Goal: Task Accomplishment & Management: Manage account settings

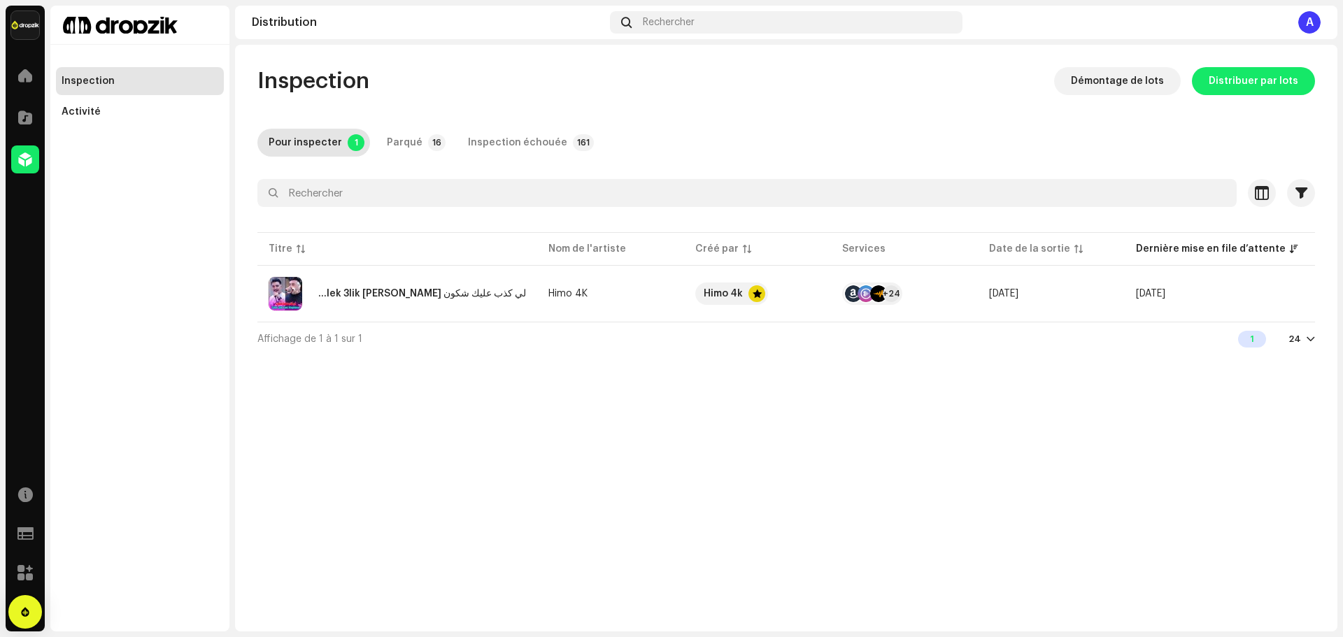
drag, startPoint x: 11, startPoint y: 231, endPoint x: 0, endPoint y: 208, distance: 25.7
click at [22, 216] on div "Dropzik Accueil Catalogue Distribution Ressources Formulaires d’assistance Mark…" at bounding box center [671, 318] width 1343 height 637
click at [537, 305] on td "لي كذب عليك شكون Galek 3lik [PERSON_NAME]" at bounding box center [397, 294] width 280 height 50
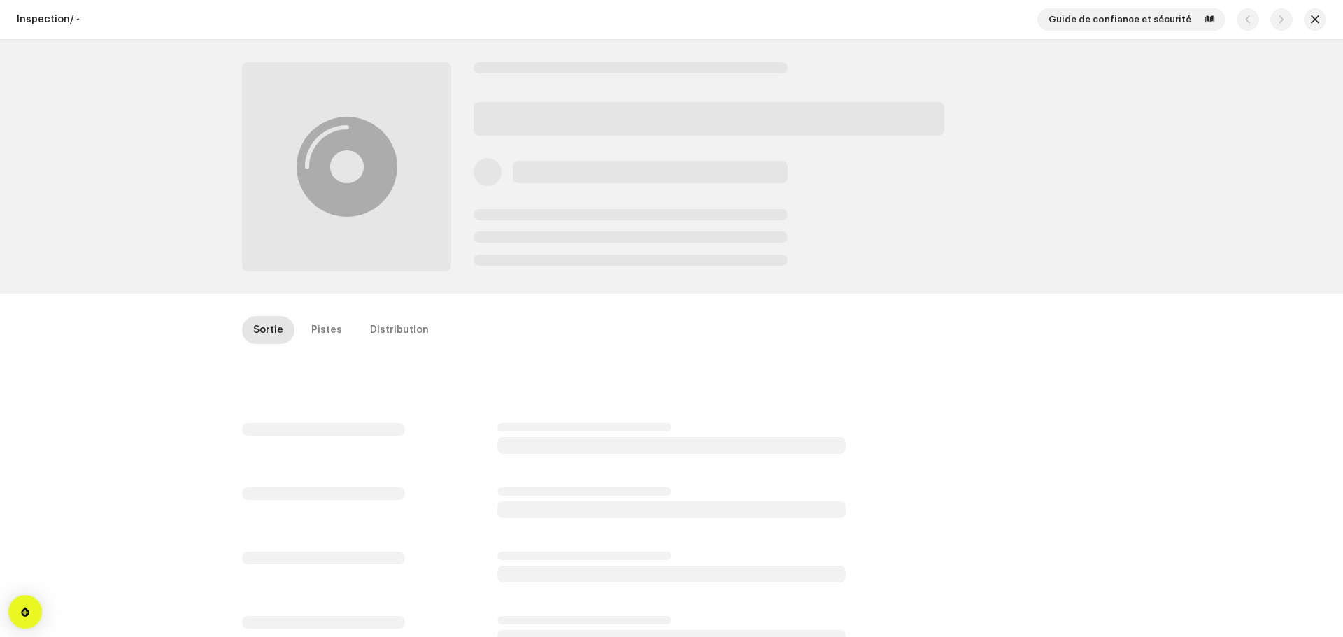
click at [537, 305] on div "Inspection / - Guide de confiance et sécurité Sortie Pistes Distribution" at bounding box center [671, 318] width 1343 height 637
click at [321, 339] on div "Pistes" at bounding box center [326, 330] width 31 height 28
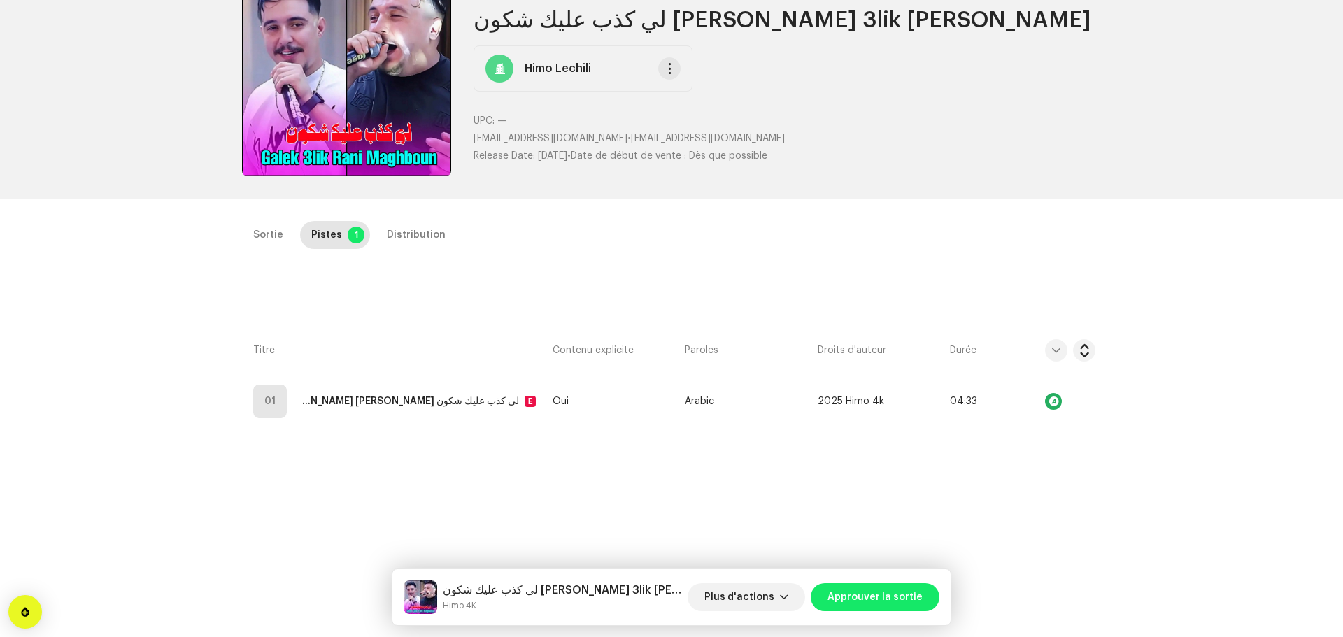
scroll to position [140, 0]
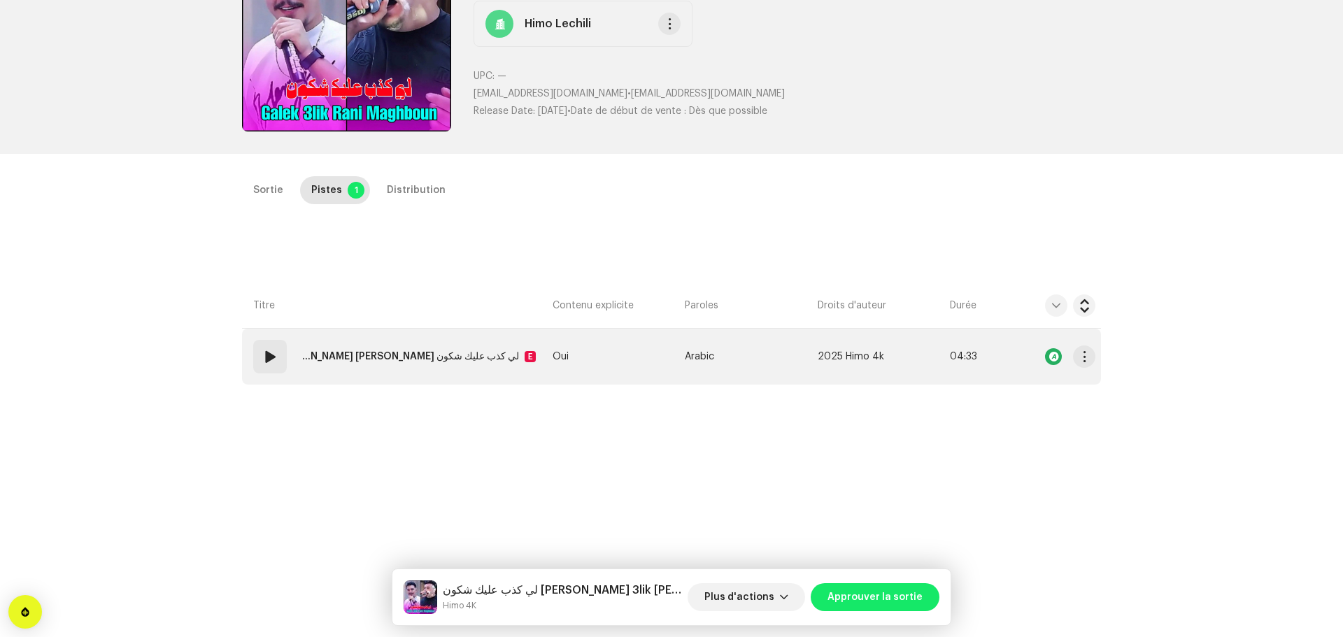
click at [547, 354] on td "Oui" at bounding box center [613, 357] width 132 height 56
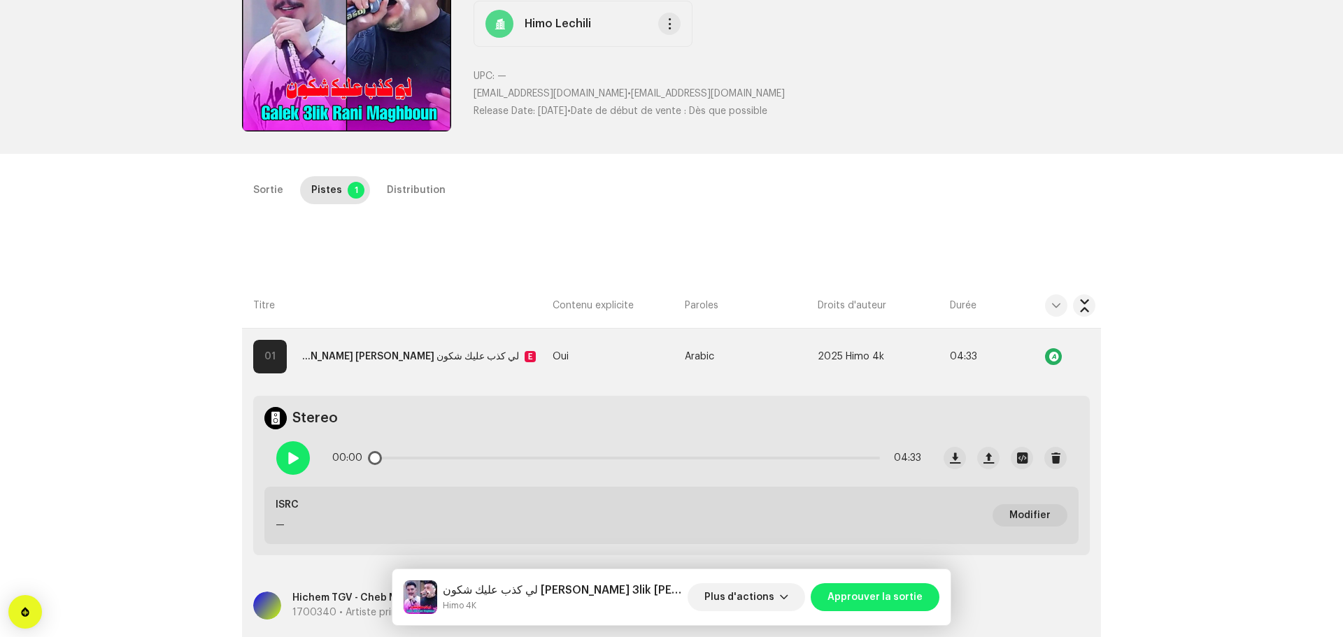
click at [297, 467] on div at bounding box center [293, 458] width 34 height 34
click at [287, 463] on span at bounding box center [293, 458] width 12 height 11
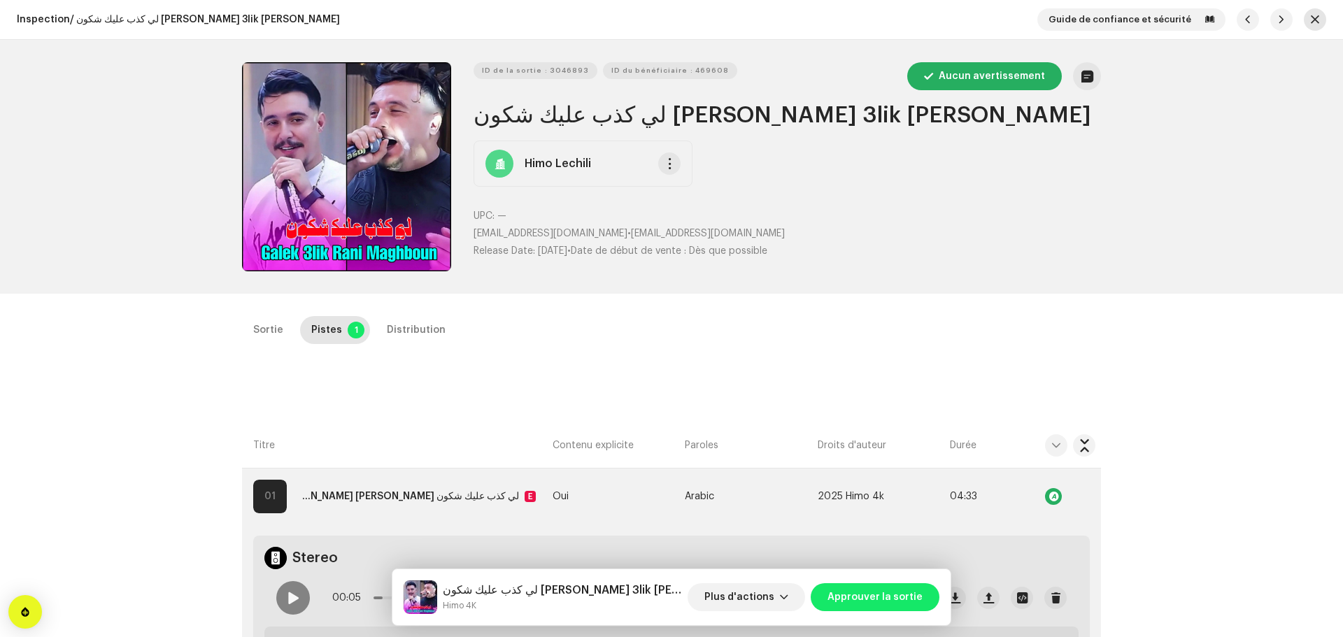
click at [1314, 22] on button "button" at bounding box center [1315, 19] width 22 height 22
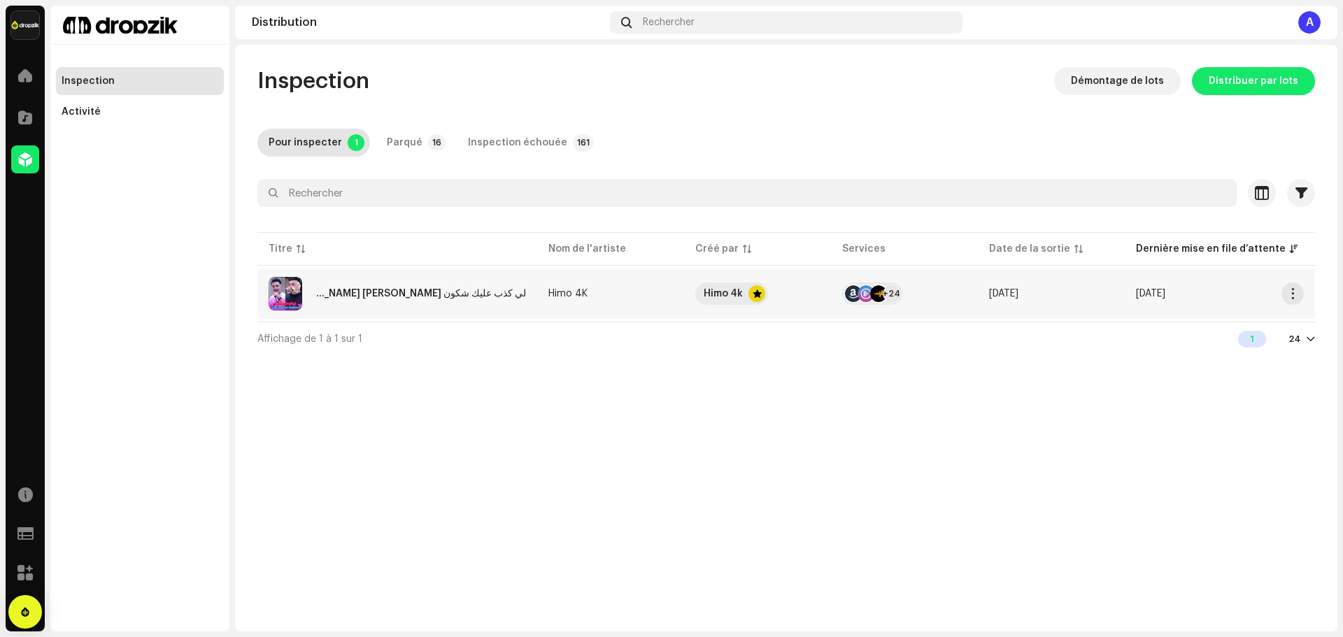
click at [963, 301] on re-a-table-services "+24" at bounding box center [904, 294] width 125 height 22
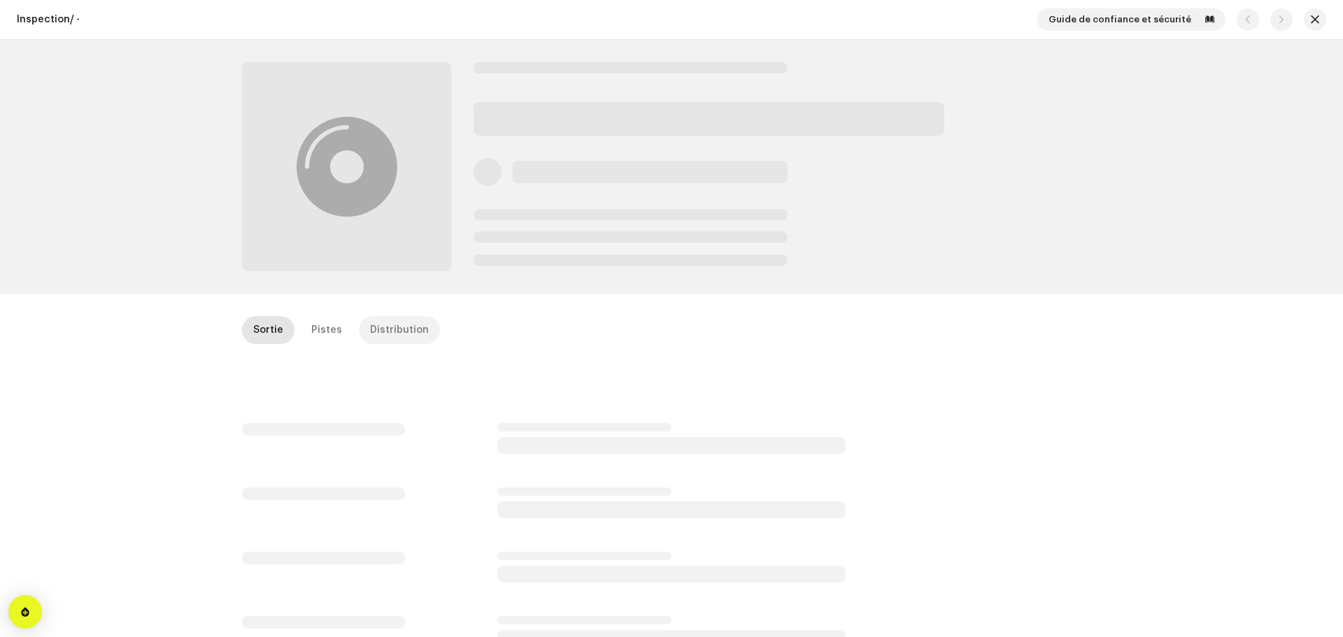
click at [399, 333] on div "Distribution" at bounding box center [399, 330] width 59 height 28
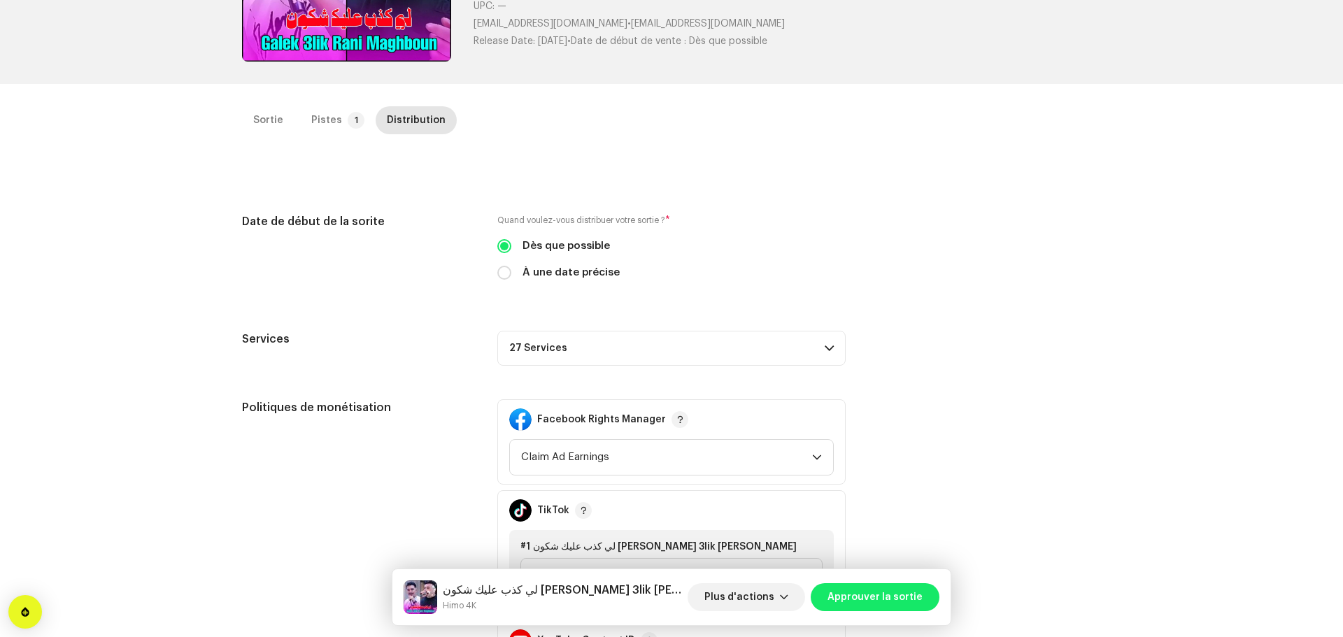
scroll to position [420, 0]
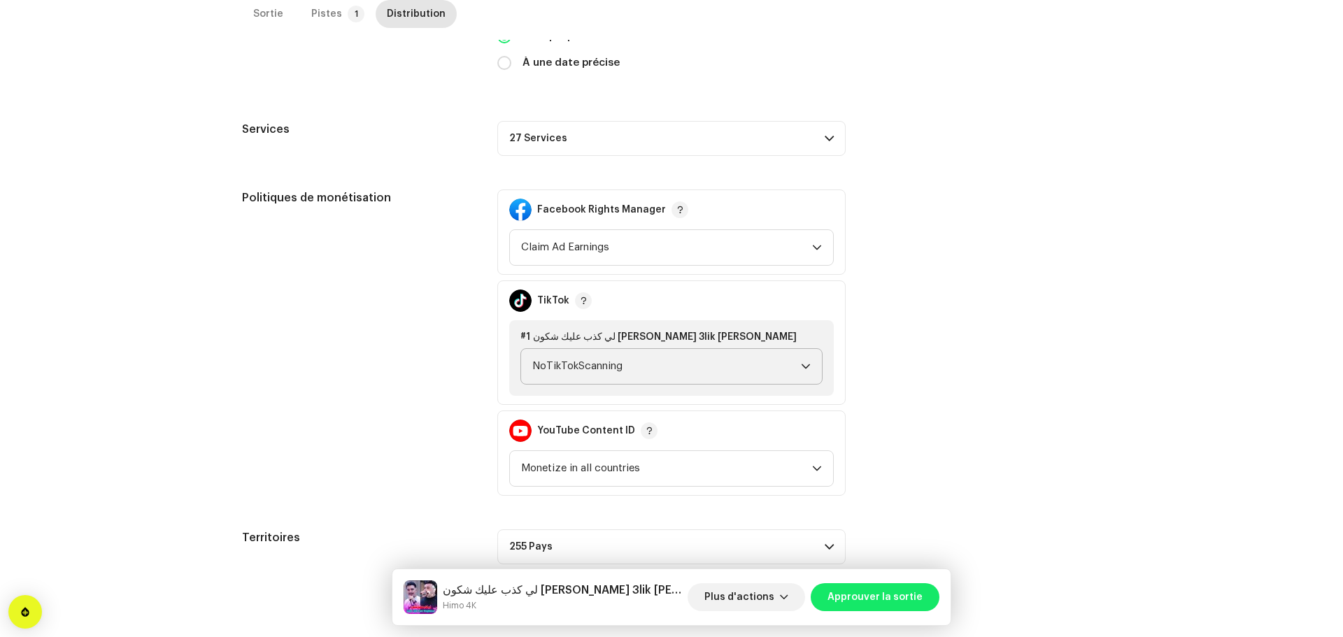
click at [776, 370] on span "NoTikTokScanning" at bounding box center [666, 366] width 269 height 35
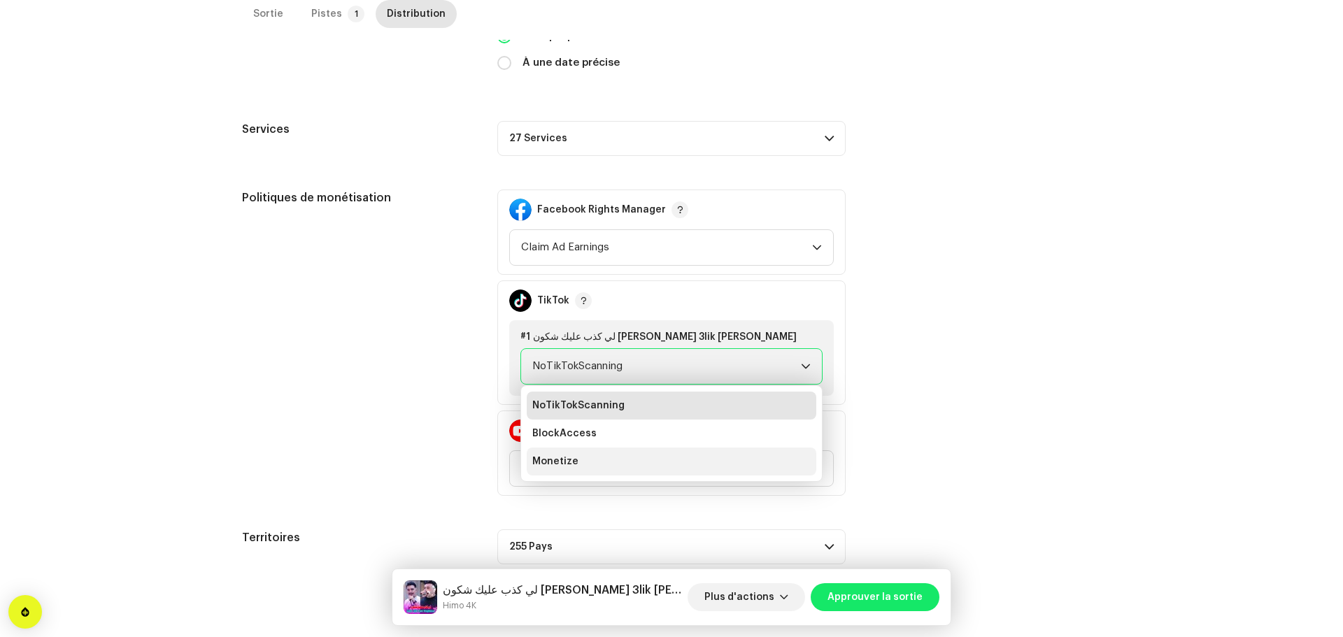
click at [555, 456] on span "Monetize" at bounding box center [555, 462] width 46 height 14
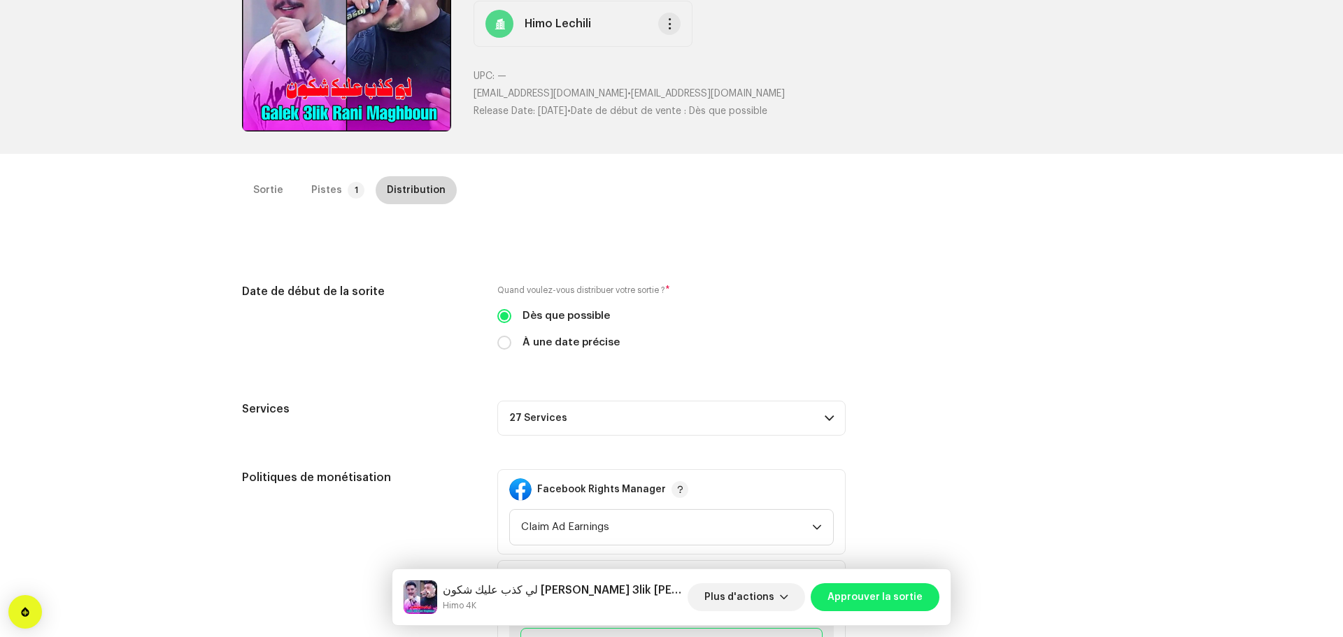
scroll to position [0, 0]
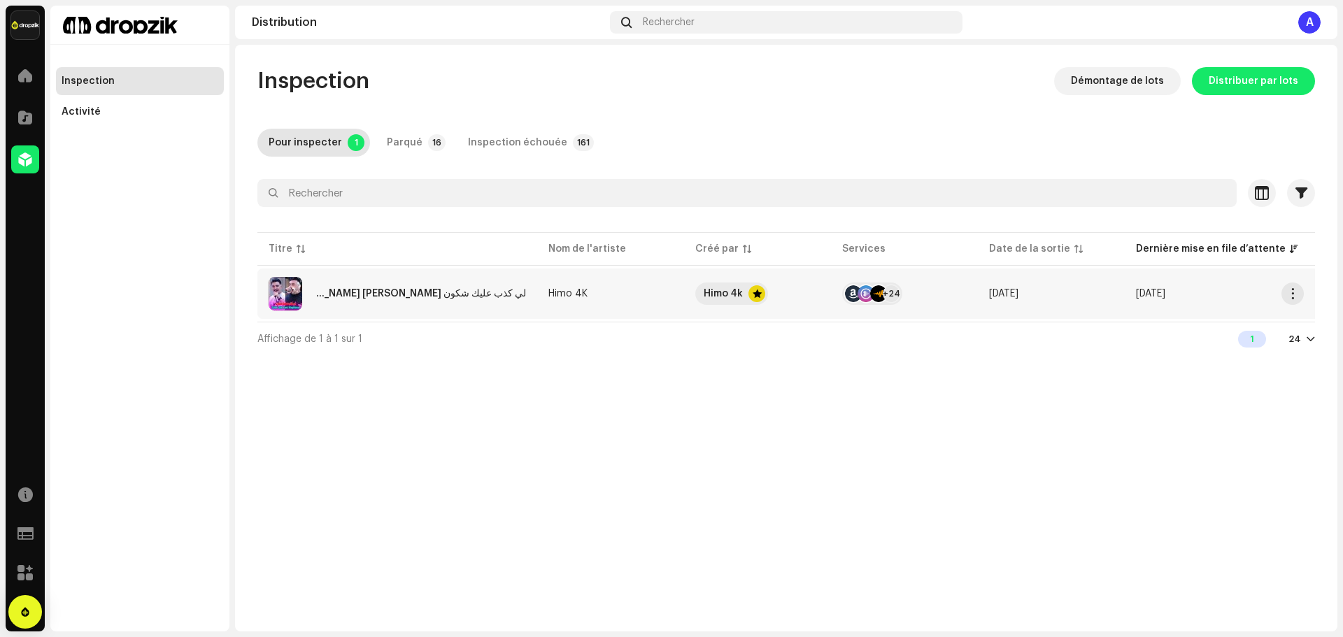
click at [1293, 294] on span "button" at bounding box center [1293, 293] width 10 height 11
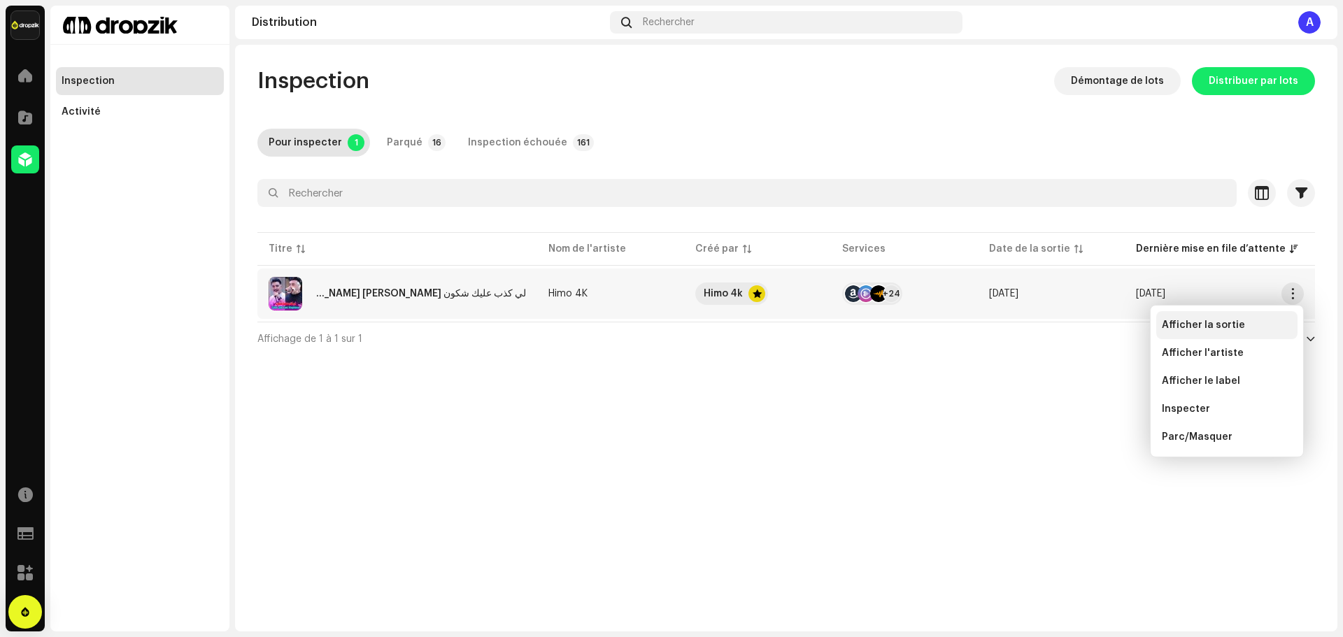
click at [1198, 323] on span "Afficher la sortie" at bounding box center [1203, 325] width 83 height 11
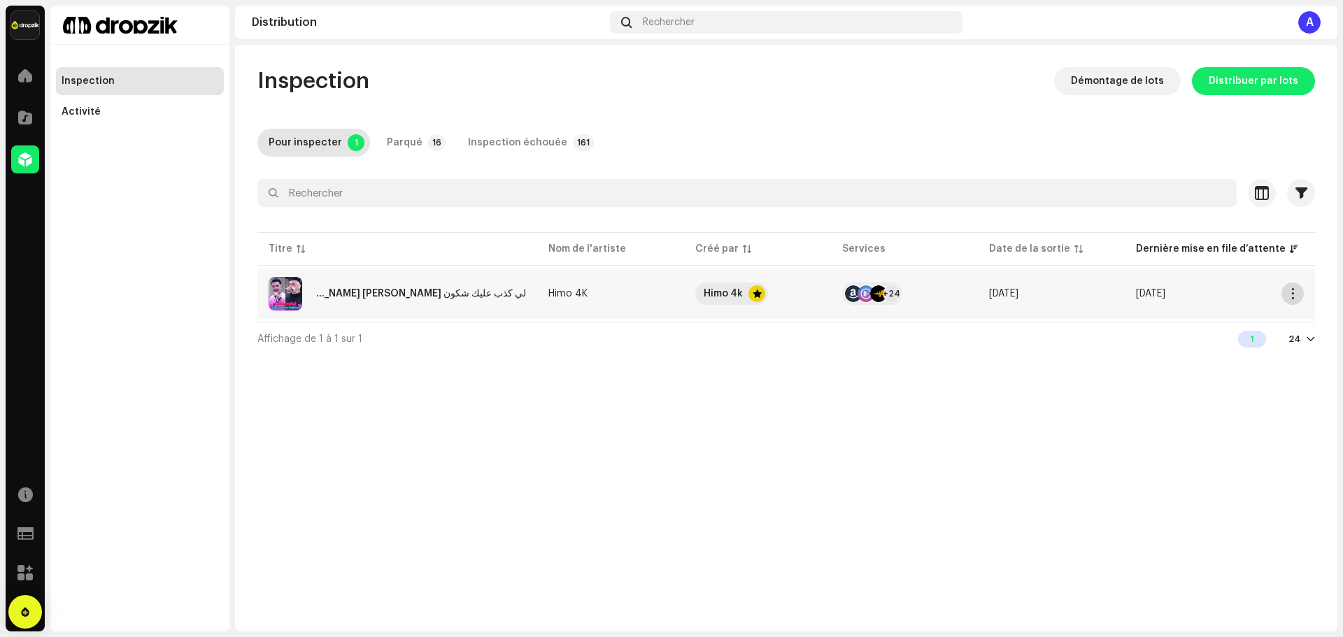
click at [1290, 291] on span "button" at bounding box center [1293, 293] width 10 height 11
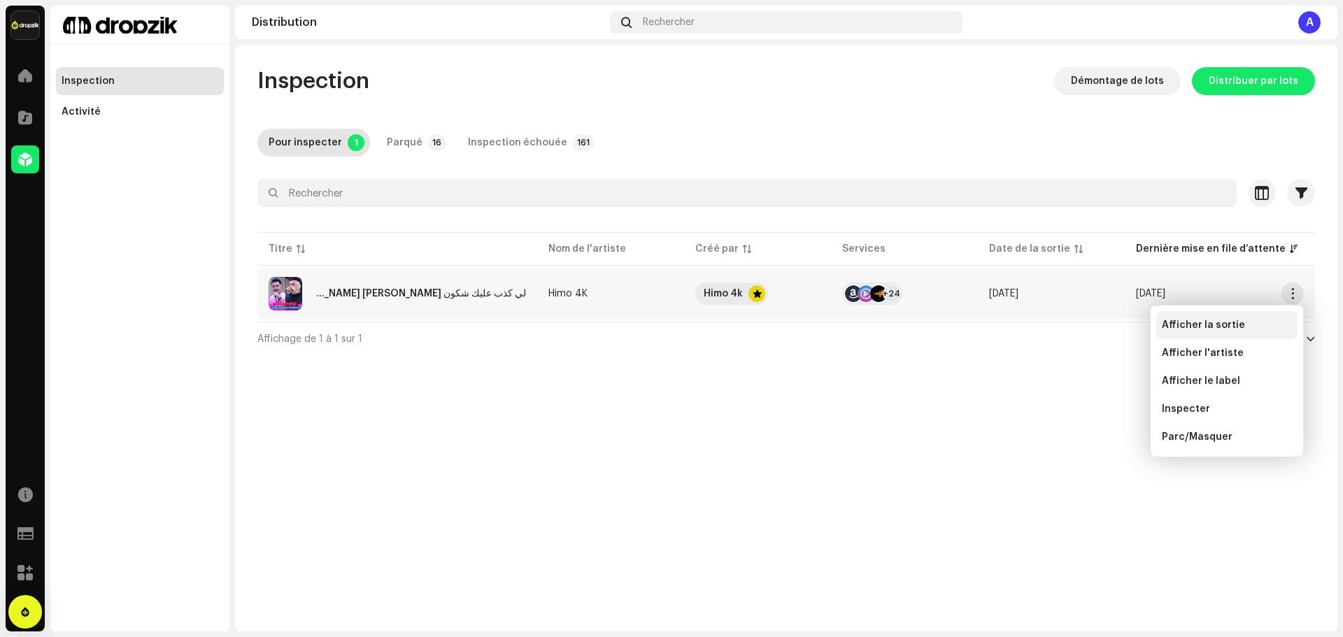
click at [1201, 322] on span "Afficher la sortie" at bounding box center [1203, 325] width 83 height 11
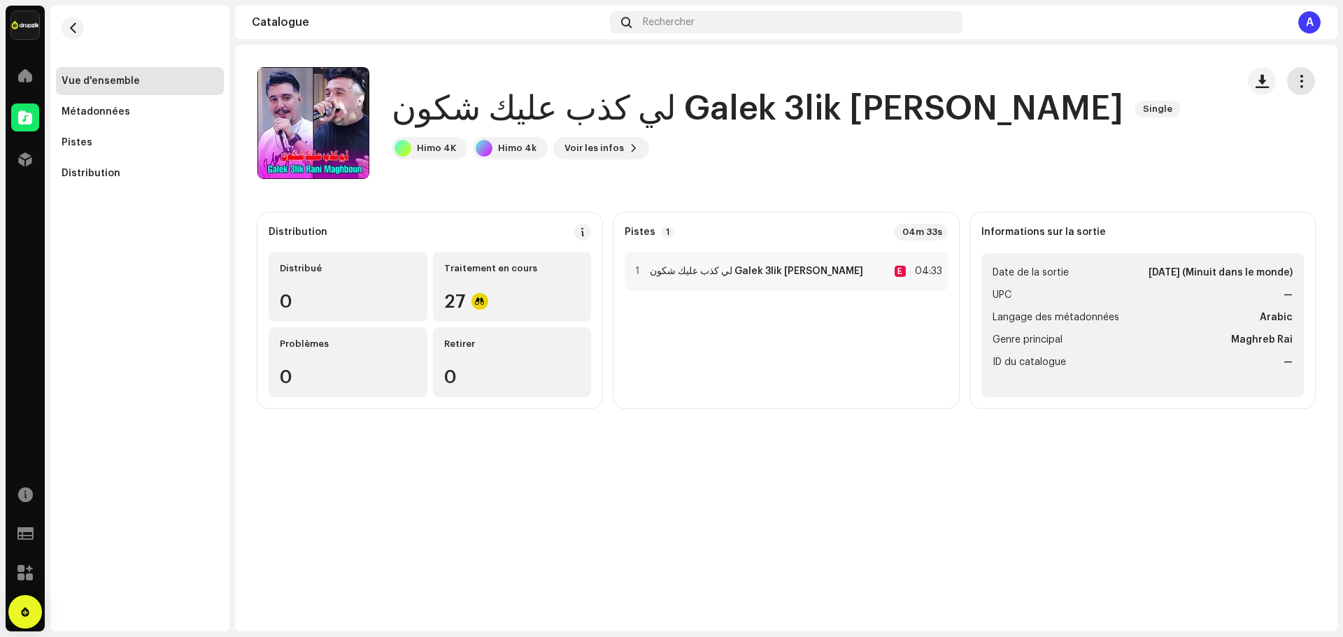
click at [1305, 83] on span "button" at bounding box center [1301, 81] width 13 height 11
click at [1181, 147] on span "Modifier" at bounding box center [1193, 143] width 41 height 11
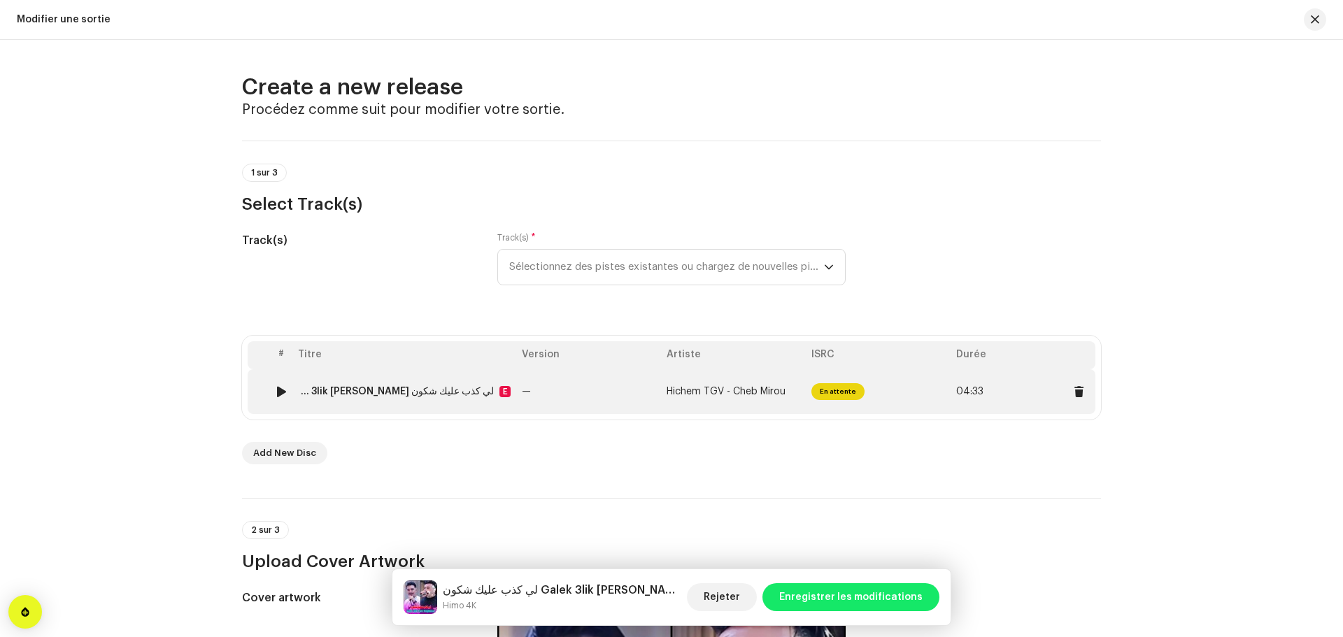
click at [439, 377] on td "لي كذب عليك شكون Galek 3lik Rani Maghboun E" at bounding box center [404, 391] width 224 height 45
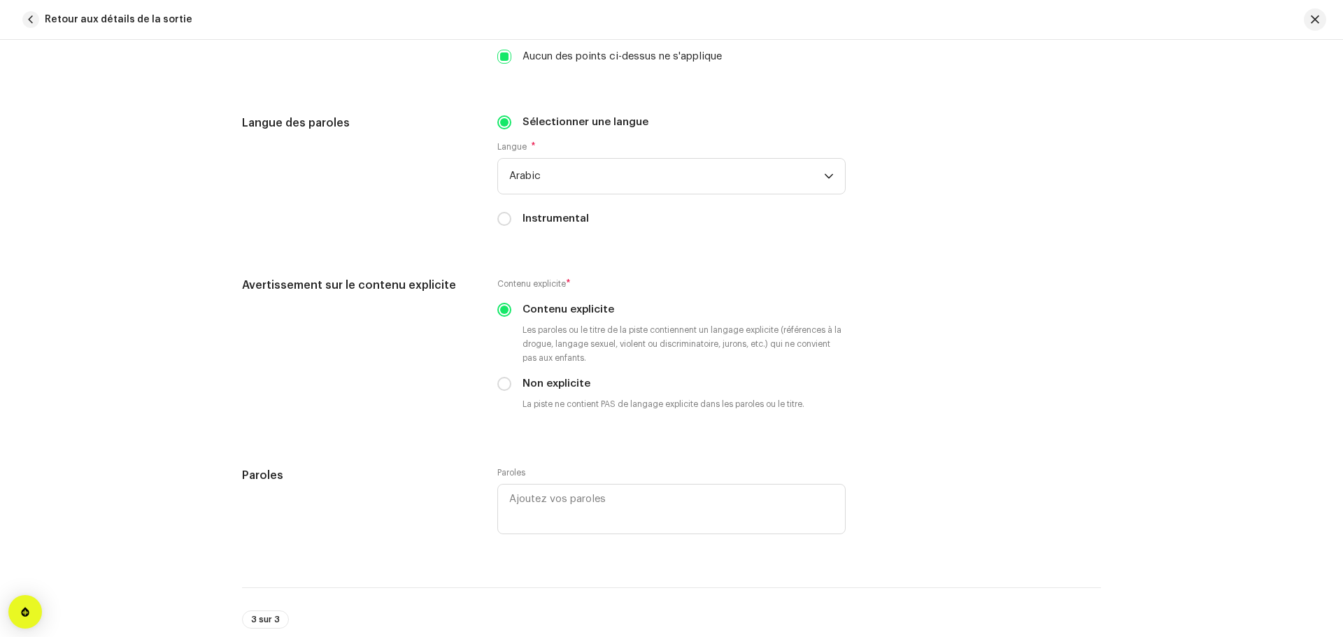
scroll to position [2377, 0]
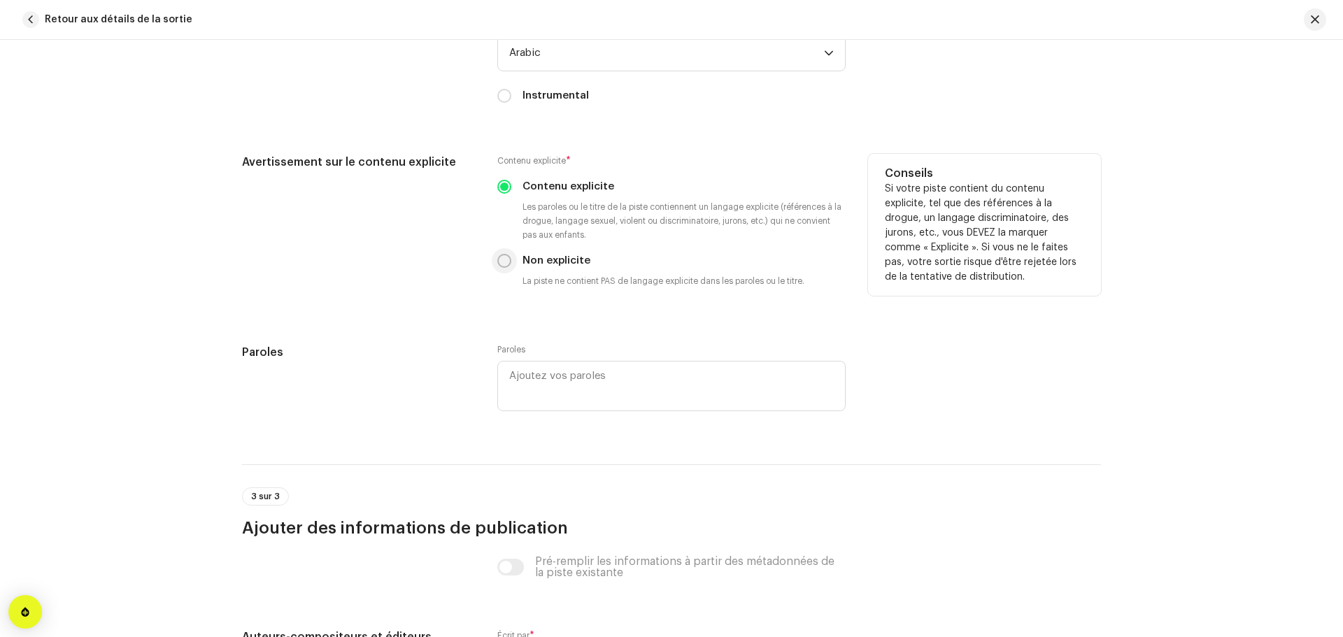
click at [498, 264] on input "Non explicite" at bounding box center [504, 261] width 14 height 14
radio input "true"
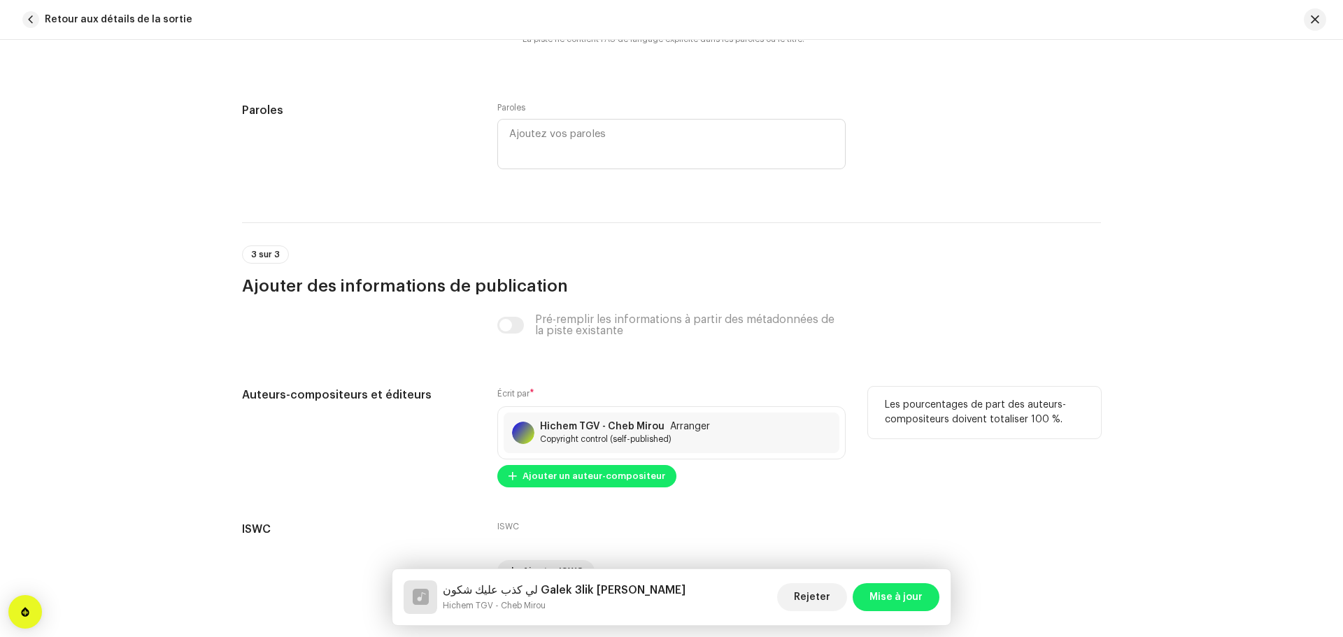
scroll to position [2699, 0]
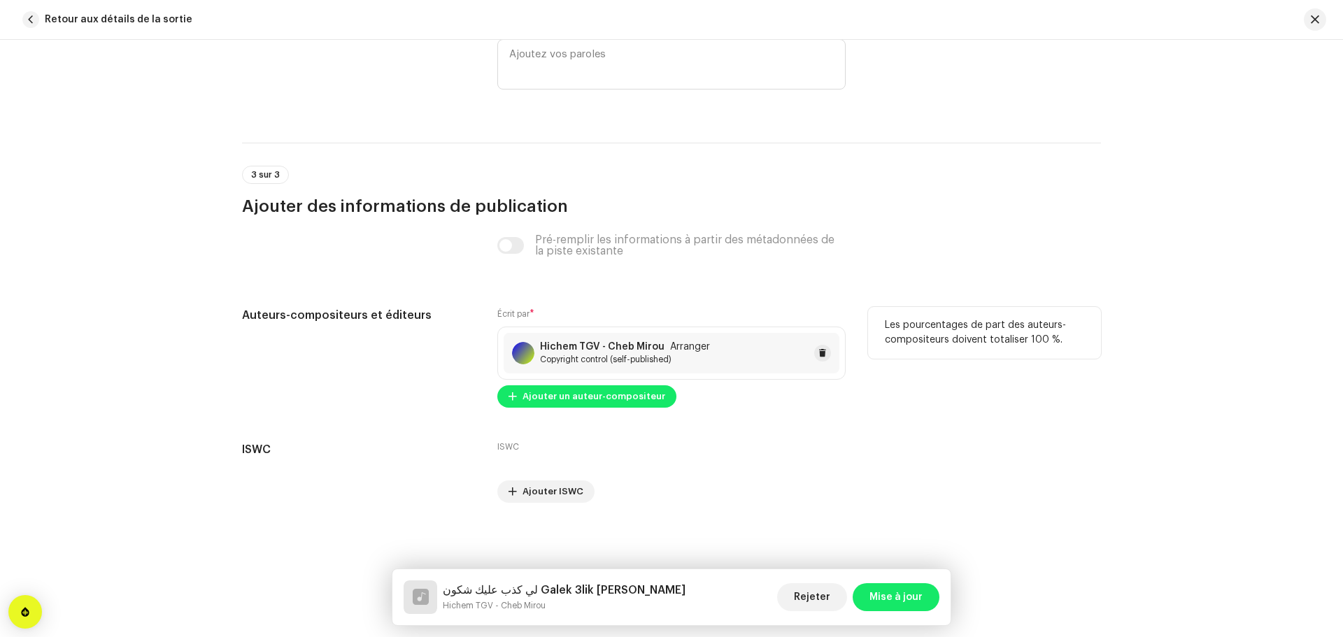
click at [640, 361] on span "Copyright control (self-published)" at bounding box center [625, 359] width 170 height 11
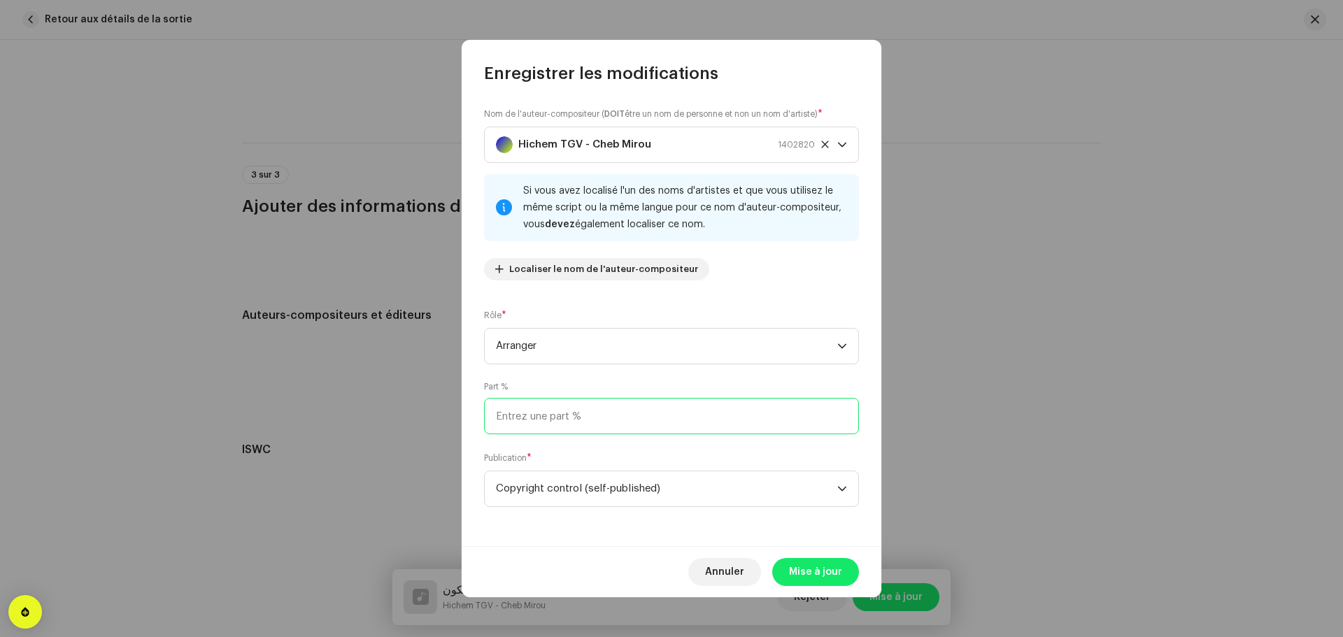
click at [681, 416] on input at bounding box center [671, 416] width 375 height 36
type input "50,00"
click at [822, 148] on icon at bounding box center [824, 144] width 7 height 7
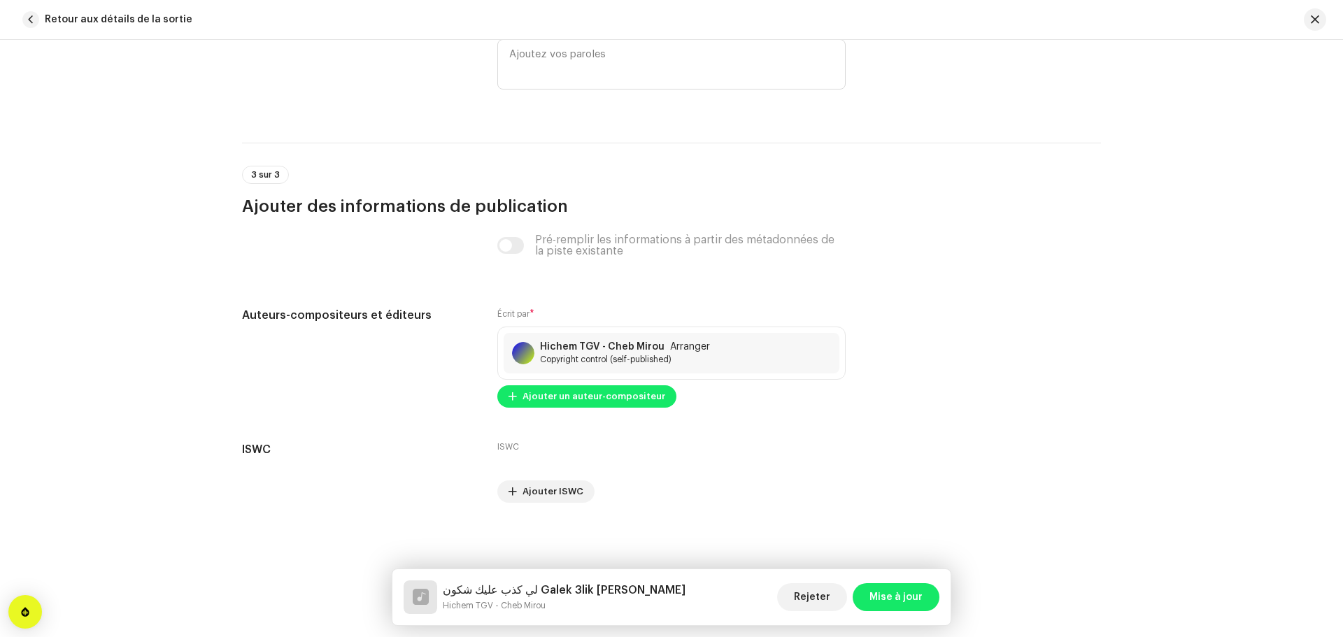
click at [939, 283] on div "Enregistrer les modifications Nom de l'auteur-compositeur ( DOIT être un nom de…" at bounding box center [671, 318] width 1343 height 637
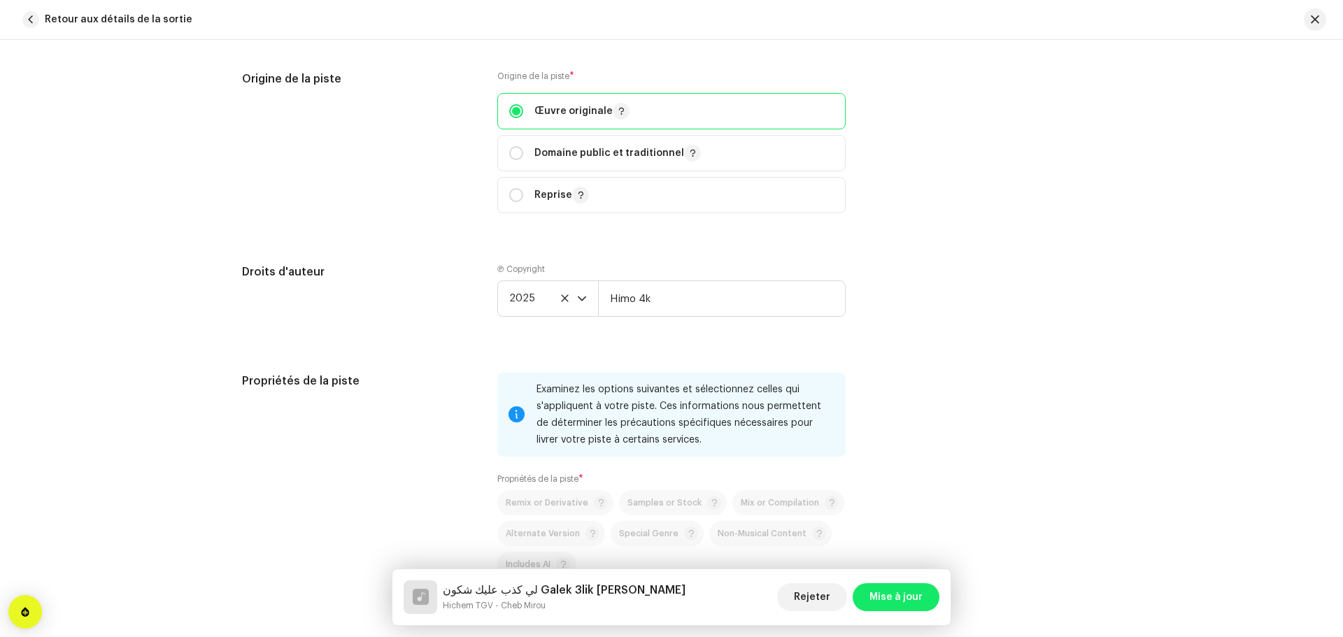
scroll to position [1649, 0]
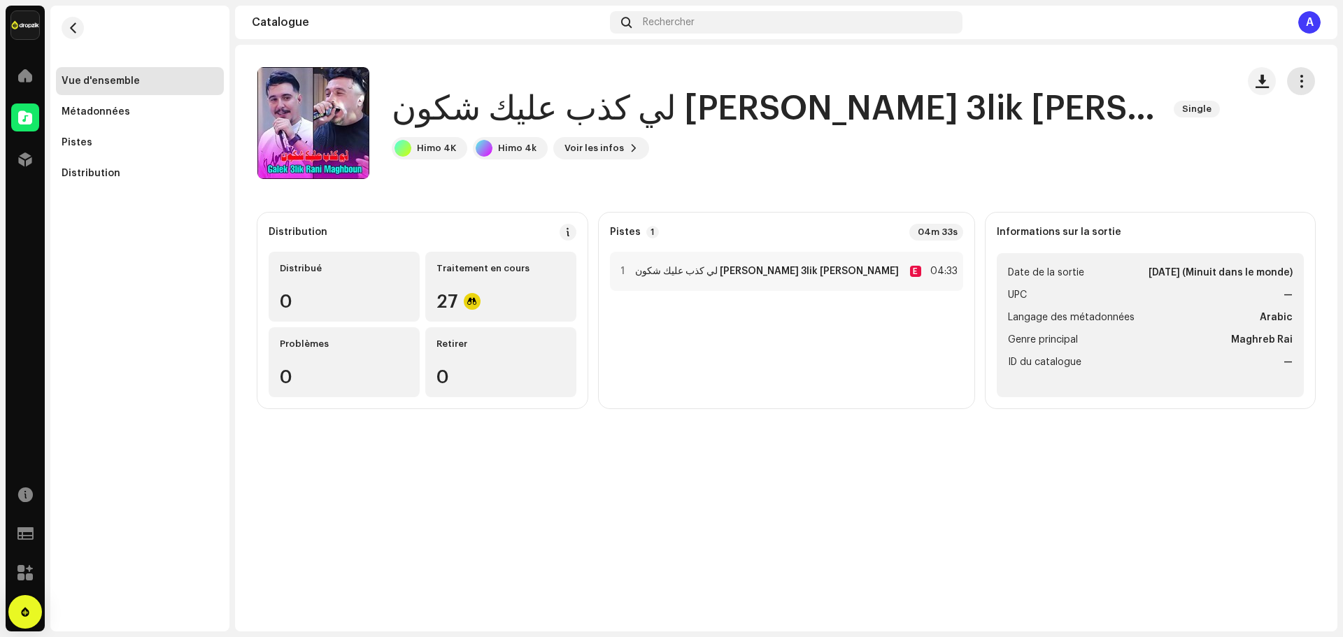
click at [1300, 78] on span "button" at bounding box center [1301, 81] width 13 height 11
click at [1191, 141] on span "Modifier" at bounding box center [1193, 143] width 41 height 11
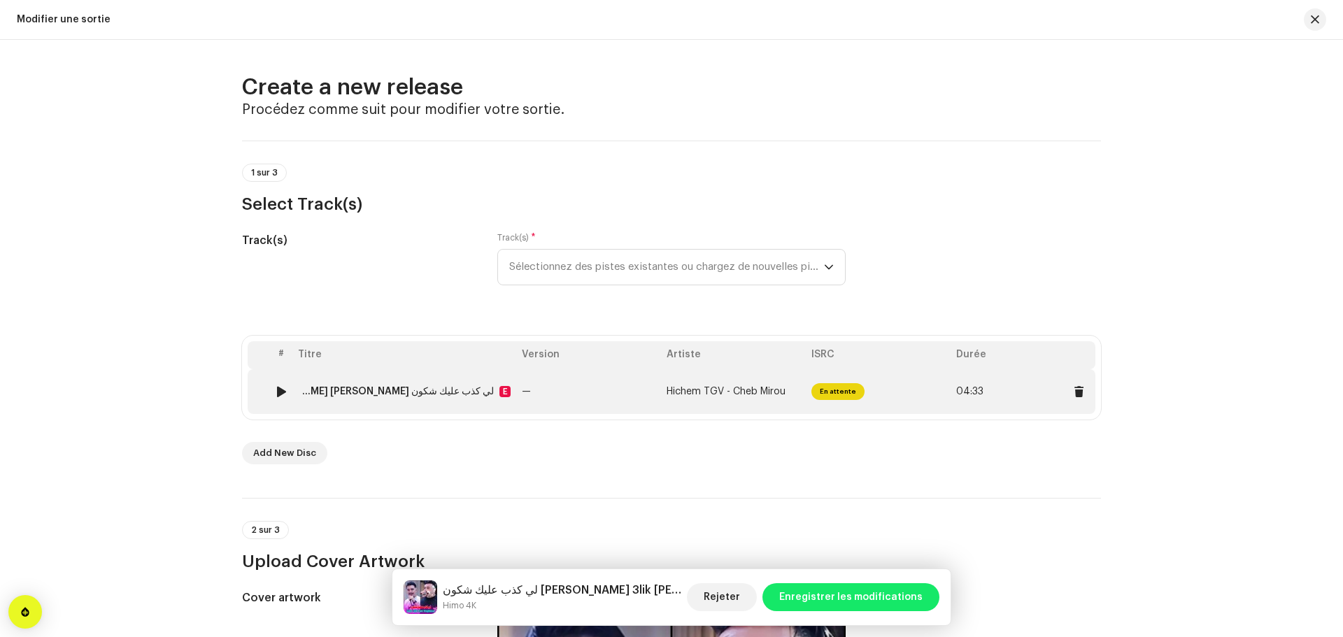
click at [619, 390] on td "—" at bounding box center [588, 391] width 145 height 45
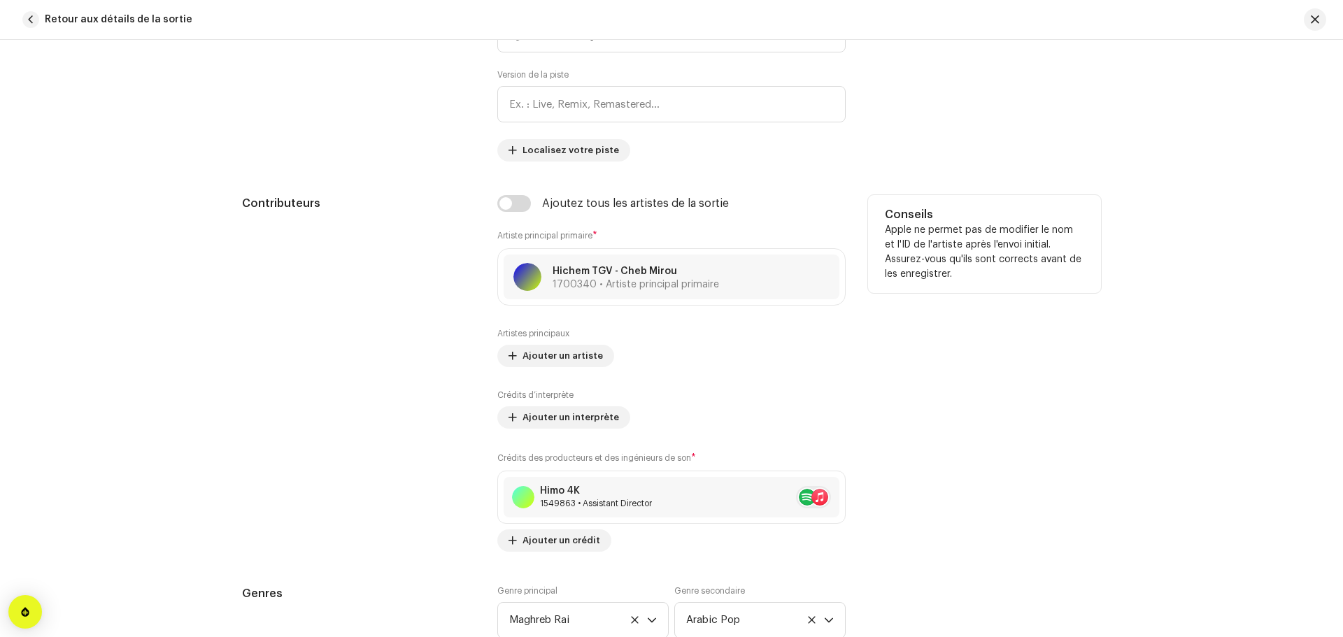
scroll to position [700, 0]
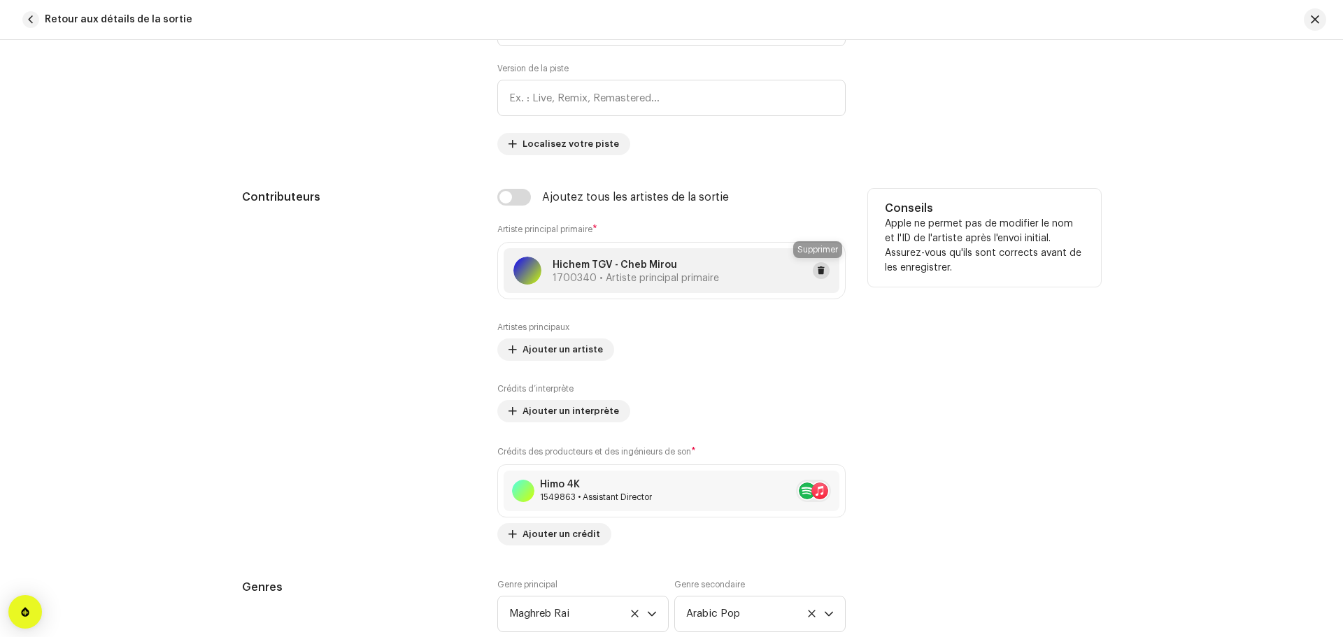
click at [823, 272] on button at bounding box center [821, 270] width 17 height 17
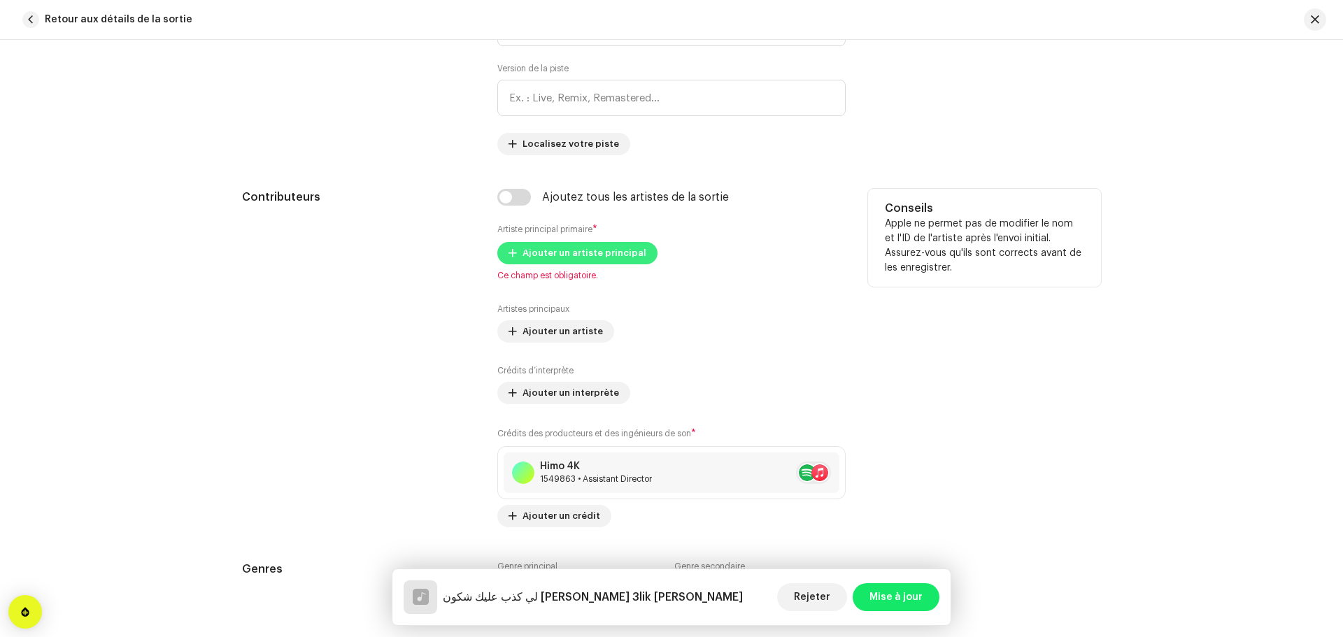
click at [553, 256] on span "Ajouter un artiste principal" at bounding box center [585, 253] width 124 height 28
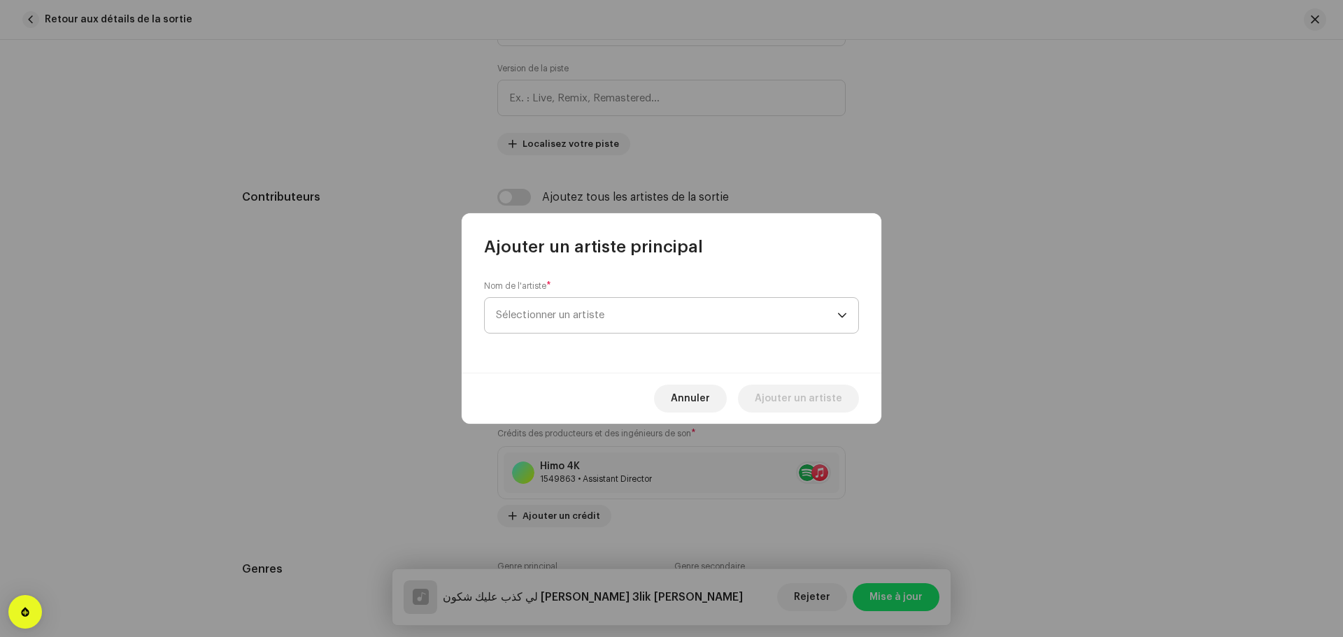
click at [616, 311] on span "Sélectionner un artiste" at bounding box center [666, 315] width 341 height 35
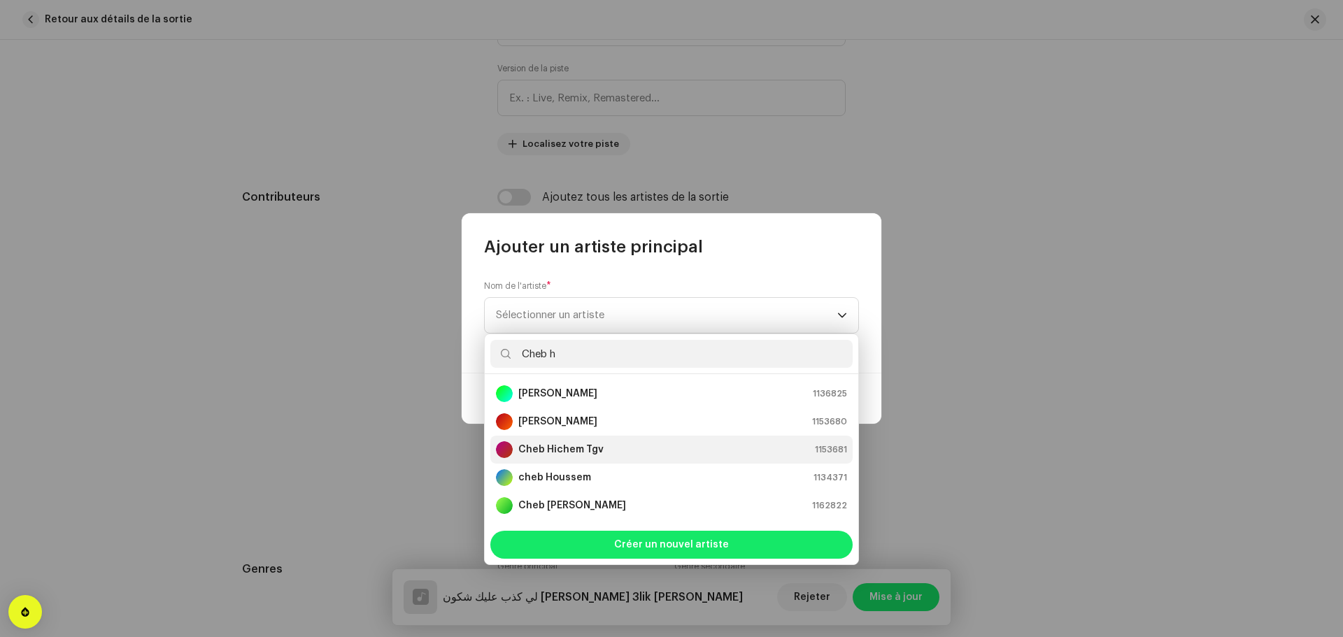
type input "Cheb h"
click at [584, 443] on strong "Cheb Hichem Tgv" at bounding box center [560, 450] width 85 height 14
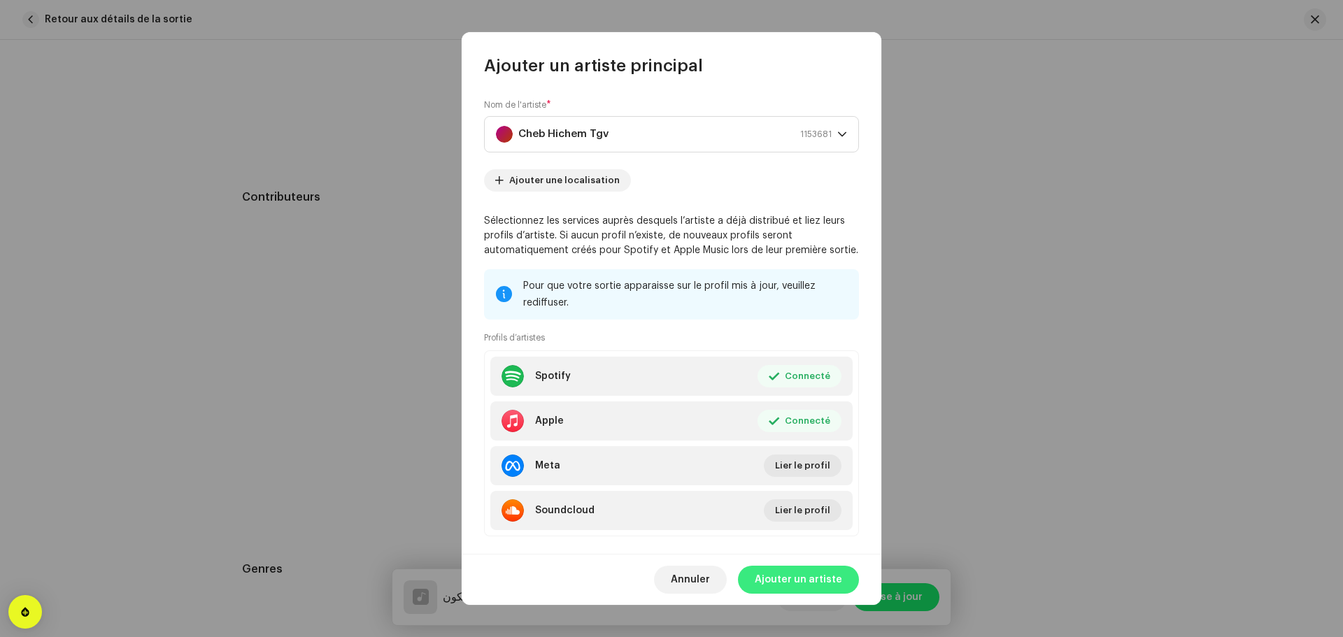
click at [793, 579] on span "Ajouter un artiste" at bounding box center [798, 580] width 87 height 28
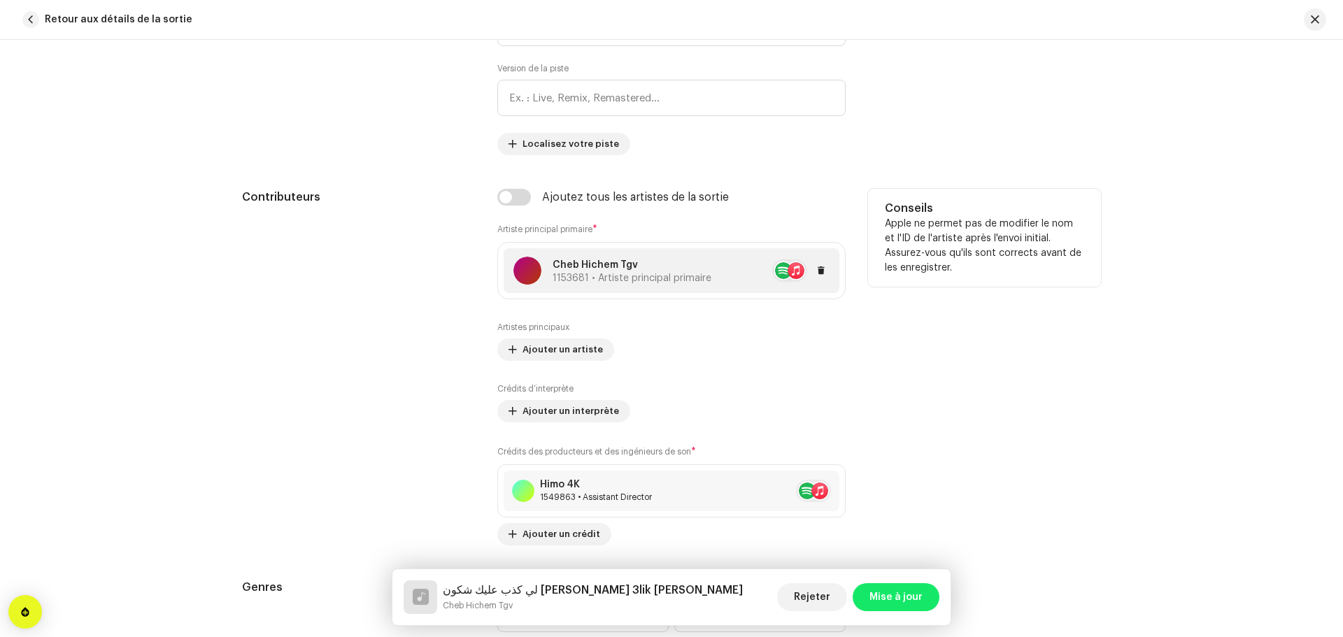
click at [667, 260] on p "Cheb Hichem Tgv" at bounding box center [632, 265] width 159 height 15
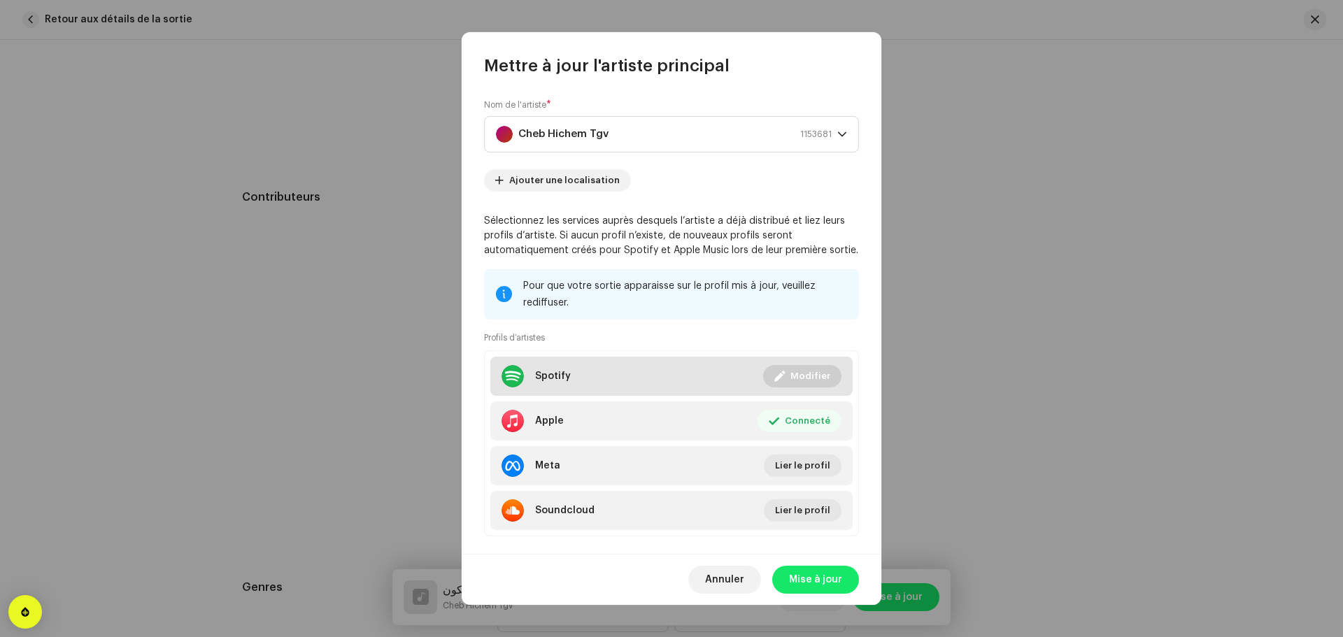
click at [628, 375] on li "Spotify Connecté Modifier" at bounding box center [671, 376] width 362 height 39
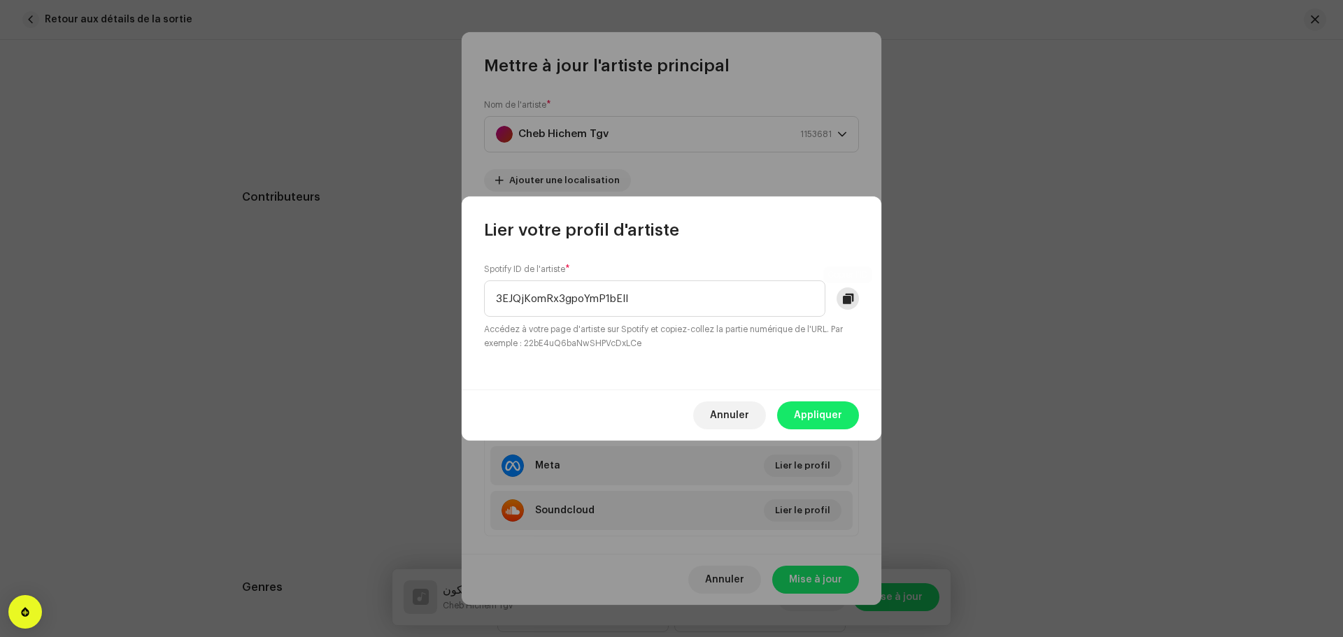
click at [847, 299] on span at bounding box center [848, 298] width 10 height 11
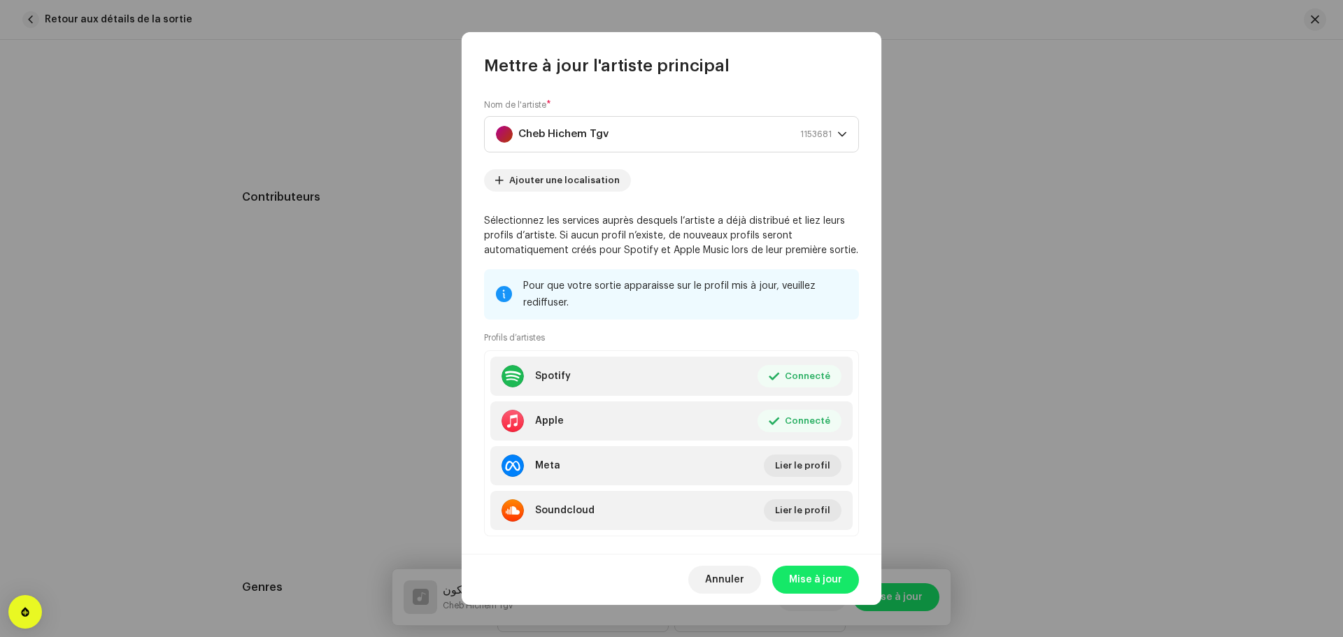
click at [541, 523] on div "Lier votre profil d'artiste Spotify ID de l'artiste * 3EJQjKomRx3gpoYmP1bEIl Ac…" at bounding box center [671, 318] width 1343 height 637
click at [814, 583] on span "Mise à jour" at bounding box center [815, 580] width 53 height 28
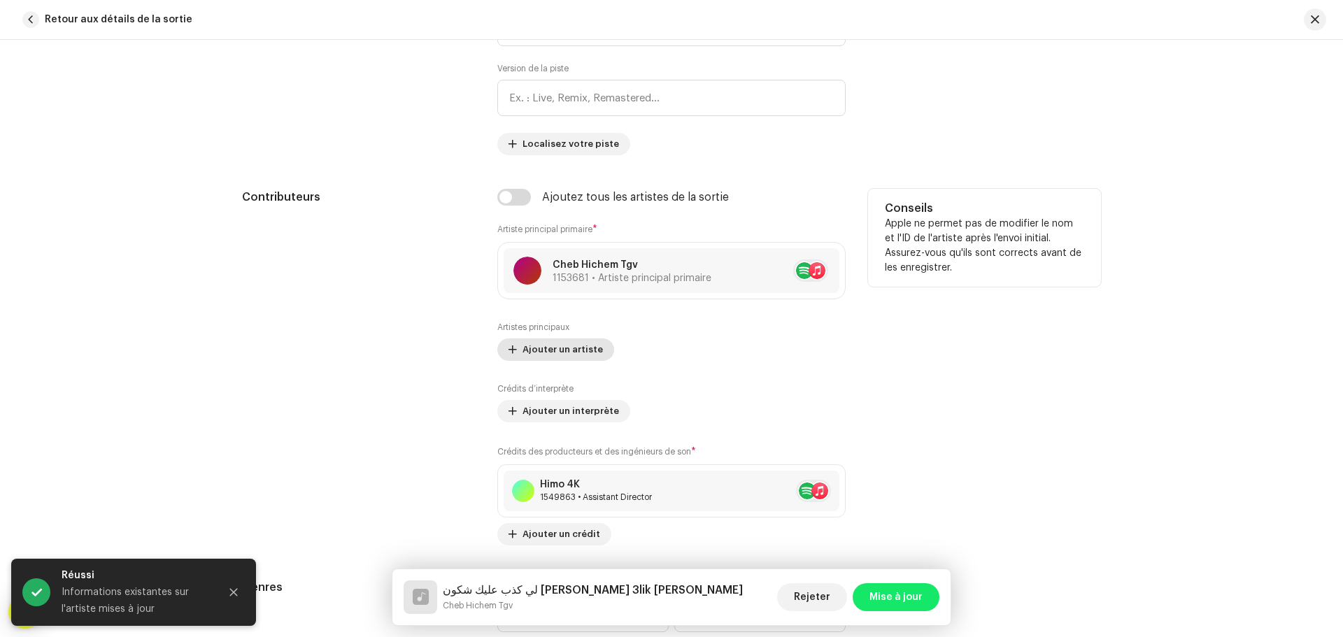
click at [567, 350] on span "Ajouter un artiste" at bounding box center [563, 350] width 80 height 28
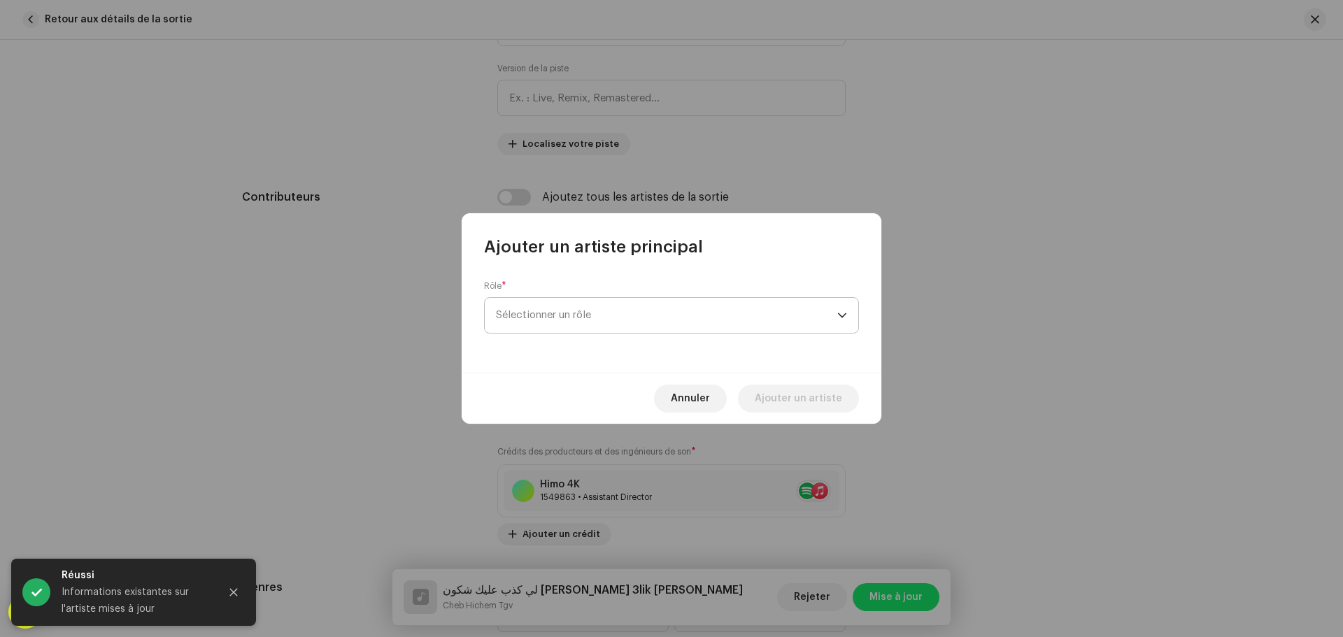
click at [628, 314] on span "Sélectionner un rôle" at bounding box center [666, 315] width 341 height 35
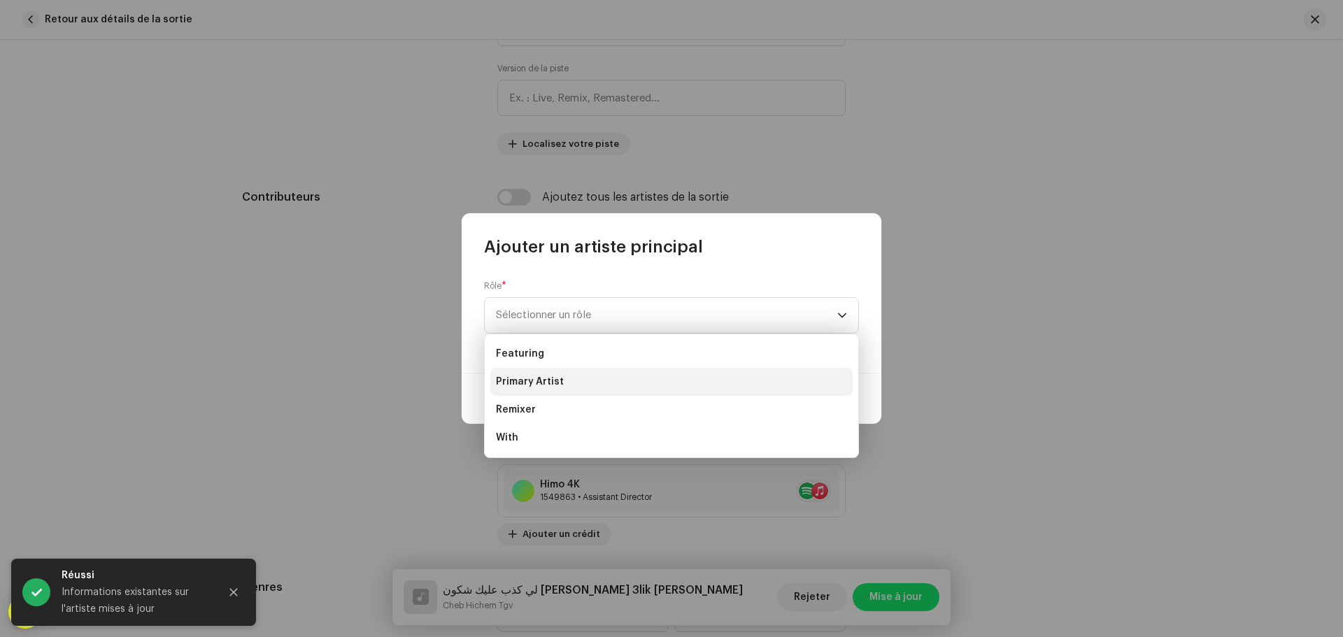
click at [541, 379] on span "Primary Artist" at bounding box center [530, 382] width 68 height 14
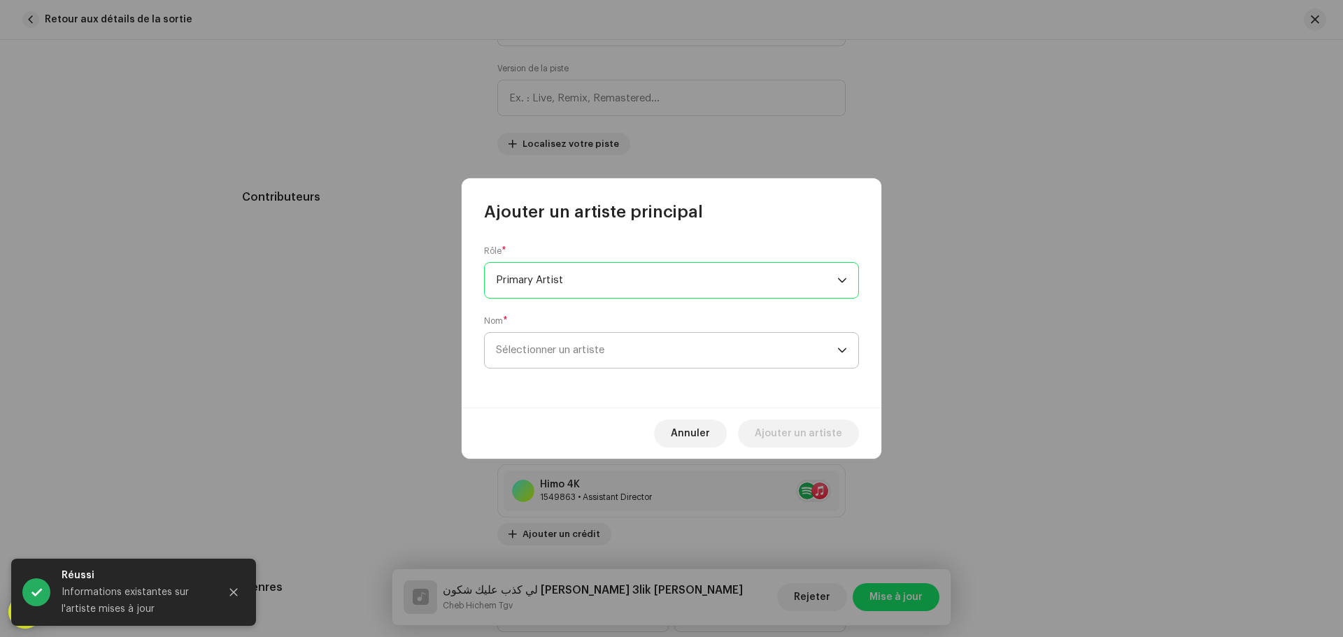
click at [604, 346] on span "Sélectionner un artiste" at bounding box center [550, 350] width 108 height 10
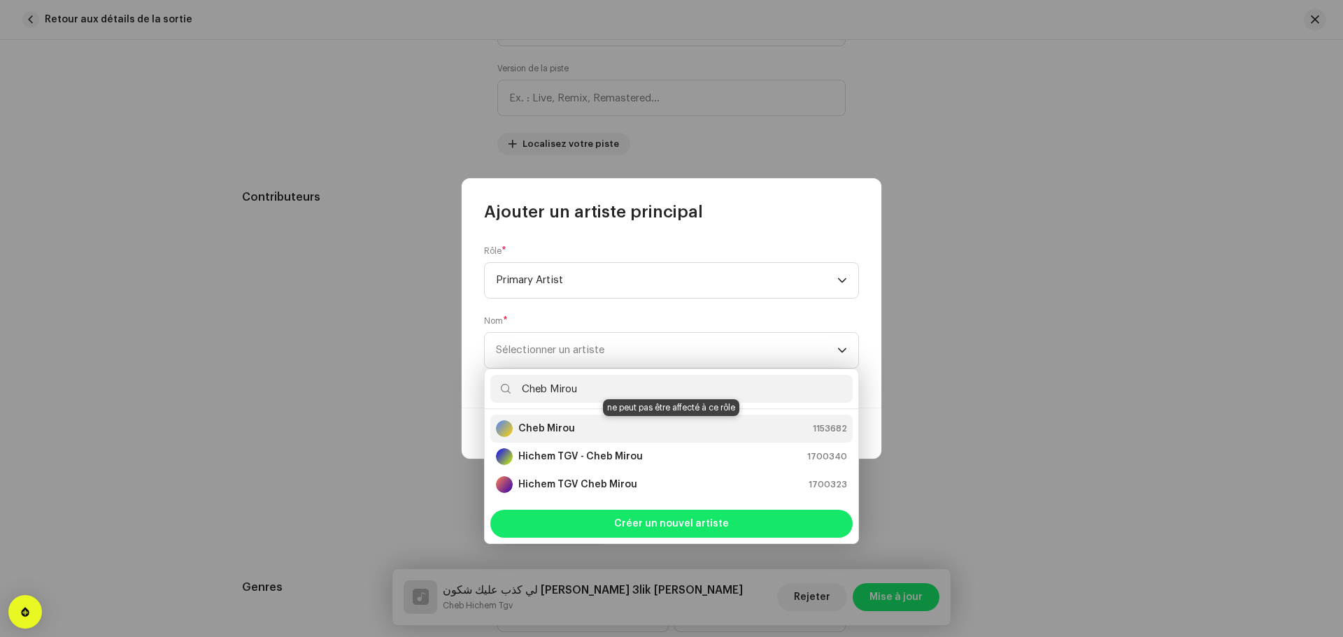
type input "Cheb Mirou"
click at [555, 436] on div "Cheb Mirou" at bounding box center [535, 428] width 79 height 17
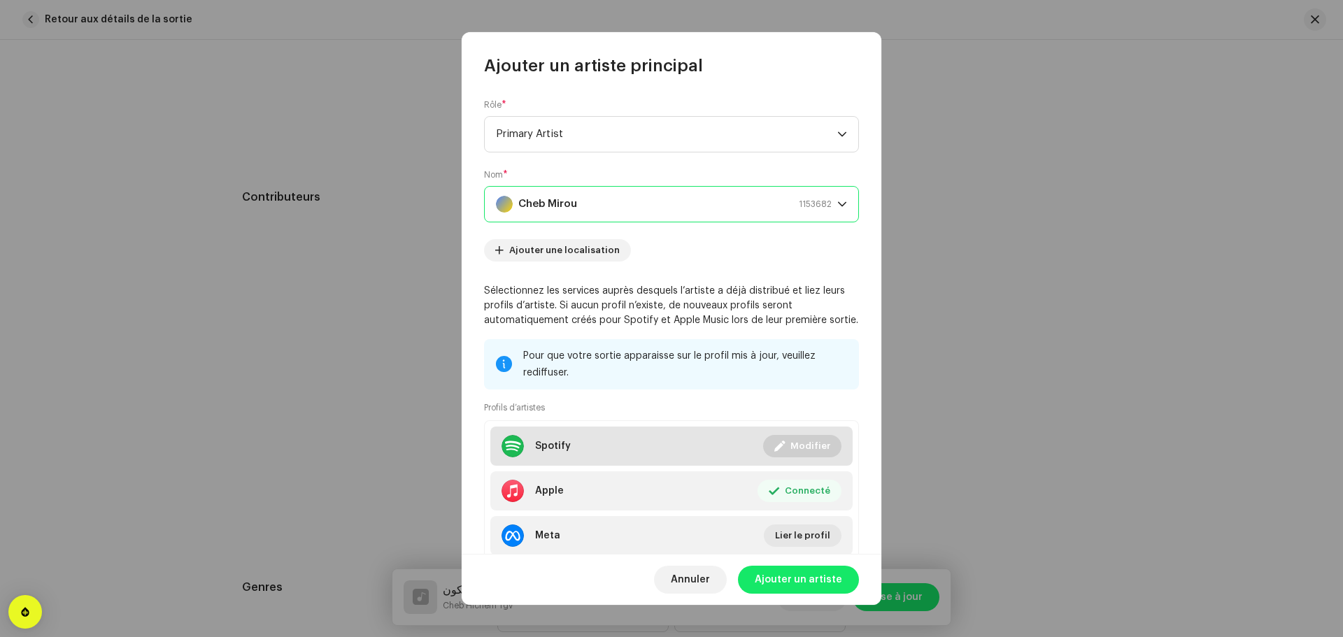
click at [604, 445] on li "Spotify Connecté Modifier" at bounding box center [671, 446] width 362 height 39
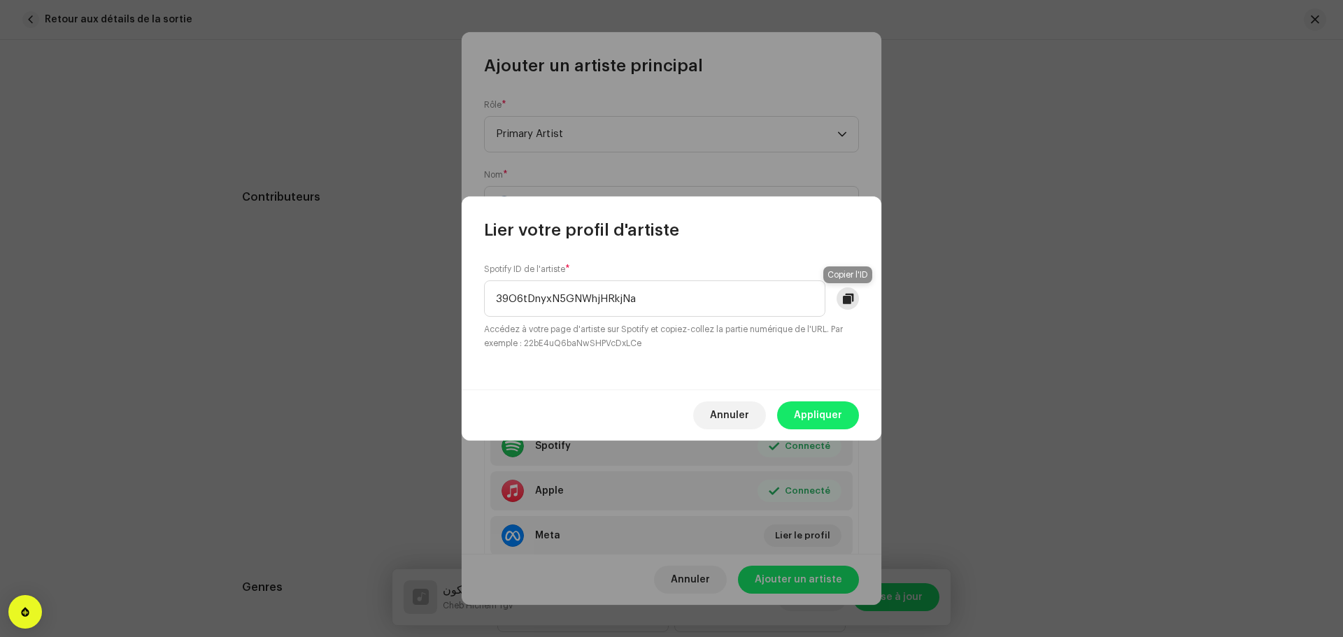
click at [854, 304] on button at bounding box center [848, 298] width 22 height 22
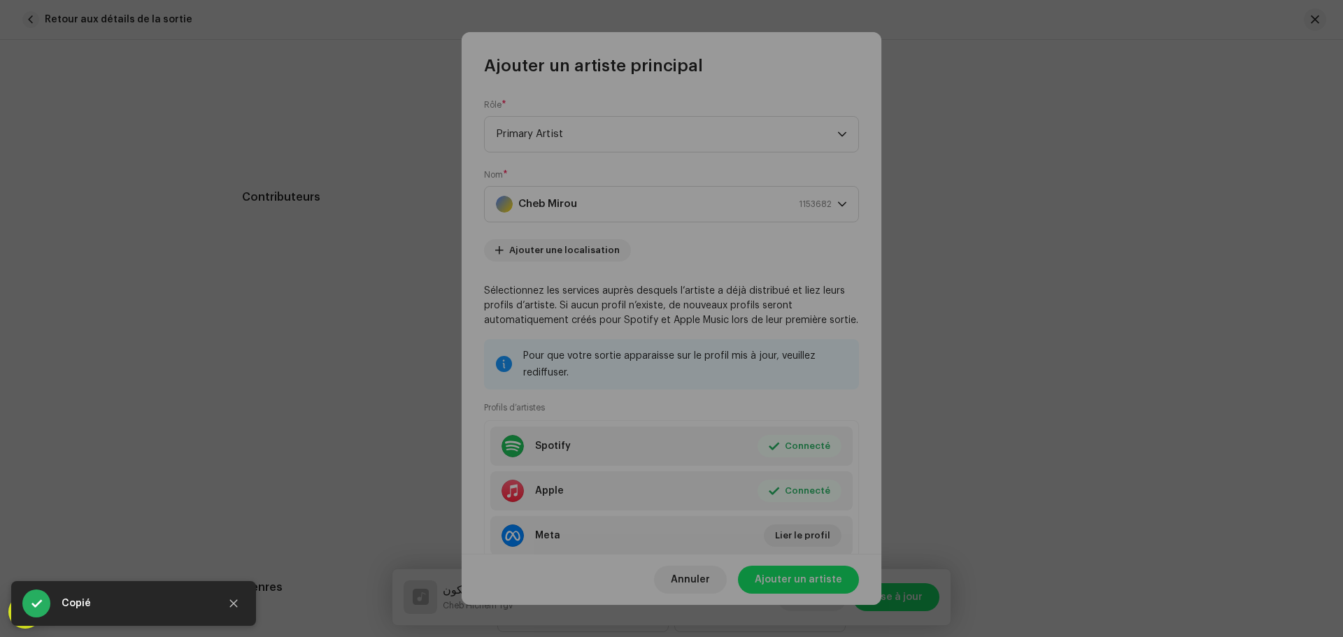
click at [659, 479] on div "Lier votre profil d'artiste Spotify ID de l'artiste * 39O6tDnyxN5GNWhjHRkjNa Ac…" at bounding box center [671, 318] width 1343 height 637
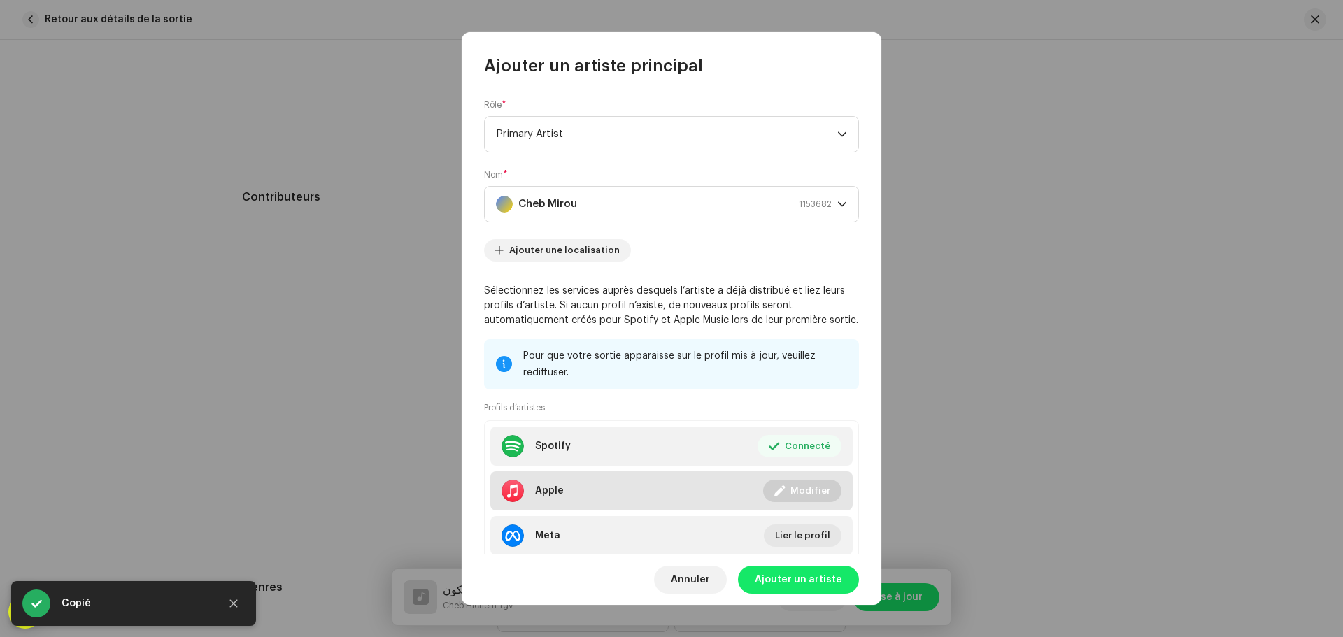
click at [644, 491] on li "Apple Connecté Modifier" at bounding box center [671, 490] width 362 height 39
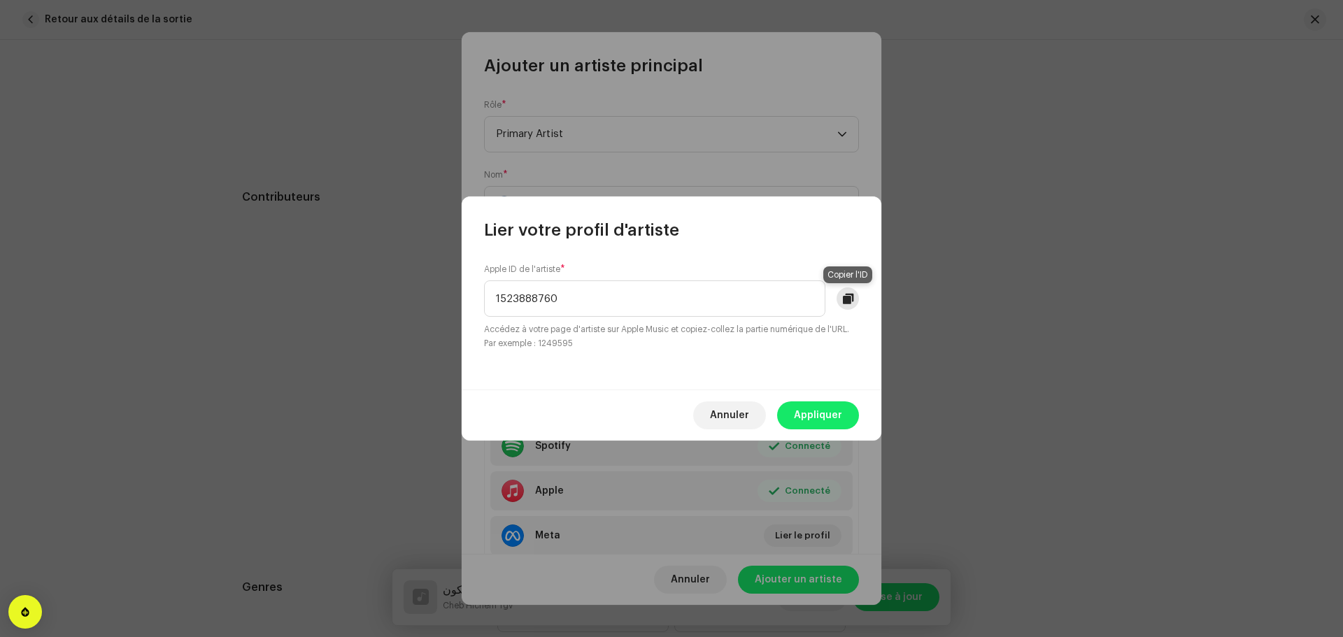
click at [844, 303] on span at bounding box center [848, 298] width 10 height 11
click at [813, 413] on span "Appliquer" at bounding box center [818, 416] width 48 height 28
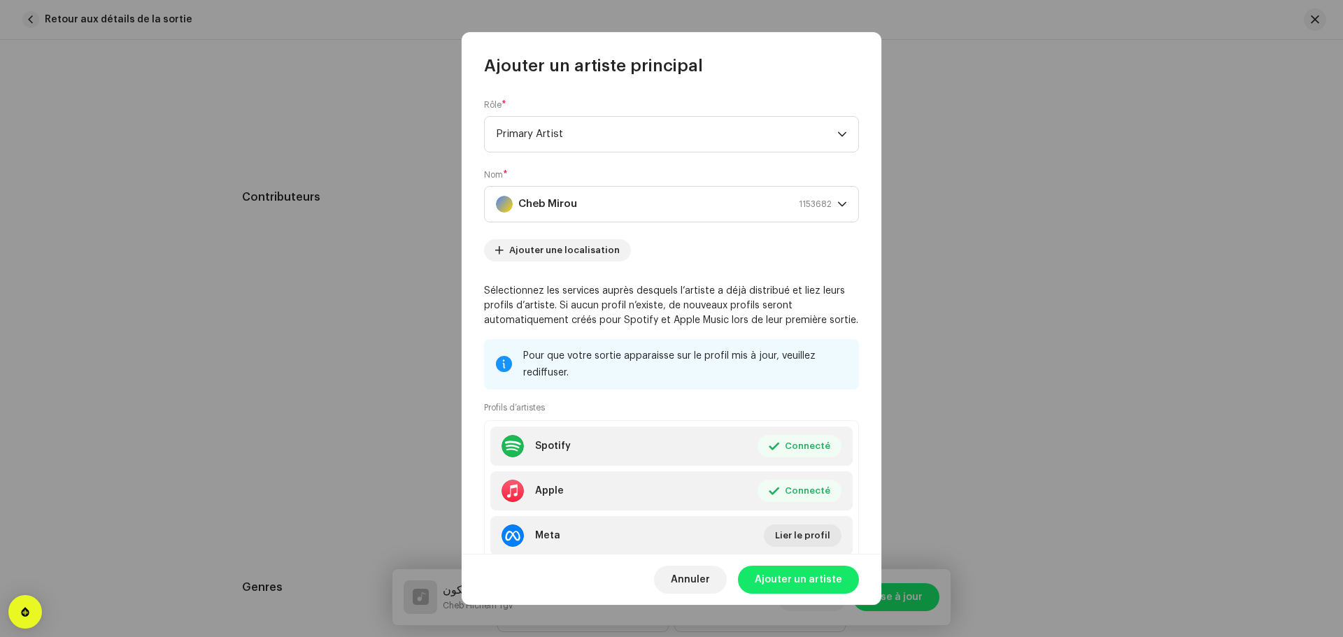
click at [820, 581] on span "Ajouter un artiste" at bounding box center [798, 580] width 87 height 28
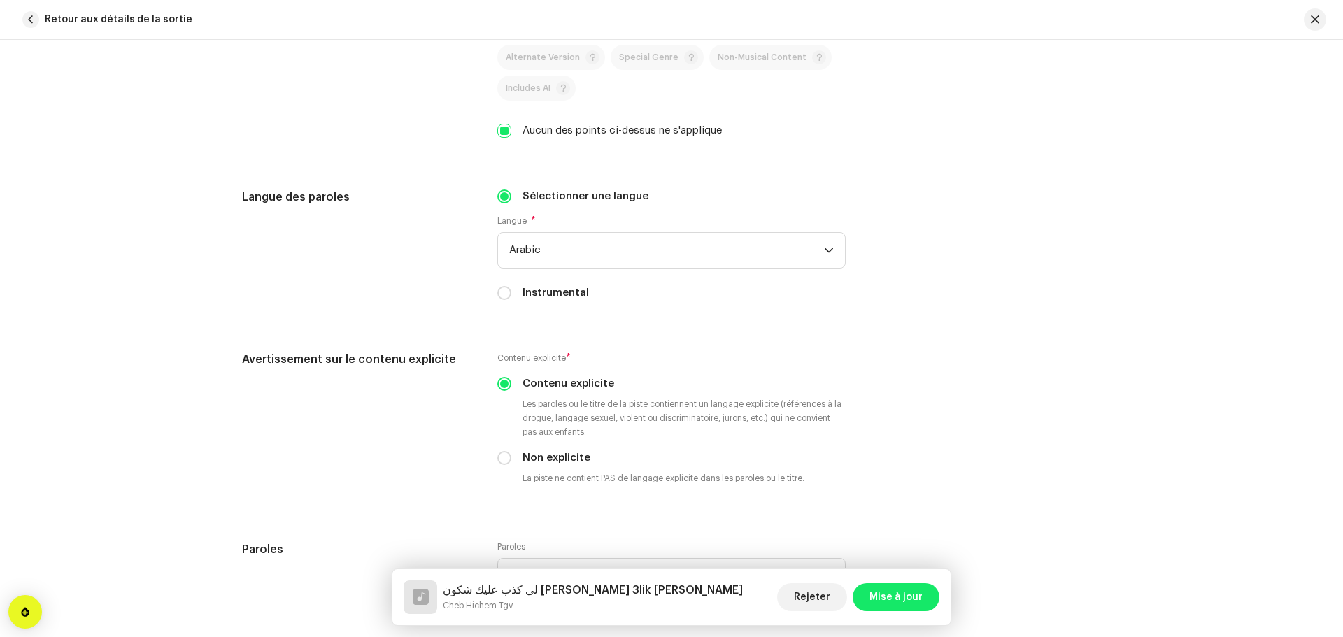
scroll to position [2308, 0]
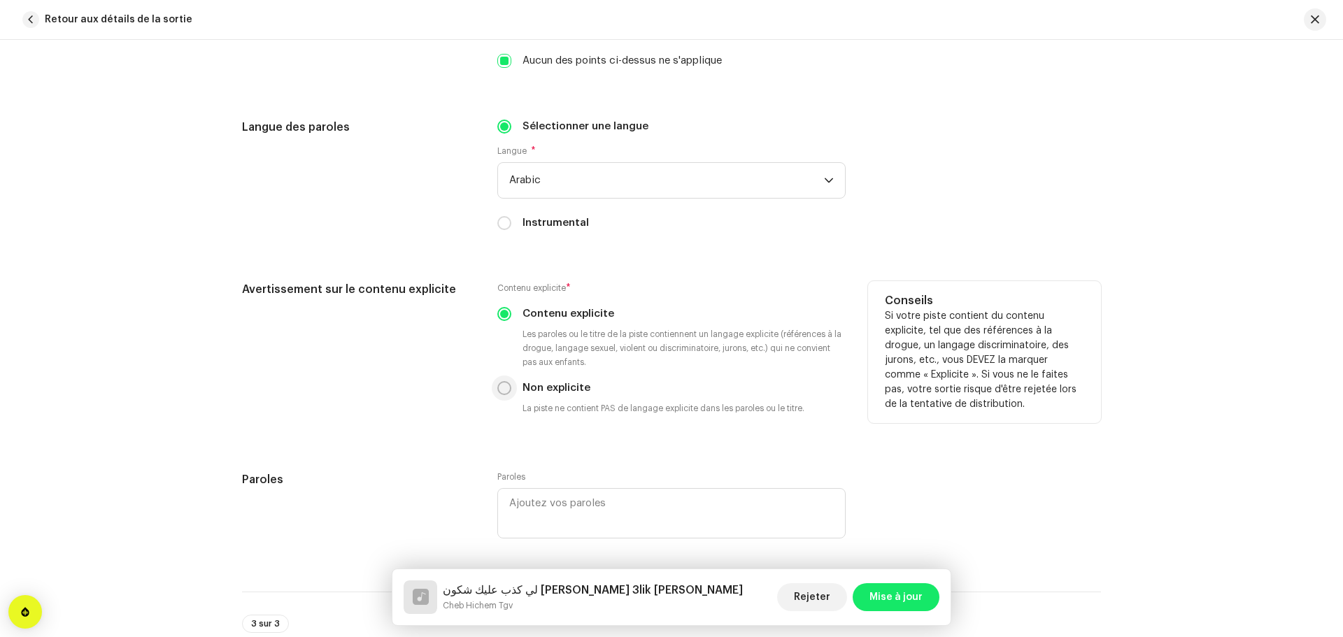
click at [504, 388] on input "Non explicite" at bounding box center [504, 388] width 14 height 14
radio input "true"
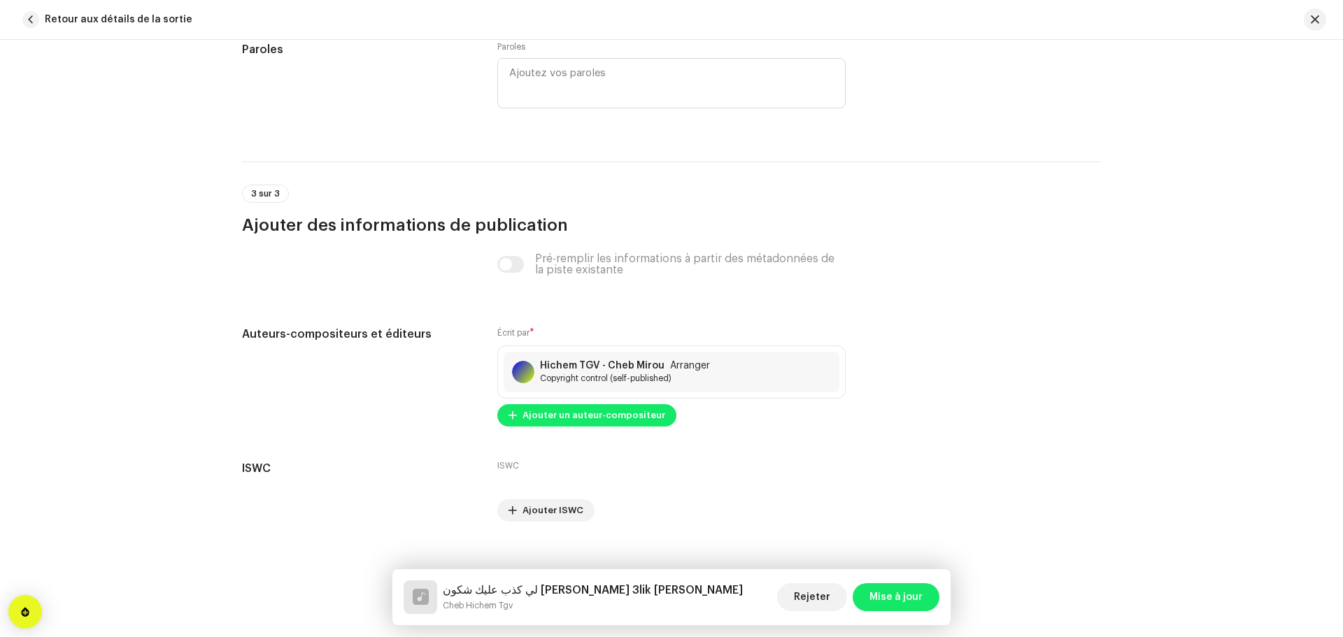
scroll to position [2757, 0]
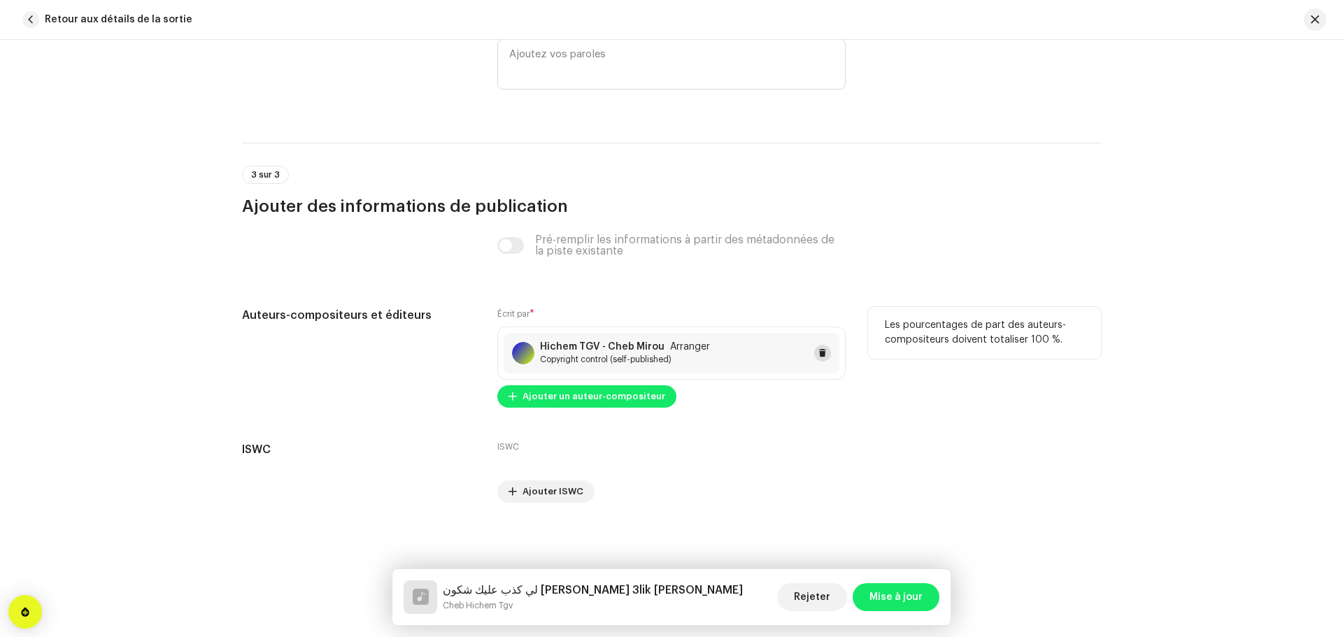
click at [818, 355] on span at bounding box center [822, 353] width 8 height 11
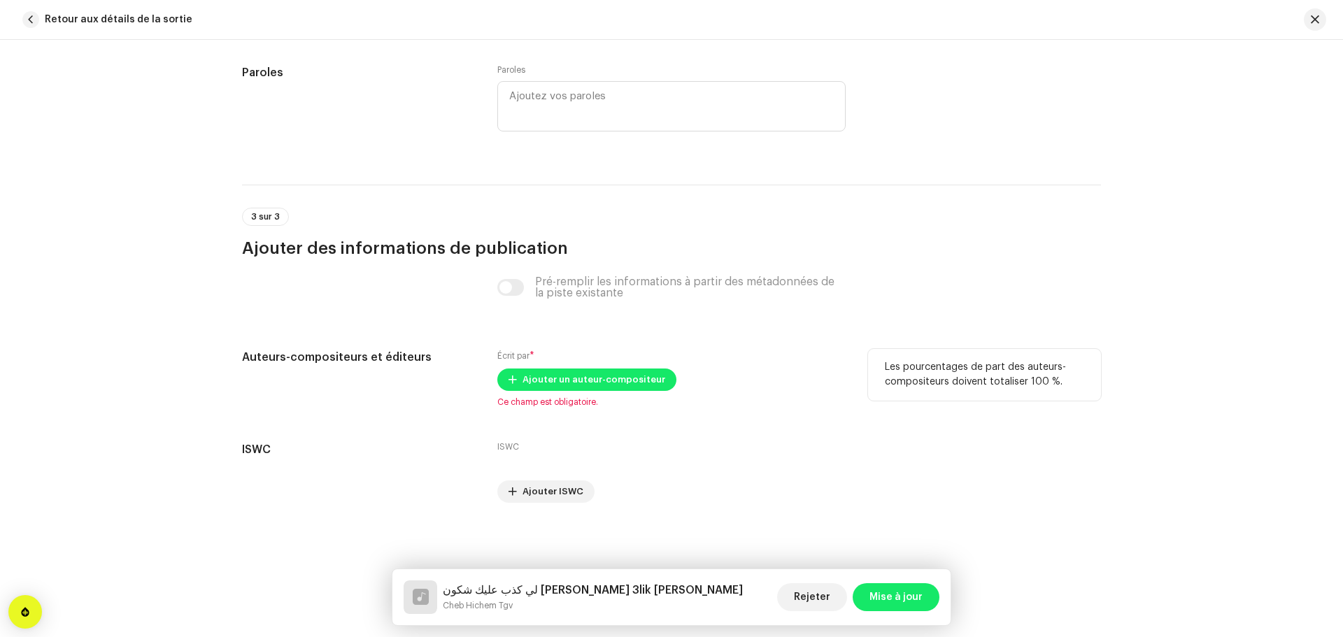
scroll to position [2715, 0]
click at [611, 385] on span "Ajouter un auteur-compositeur" at bounding box center [594, 380] width 143 height 28
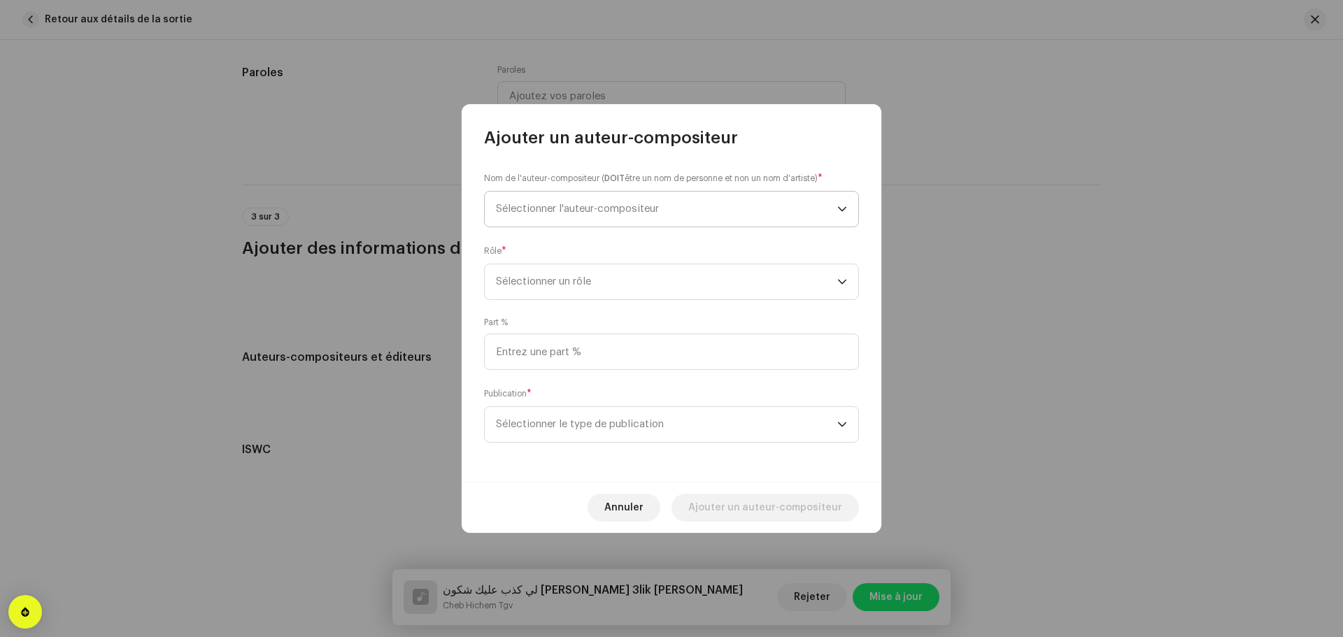
click at [612, 213] on span "Sélectionner l'auteur-compositeur" at bounding box center [577, 209] width 163 height 10
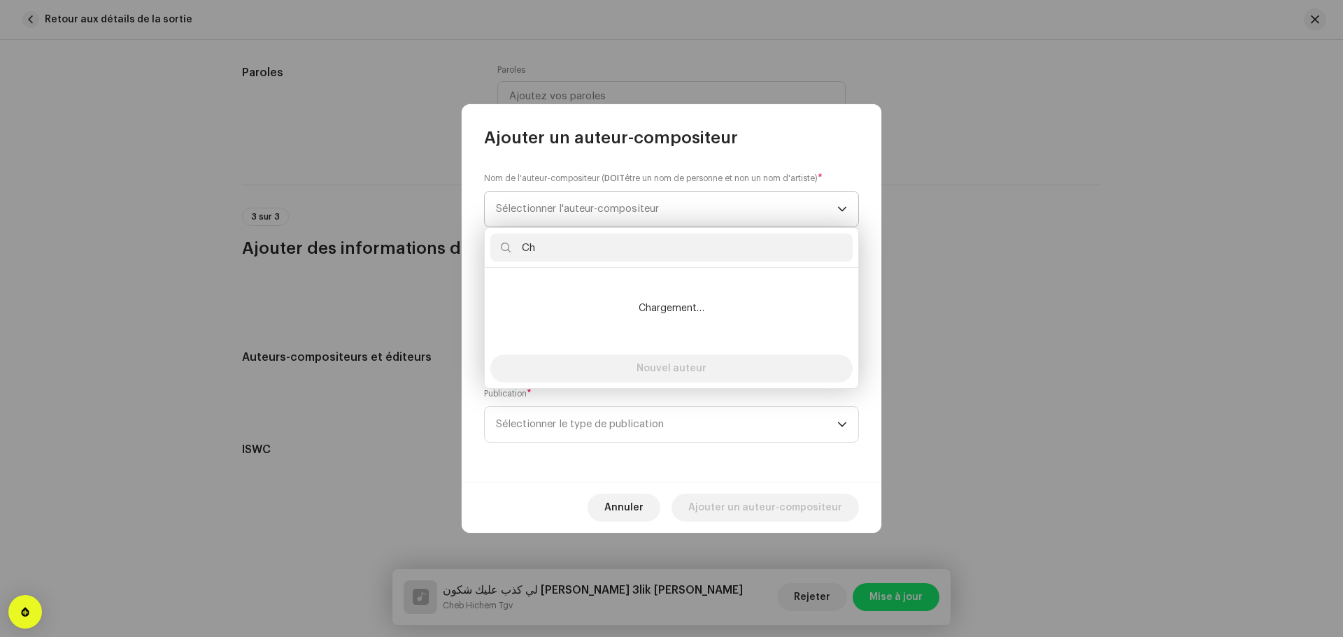
type input "C"
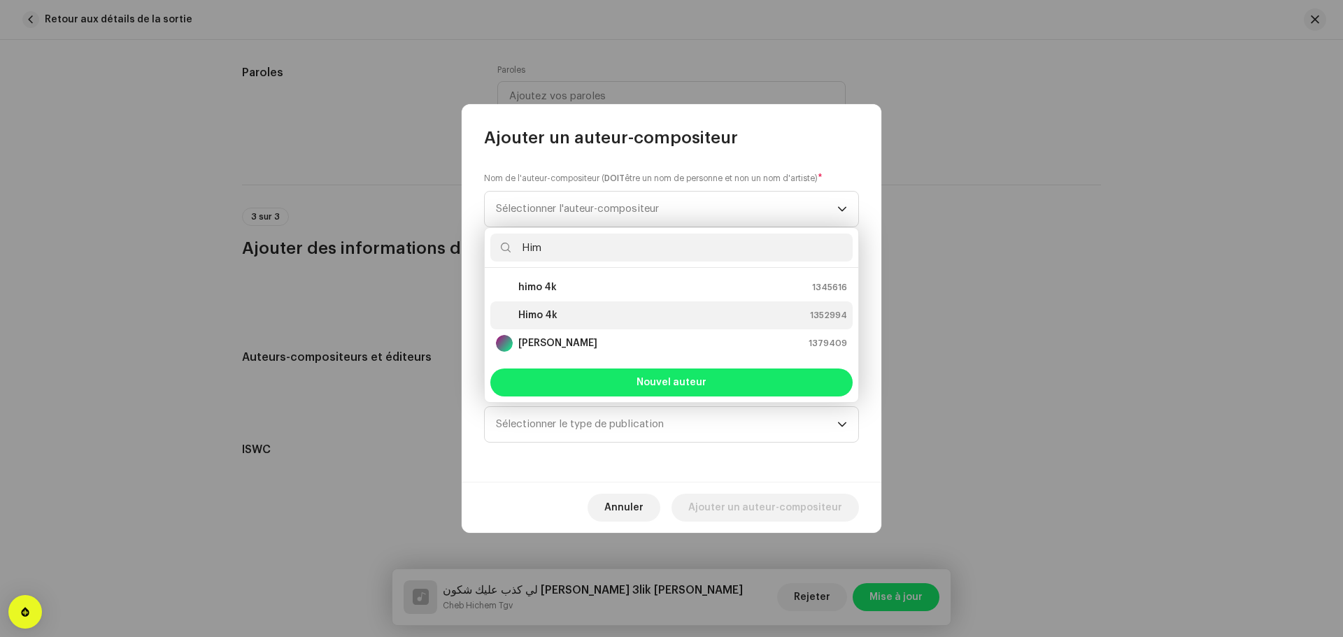
type input "Him"
click at [571, 309] on div "Himo 4k 1352994" at bounding box center [671, 315] width 351 height 17
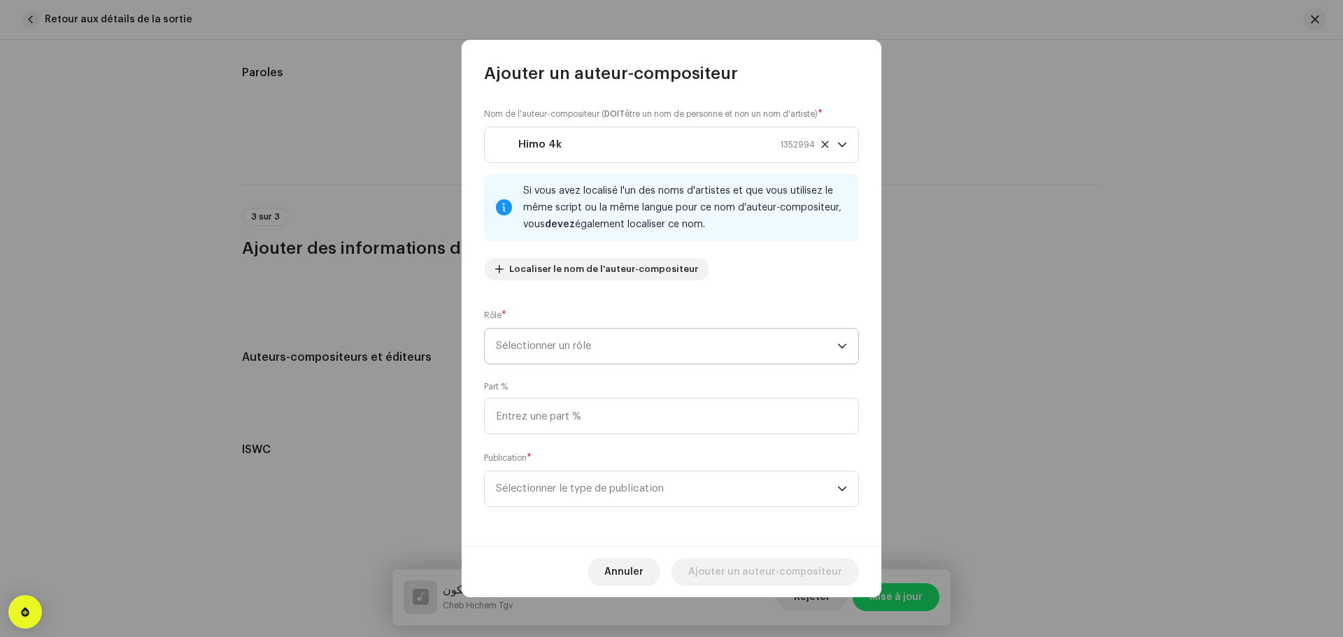
click at [593, 361] on span "Sélectionner un rôle" at bounding box center [666, 346] width 341 height 35
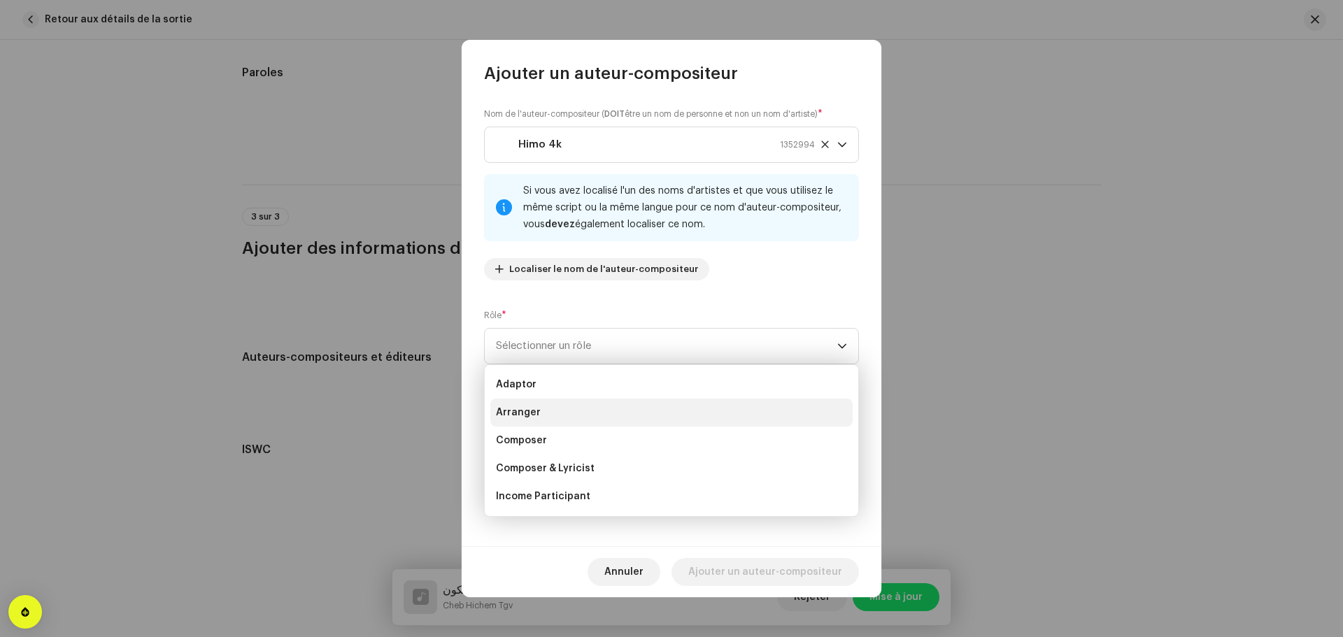
click at [555, 414] on li "Arranger" at bounding box center [671, 413] width 362 height 28
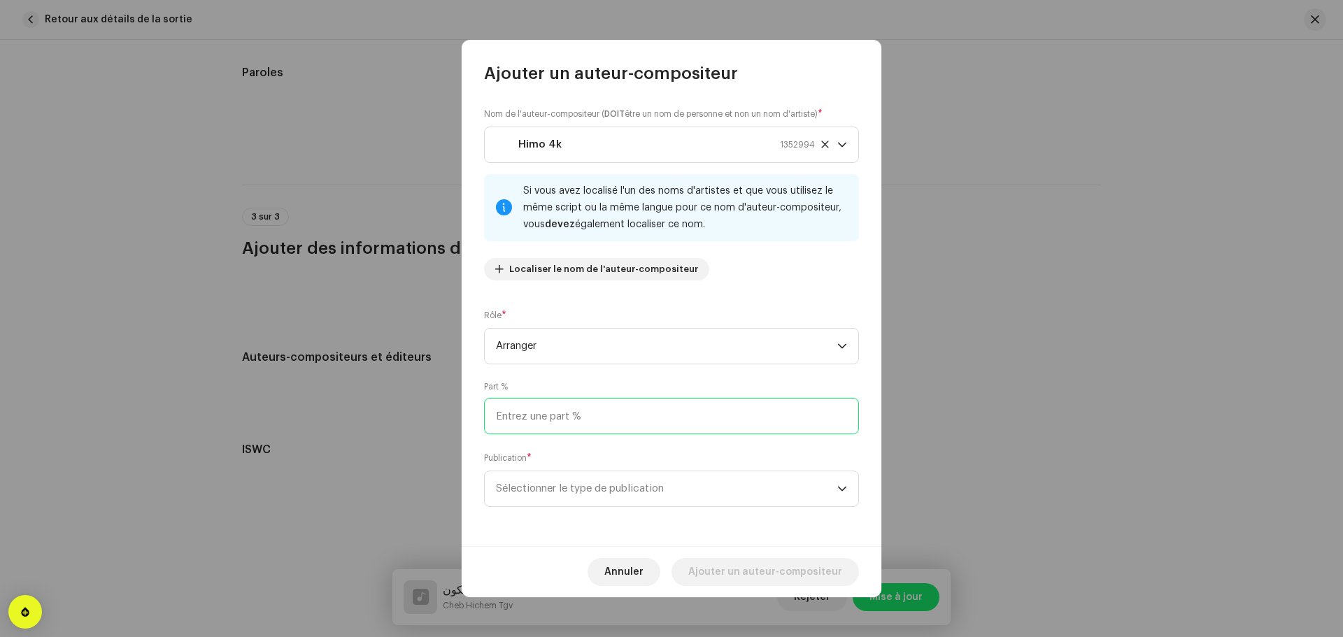
click at [581, 411] on input at bounding box center [671, 416] width 375 height 36
type input "50,00"
click at [592, 484] on span "Sélectionner le type de publication" at bounding box center [666, 488] width 341 height 35
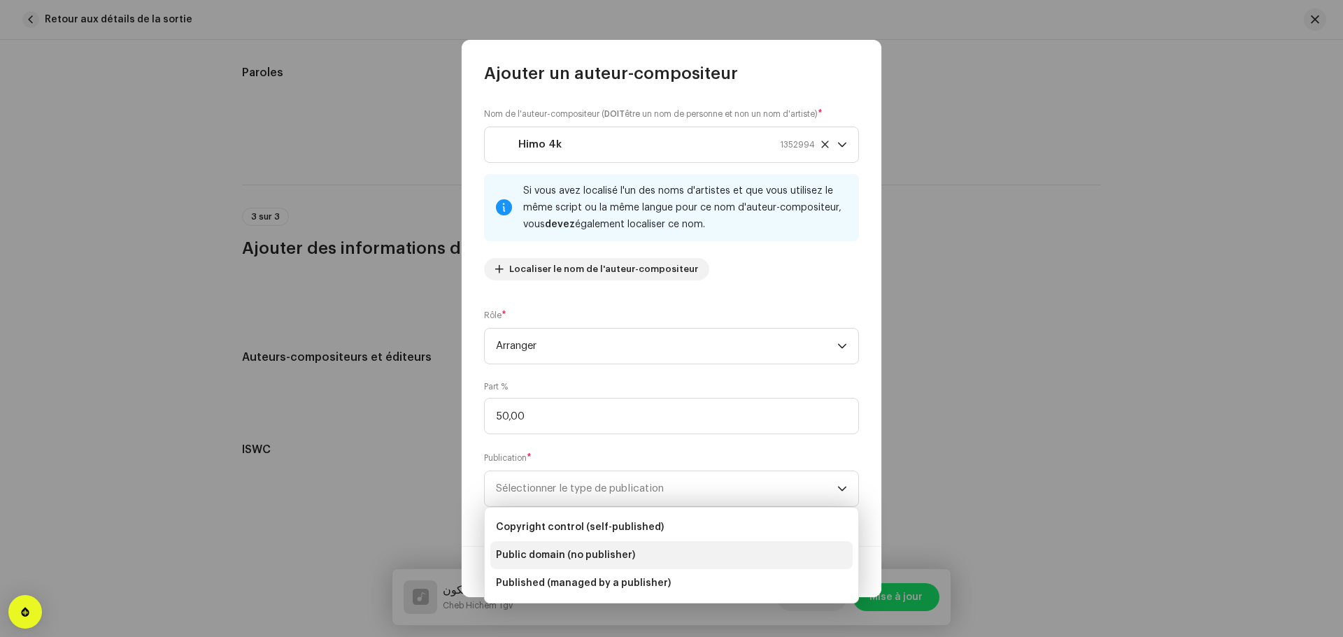
drag, startPoint x: 580, startPoint y: 533, endPoint x: 595, endPoint y: 538, distance: 15.5
click at [580, 532] on span "Copyright control (self-published)" at bounding box center [580, 527] width 168 height 14
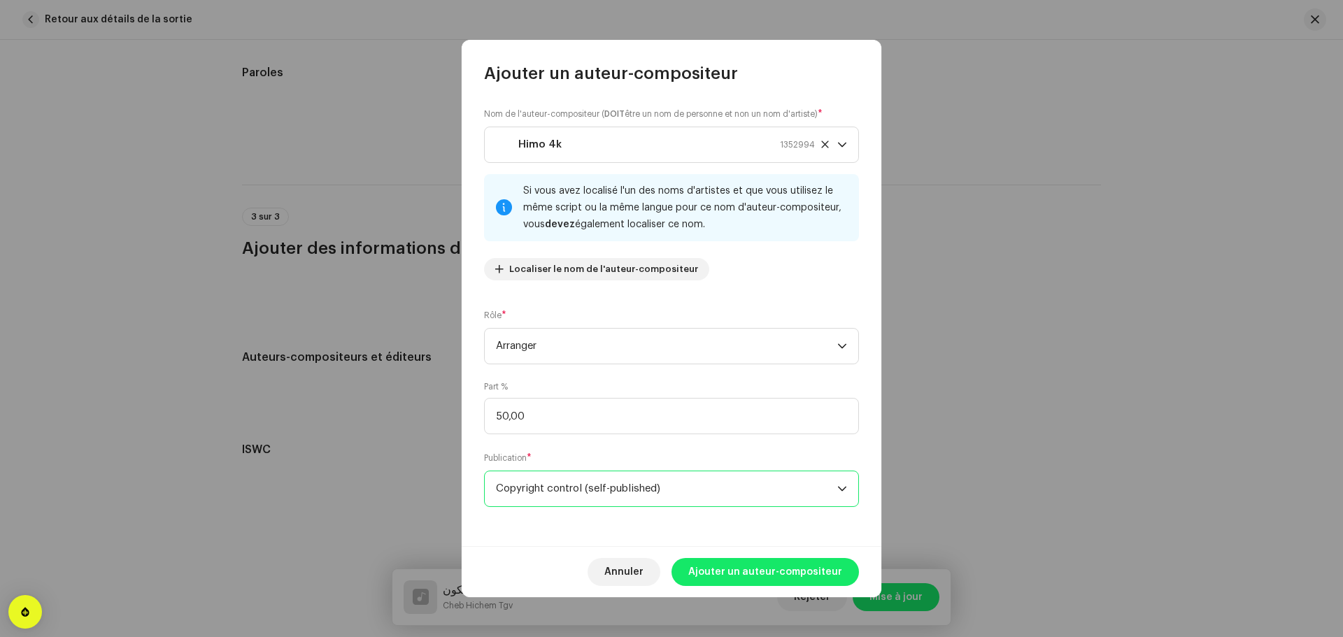
click at [709, 569] on span "Ajouter un auteur-compositeur" at bounding box center [765, 572] width 154 height 28
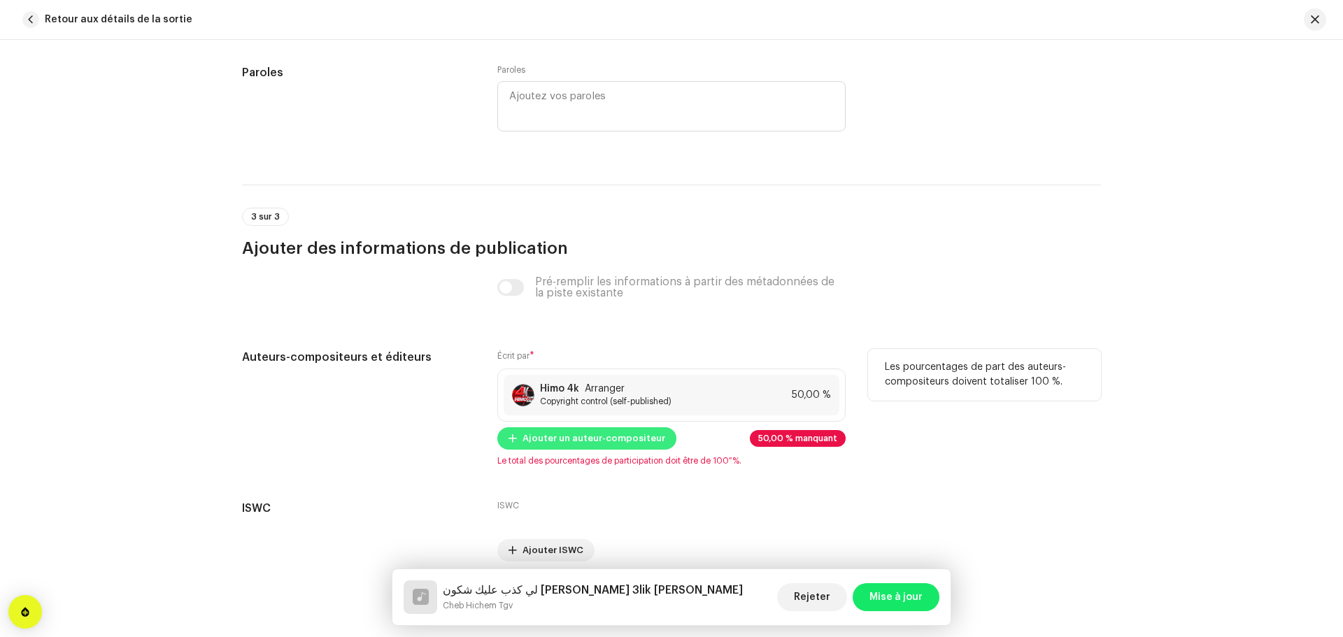
click at [586, 441] on span "Ajouter un auteur-compositeur" at bounding box center [594, 439] width 143 height 28
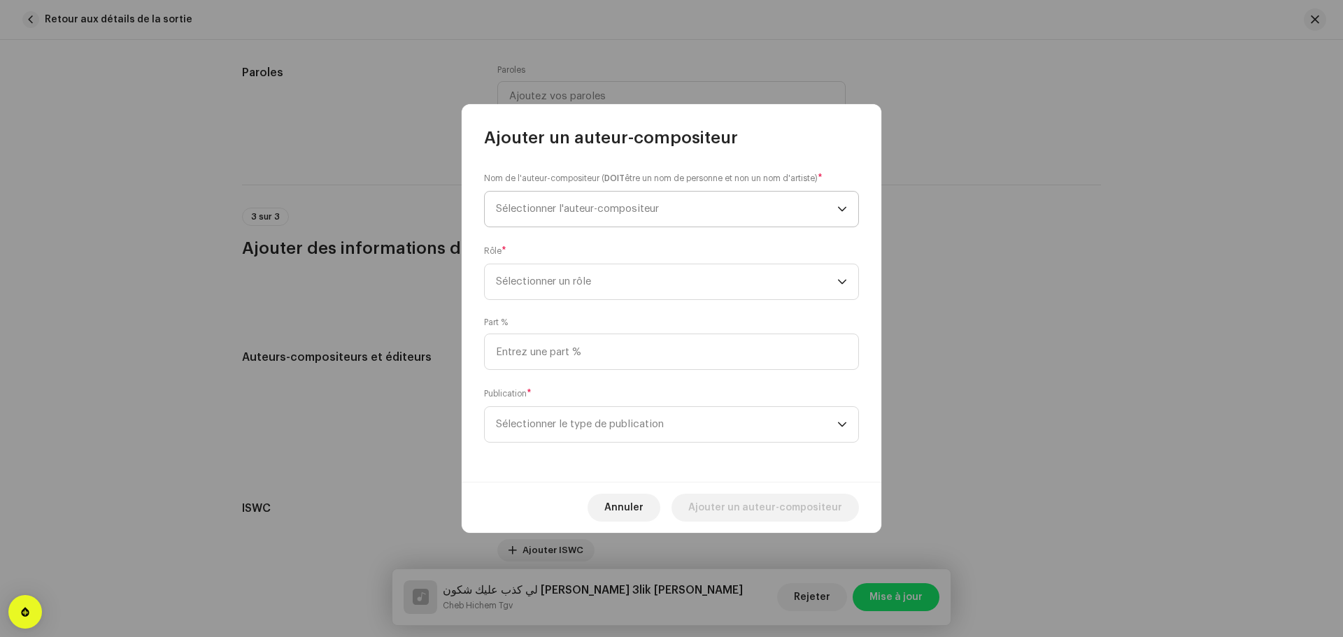
click at [614, 210] on span "Sélectionner l'auteur-compositeur" at bounding box center [577, 209] width 163 height 10
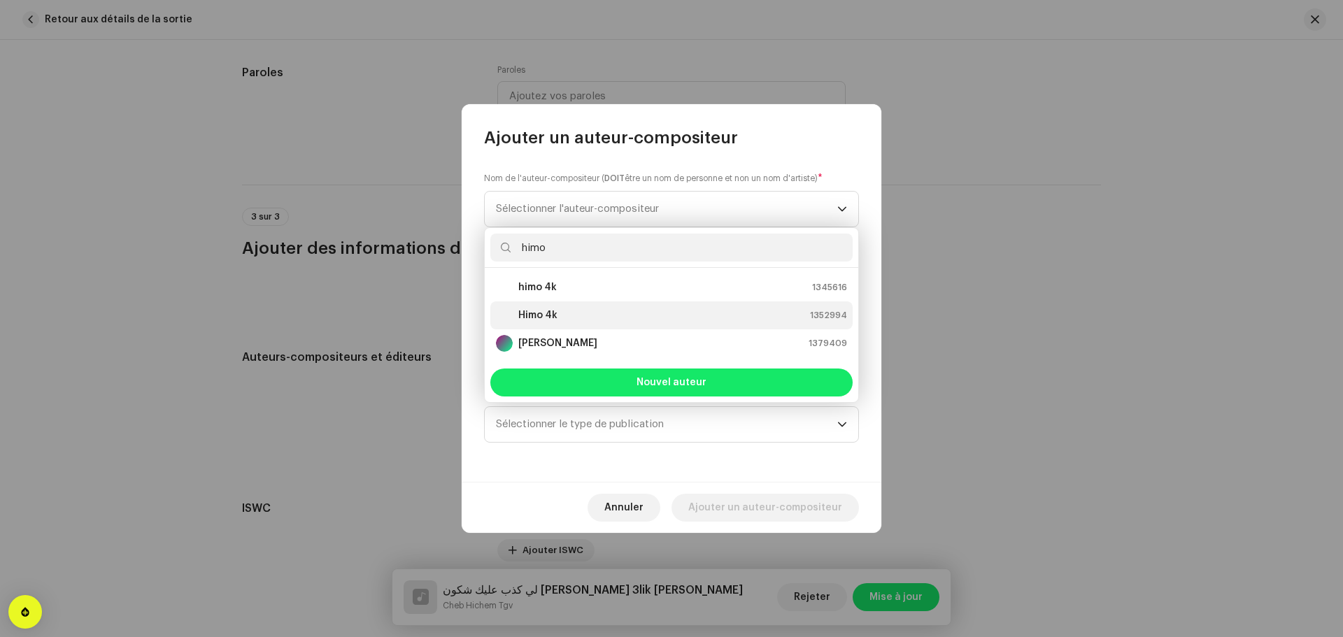
type input "himo"
click at [565, 315] on div "Himo 4k 1352994" at bounding box center [671, 315] width 351 height 17
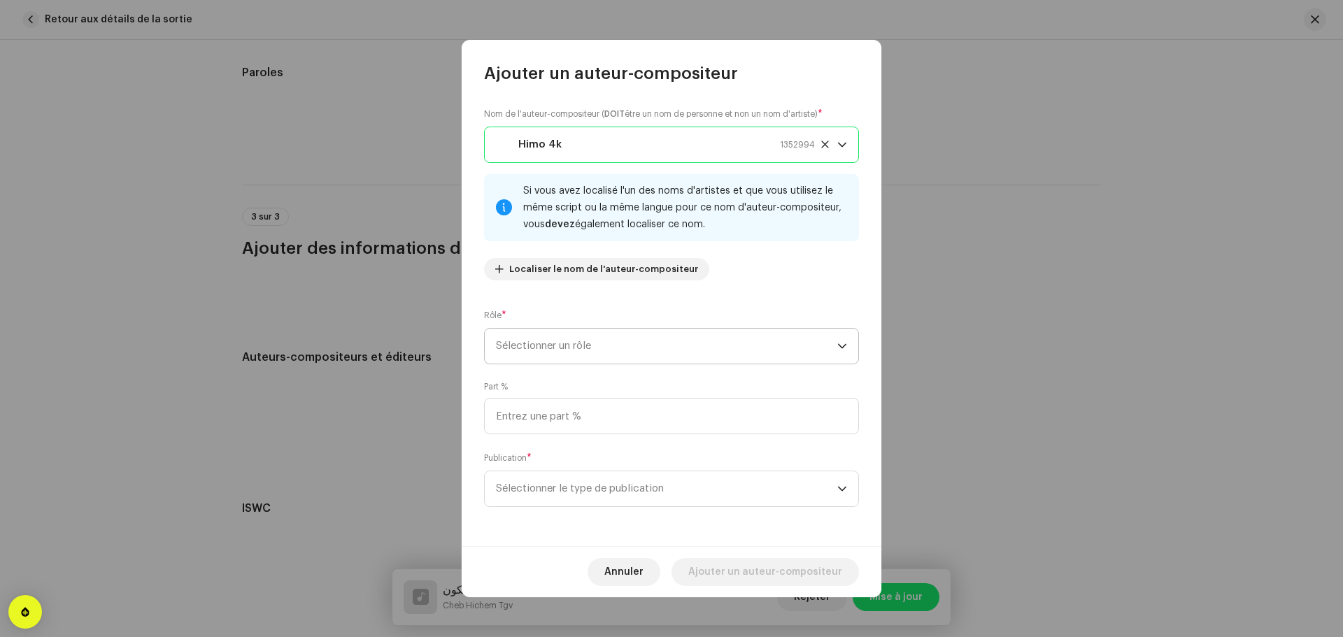
click at [604, 353] on span "Sélectionner un rôle" at bounding box center [666, 346] width 341 height 35
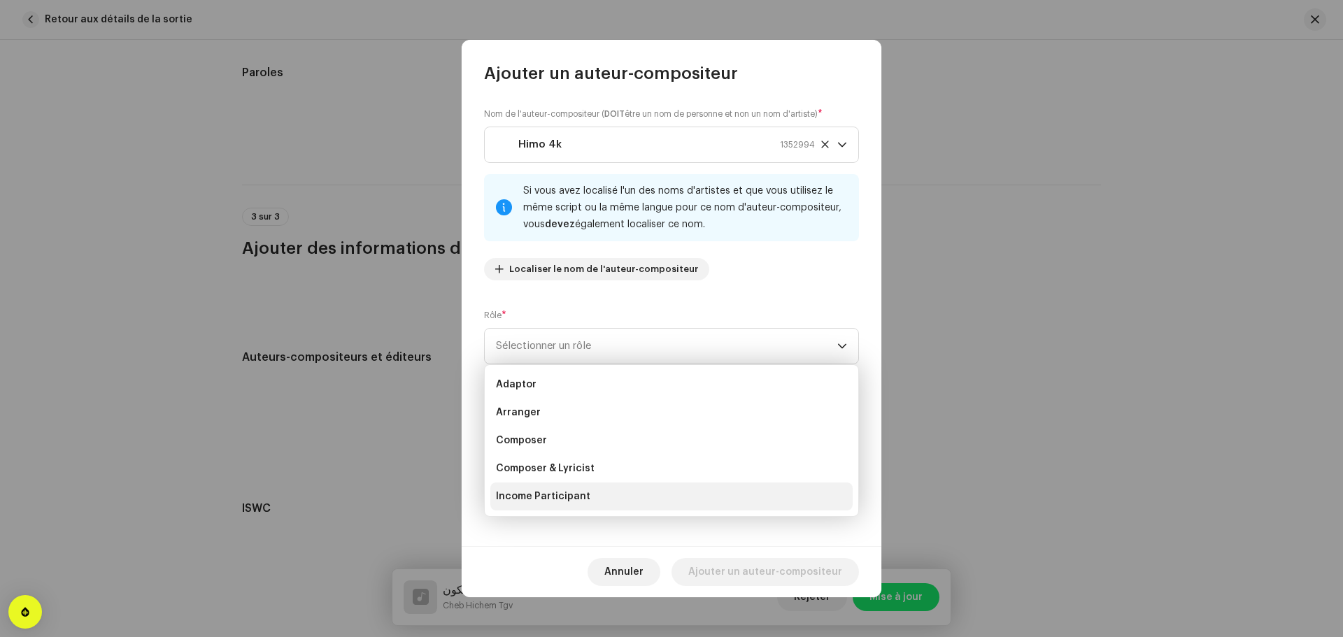
click at [562, 498] on span "Income Participant" at bounding box center [543, 497] width 94 height 14
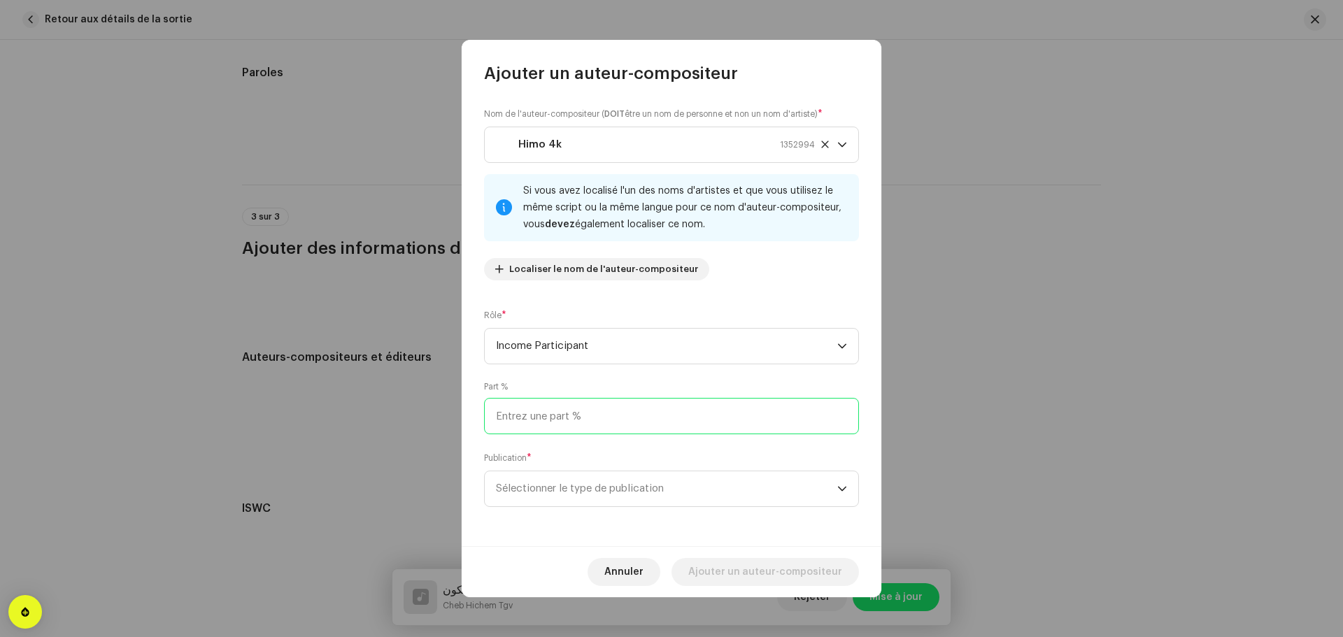
click at [588, 413] on input at bounding box center [671, 416] width 375 height 36
type input "50,00"
click at [551, 491] on span "Sélectionner le type de publication" at bounding box center [666, 488] width 341 height 35
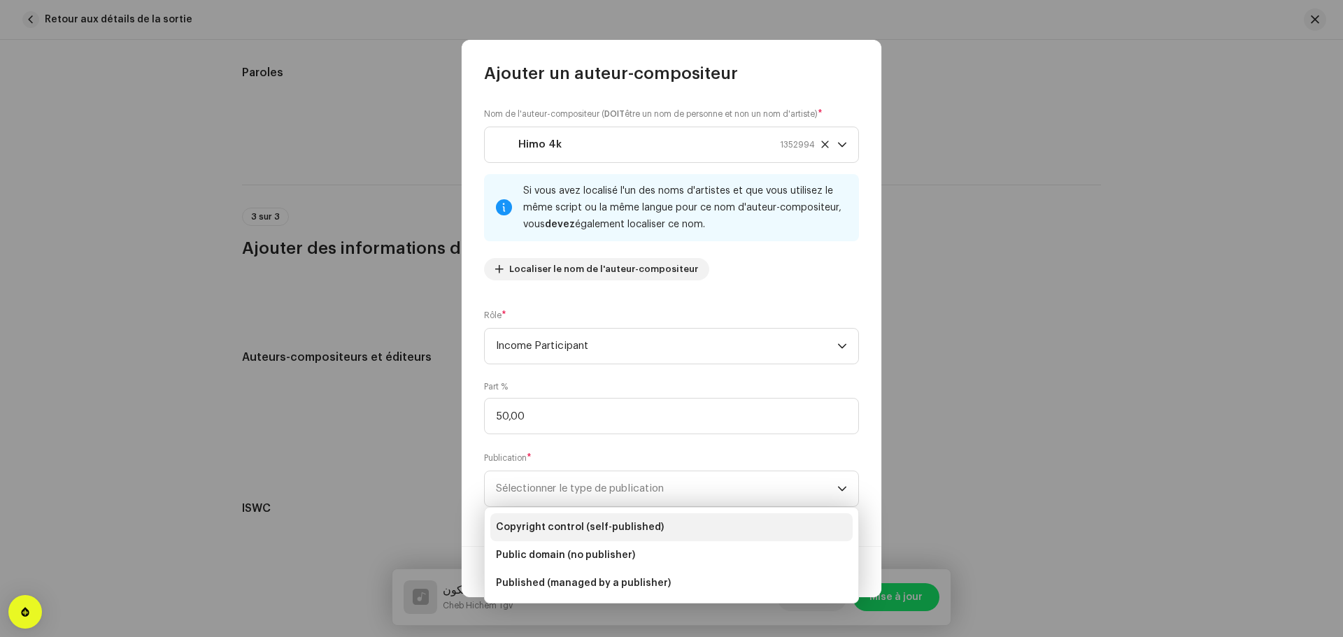
click at [549, 532] on span "Copyright control (self-published)" at bounding box center [580, 527] width 168 height 14
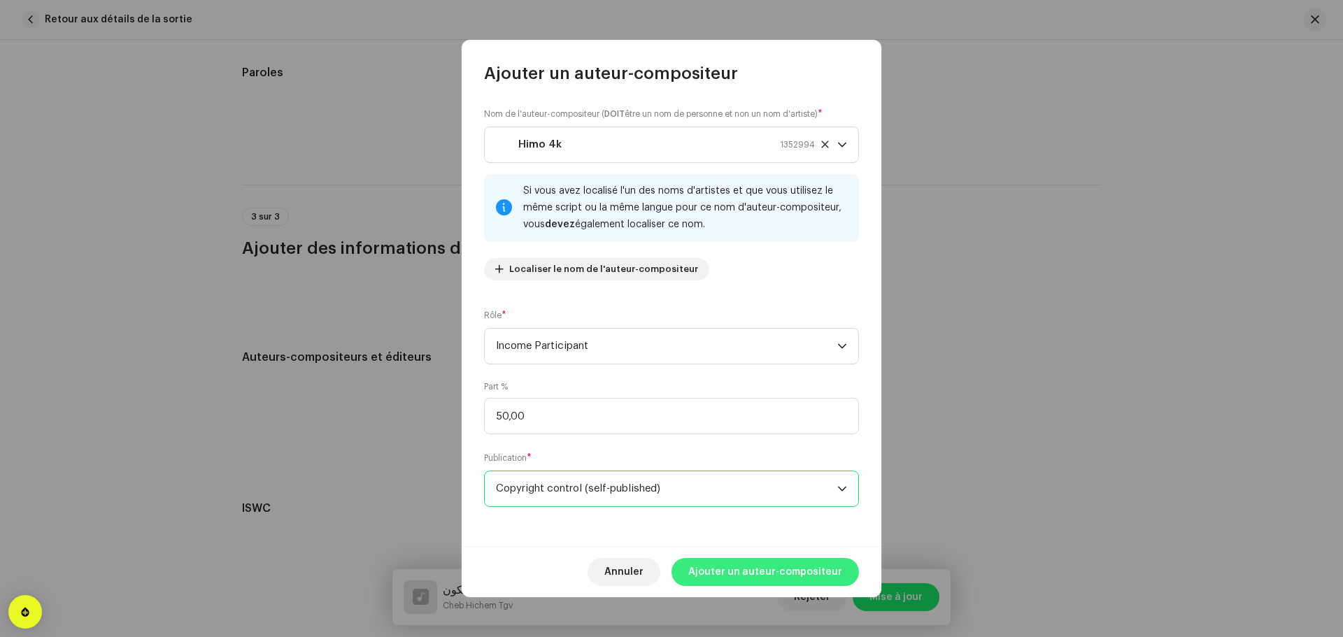
click at [758, 576] on span "Ajouter un auteur-compositeur" at bounding box center [765, 572] width 154 height 28
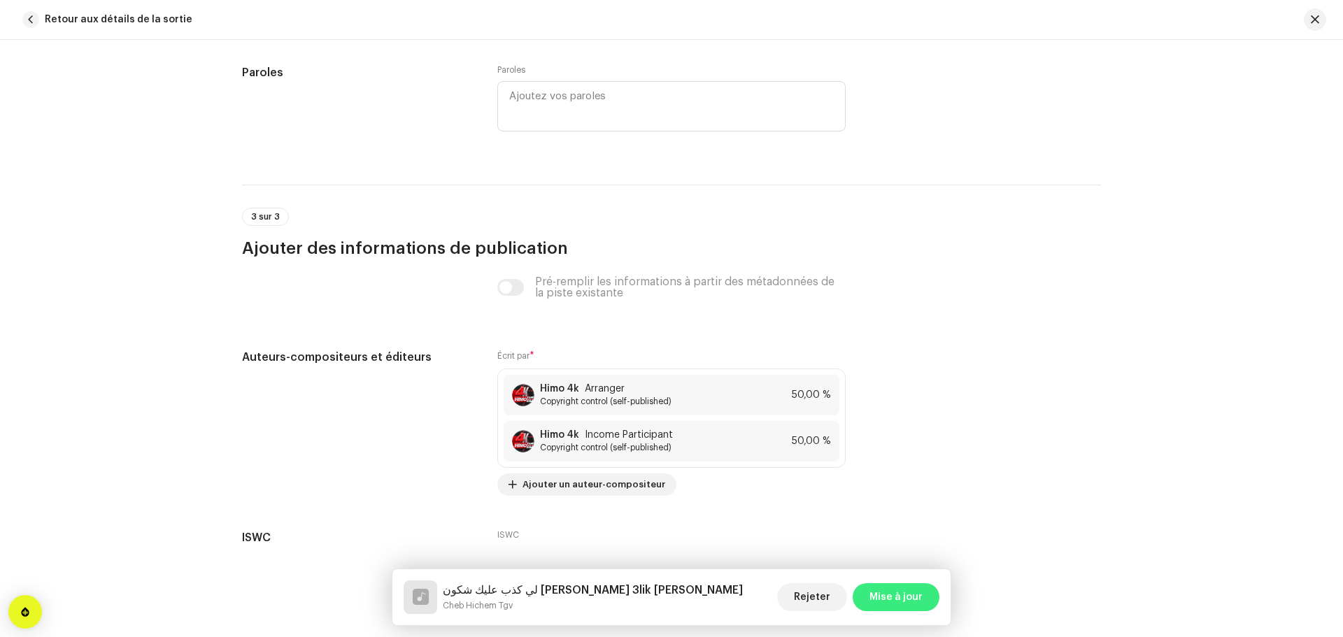
click at [873, 601] on span "Mise à jour" at bounding box center [895, 597] width 53 height 28
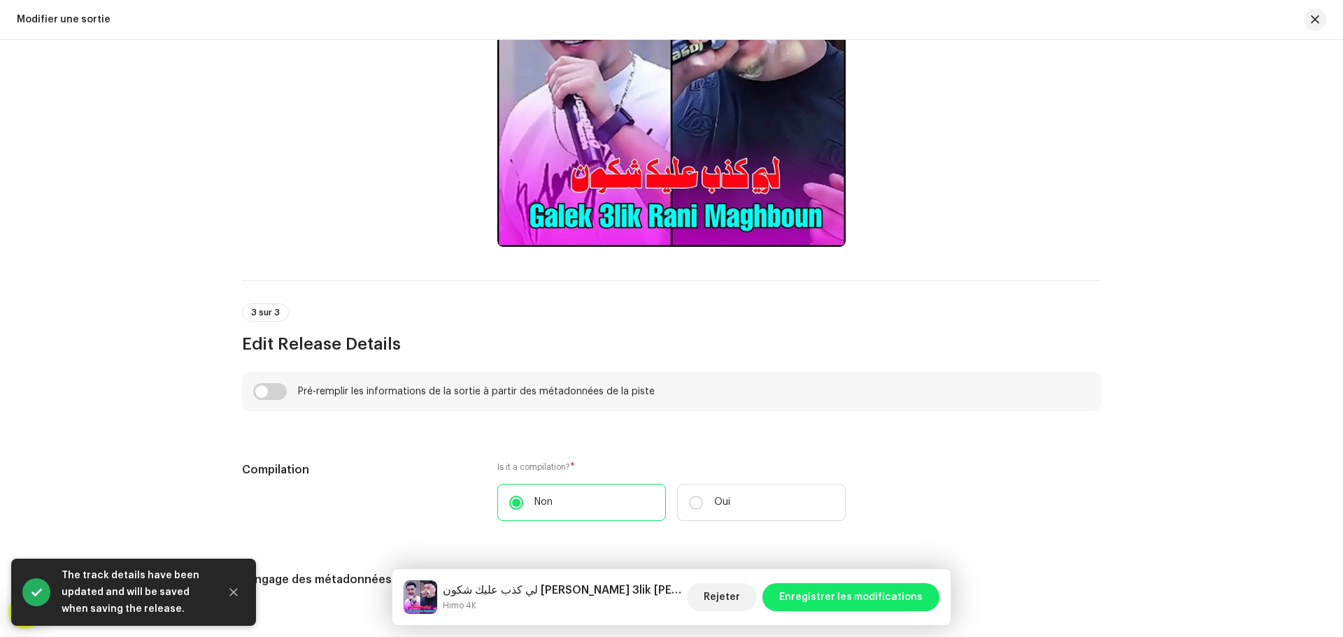
scroll to position [700, 0]
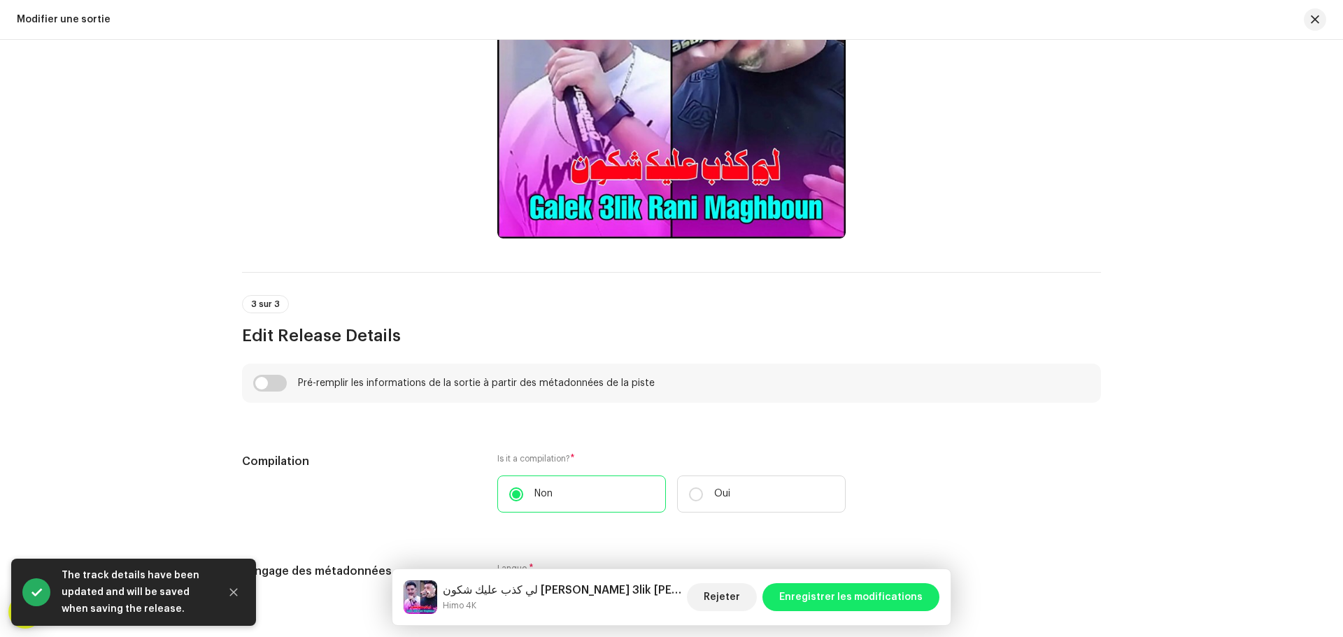
click at [272, 376] on input "checkbox" at bounding box center [270, 383] width 34 height 17
checkbox input "true"
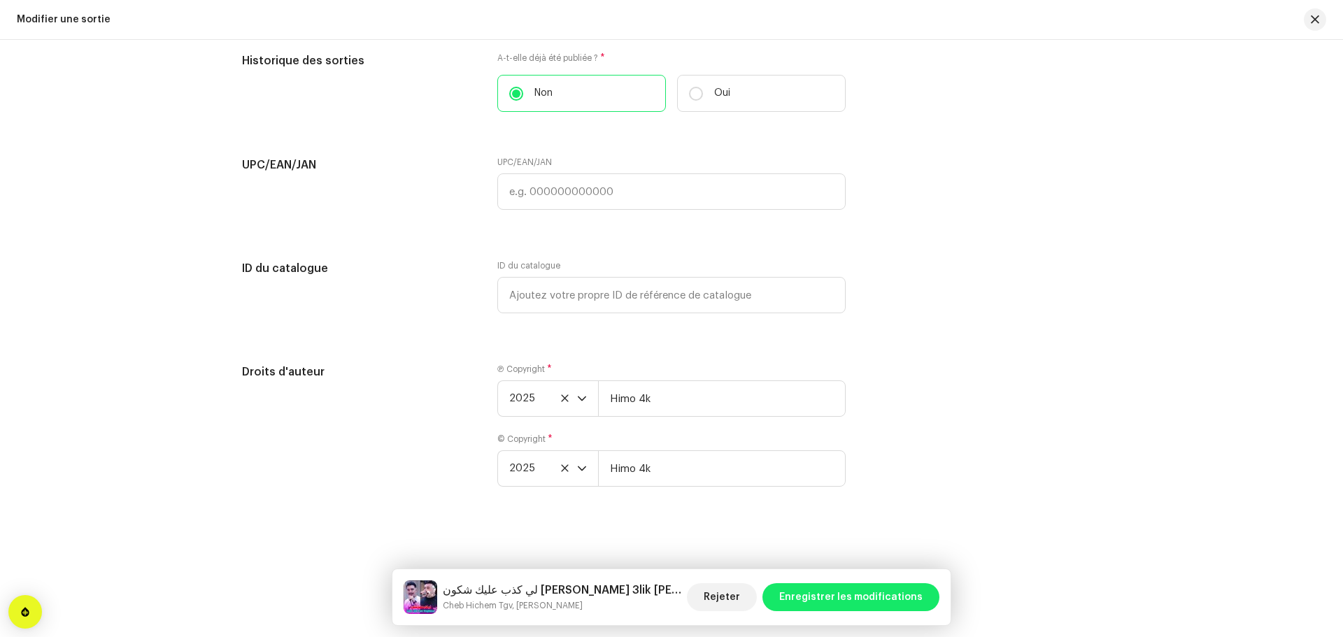
scroll to position [2519, 0]
click at [837, 601] on span "Enregistrer les modifications" at bounding box center [850, 597] width 143 height 28
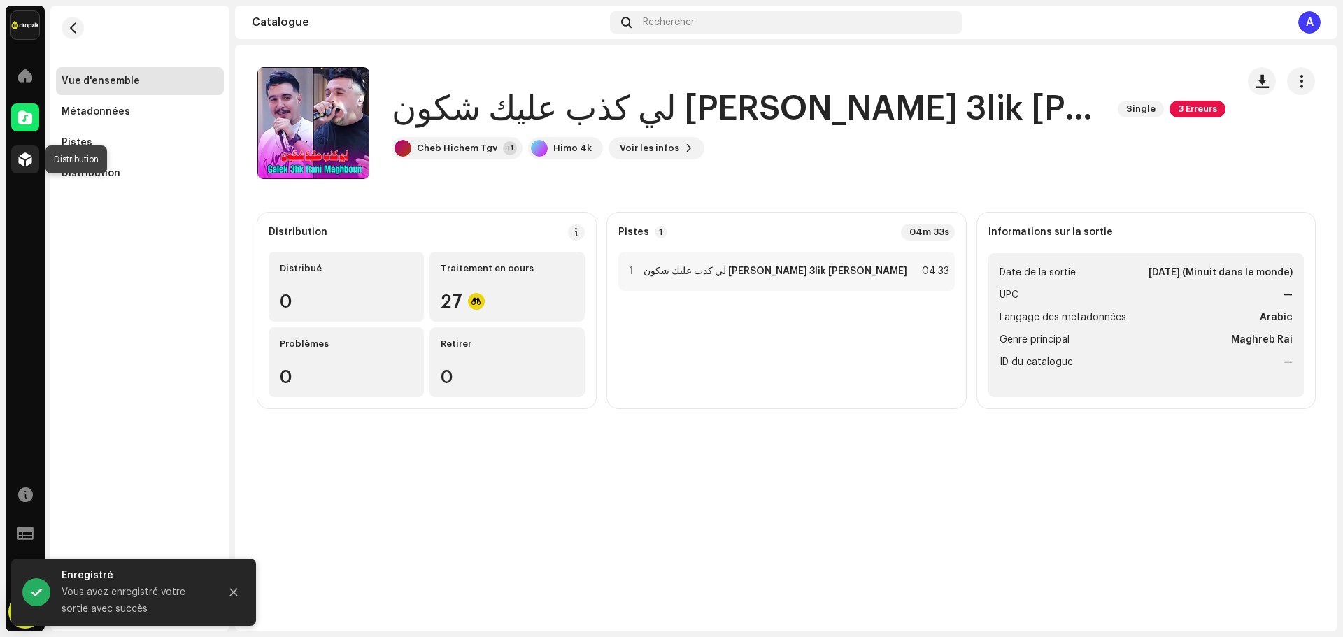
click at [17, 161] on div at bounding box center [25, 159] width 28 height 28
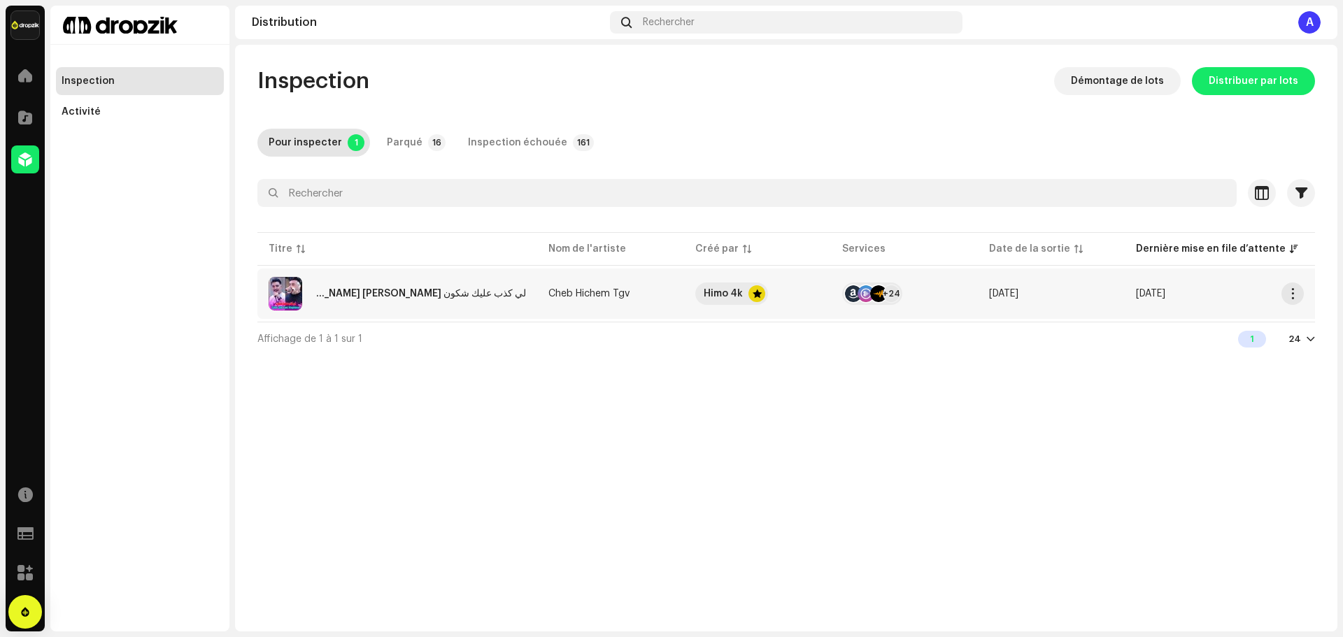
click at [480, 288] on div "لي كذب عليك شكون [PERSON_NAME] 3lik [PERSON_NAME]" at bounding box center [397, 294] width 257 height 34
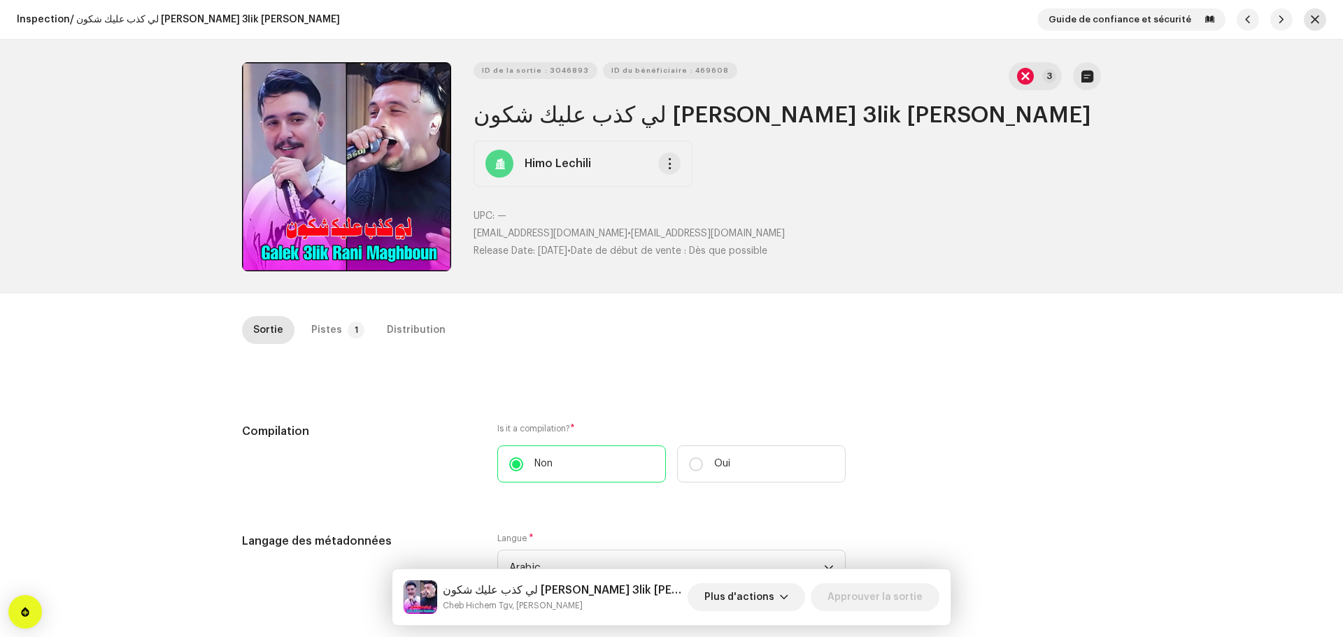
click at [1305, 20] on button "button" at bounding box center [1315, 19] width 22 height 22
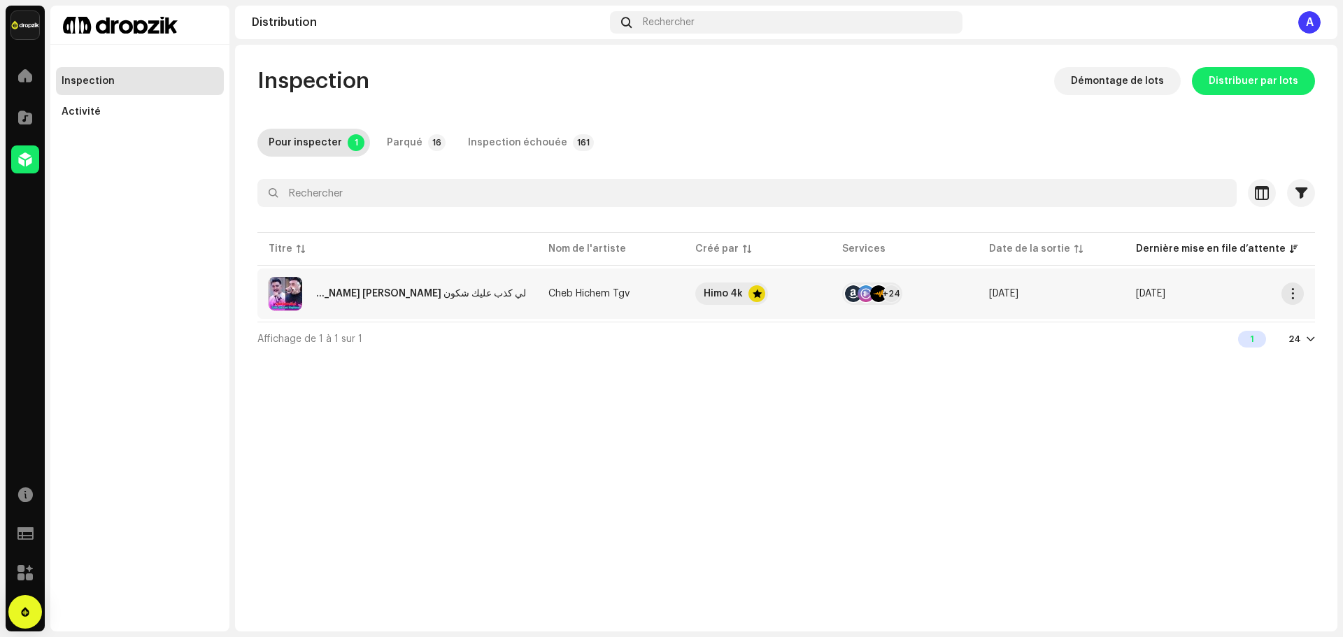
click at [534, 296] on td "لي كذب عليك شكون [PERSON_NAME] 3lik [PERSON_NAME]" at bounding box center [397, 294] width 280 height 50
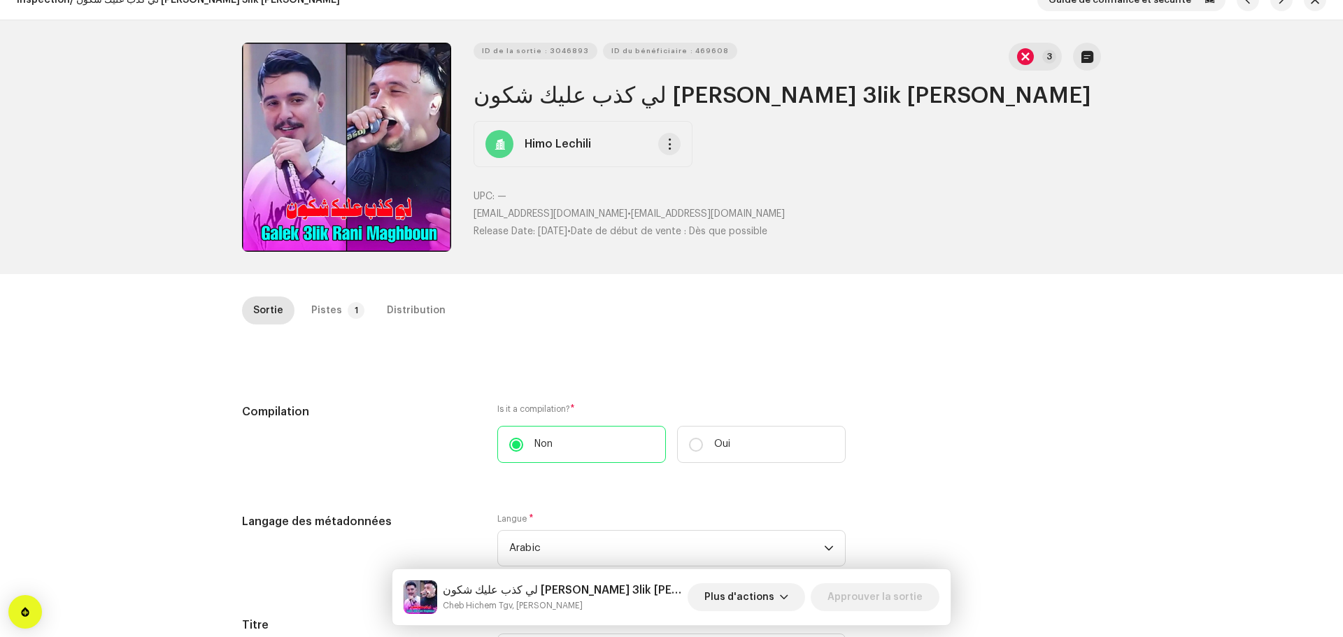
scroll to position [19, 0]
click at [387, 309] on div "Distribution" at bounding box center [416, 311] width 59 height 28
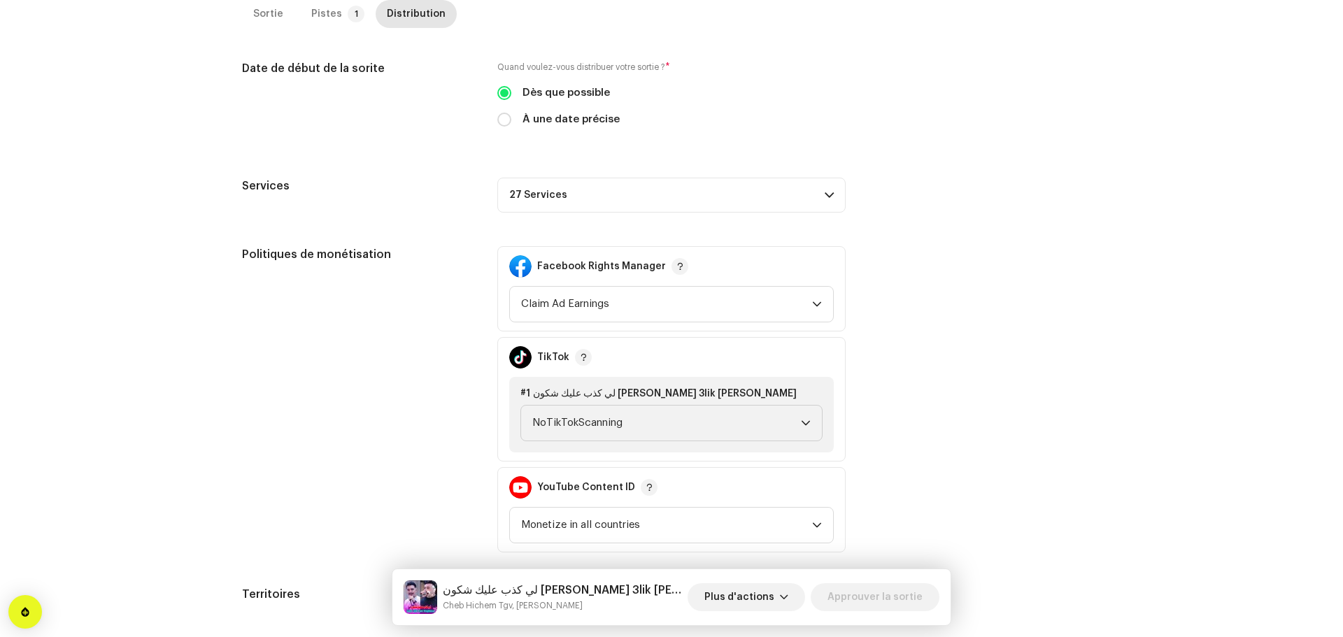
scroll to position [369, 0]
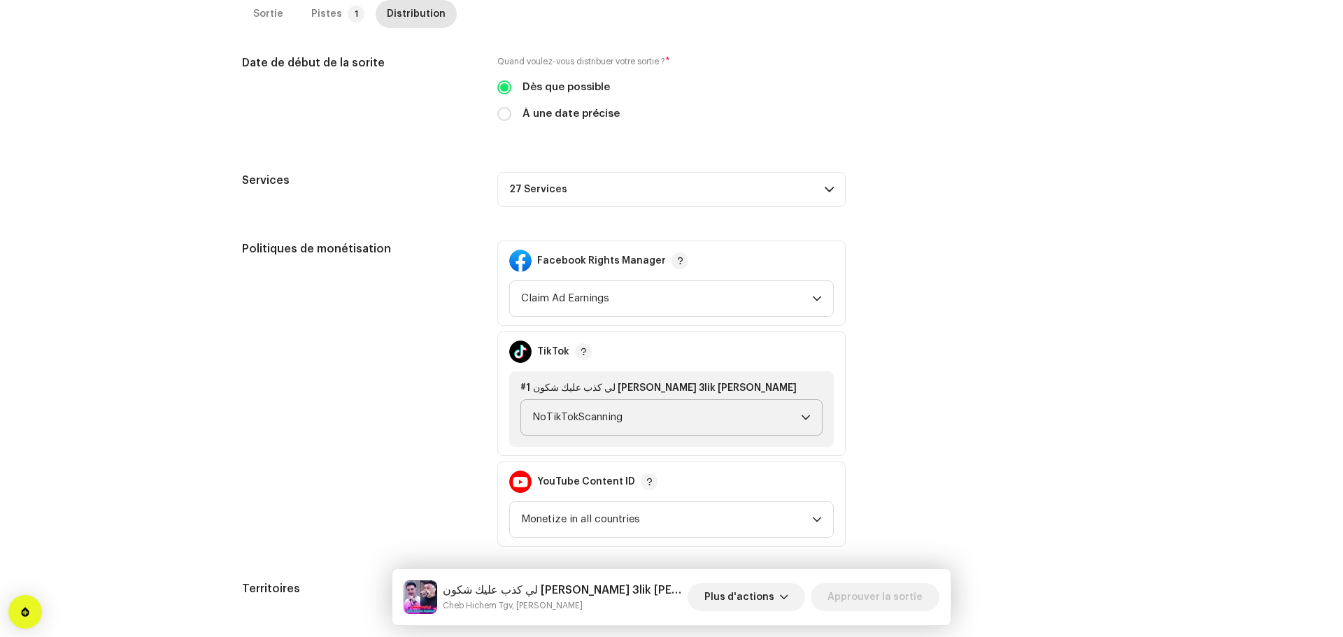
click at [737, 406] on span "NoTikTokScanning" at bounding box center [666, 417] width 269 height 35
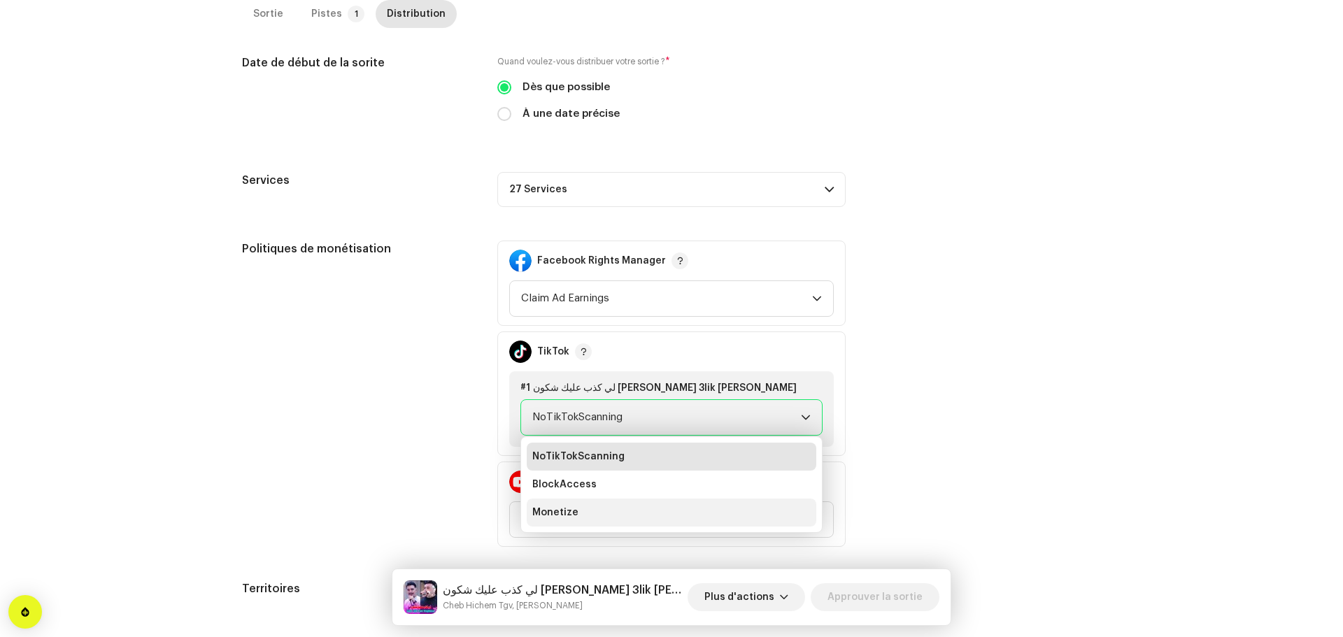
click at [625, 515] on li "Monetize" at bounding box center [672, 513] width 290 height 28
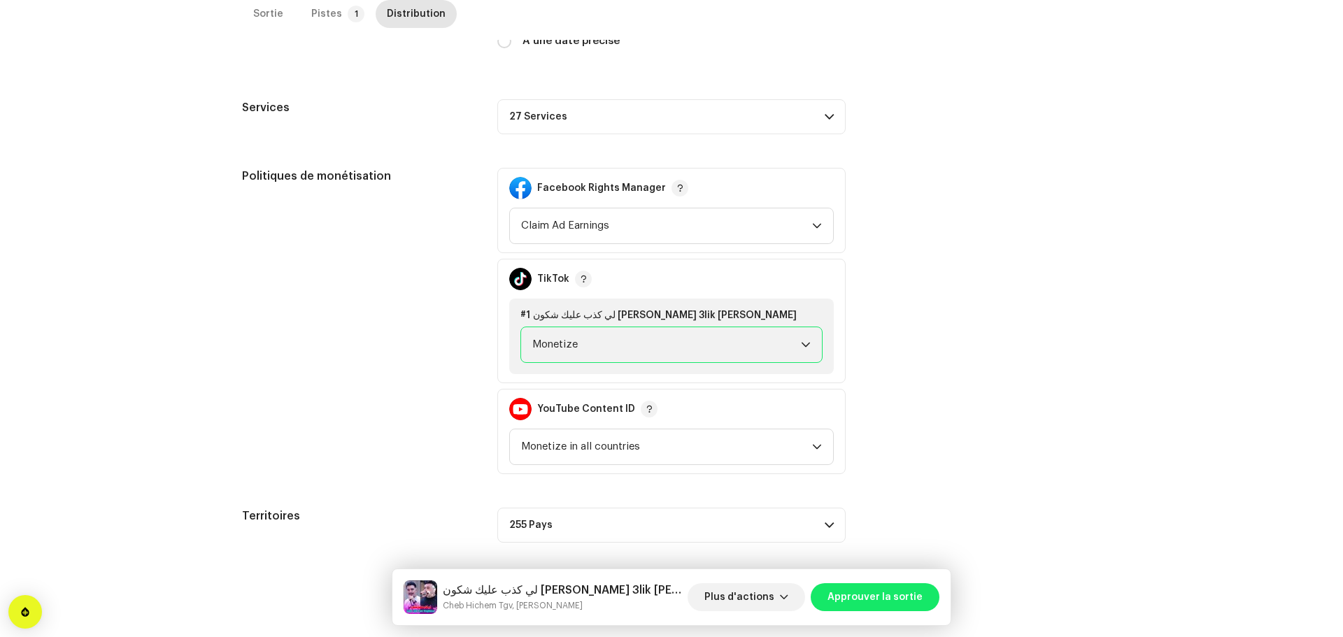
scroll to position [448, 0]
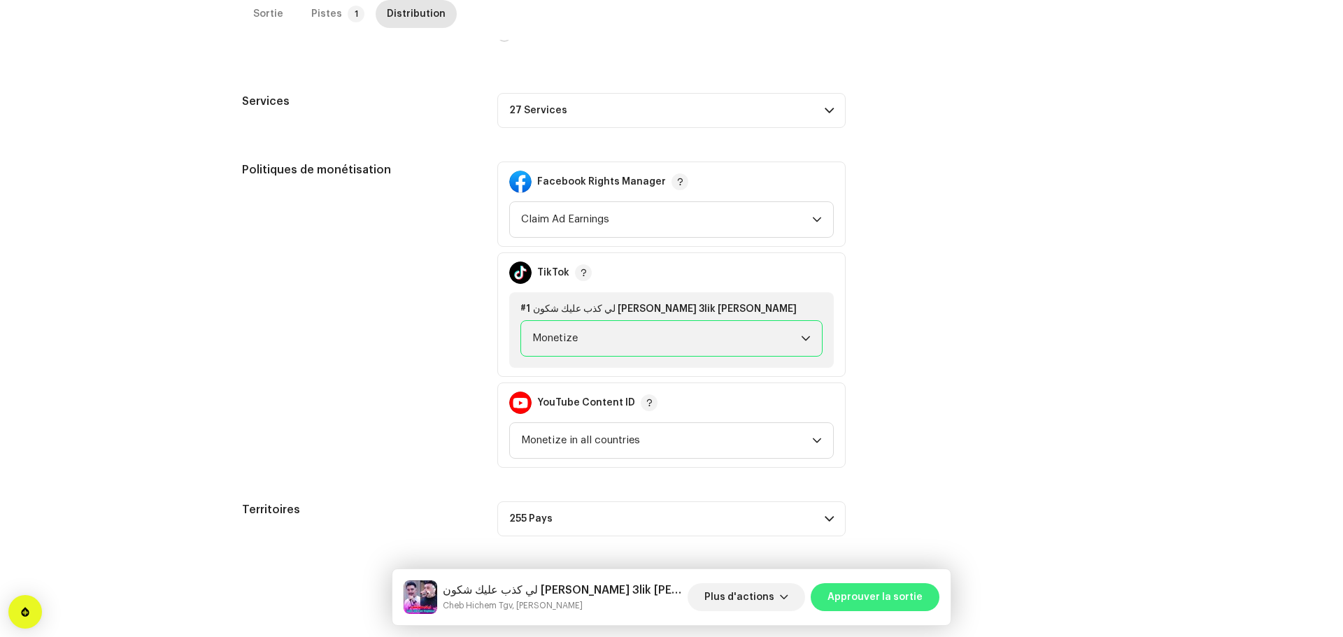
click at [903, 593] on span "Approuver la sortie" at bounding box center [875, 597] width 95 height 28
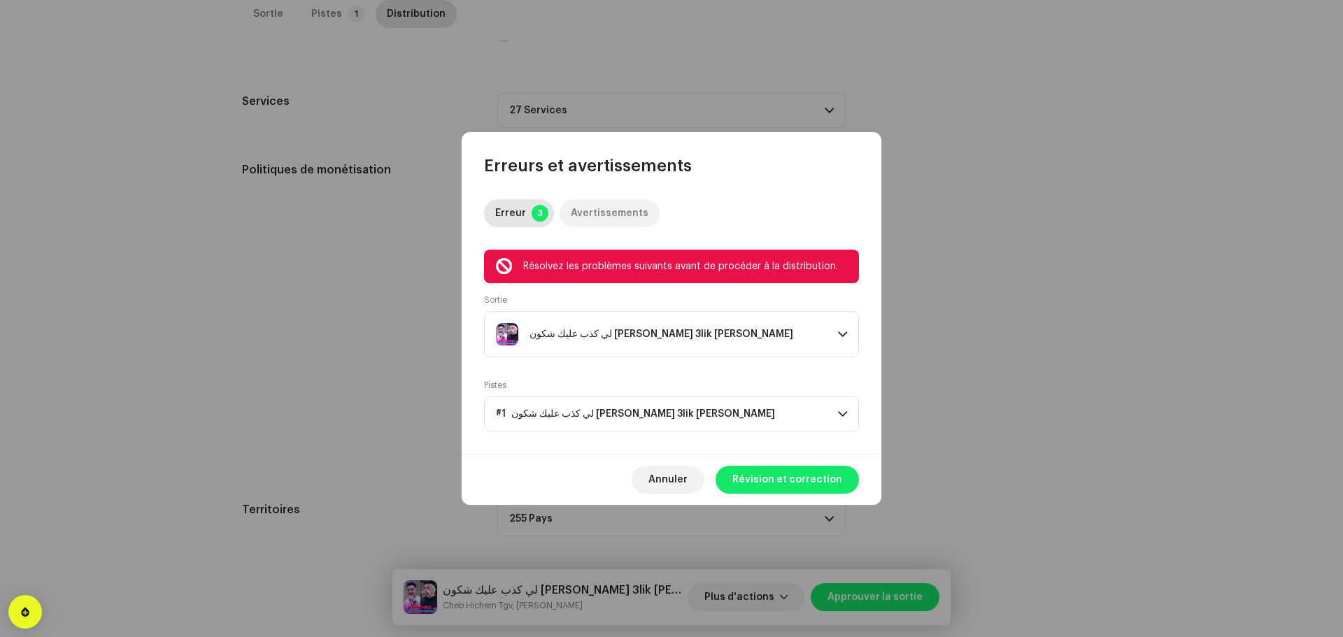
drag, startPoint x: 609, startPoint y: 196, endPoint x: 609, endPoint y: 204, distance: 7.7
click at [609, 196] on div "Erreur 3 Avertissements Résolvez les problèmes suivants avant de procéder à la …" at bounding box center [672, 315] width 420 height 277
click at [607, 207] on div "Avertissements" at bounding box center [610, 213] width 78 height 28
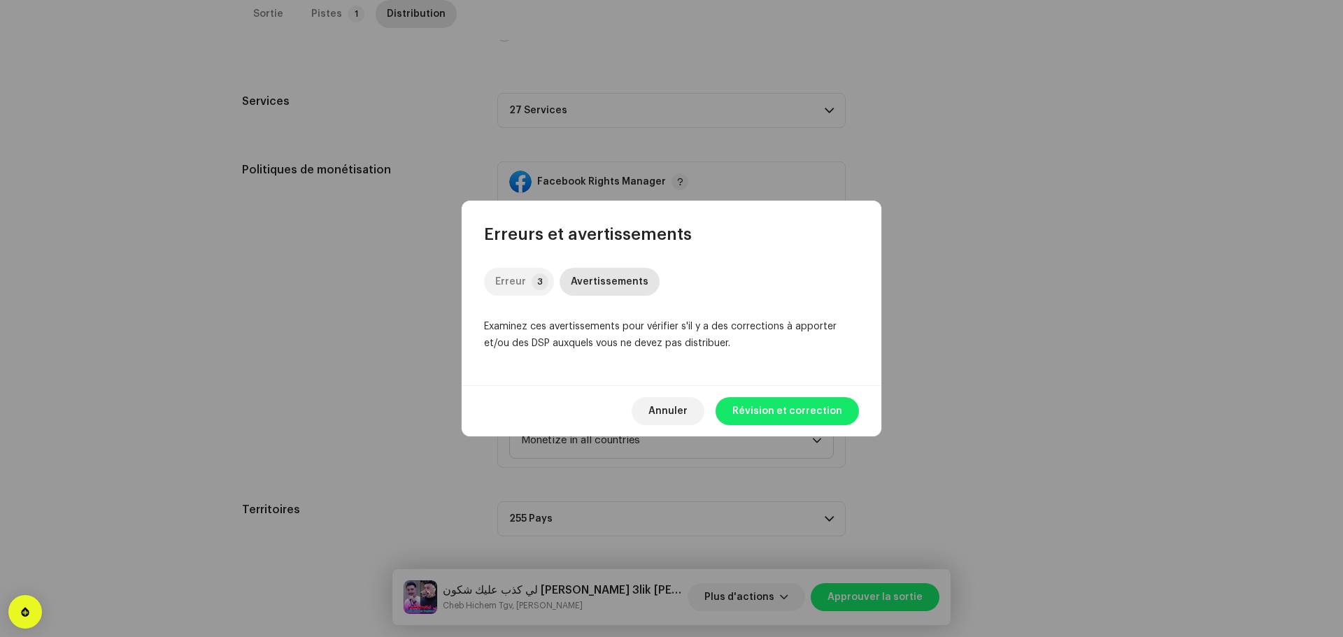
click at [523, 278] on div "Erreur" at bounding box center [510, 282] width 31 height 28
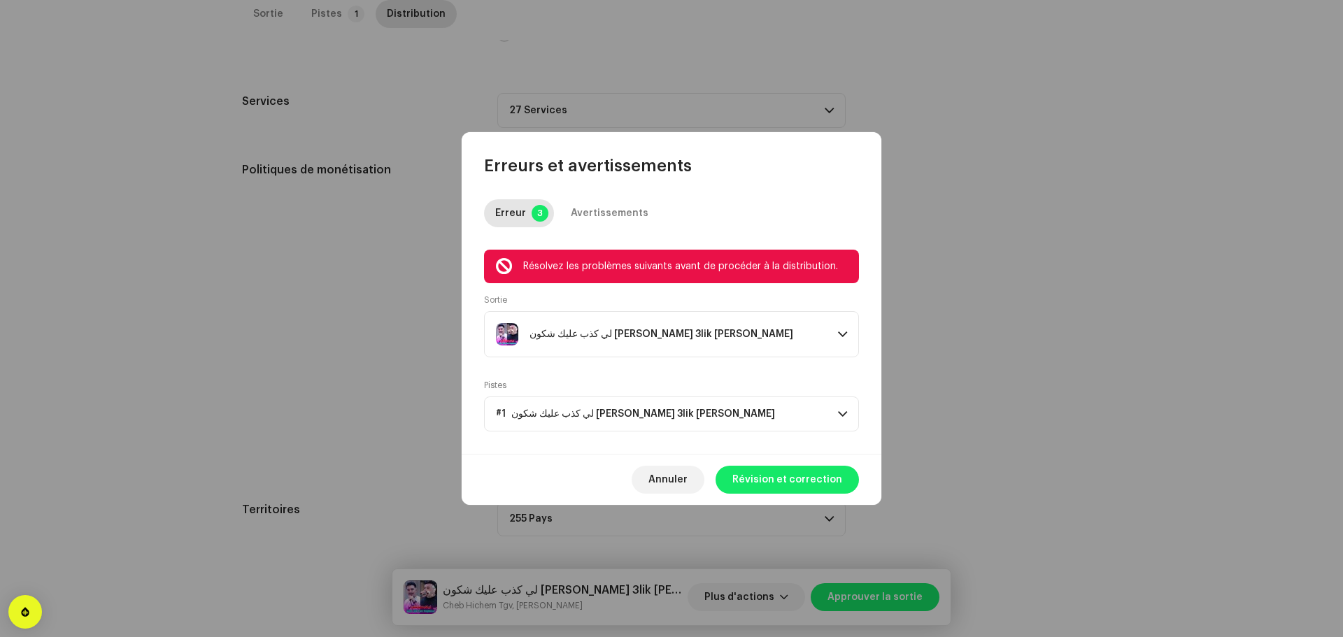
click at [808, 340] on div "لي كذب عليك شكون [PERSON_NAME] 3lik [PERSON_NAME]" at bounding box center [661, 334] width 331 height 22
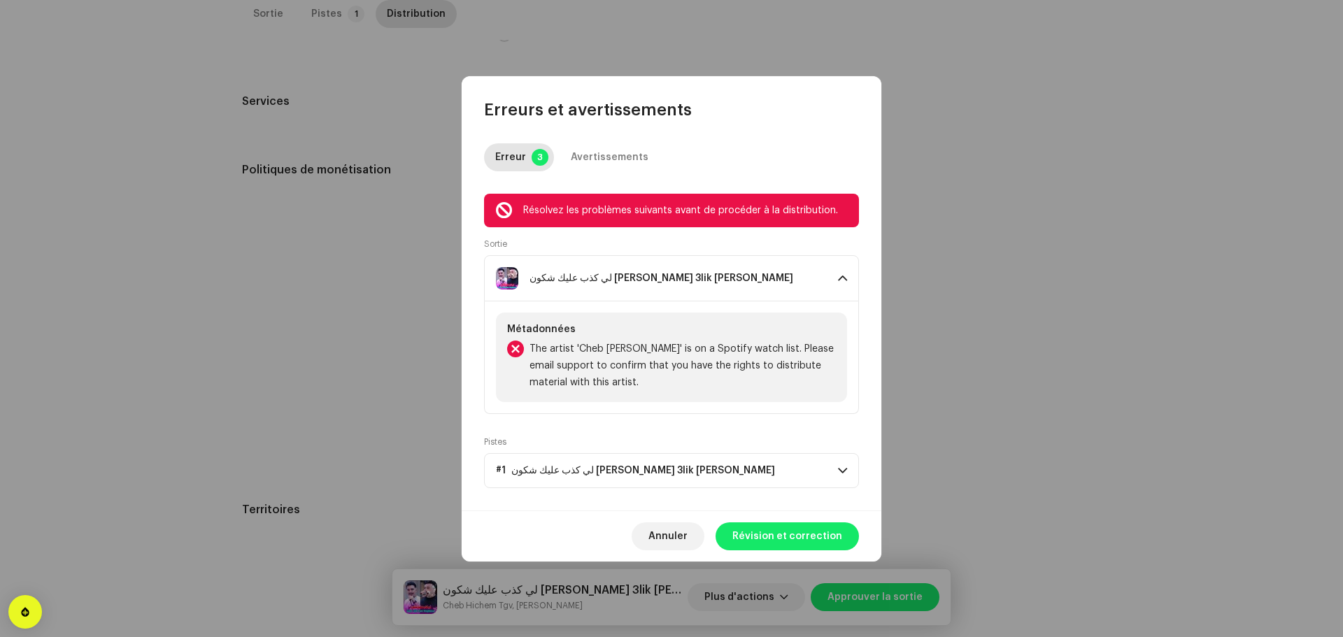
click at [804, 285] on div "لي كذب عليك شكون [PERSON_NAME] 3lik [PERSON_NAME]" at bounding box center [661, 278] width 331 height 22
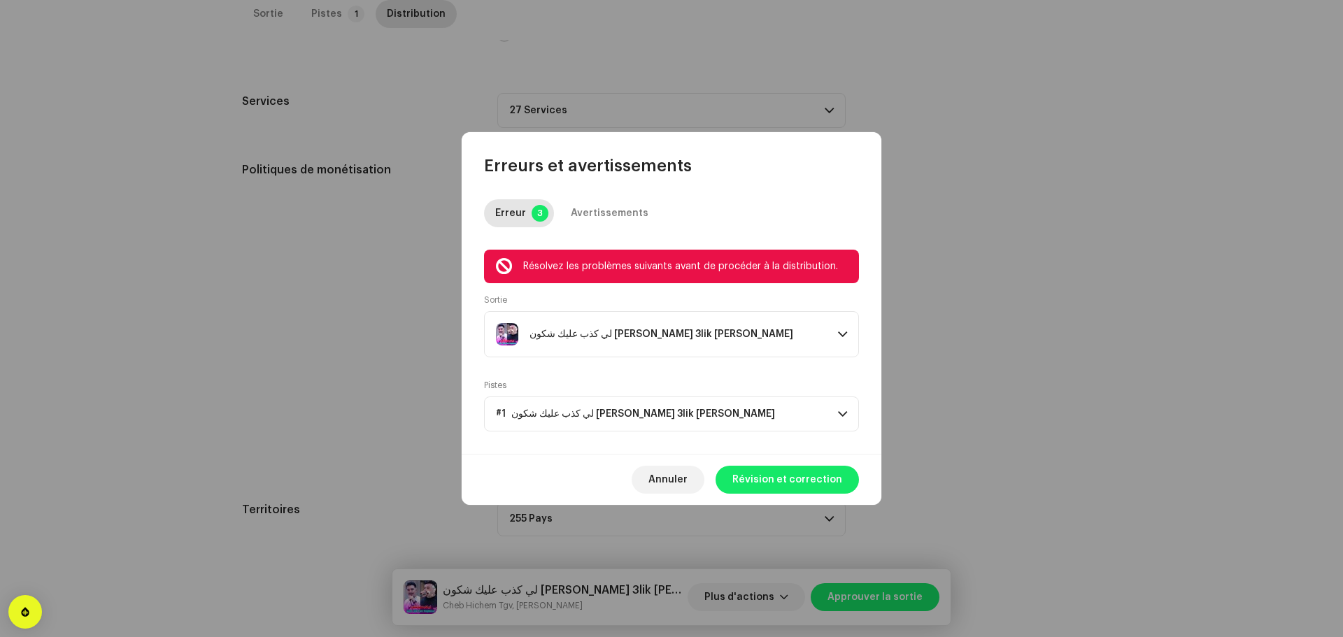
click at [756, 424] on p-accordion-header "#1 لي كذب عليك شكون Galek 3lik Rani Maghboun" at bounding box center [671, 414] width 375 height 35
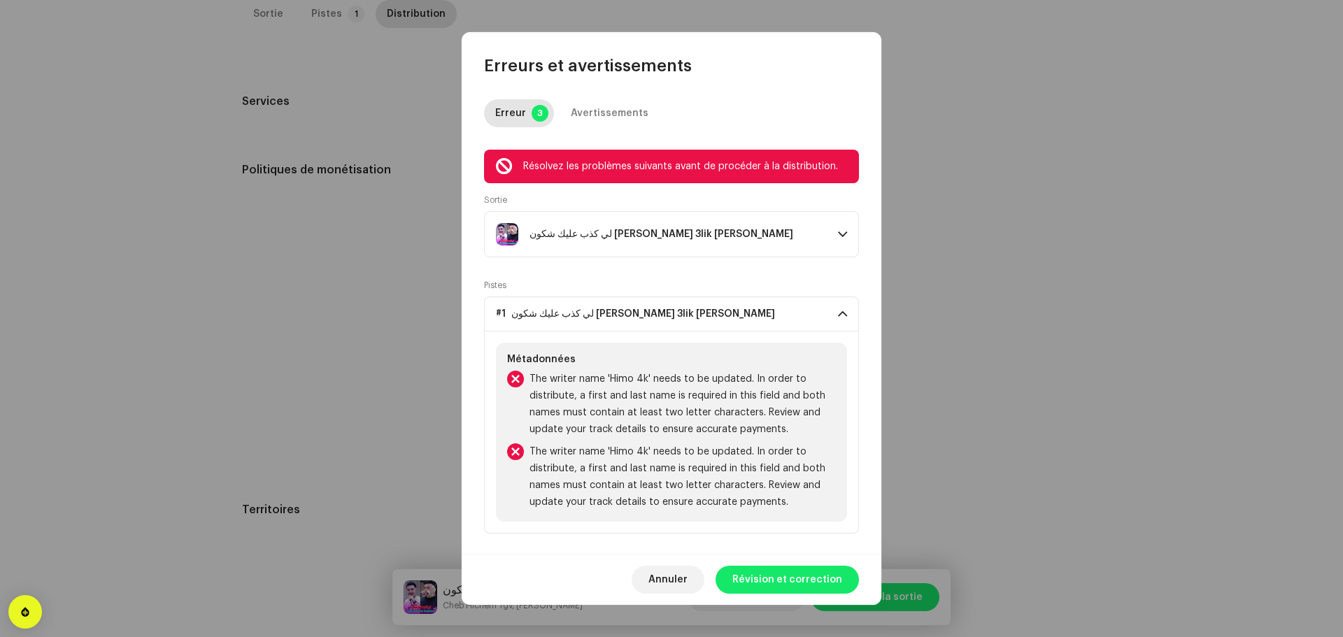
click at [759, 326] on p-accordion-header "#1 لي كذب عليك شكون Galek 3lik Rani Maghboun" at bounding box center [671, 314] width 375 height 35
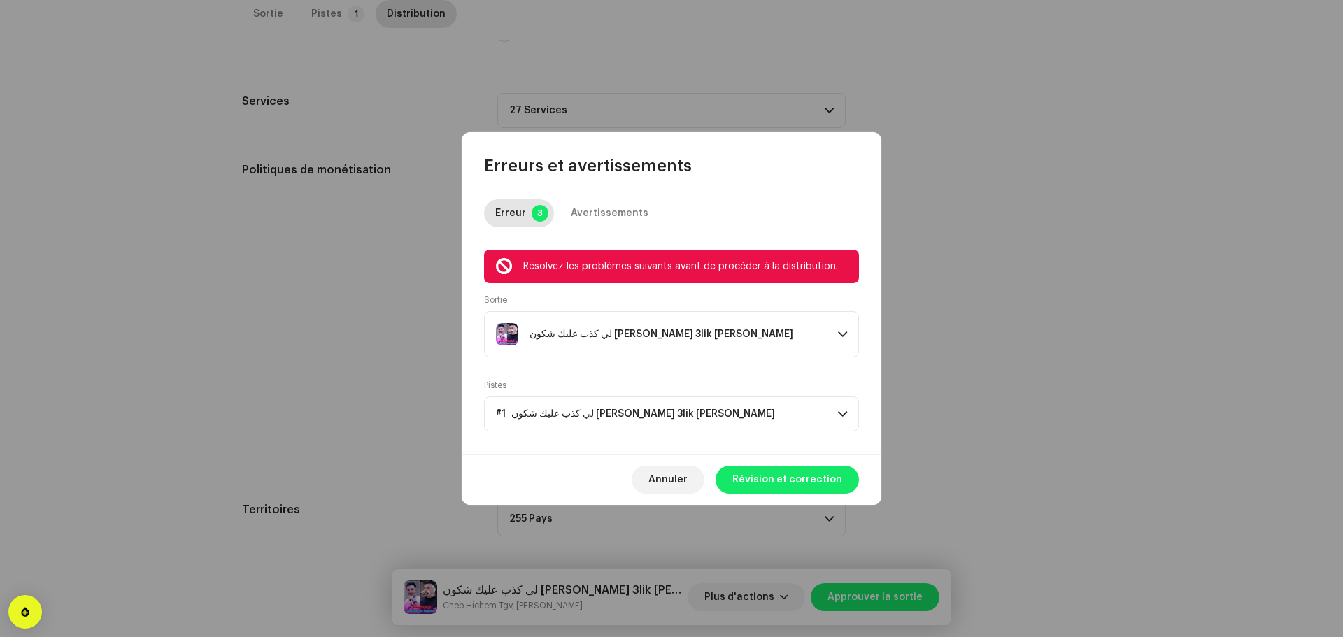
click at [775, 416] on p-accordion-header "#1 لي كذب عليك شكون Galek 3lik Rani Maghboun" at bounding box center [671, 414] width 375 height 35
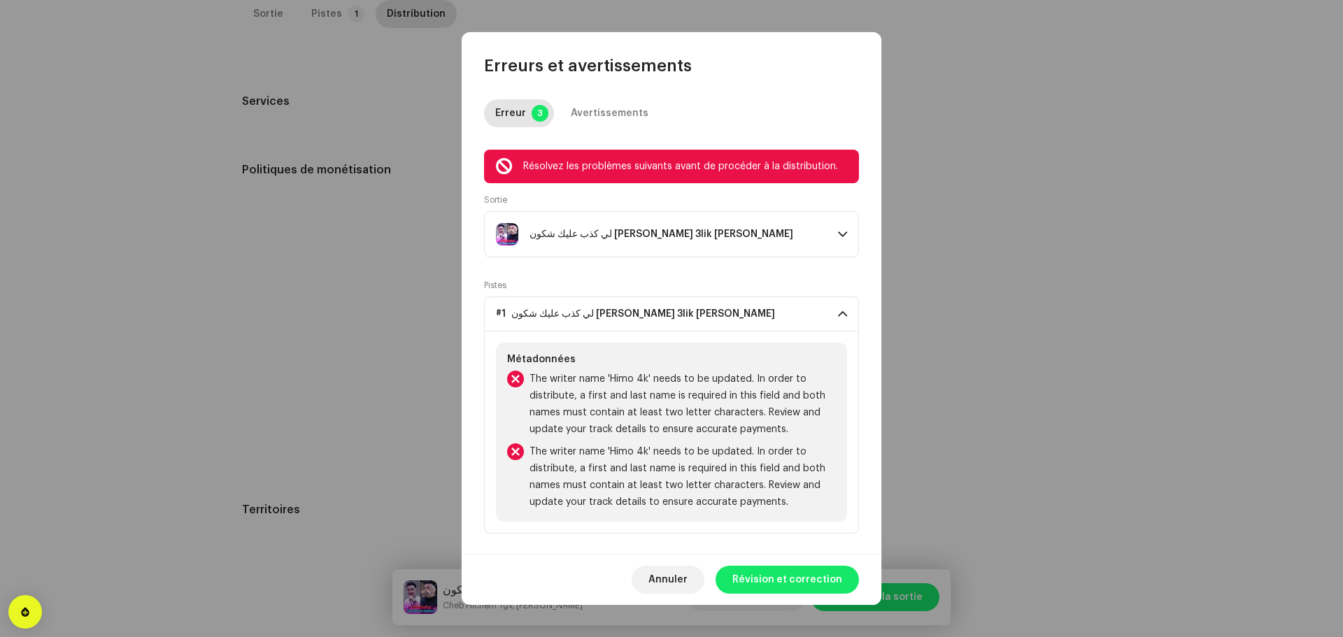
click at [725, 232] on div "لي كذب عليك شكون [PERSON_NAME] 3lik [PERSON_NAME]" at bounding box center [661, 234] width 331 height 22
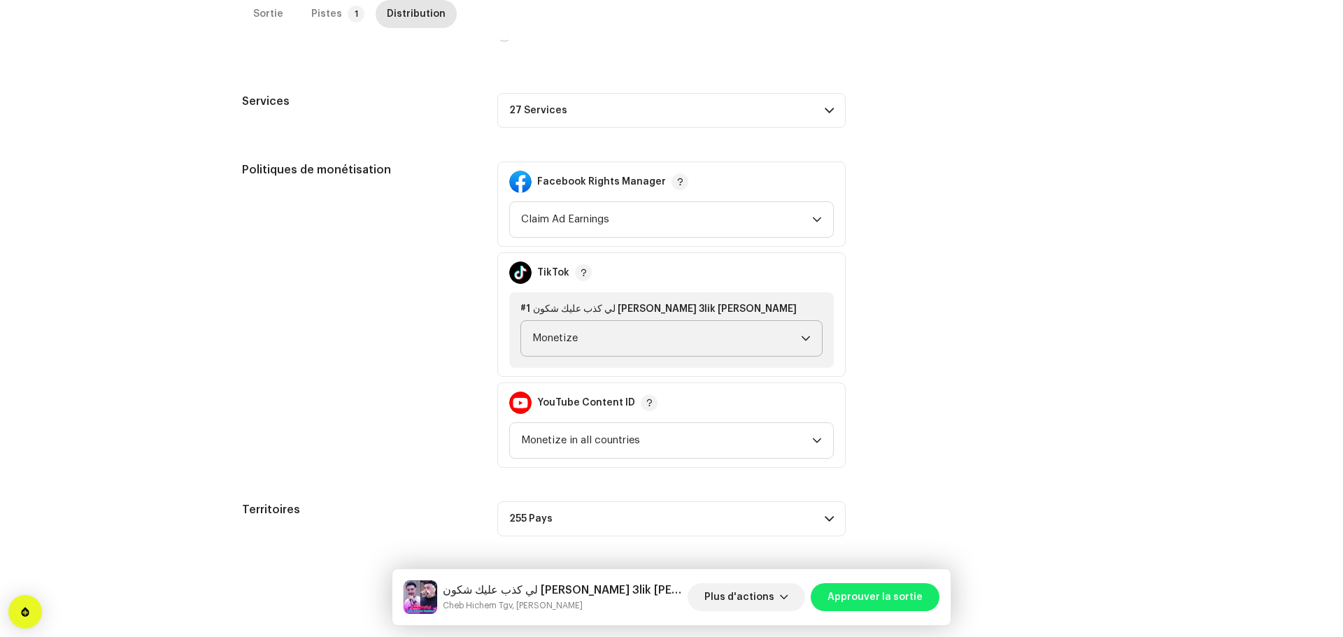
click at [369, 418] on div "Erreurs et avertissements Erreur 3 Avertissements Résolvez les problèmes suivan…" at bounding box center [671, 318] width 1343 height 637
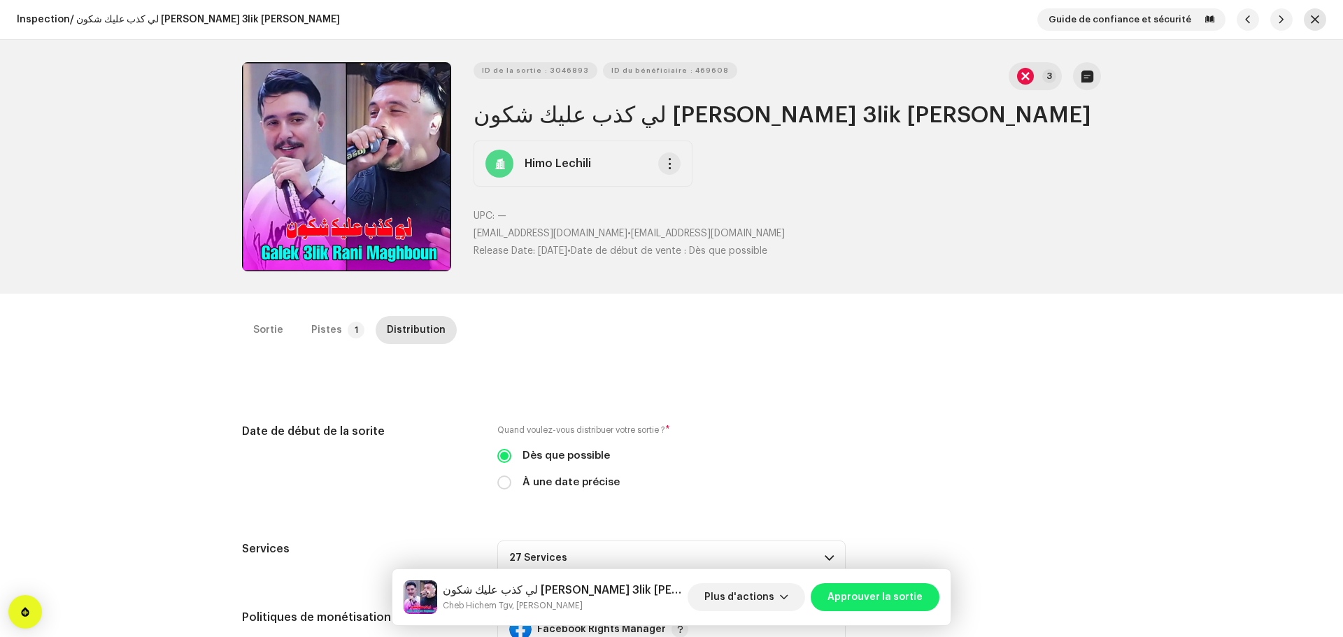
click at [1316, 18] on button "button" at bounding box center [1315, 19] width 22 height 22
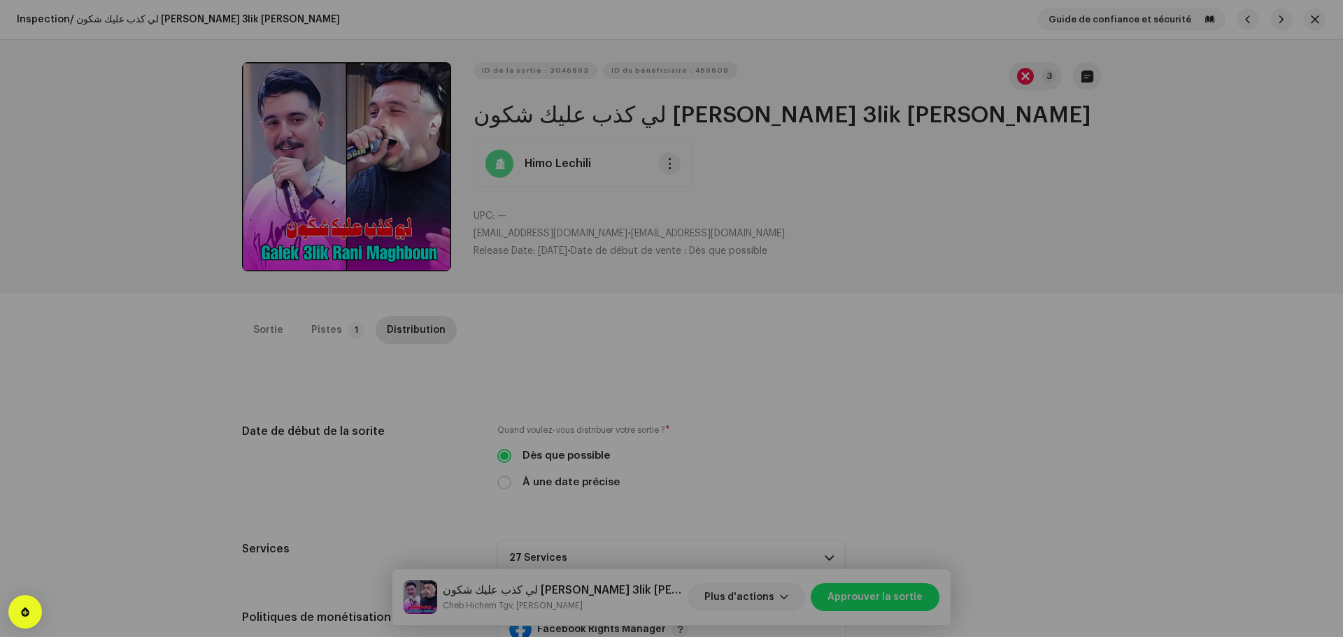
click at [956, 376] on div "Confirmer Les détails de la sortie ont été modifiés. Enregistrer les modificati…" at bounding box center [671, 318] width 1343 height 637
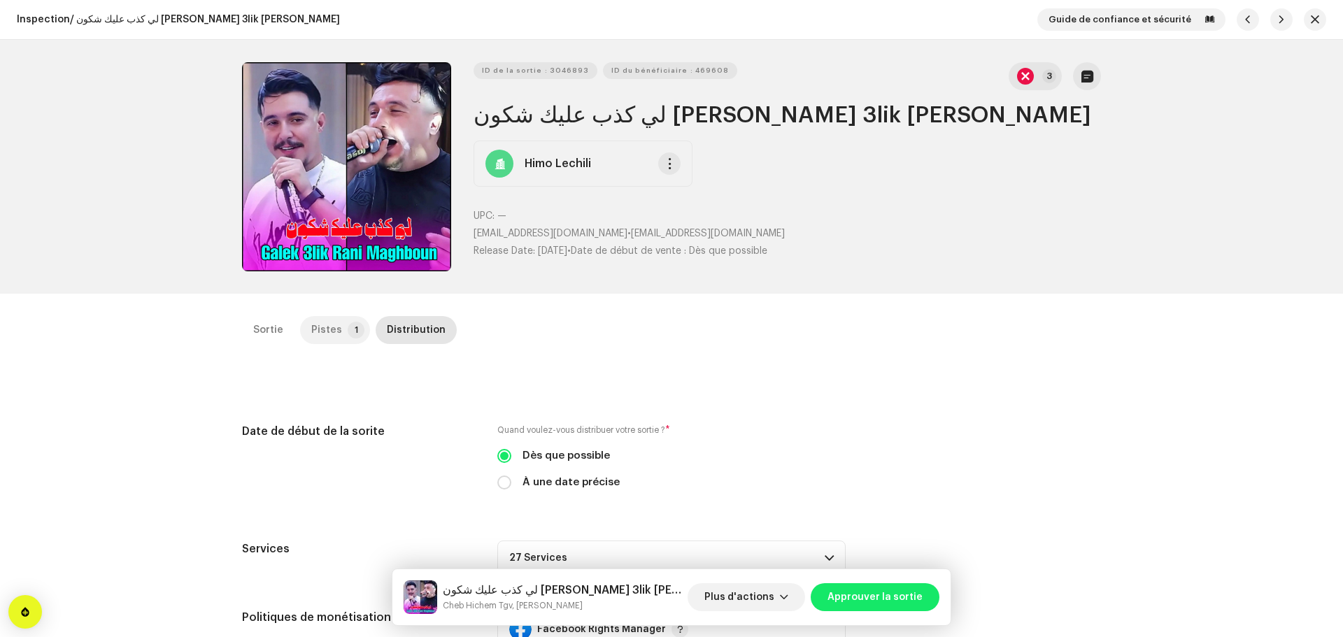
click at [316, 331] on div "Pistes" at bounding box center [326, 330] width 31 height 28
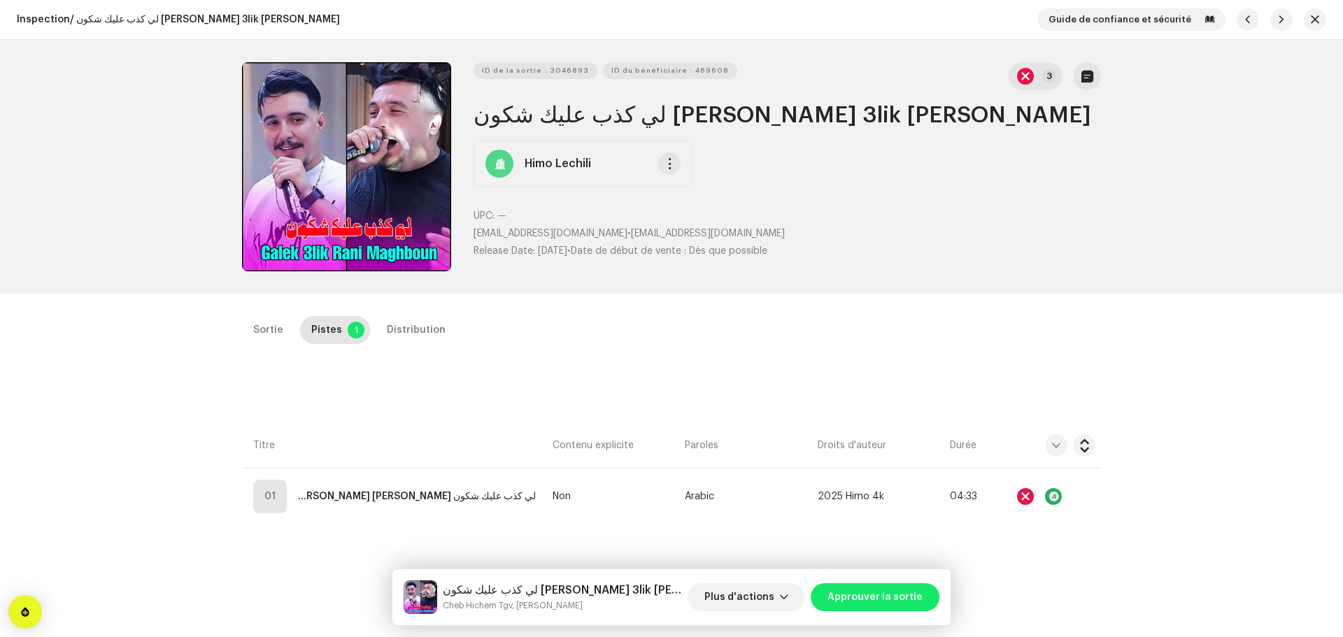
scroll to position [210, 0]
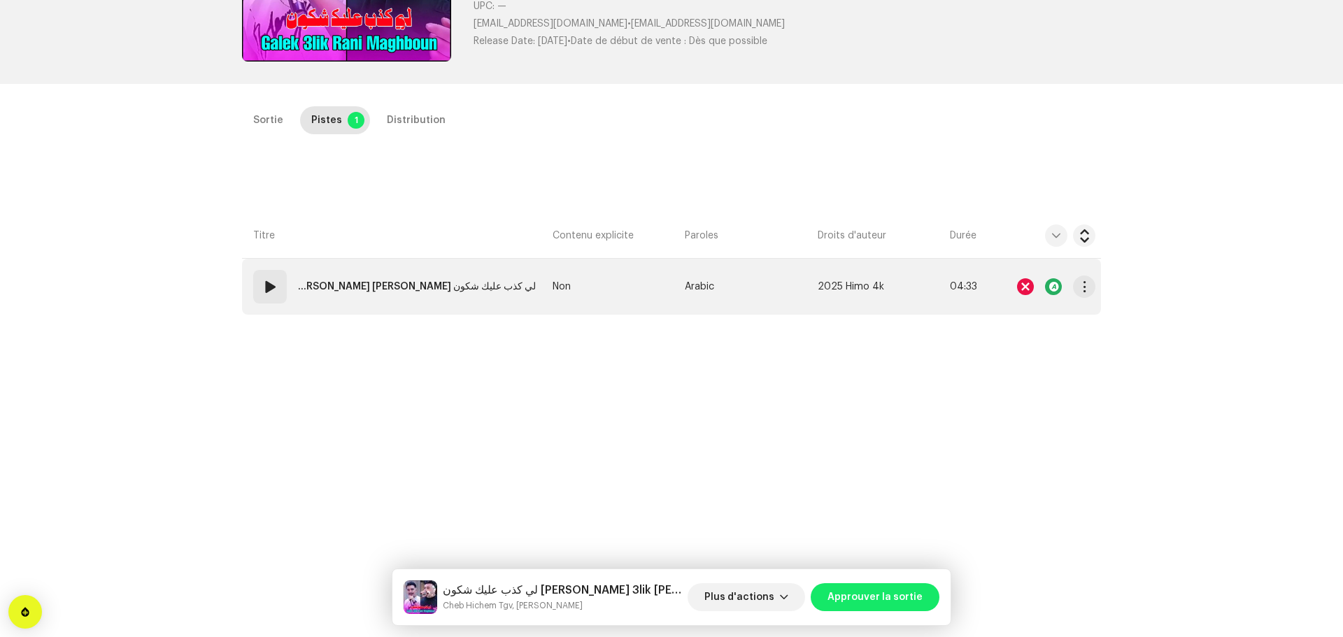
click at [463, 294] on strong "لي كذب عليك شكون [PERSON_NAME] 3lik [PERSON_NAME]" at bounding box center [417, 287] width 238 height 28
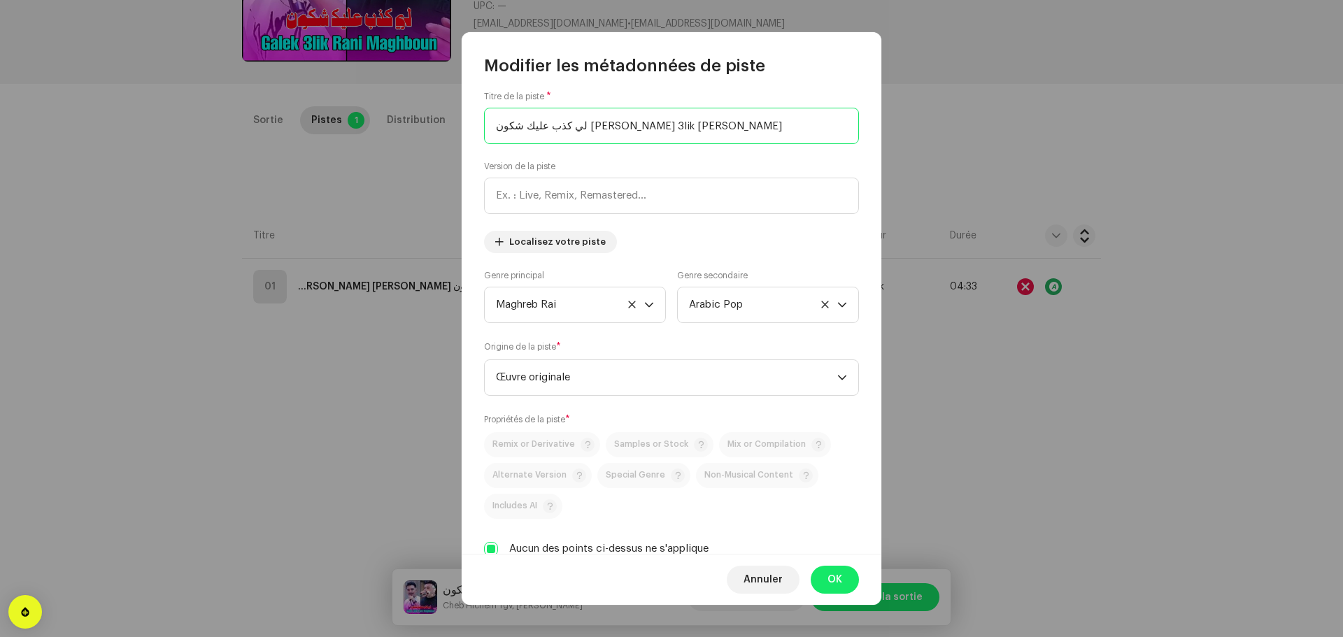
scroll to position [0, 0]
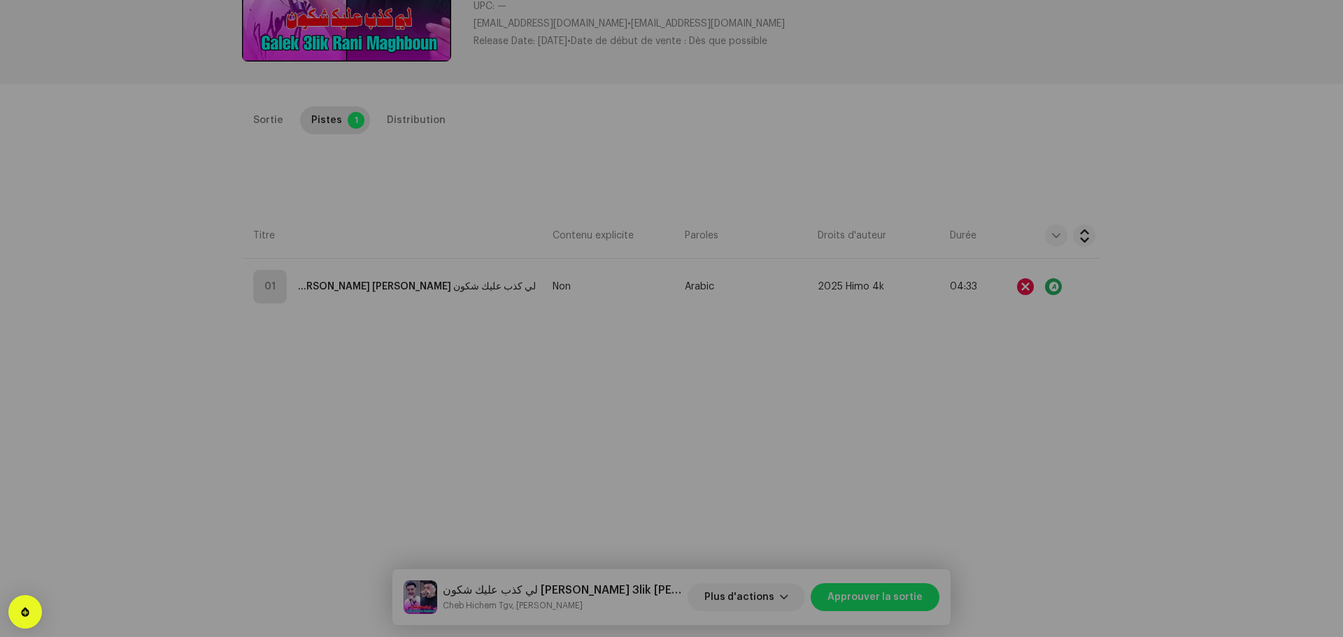
click at [388, 438] on div "Modifier les métadonnées de piste Titre de la piste * لي كذب عليك شكون Galek 3l…" at bounding box center [671, 318] width 1343 height 637
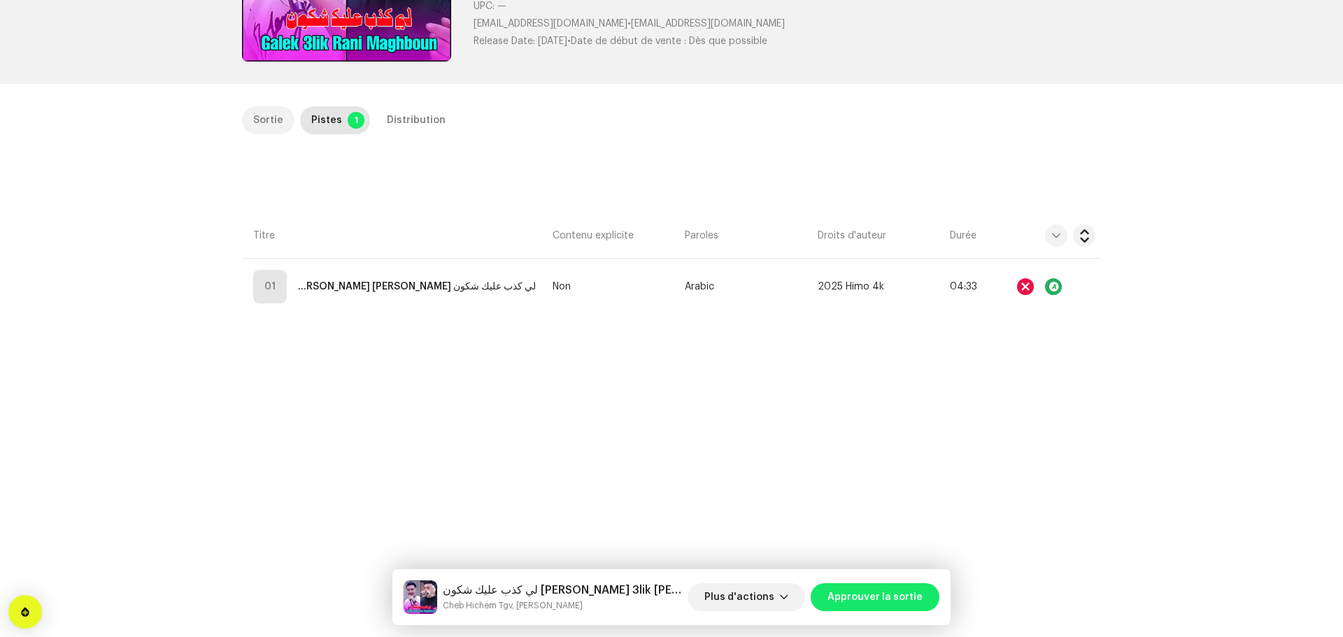
click at [260, 129] on div "Sortie" at bounding box center [268, 120] width 30 height 28
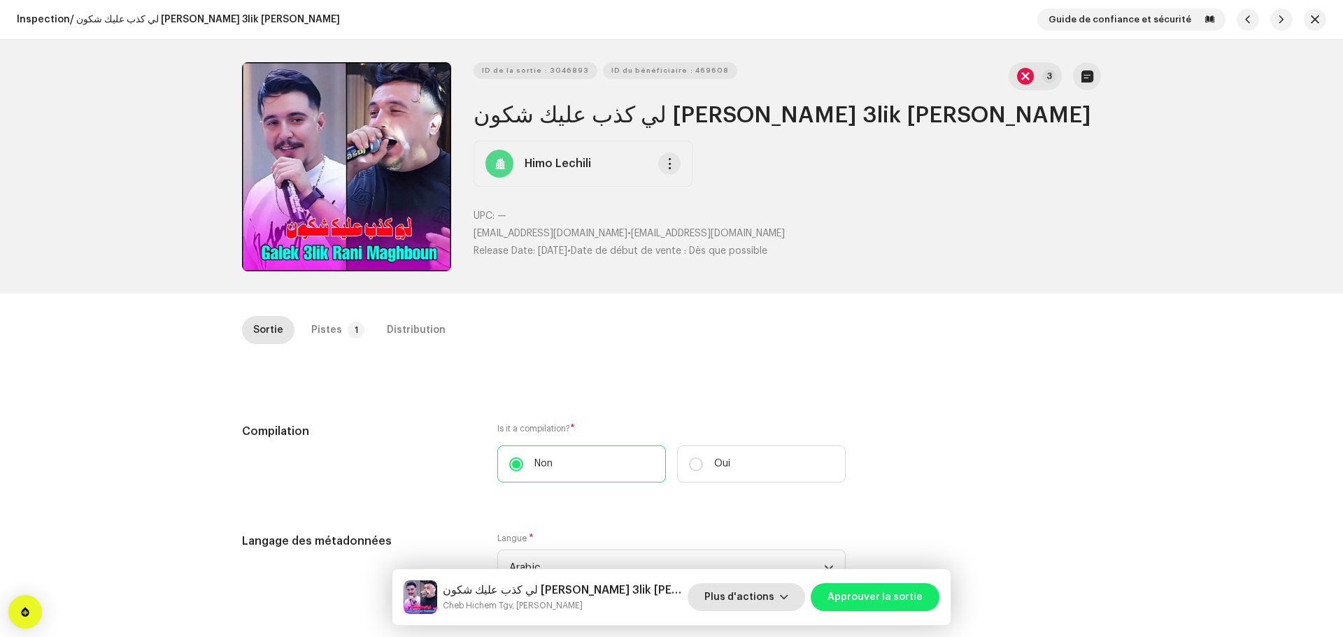
click at [774, 590] on span "Plus d'actions" at bounding box center [739, 597] width 70 height 28
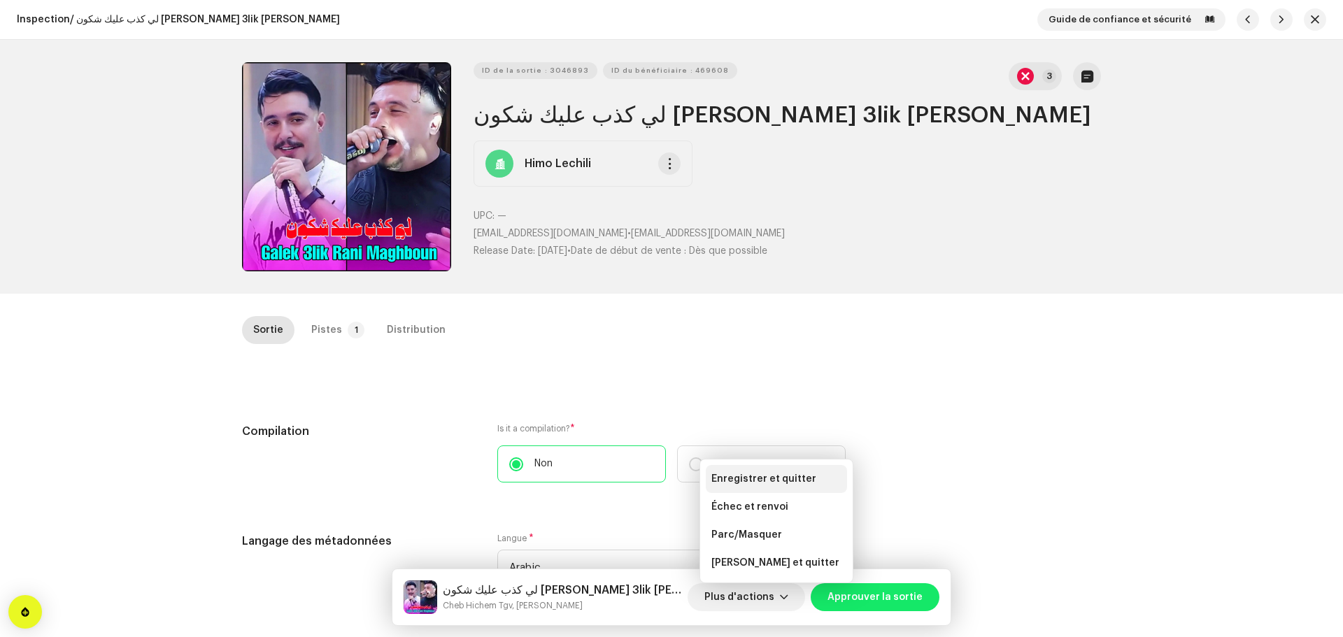
click at [760, 481] on span "Enregistrer et quitter" at bounding box center [763, 479] width 105 height 11
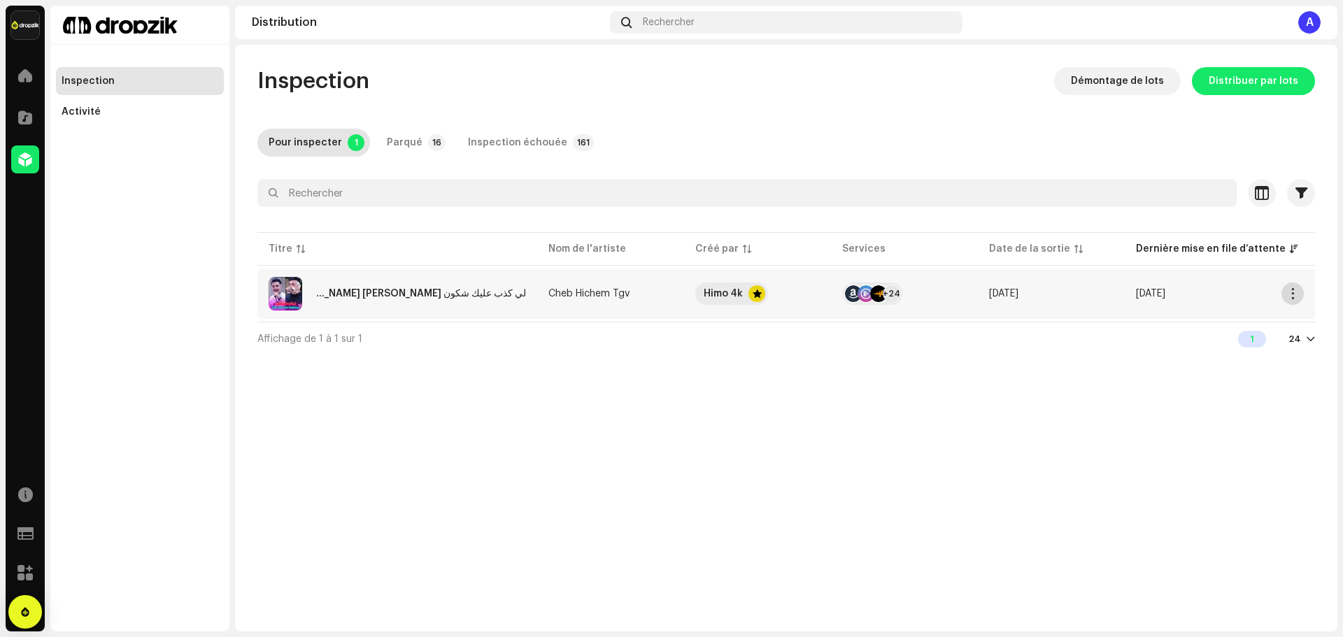
click at [1292, 294] on span "button" at bounding box center [1293, 293] width 10 height 11
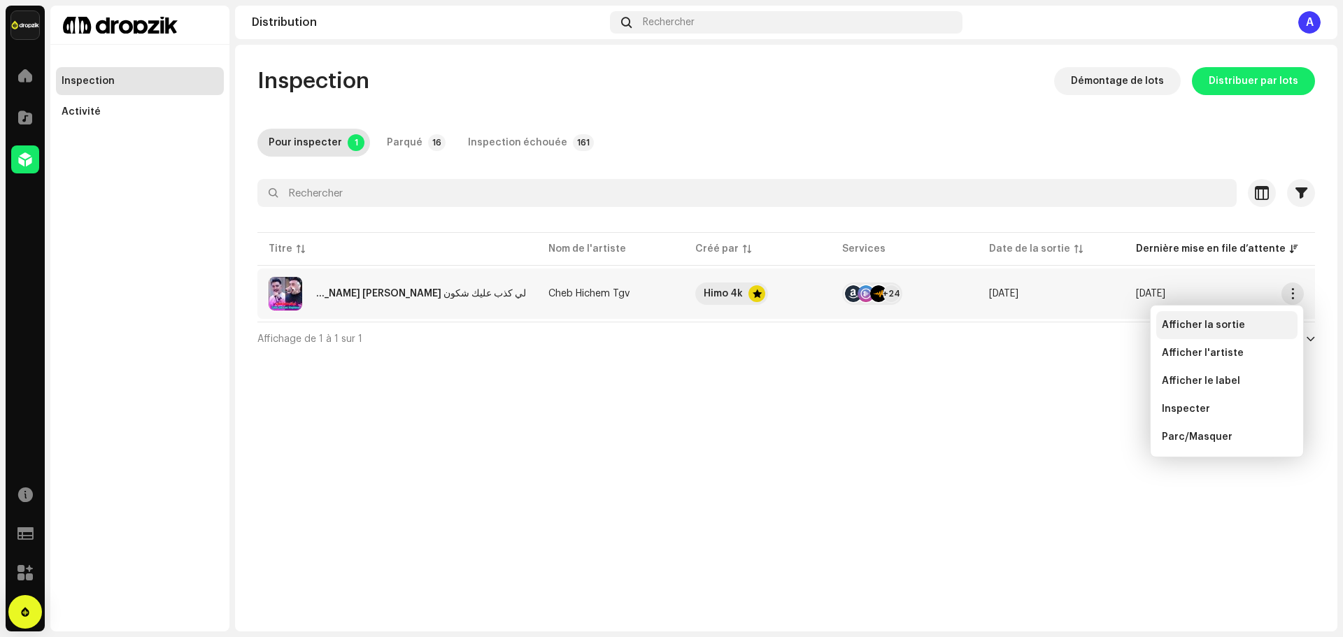
click at [1193, 327] on span "Afficher la sortie" at bounding box center [1203, 325] width 83 height 11
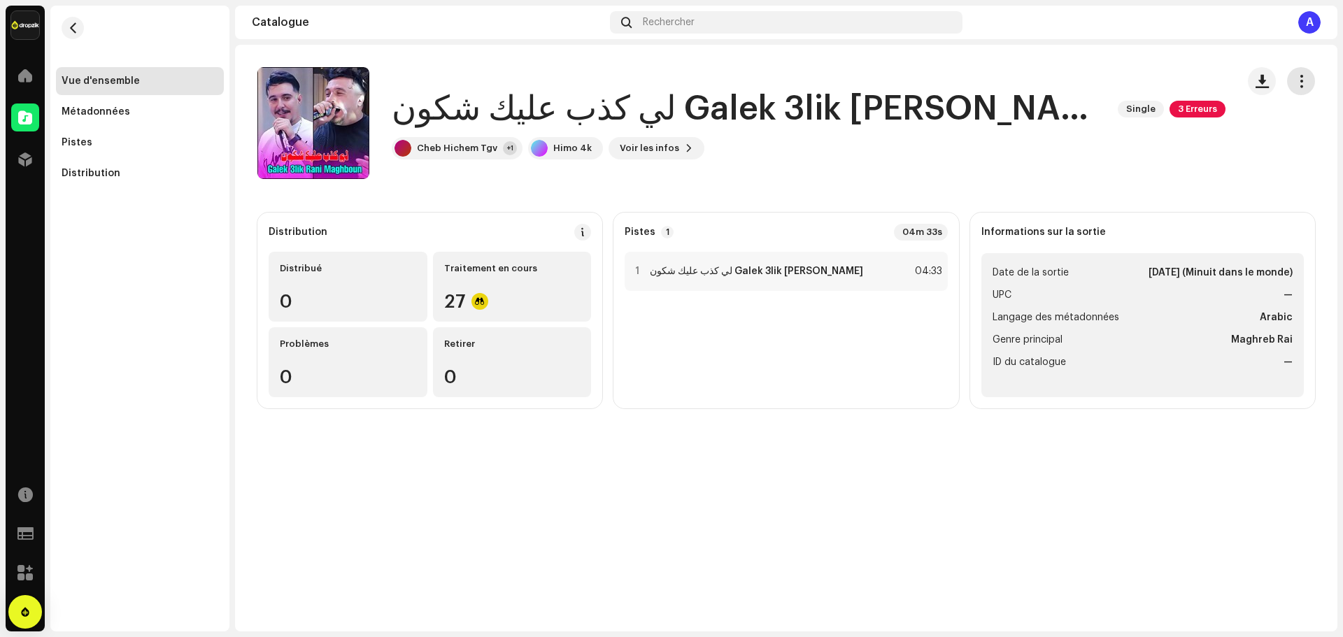
click at [1302, 82] on span "button" at bounding box center [1301, 81] width 13 height 11
click at [1182, 147] on span "Modifier" at bounding box center [1193, 143] width 41 height 11
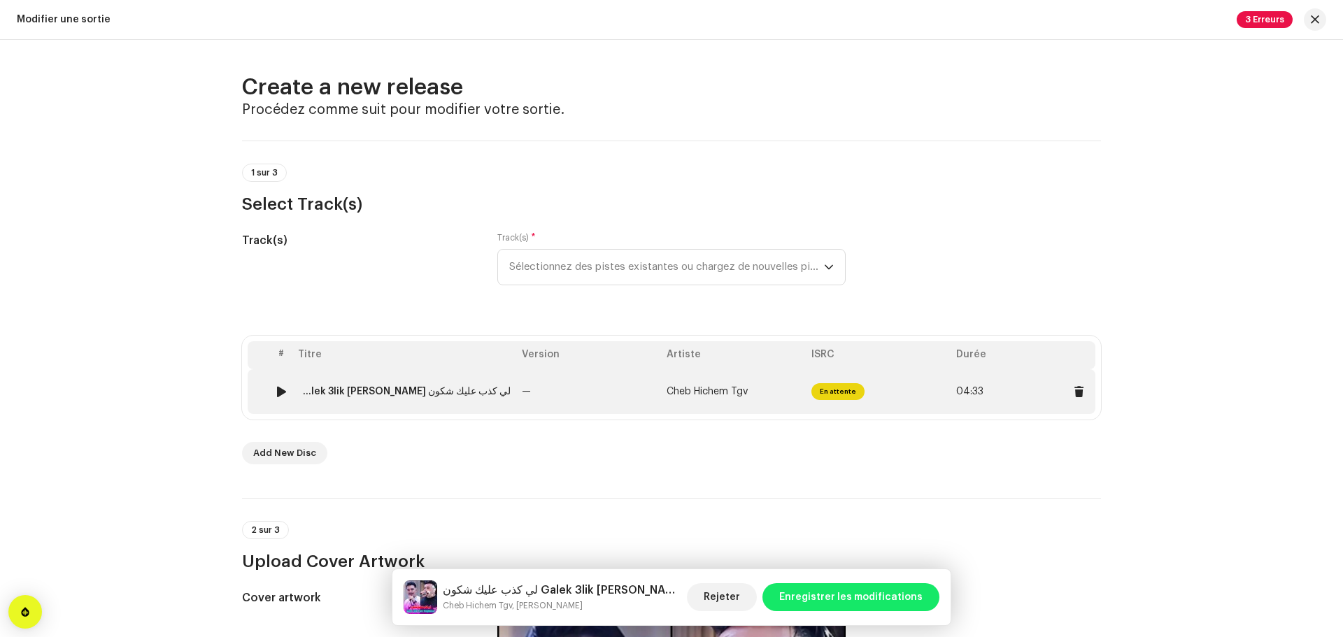
click at [495, 403] on td "لي كذب عليك شكون Galek 3lik [PERSON_NAME]" at bounding box center [404, 391] width 224 height 45
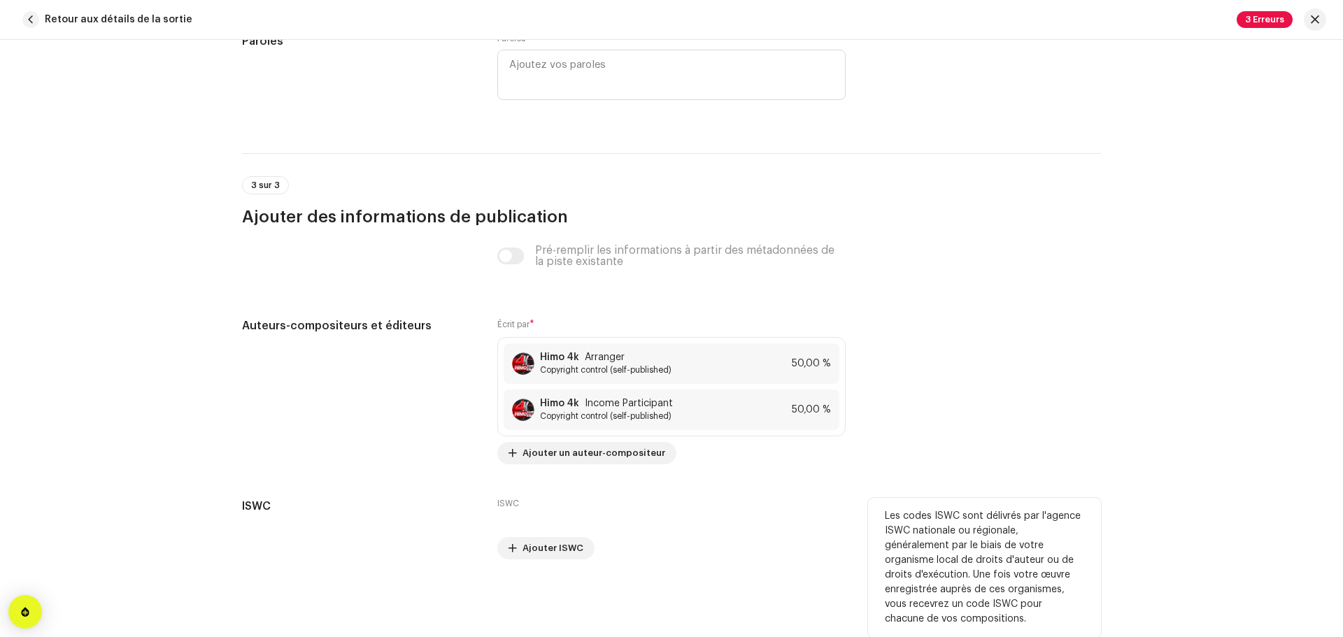
scroll to position [2804, 0]
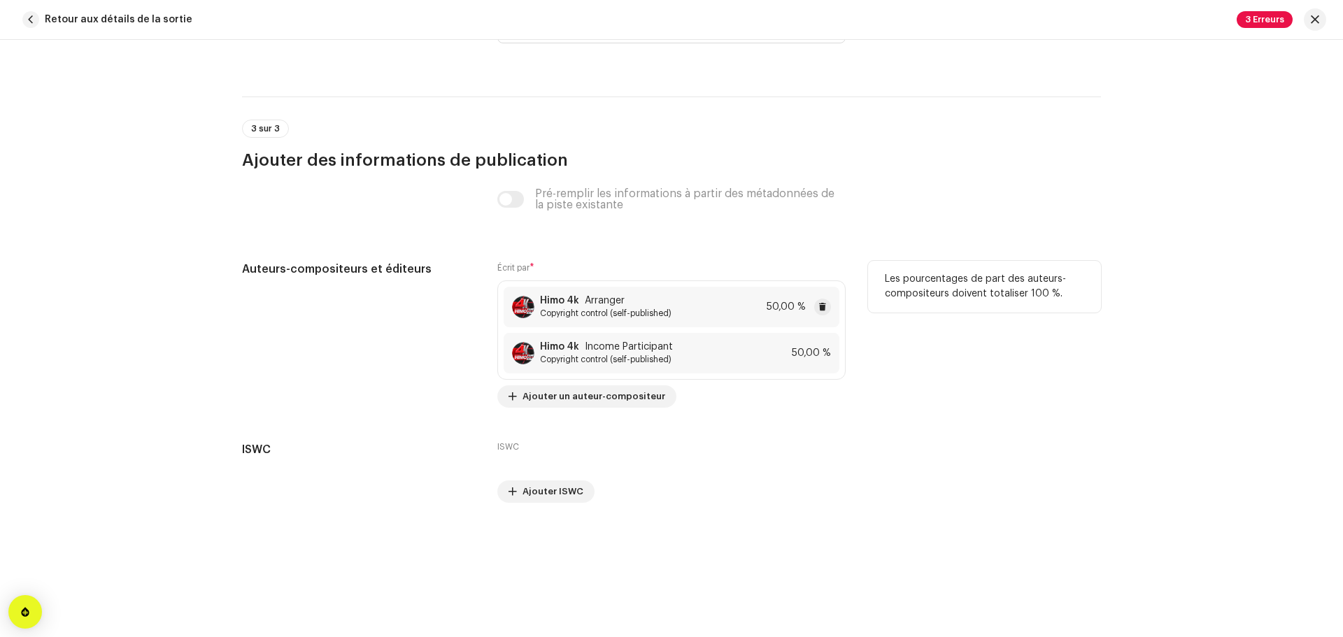
click at [748, 306] on div "Himo 4k Arranger Copyright control (self-published) 50,00 %" at bounding box center [672, 307] width 336 height 41
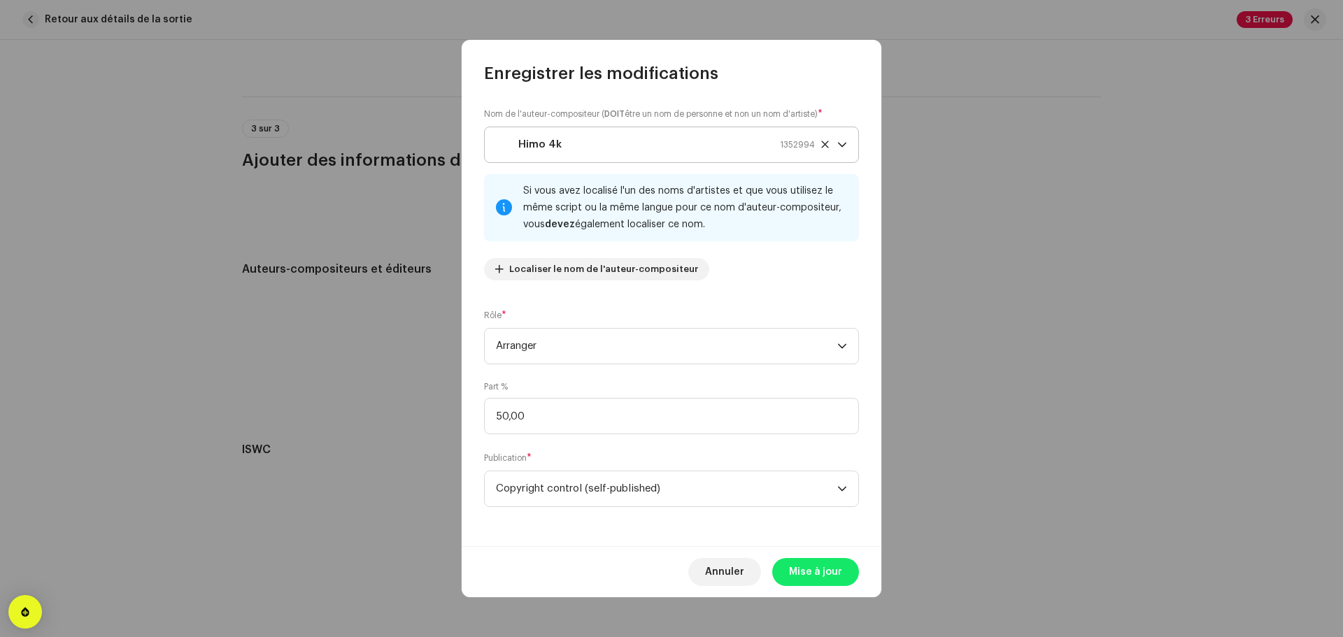
click at [825, 144] on icon at bounding box center [824, 144] width 7 height 7
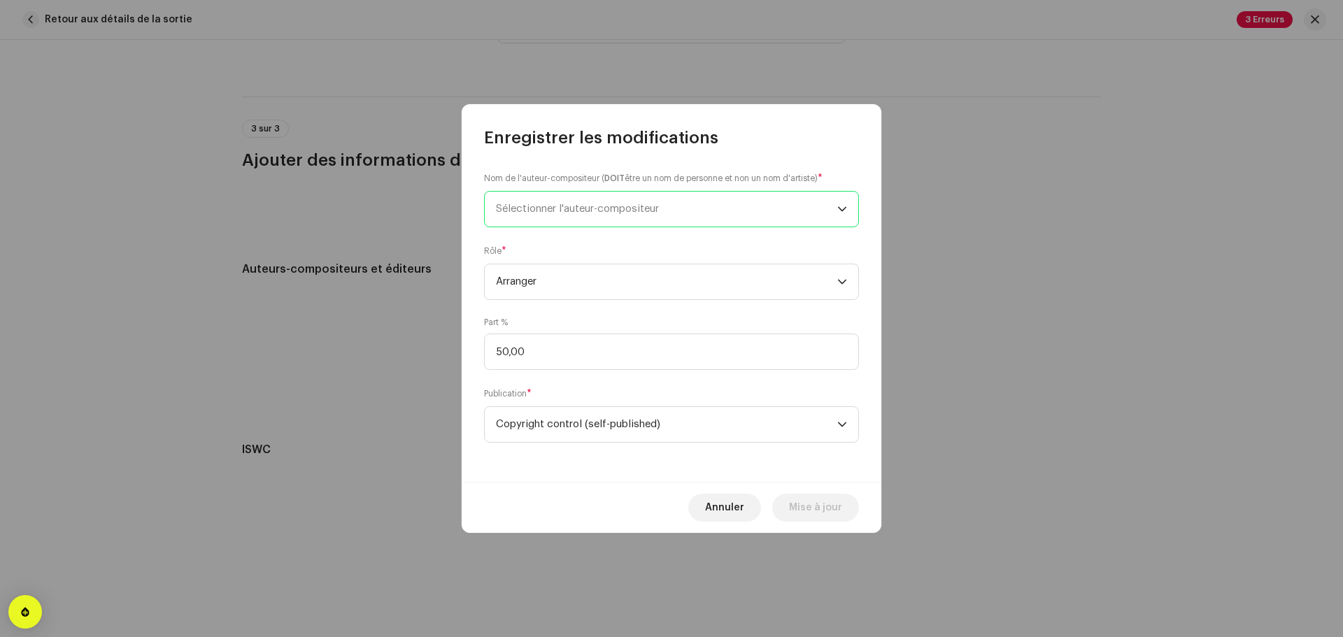
click at [736, 220] on span "Sélectionner l'auteur-compositeur" at bounding box center [666, 209] width 341 height 35
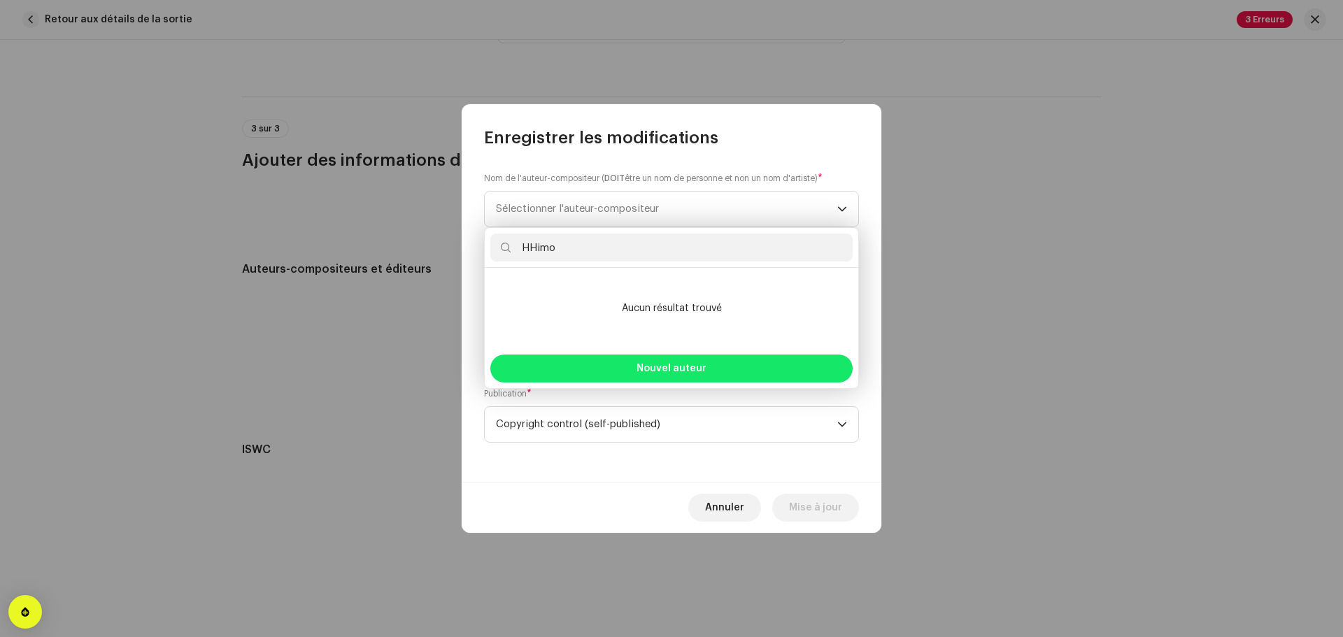
click at [531, 248] on input "HHimo" at bounding box center [671, 248] width 362 height 28
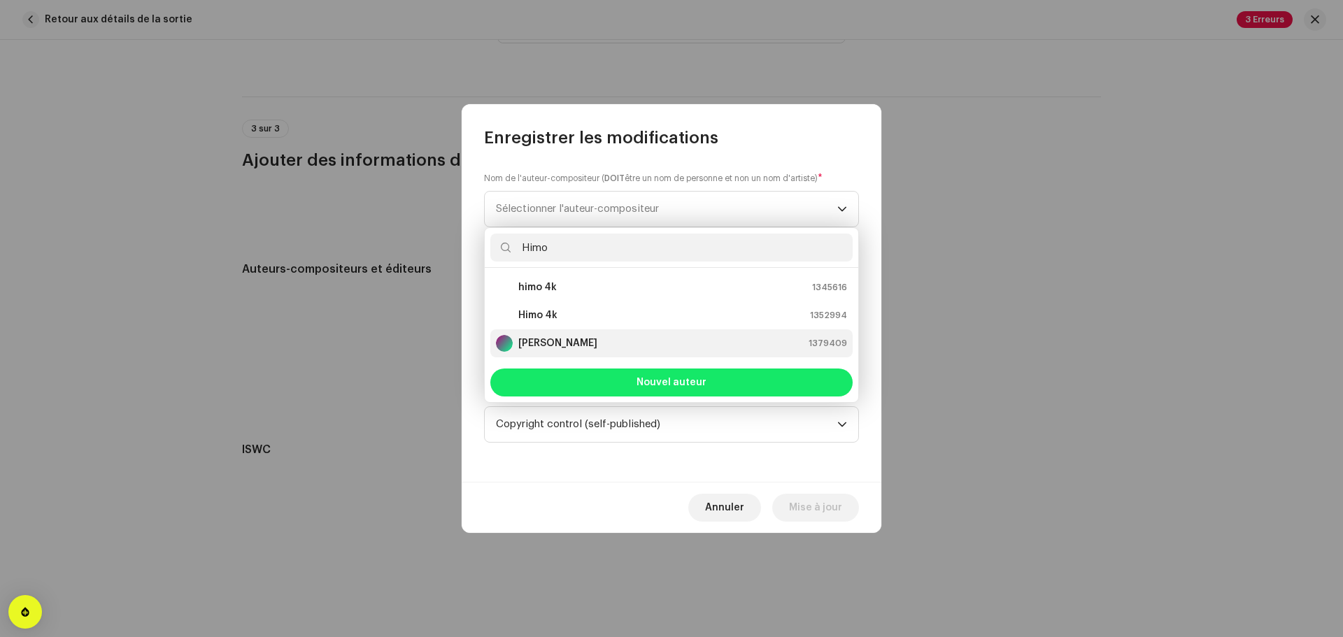
type input "Himo"
click at [581, 346] on div "[PERSON_NAME] 1379409" at bounding box center [671, 343] width 351 height 17
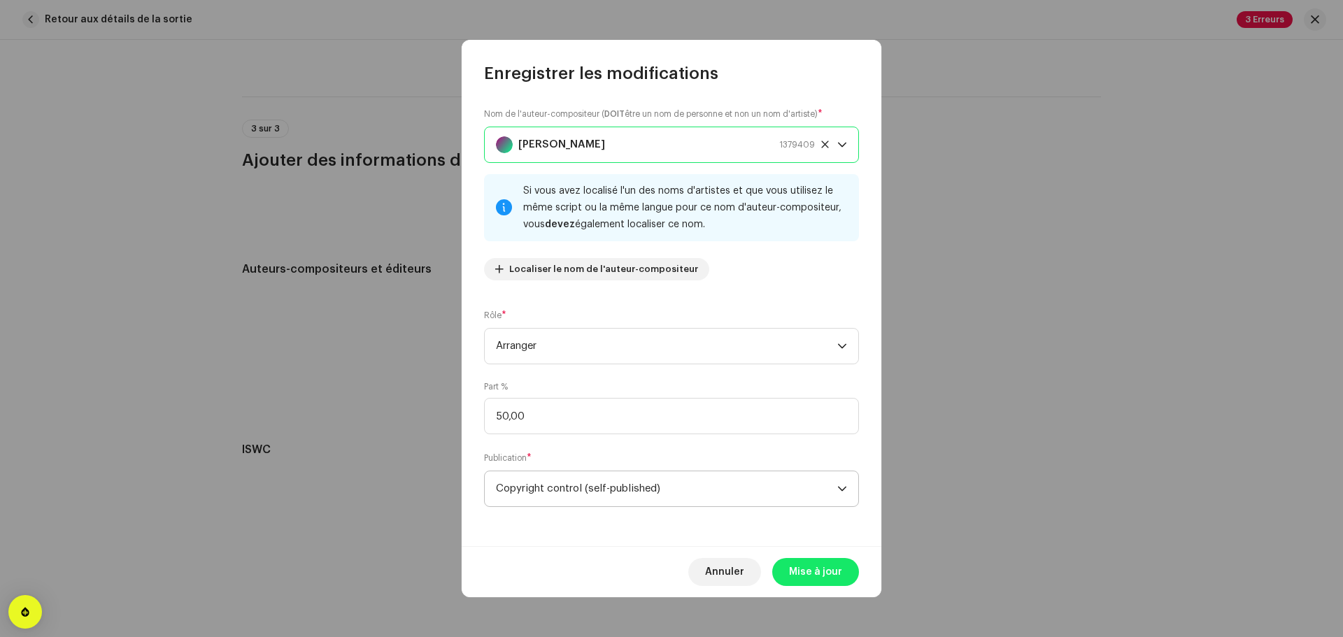
click at [663, 484] on span "Copyright control (self-published)" at bounding box center [666, 488] width 341 height 35
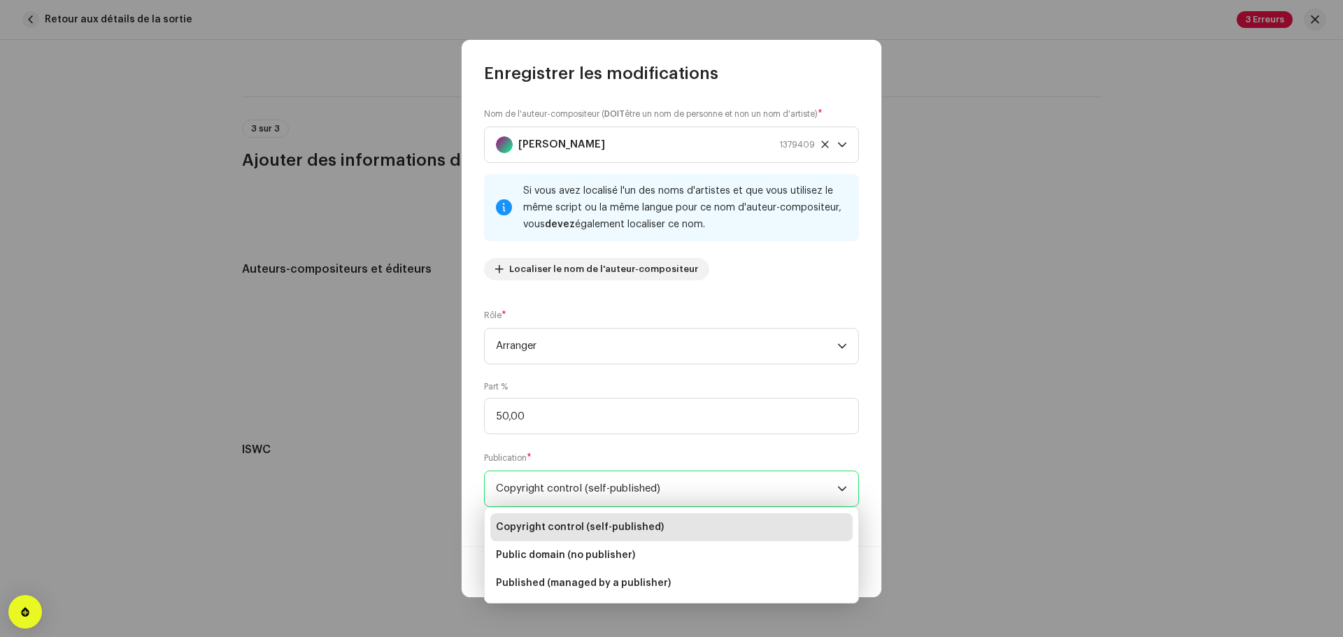
click at [588, 527] on span "Copyright control (self-published)" at bounding box center [580, 527] width 168 height 14
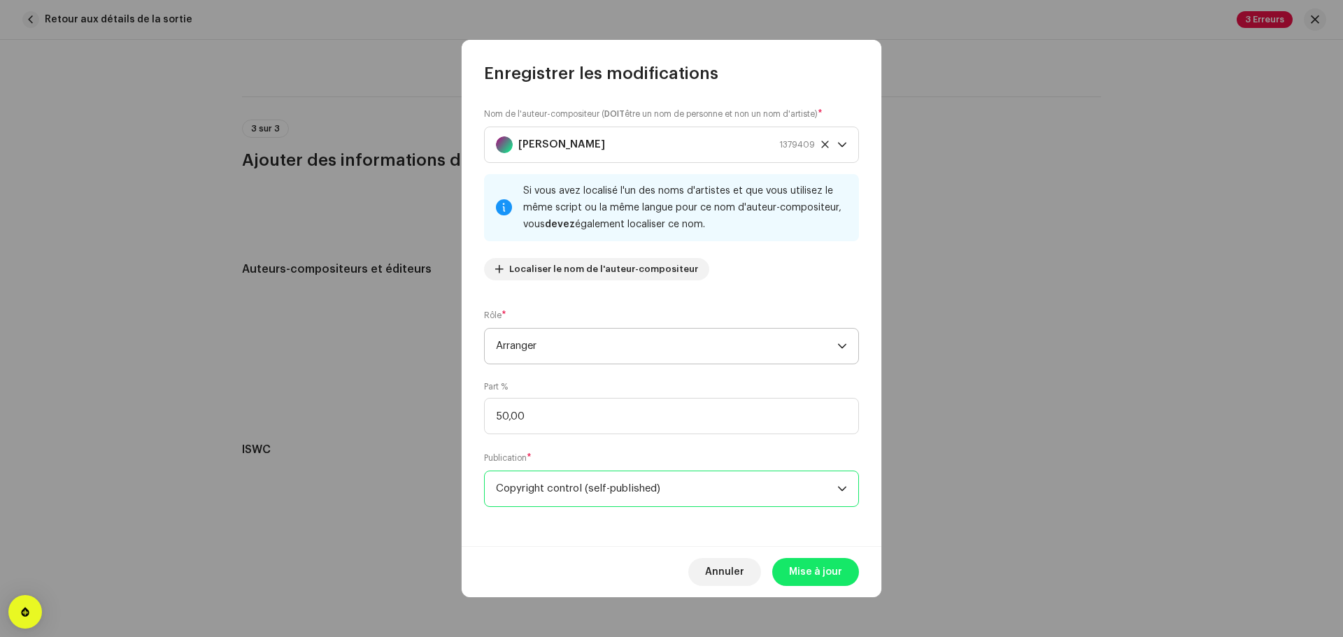
click at [618, 335] on span "Arranger" at bounding box center [666, 346] width 341 height 35
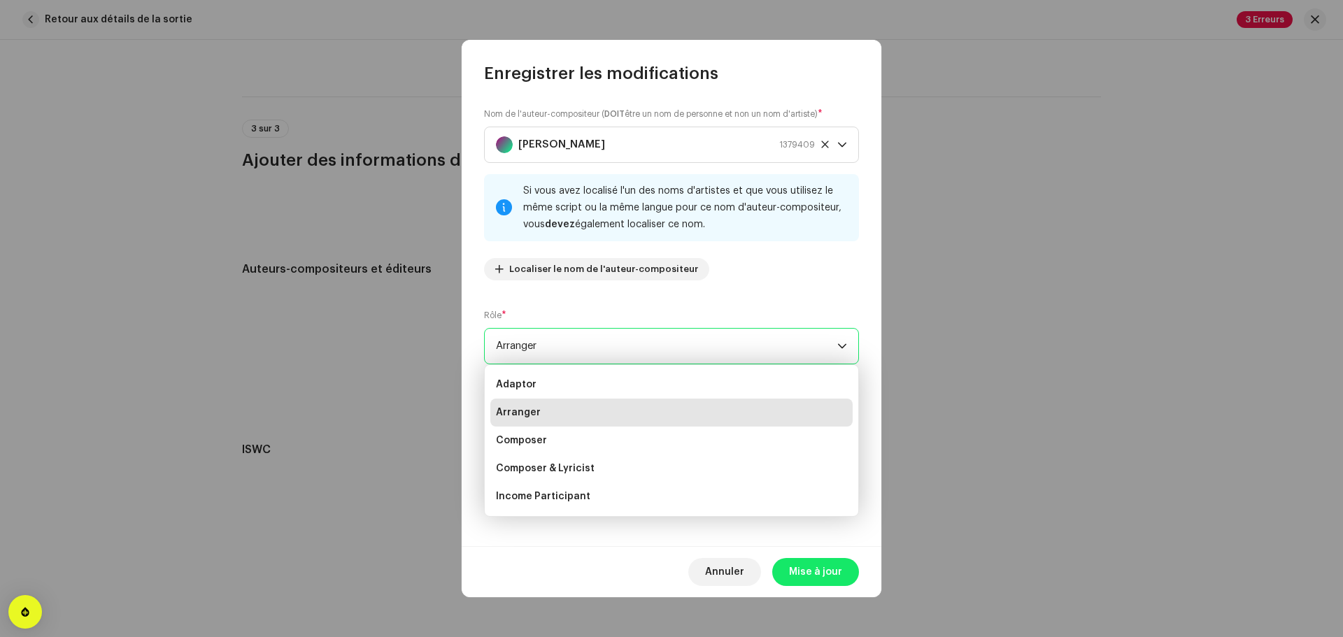
click at [721, 569] on span "Annuler" at bounding box center [724, 572] width 39 height 28
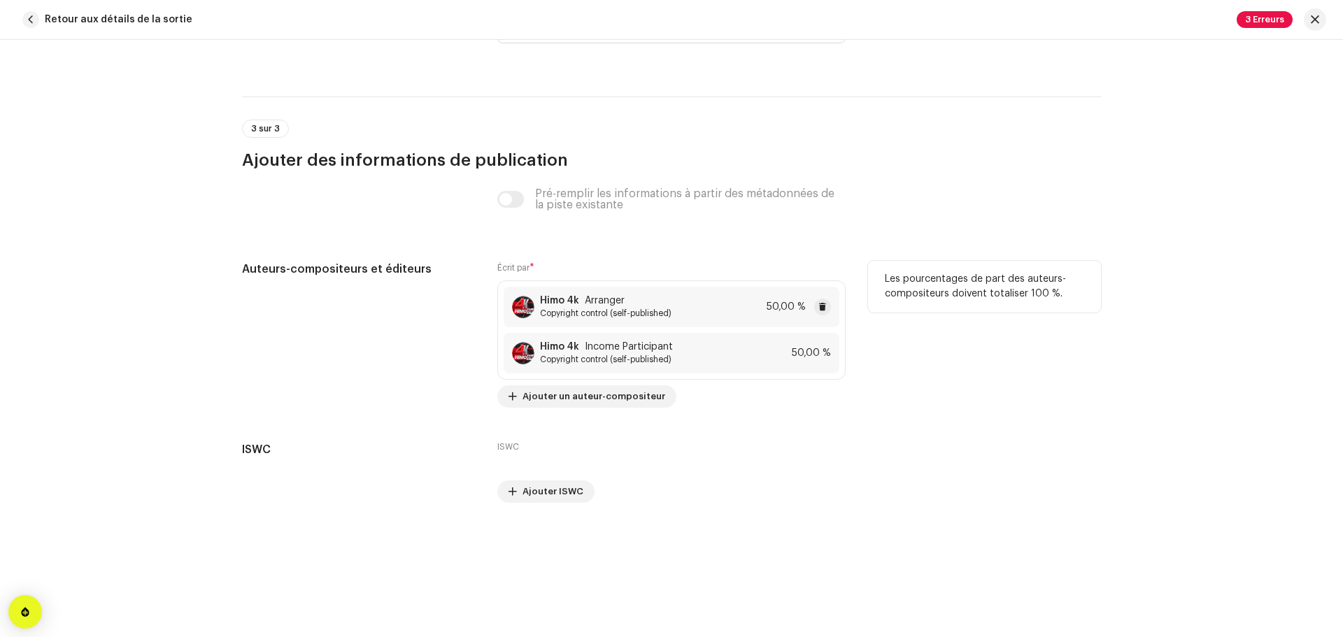
click at [774, 293] on div "Himo 4k Arranger Copyright control (self-published) 50,00 %" at bounding box center [672, 307] width 336 height 41
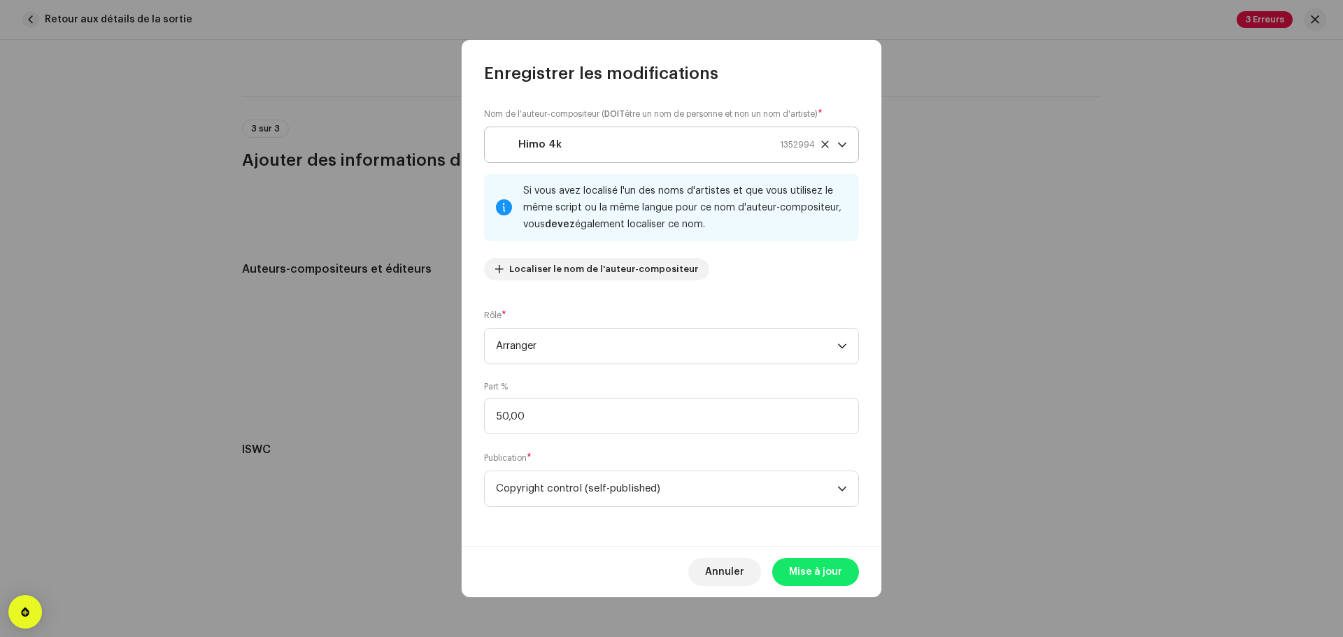
click at [820, 145] on span "Himo 4k 1352994" at bounding box center [666, 144] width 341 height 35
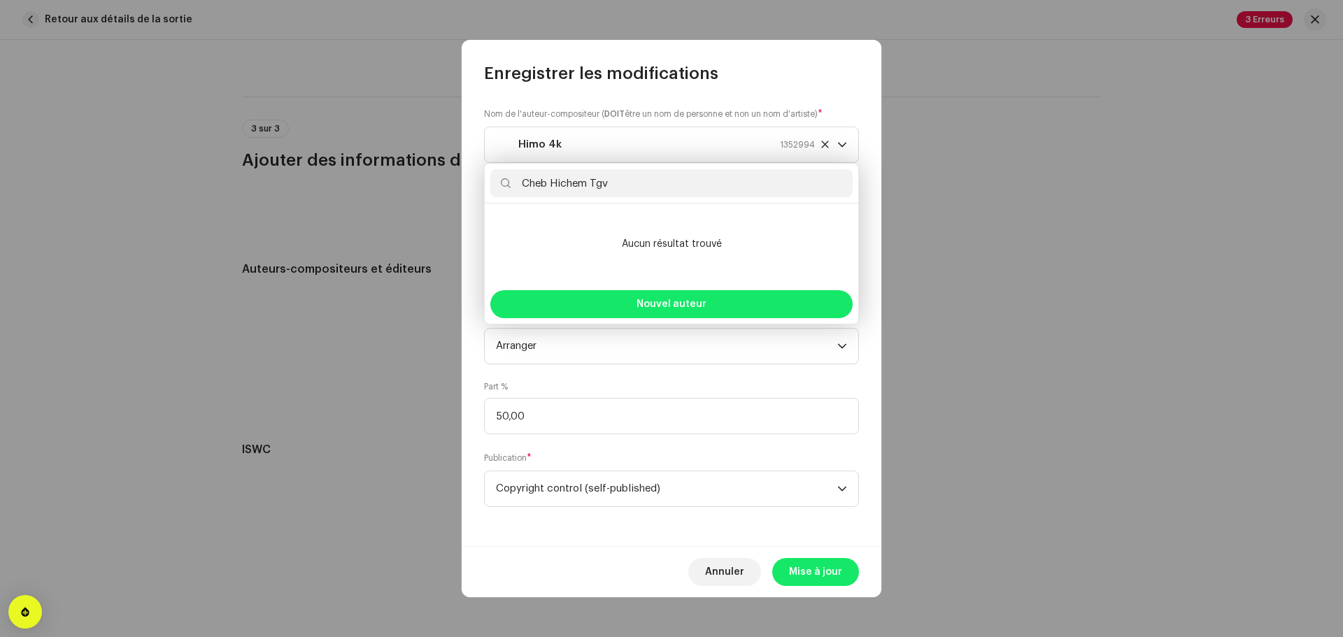
drag, startPoint x: 625, startPoint y: 187, endPoint x: 504, endPoint y: 191, distance: 121.1
click at [511, 191] on input "Cheb Hichem Tgv" at bounding box center [671, 183] width 362 height 28
type input "Cheb Hichem Tgv"
click at [632, 299] on button "Nouvel auteur" at bounding box center [671, 304] width 362 height 28
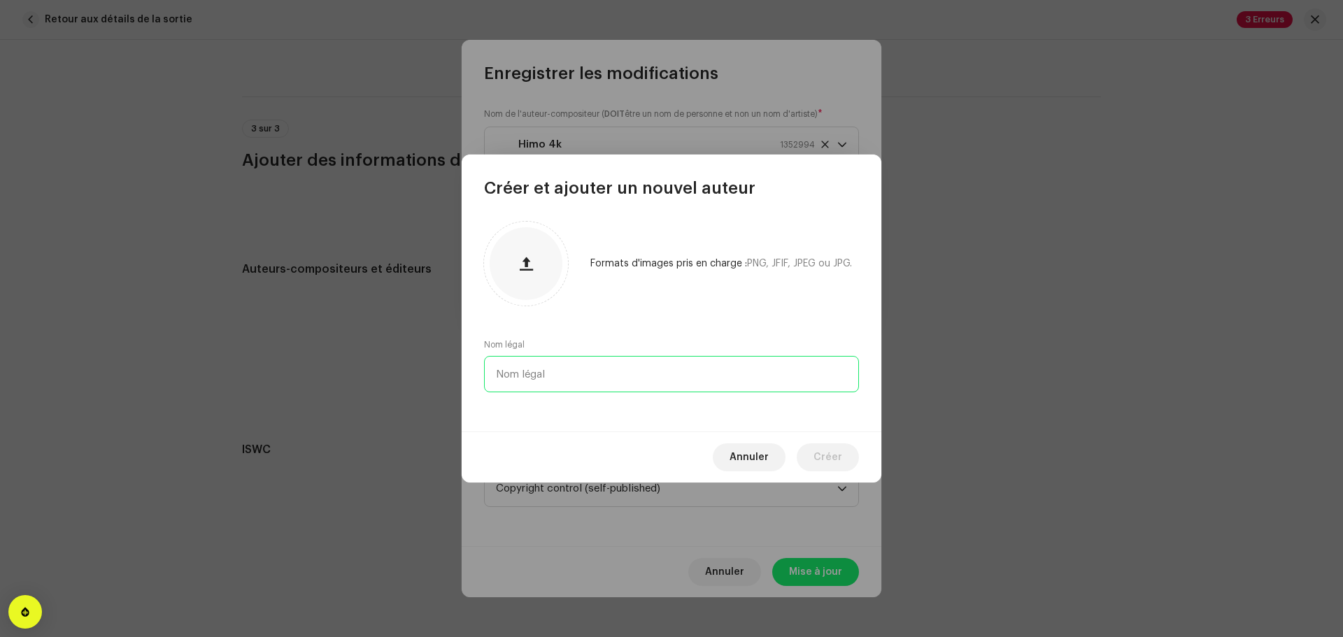
click at [588, 378] on input "text" at bounding box center [671, 374] width 375 height 36
paste input "Cheb Hichem Tgv"
type input "Cheb Hichem Tgv"
click at [634, 376] on input "Cheb Hichem Tgv" at bounding box center [671, 374] width 375 height 36
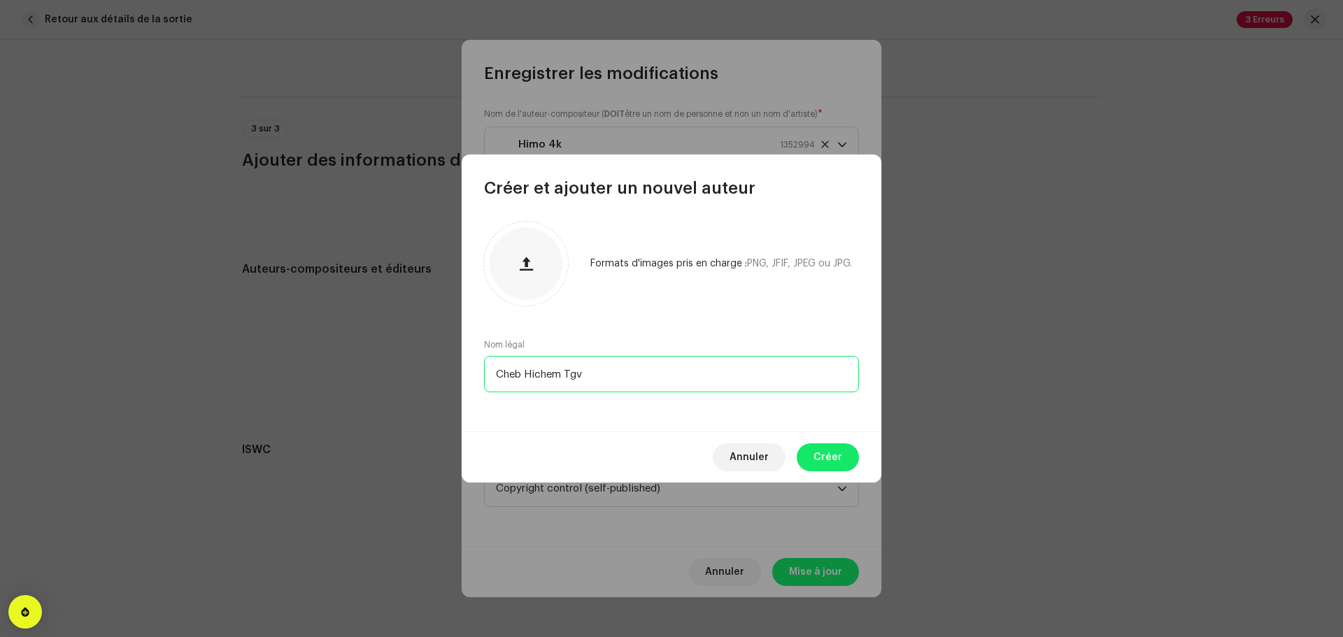
click at [634, 376] on input "Cheb Hichem Tgv" at bounding box center [671, 374] width 375 height 36
click at [819, 450] on span "Créer" at bounding box center [828, 457] width 29 height 28
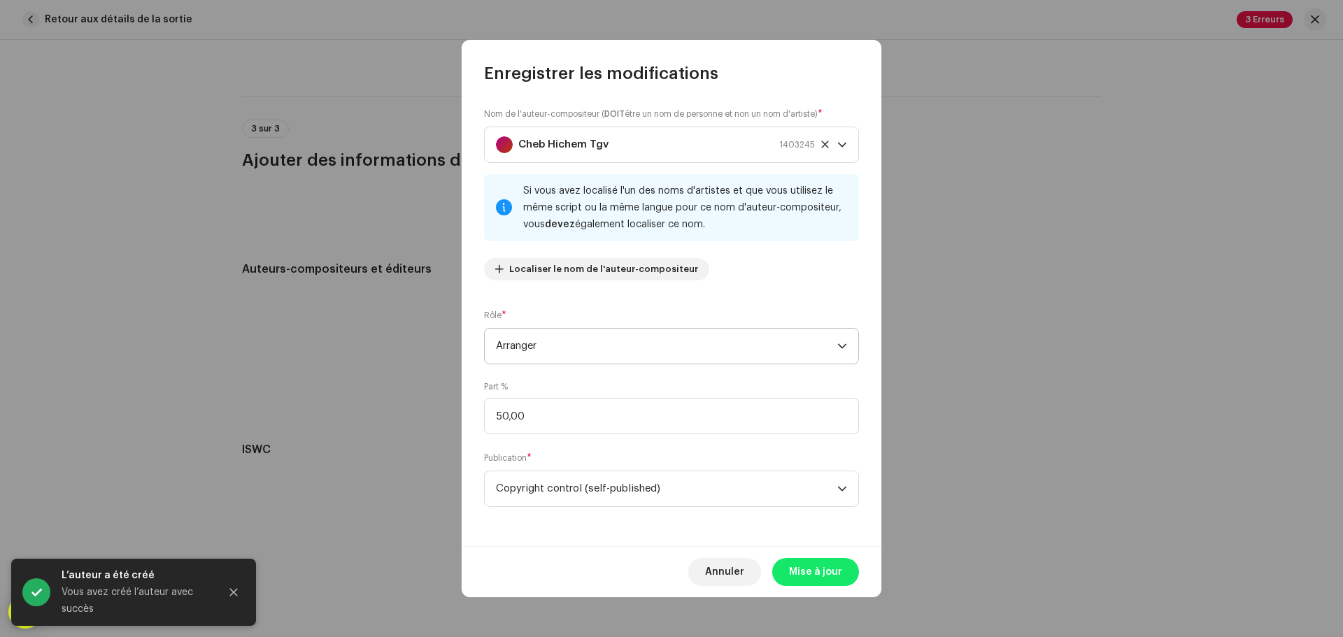
click at [640, 343] on span "Arranger" at bounding box center [666, 346] width 341 height 35
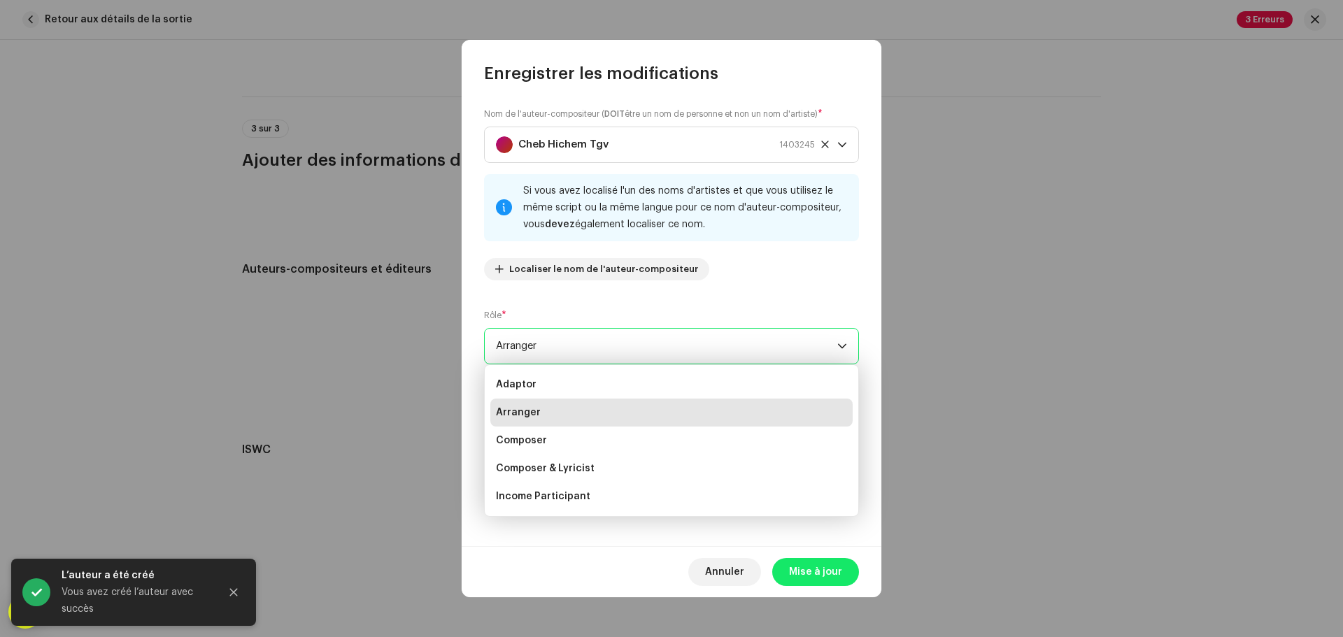
click at [639, 343] on span "Arranger" at bounding box center [666, 346] width 341 height 35
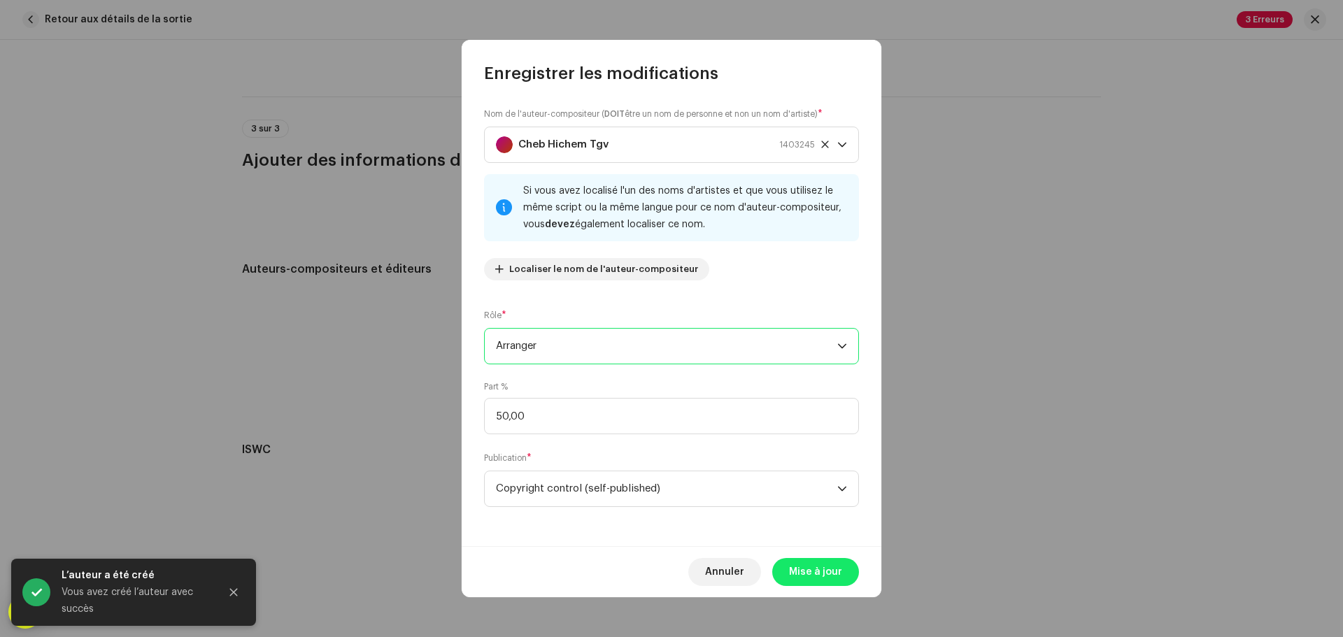
click at [684, 349] on span "Arranger" at bounding box center [666, 346] width 341 height 35
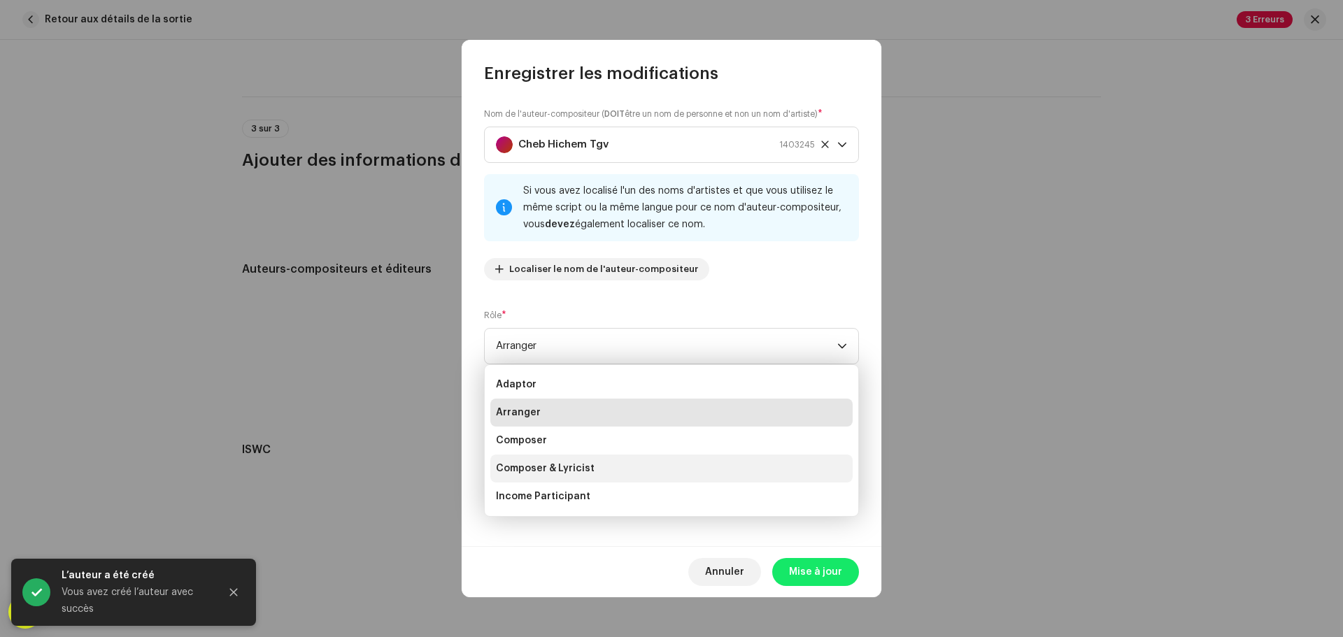
click at [587, 467] on span "Composer & Lyricist" at bounding box center [545, 469] width 99 height 14
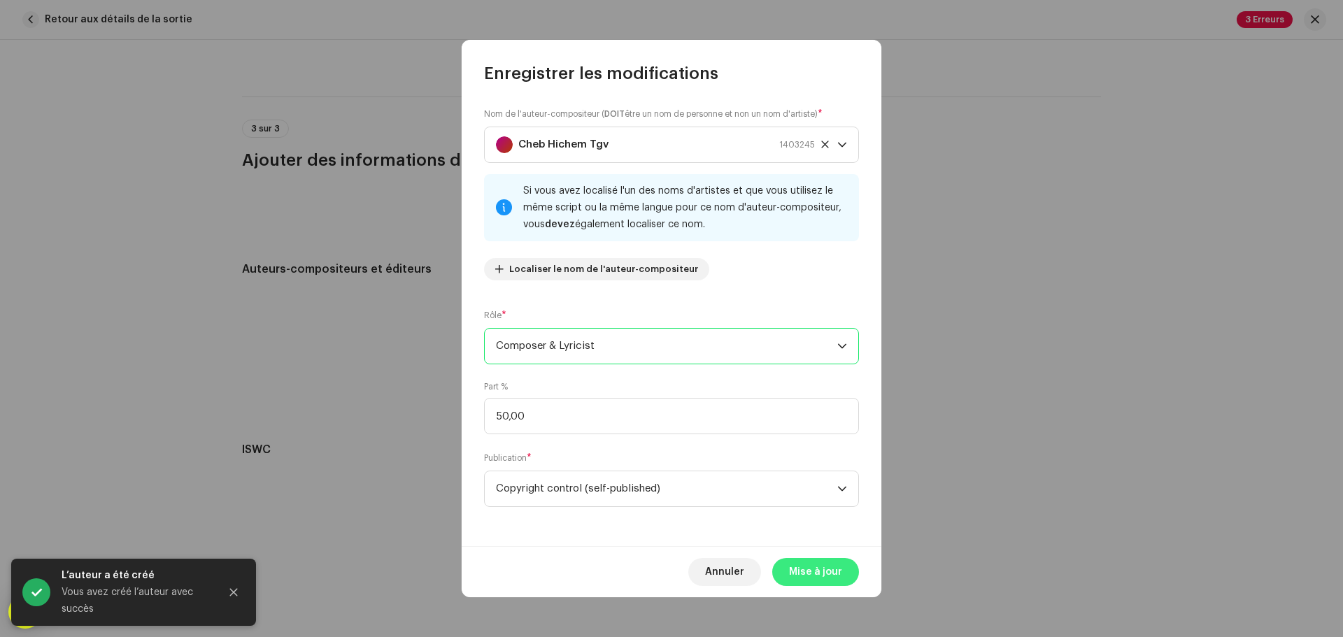
click at [808, 572] on span "Mise à jour" at bounding box center [815, 572] width 53 height 28
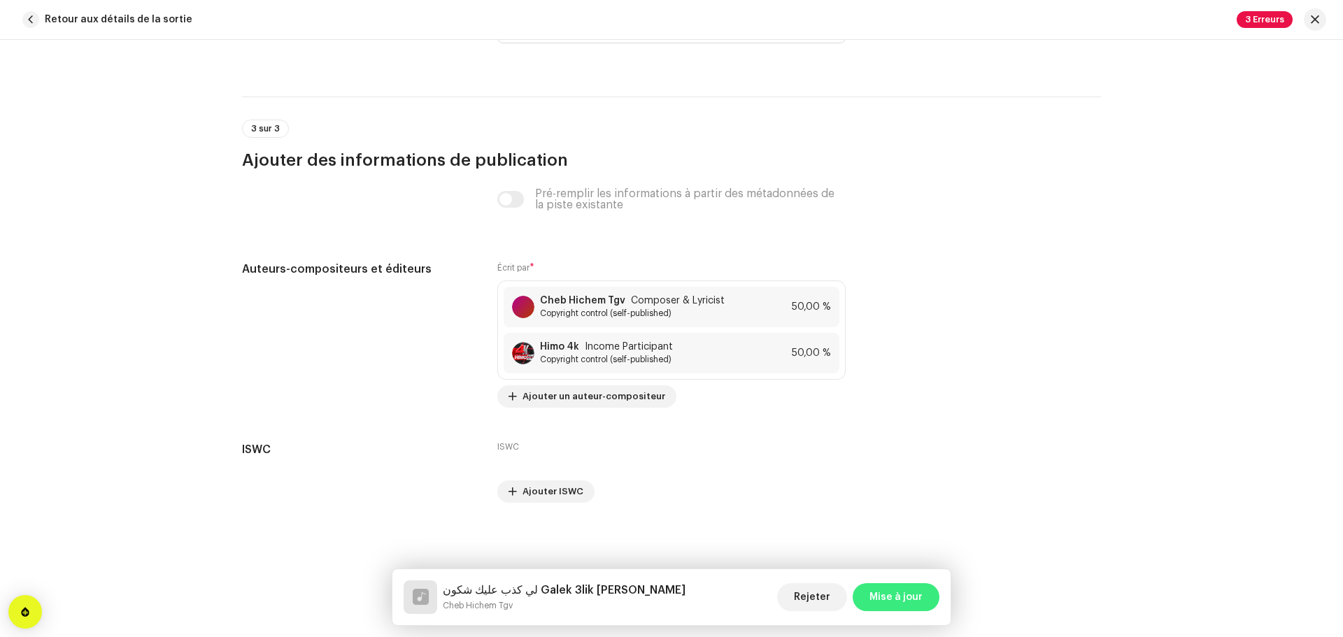
click at [879, 588] on span "Mise à jour" at bounding box center [895, 597] width 53 height 28
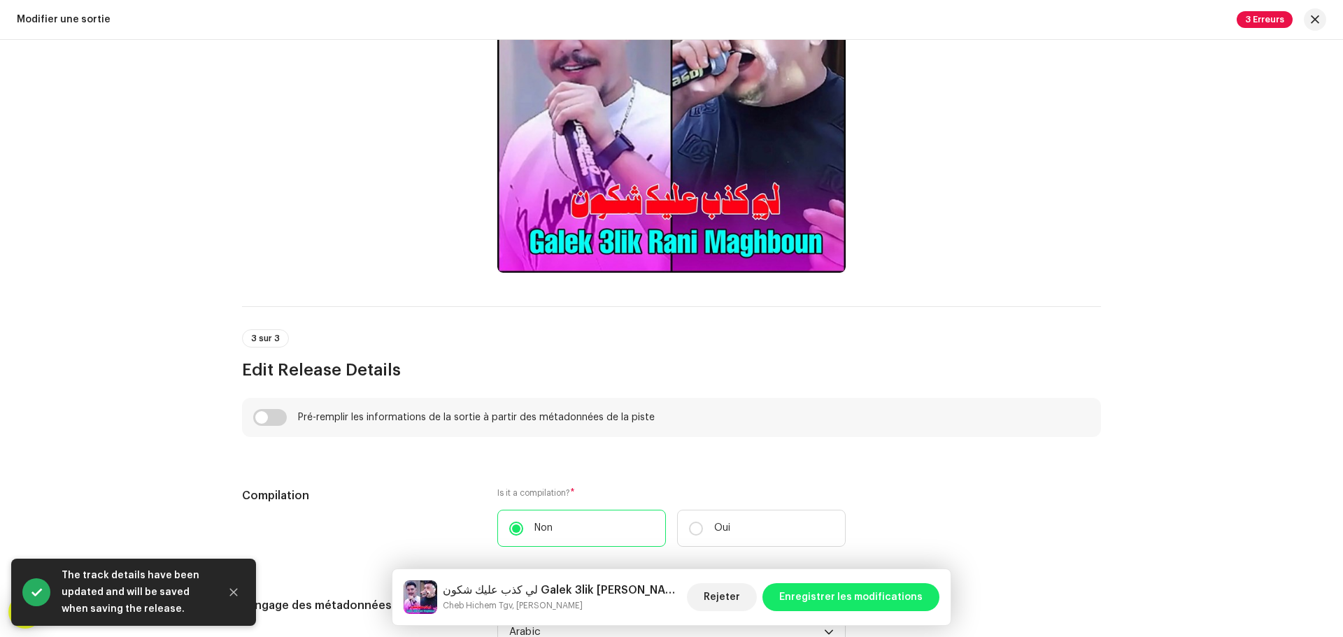
scroll to position [769, 0]
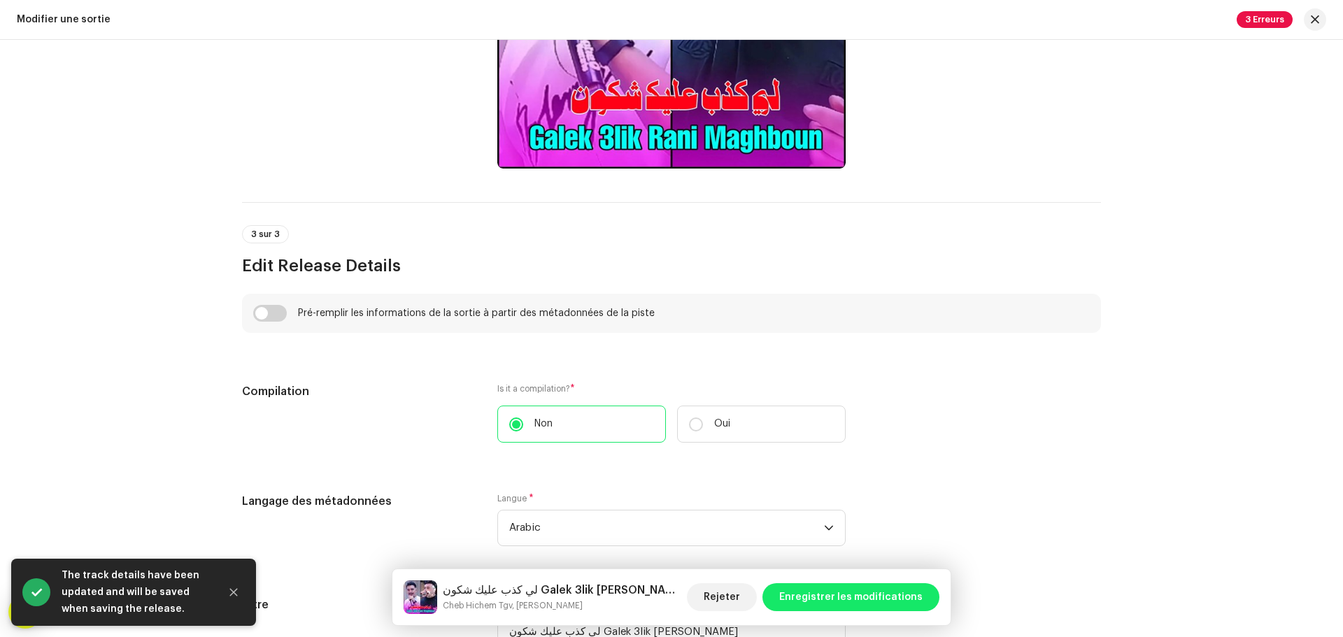
click at [271, 317] on input "checkbox" at bounding box center [270, 313] width 34 height 17
checkbox input "true"
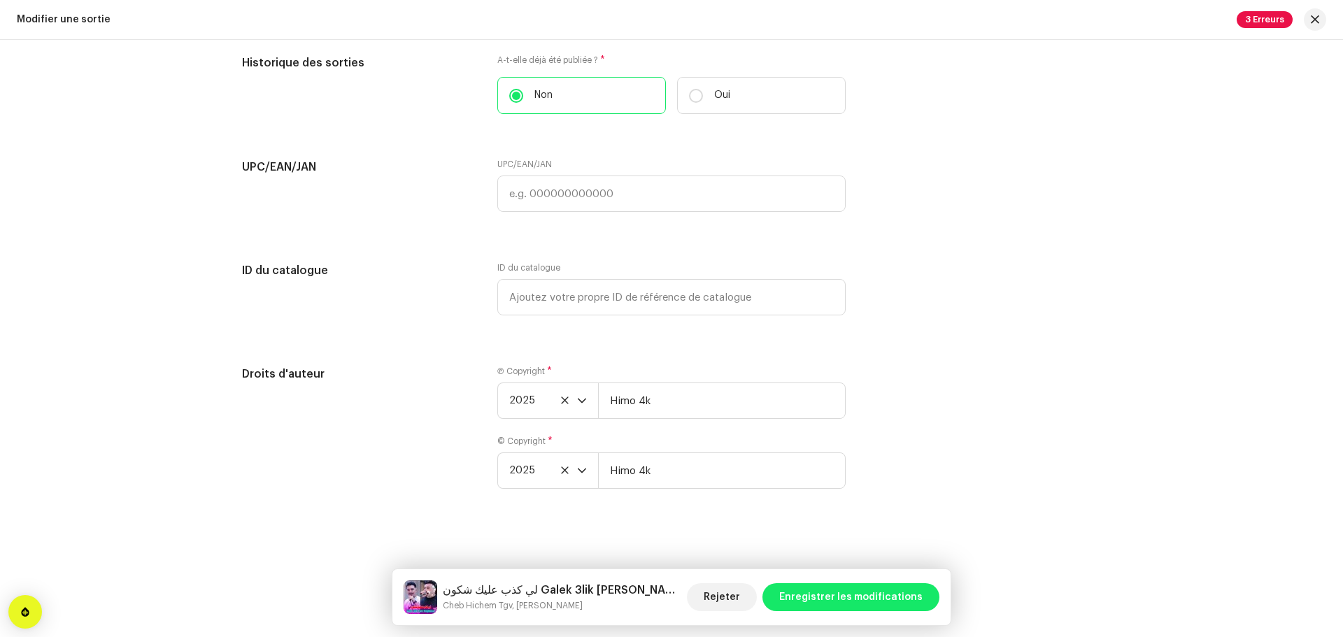
scroll to position [2519, 0]
click at [879, 589] on span "Enregistrer les modifications" at bounding box center [850, 597] width 143 height 28
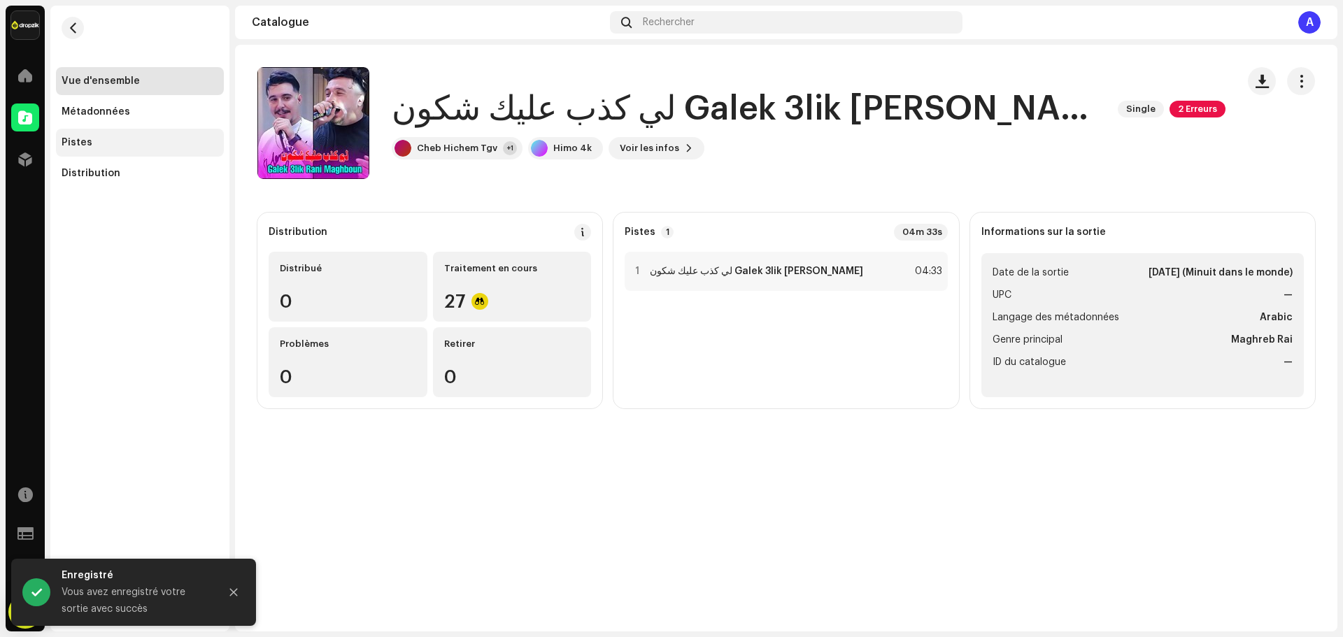
click at [97, 155] on div "Pistes" at bounding box center [140, 143] width 168 height 28
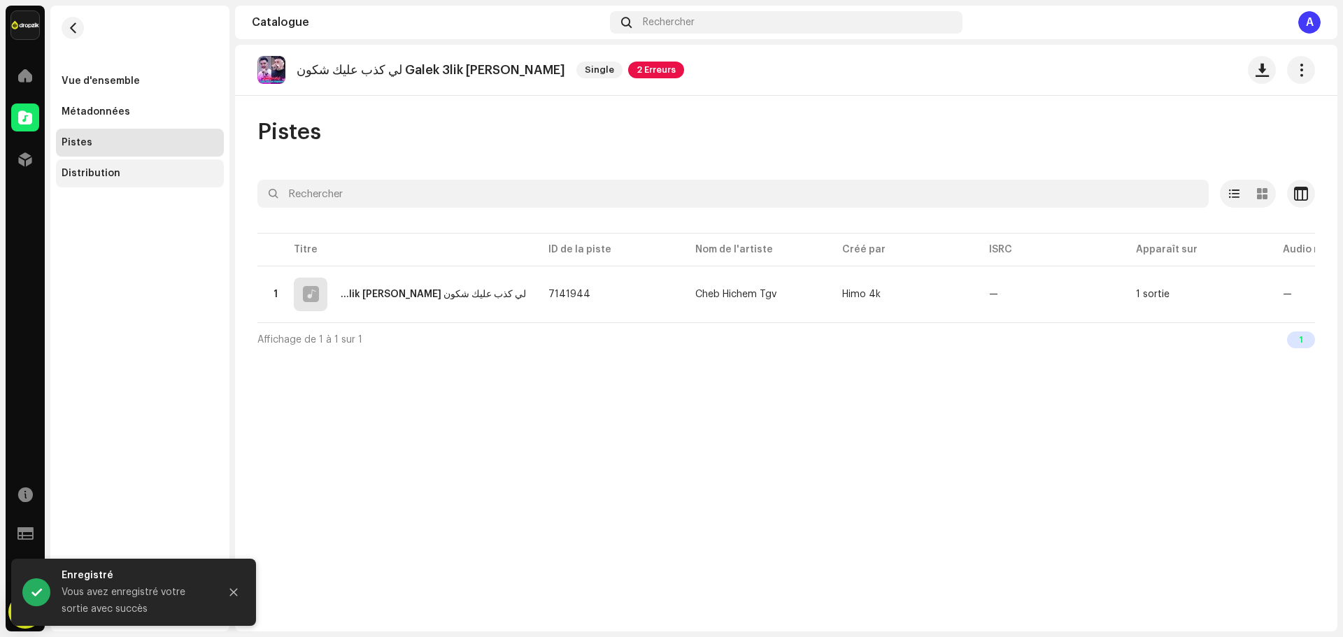
click at [107, 182] on div "Distribution" at bounding box center [140, 173] width 168 height 28
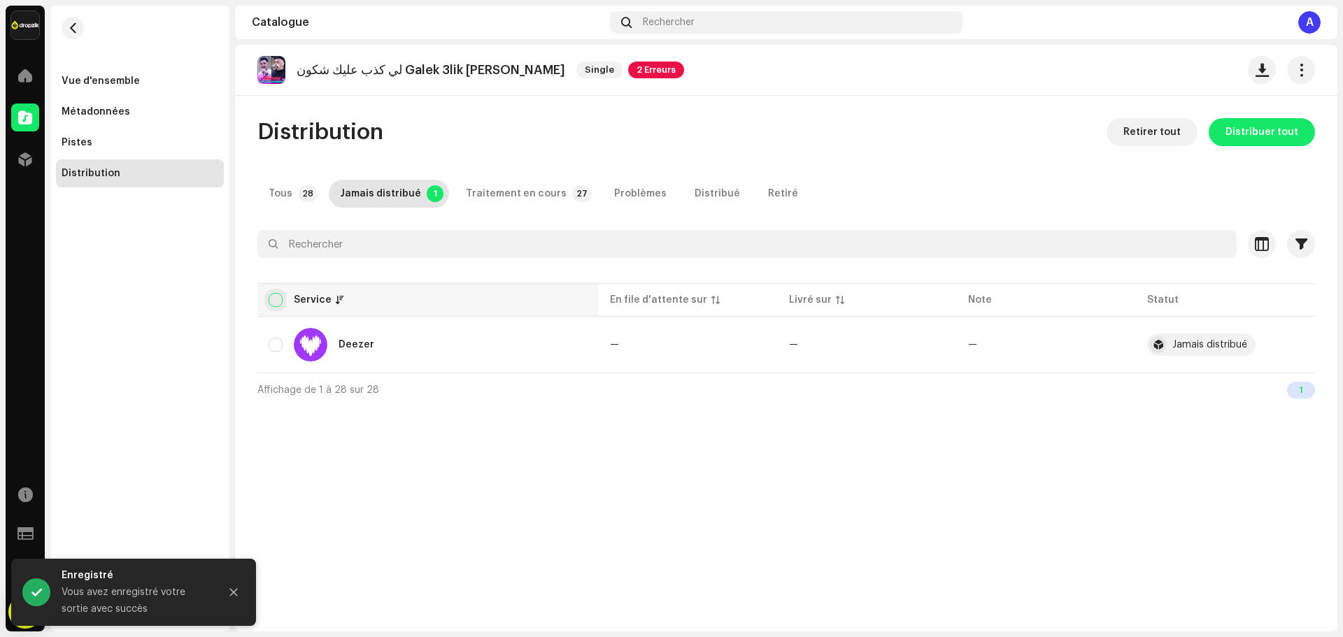
click at [277, 304] on input "checkbox" at bounding box center [276, 300] width 14 height 14
checkbox input "true"
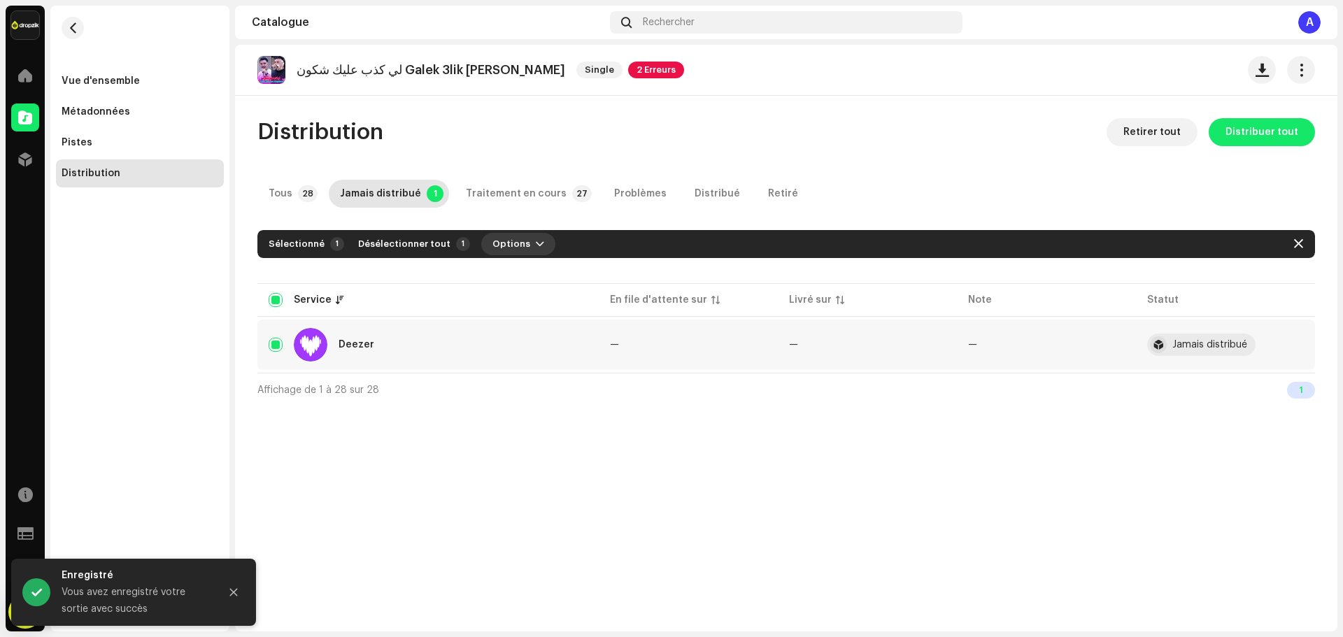
click at [492, 246] on span "Options" at bounding box center [511, 244] width 38 height 28
click at [503, 276] on span "Distribuer" at bounding box center [508, 275] width 50 height 11
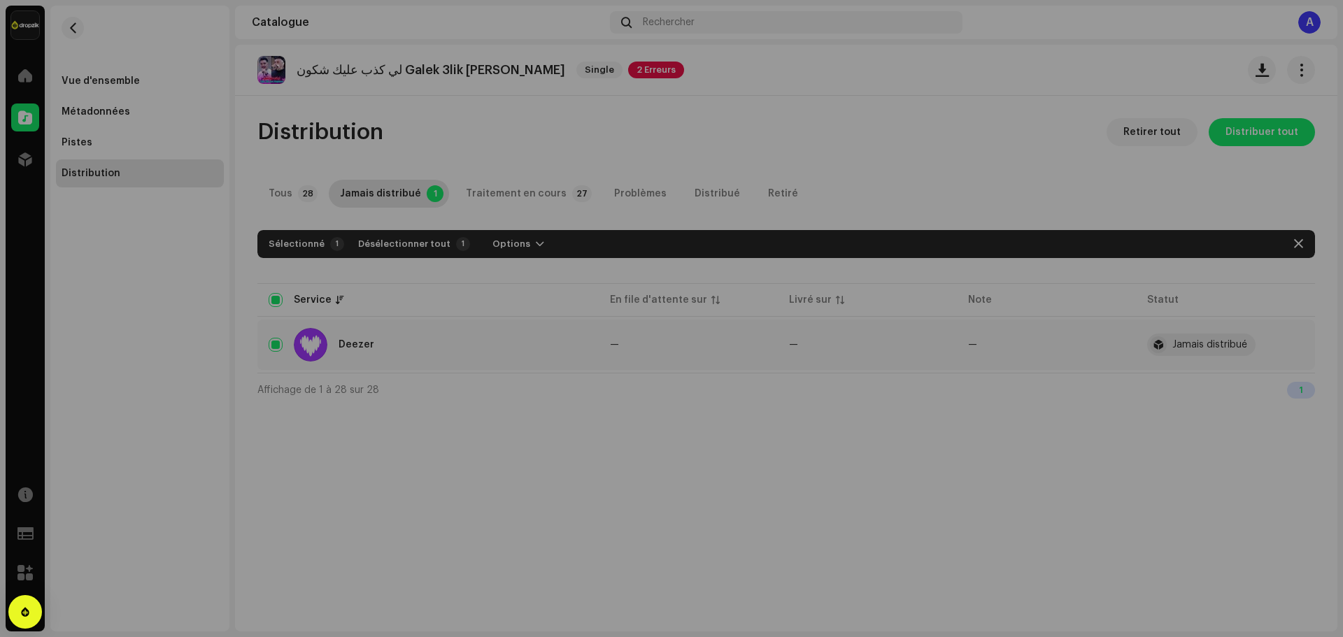
click at [143, 294] on div "Erreurs et avertissements Erreur 2 Avertissements Résolvez les problèmes suivan…" at bounding box center [671, 318] width 1343 height 637
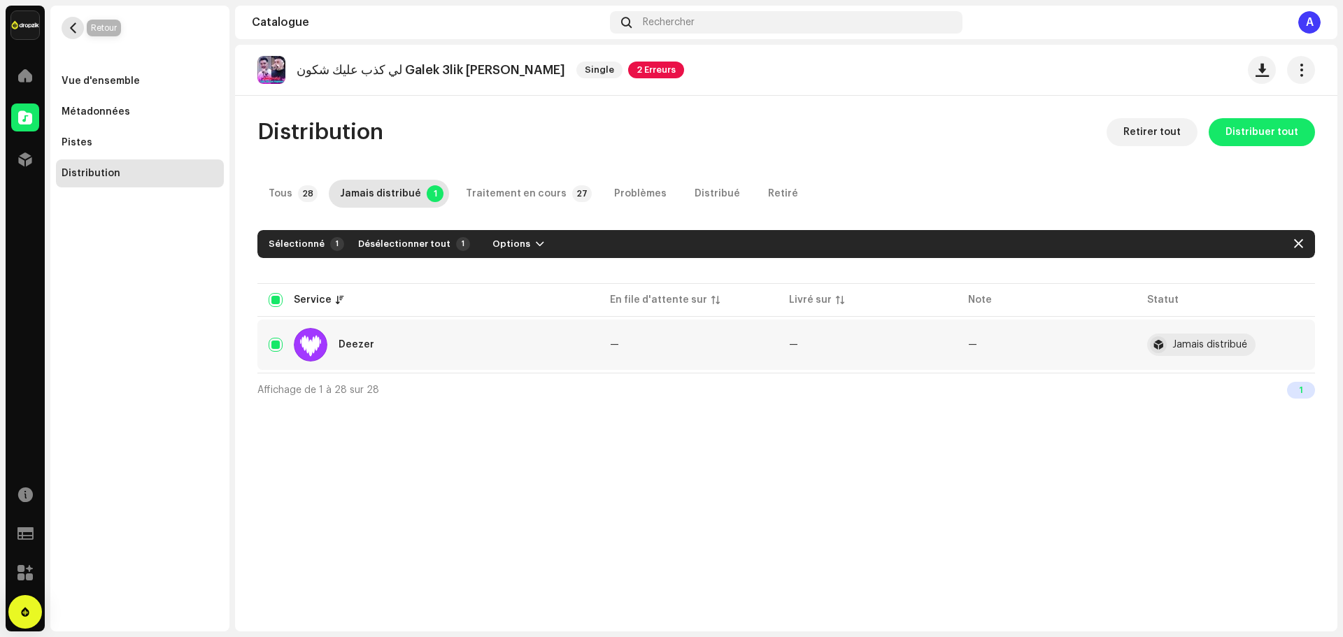
click at [69, 27] on span "button" at bounding box center [73, 27] width 10 height 11
click at [71, 24] on span "button" at bounding box center [73, 27] width 10 height 11
click at [74, 29] on span "button" at bounding box center [73, 27] width 10 height 11
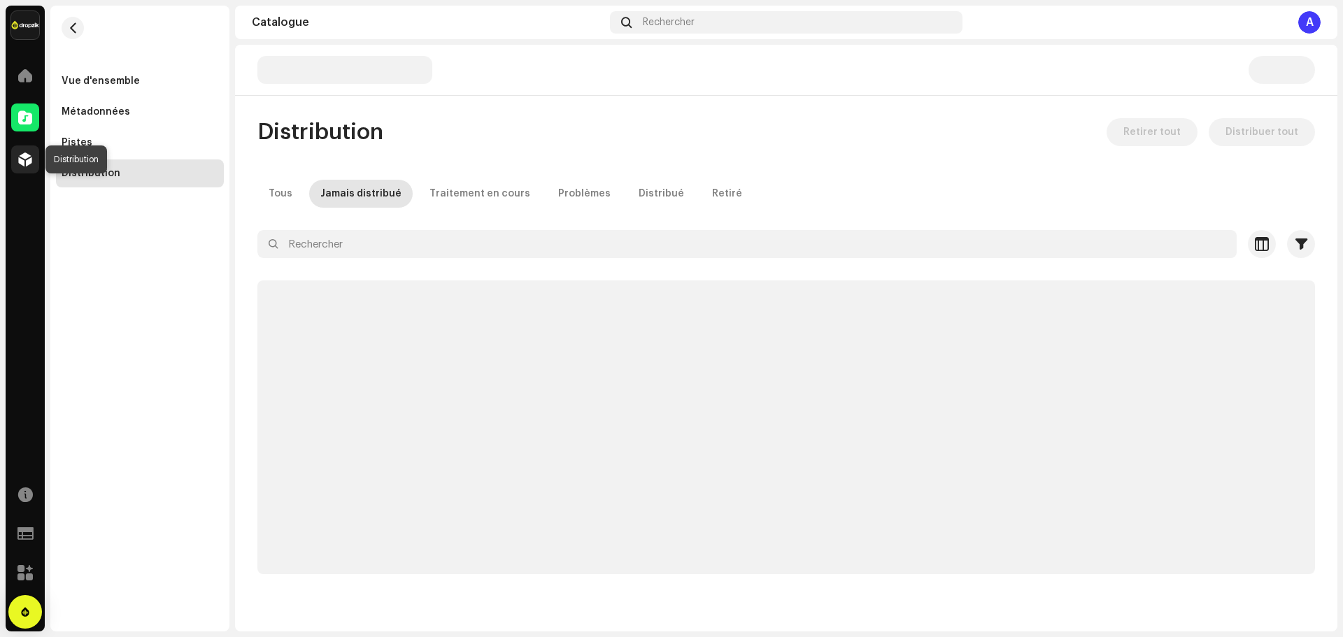
click at [27, 156] on span at bounding box center [25, 159] width 14 height 11
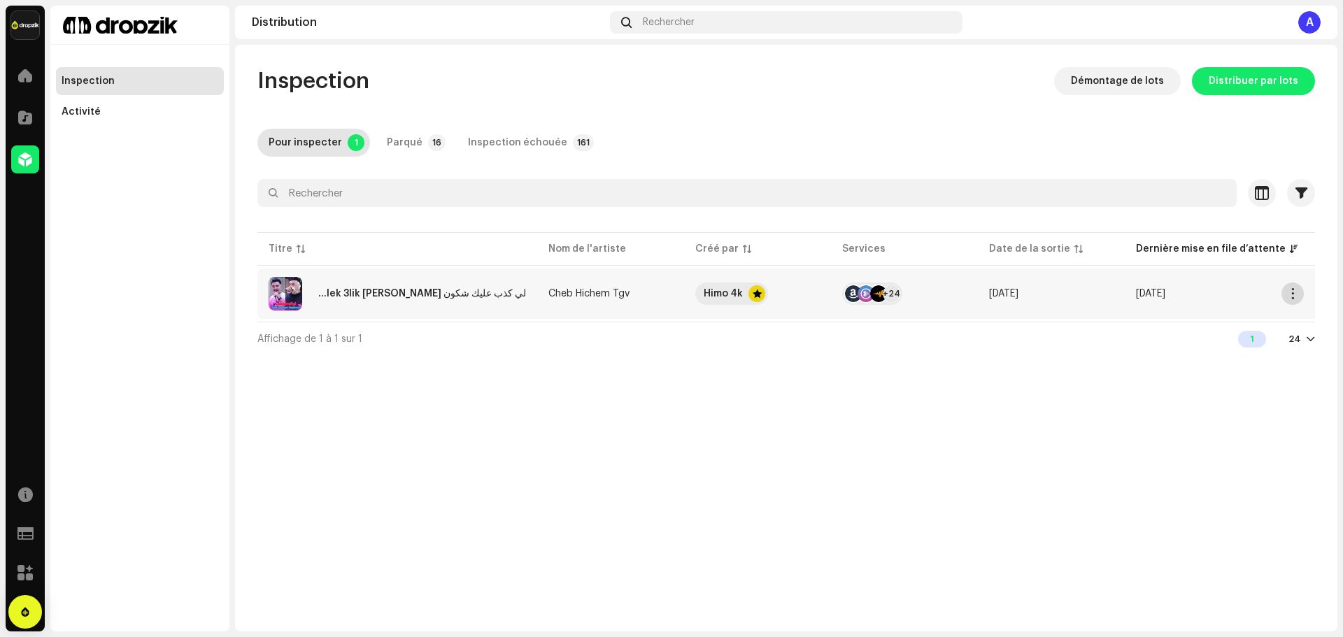
click at [1293, 294] on span "button" at bounding box center [1293, 293] width 10 height 11
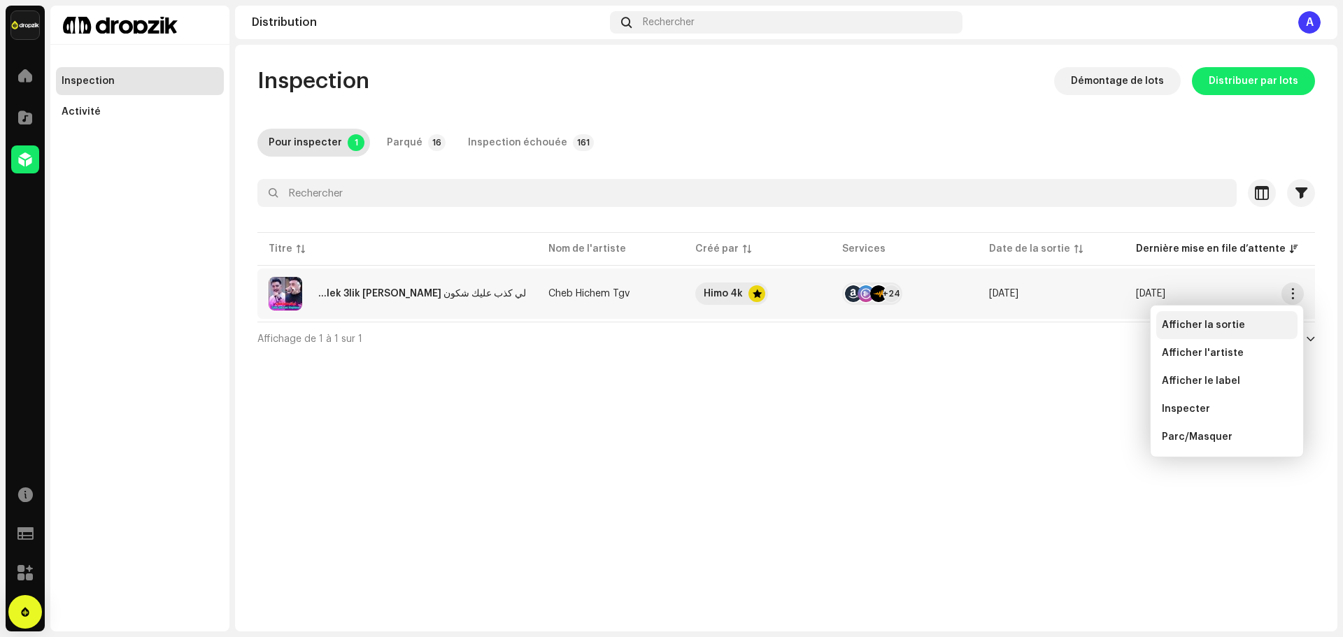
click at [1181, 326] on span "Afficher la sortie" at bounding box center [1203, 325] width 83 height 11
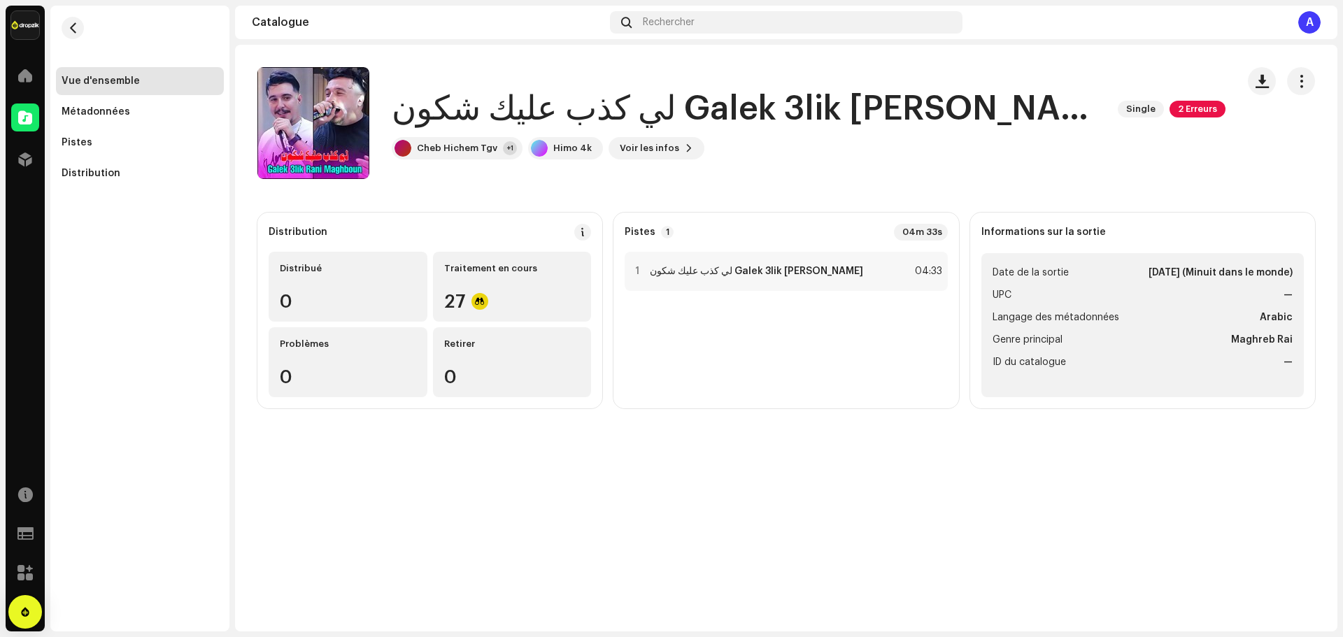
click at [1296, 89] on button "button" at bounding box center [1301, 81] width 28 height 28
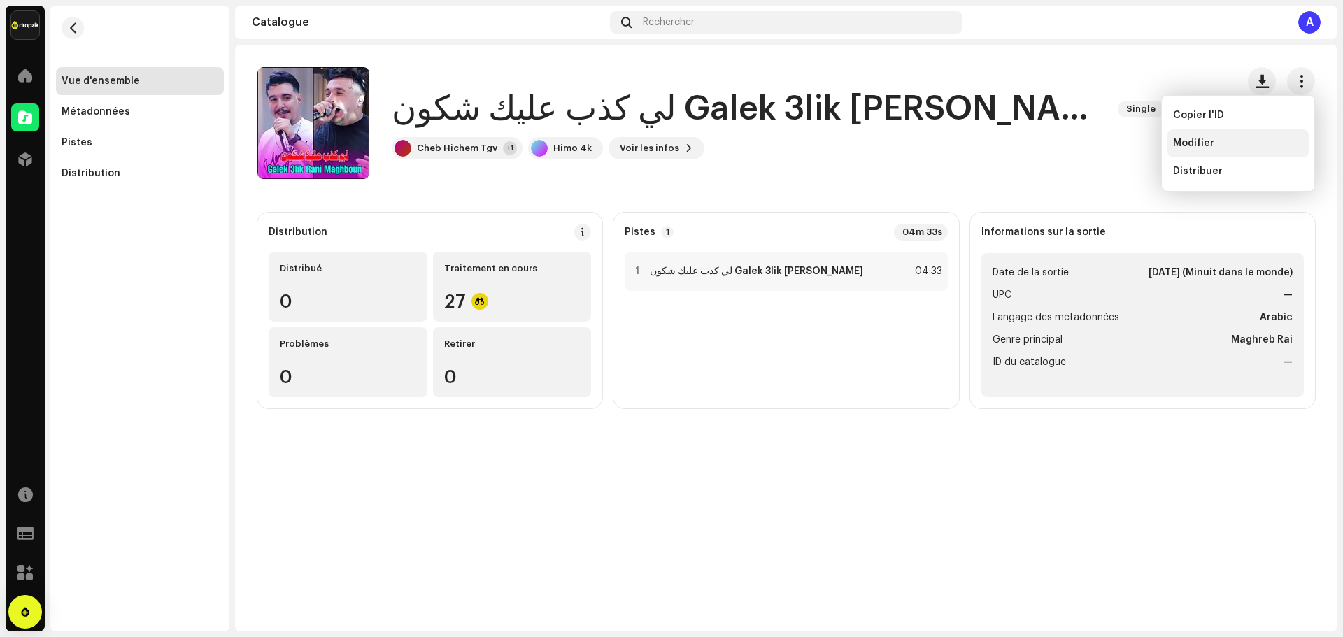
click at [1182, 138] on span "Modifier" at bounding box center [1193, 143] width 41 height 11
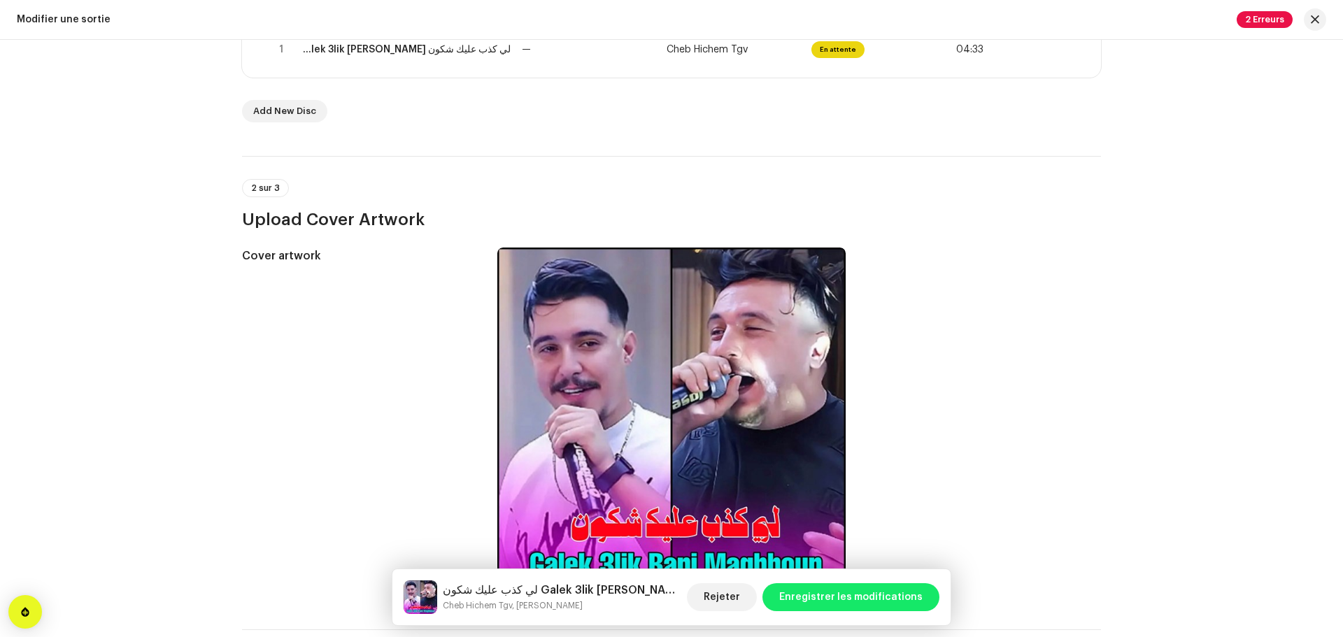
scroll to position [210, 0]
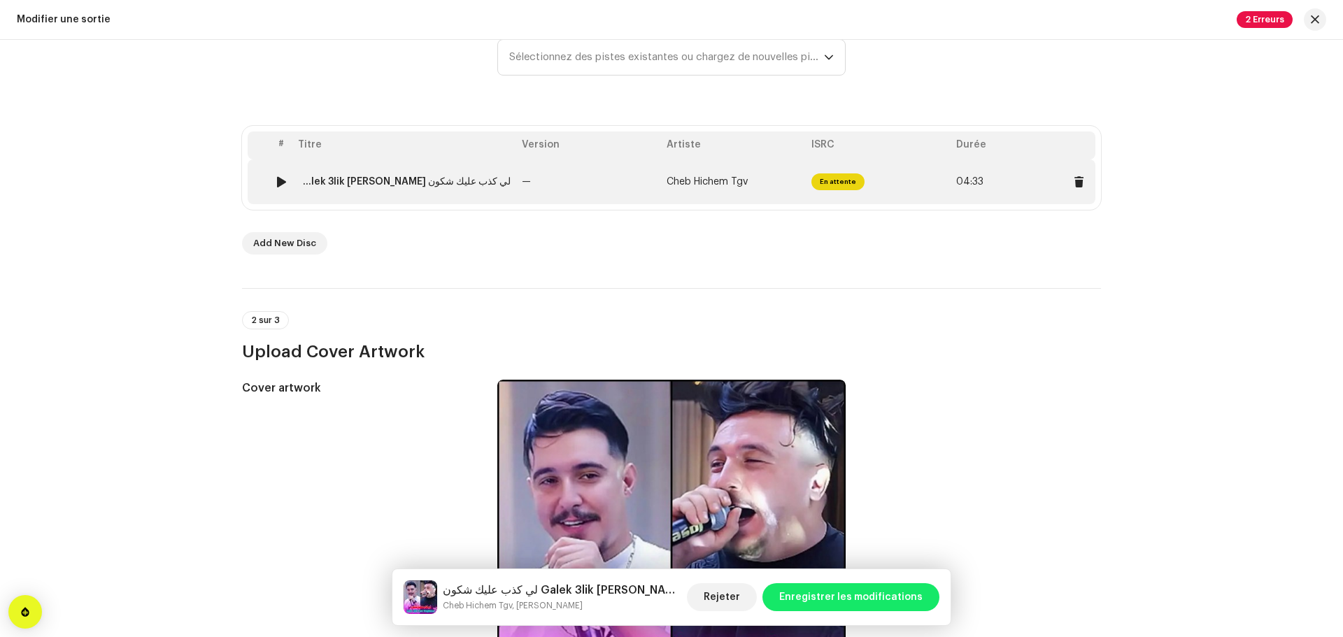
click at [462, 182] on div "لي كذب عليك شكون [PERSON_NAME] 3lik [PERSON_NAME]" at bounding box center [404, 181] width 213 height 11
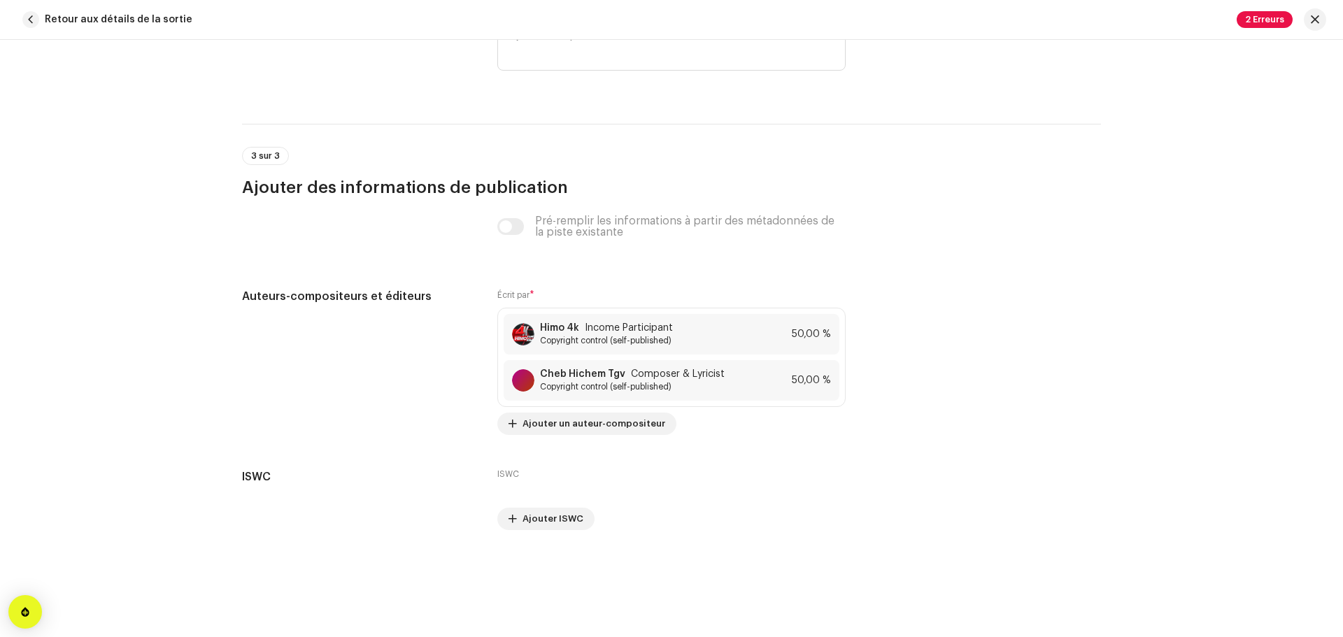
scroll to position [2804, 0]
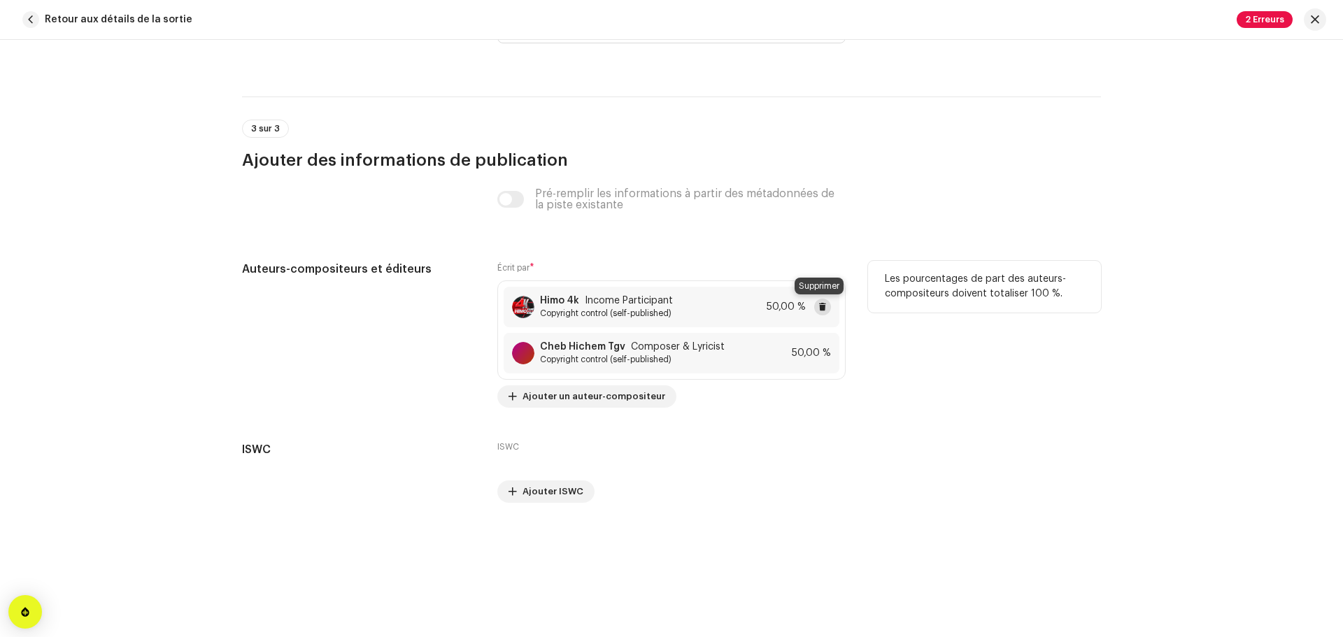
click at [820, 305] on span at bounding box center [822, 306] width 8 height 11
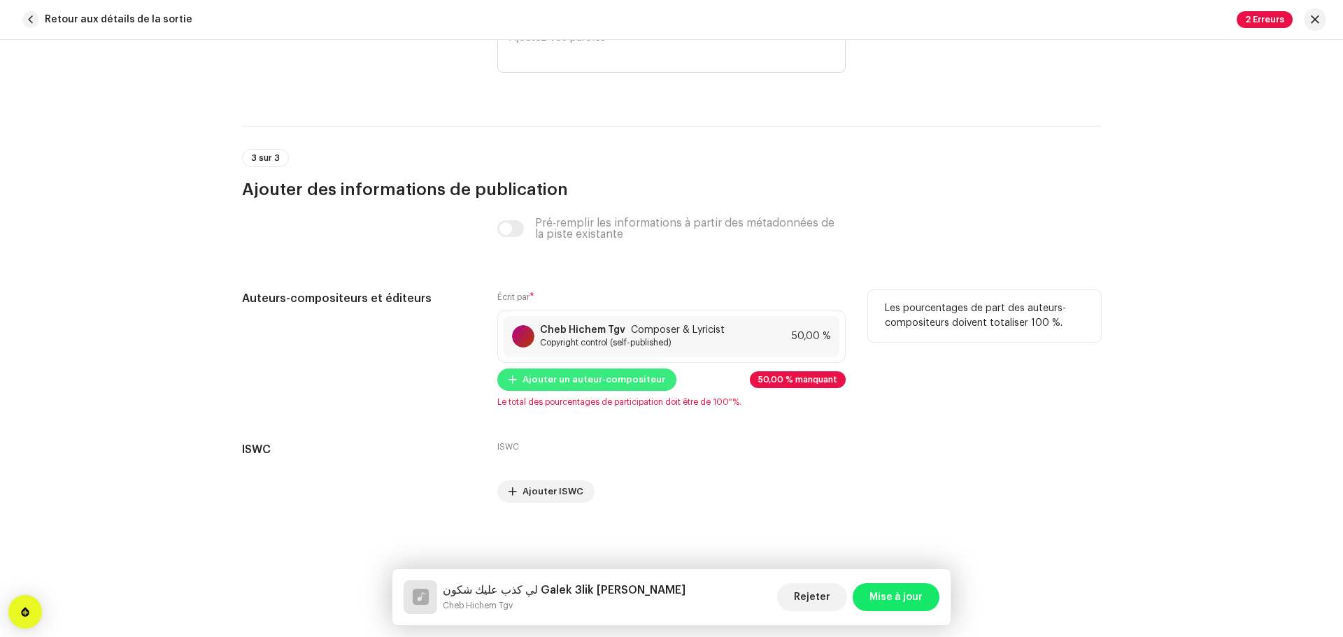
click at [592, 380] on span "Ajouter un auteur-compositeur" at bounding box center [594, 380] width 143 height 28
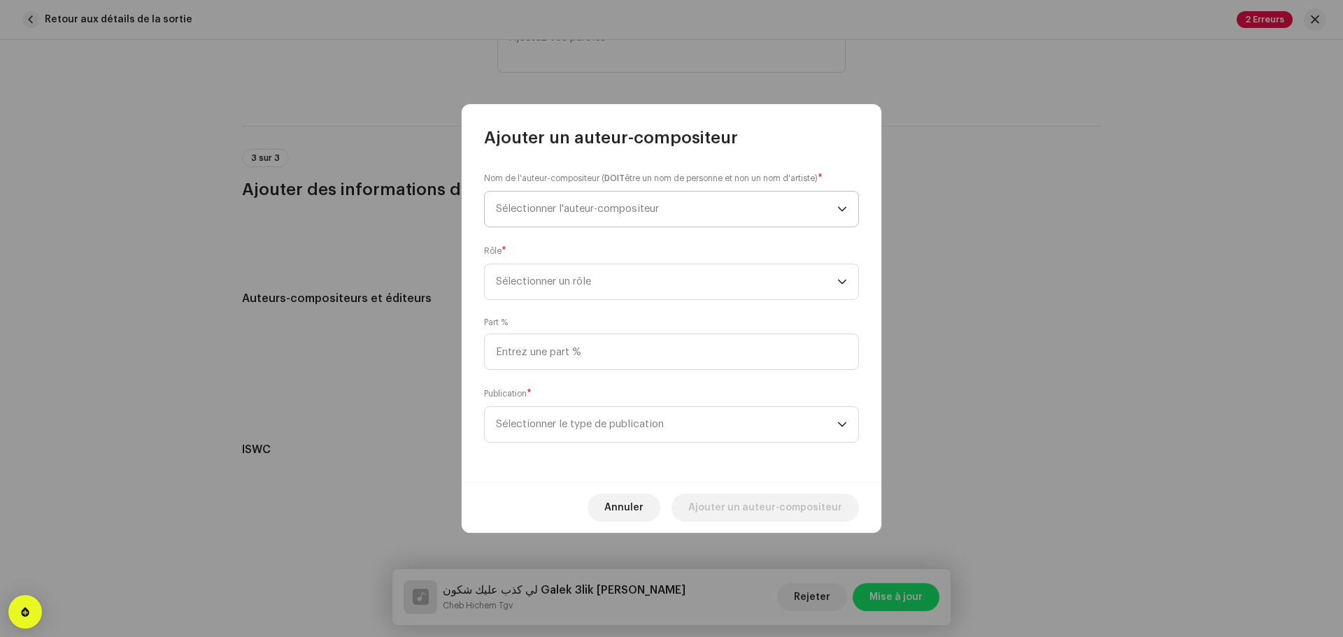
click at [611, 219] on span "Sélectionner l'auteur-compositeur" at bounding box center [666, 209] width 341 height 35
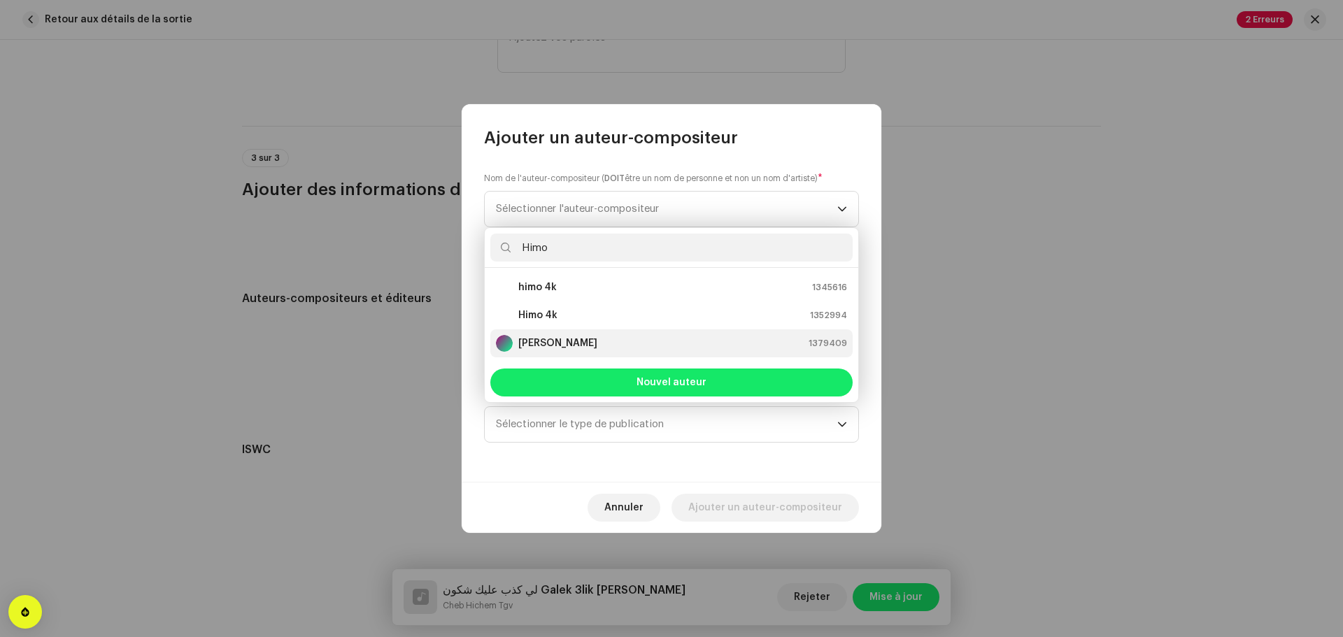
type input "Himo"
click at [577, 339] on div "Himo Himo 1379409" at bounding box center [671, 343] width 351 height 17
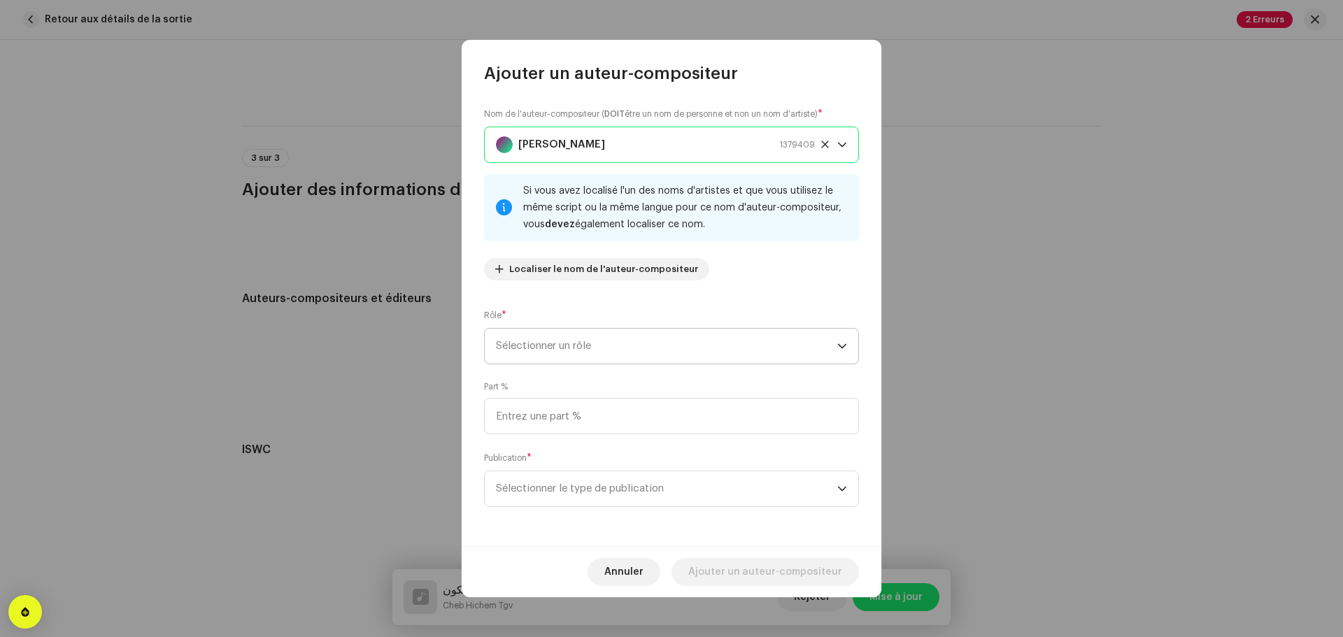
click at [580, 341] on span "Sélectionner un rôle" at bounding box center [666, 346] width 341 height 35
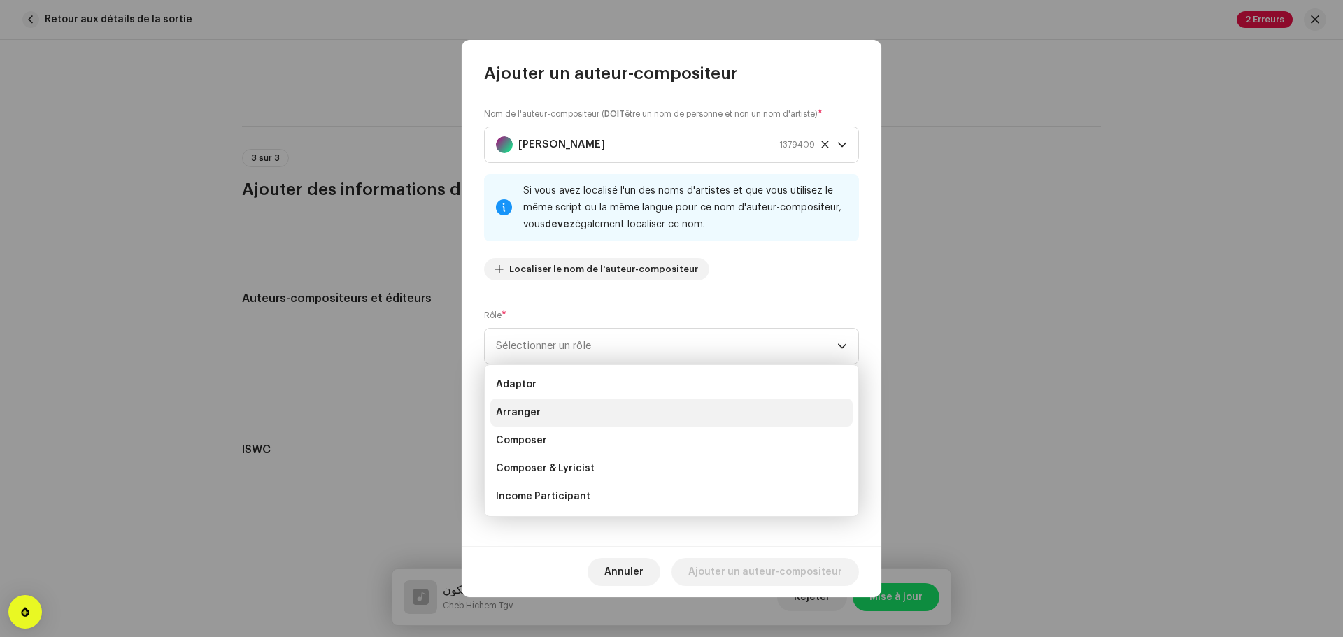
click at [542, 411] on li "Arranger" at bounding box center [671, 413] width 362 height 28
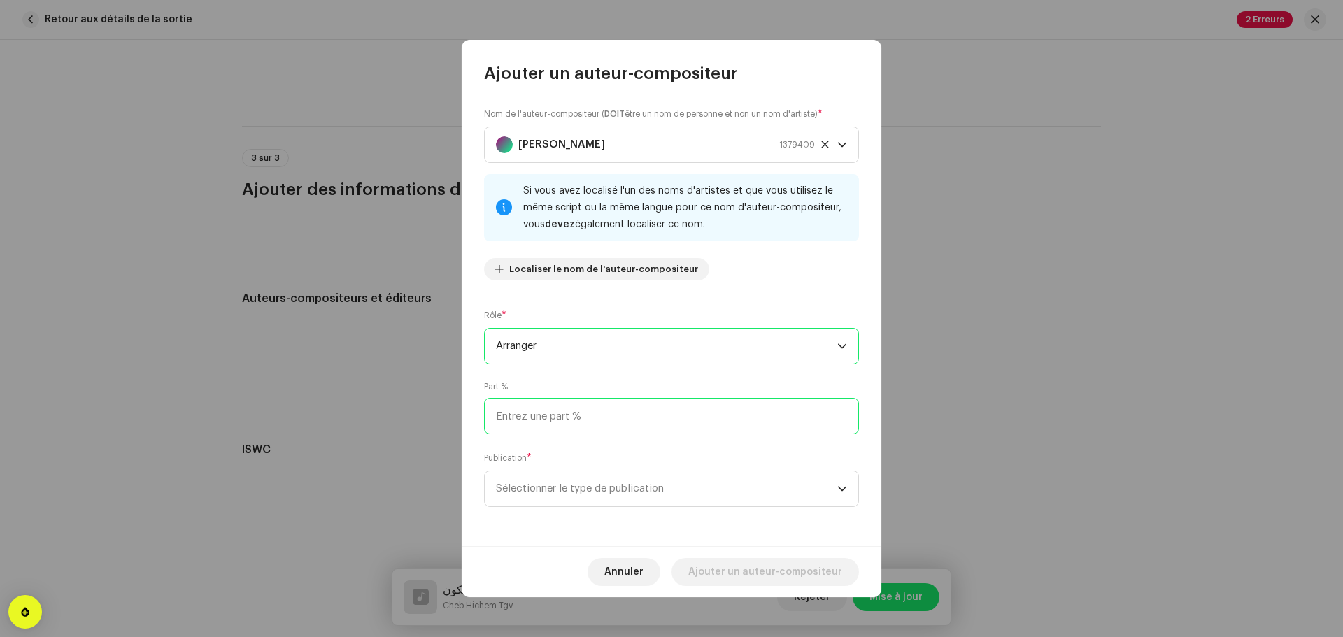
click at [553, 422] on input at bounding box center [671, 416] width 375 height 36
type input "50,00"
click at [624, 483] on span "Sélectionner le type de publication" at bounding box center [666, 488] width 341 height 35
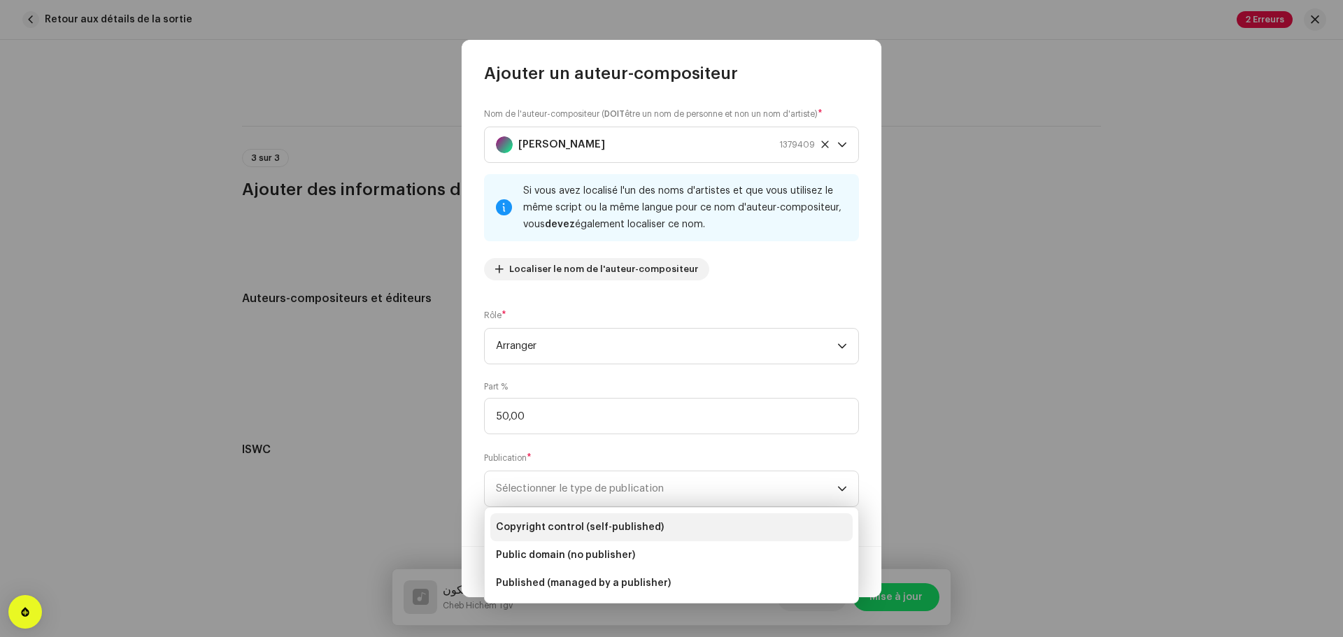
click at [571, 526] on span "Copyright control (self-published)" at bounding box center [580, 527] width 168 height 14
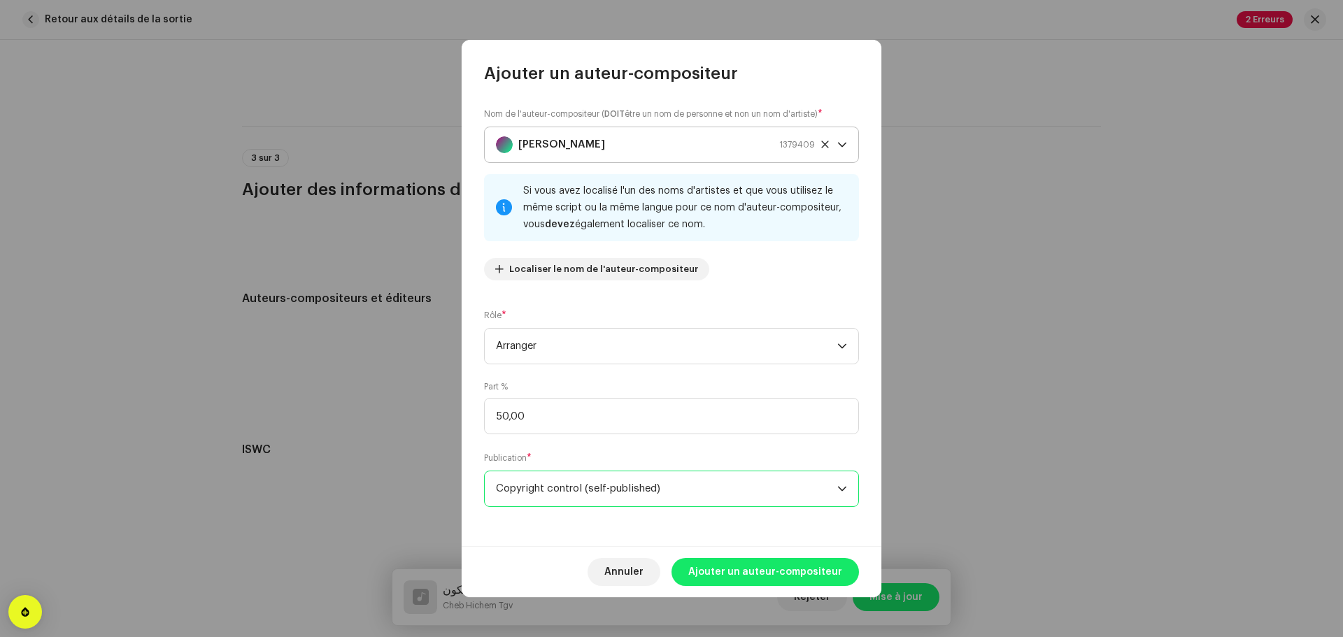
click at [820, 148] on span "Himo Himo 1379409" at bounding box center [666, 144] width 341 height 35
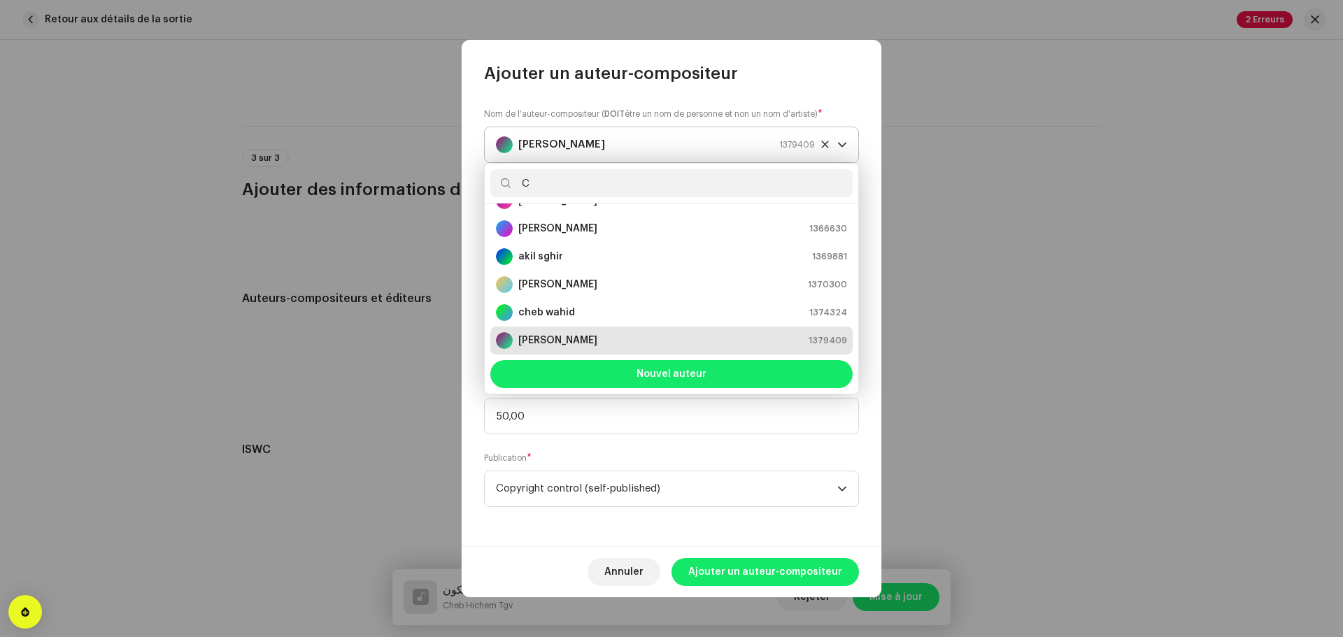
scroll to position [0, 0]
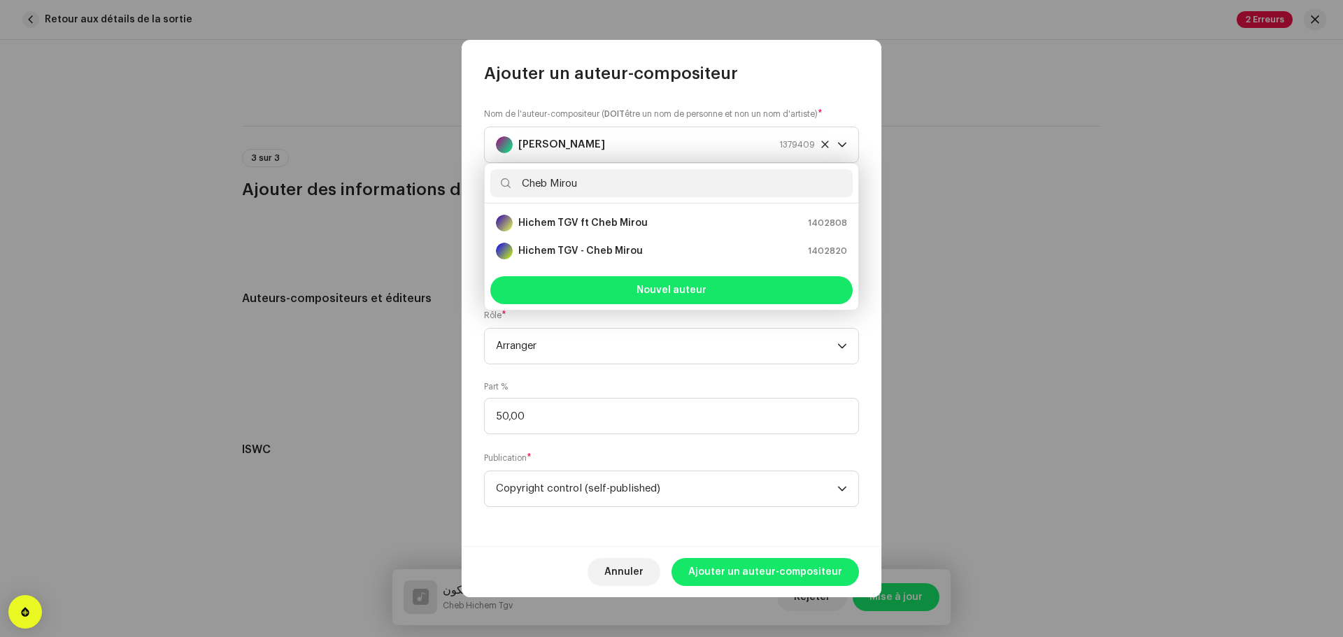
drag, startPoint x: 603, startPoint y: 178, endPoint x: 515, endPoint y: 190, distance: 88.9
click at [515, 190] on input "Cheb Mirou" at bounding box center [671, 183] width 362 height 28
type input "Cheb Mirou"
click at [679, 291] on span "Nouvel auteur" at bounding box center [672, 290] width 70 height 10
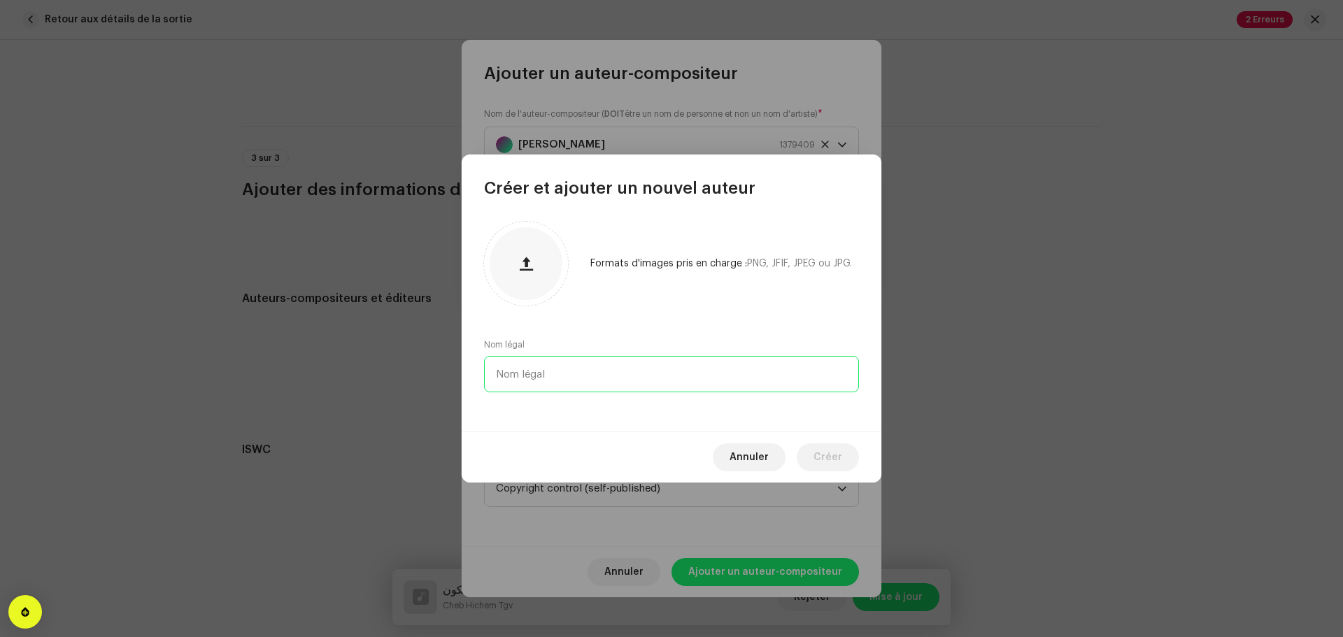
click at [603, 367] on input "text" at bounding box center [671, 374] width 375 height 36
paste input "Cheb Mirou"
type input "Cheb Mirou"
click at [813, 457] on button "Créer" at bounding box center [828, 457] width 62 height 28
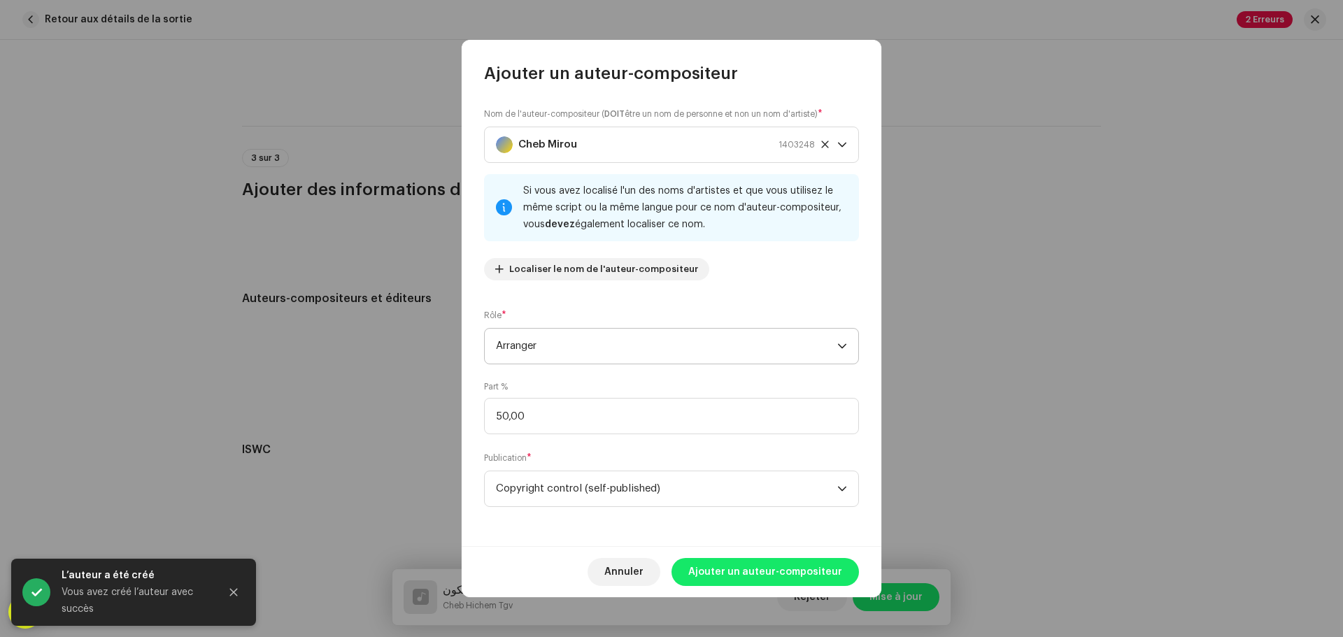
click at [747, 353] on span "Arranger" at bounding box center [666, 346] width 341 height 35
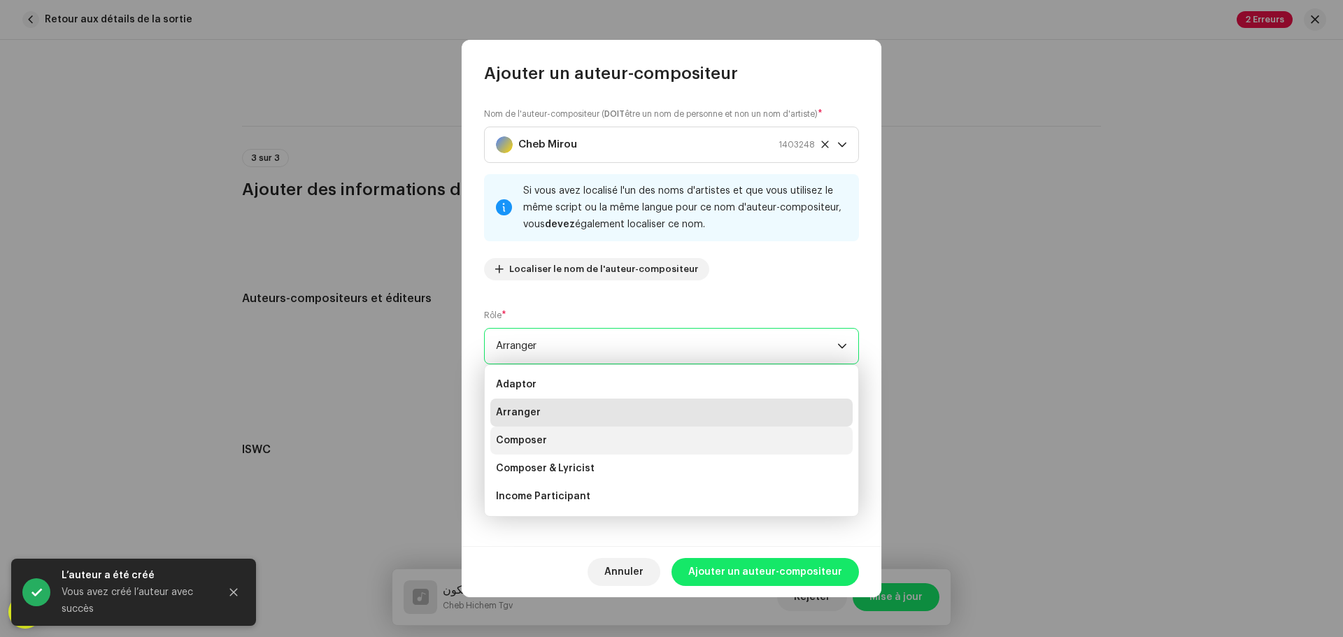
click at [574, 442] on li "Composer" at bounding box center [671, 441] width 362 height 28
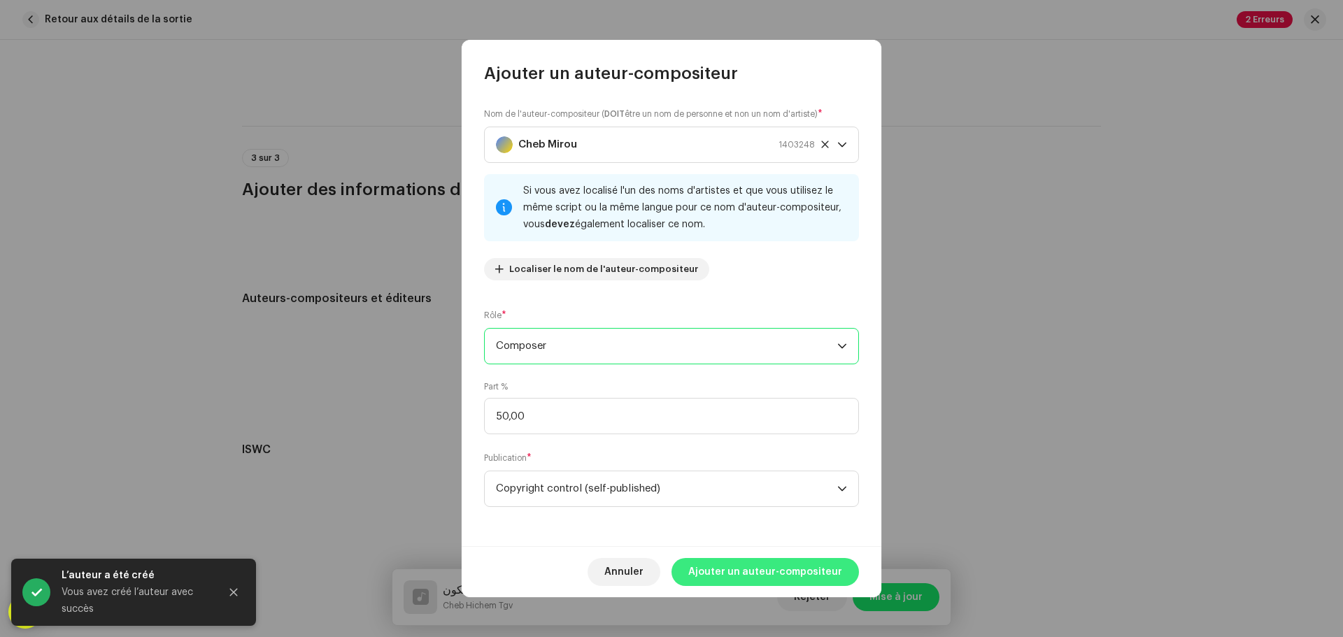
click at [744, 568] on span "Ajouter un auteur-compositeur" at bounding box center [765, 572] width 154 height 28
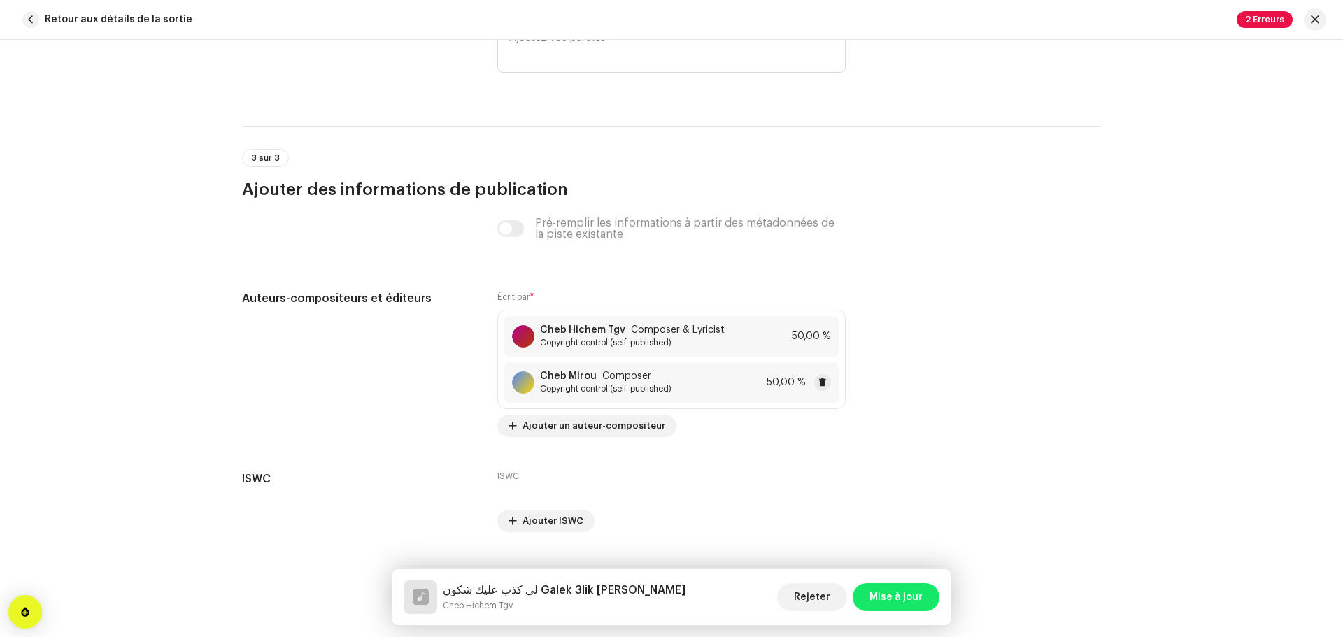
click at [672, 380] on div "Cheb Mirou Composer Copyright control (self-published) 50,00 %" at bounding box center [672, 382] width 336 height 41
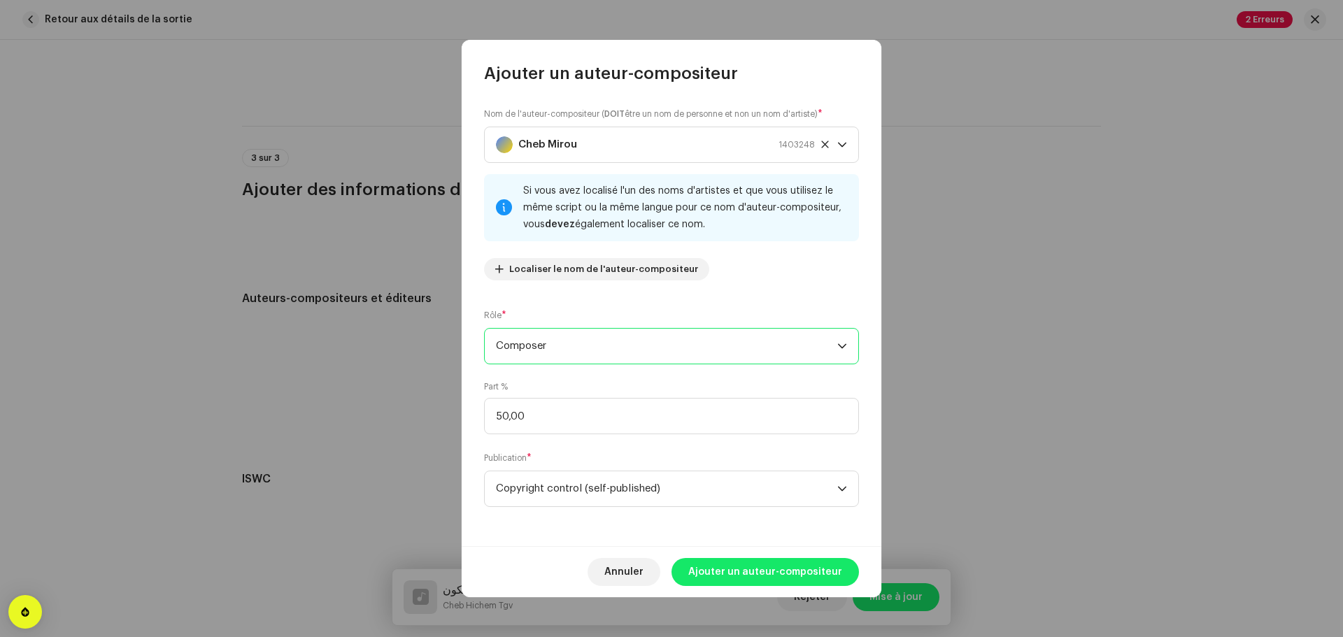
click at [640, 343] on span "Composer" at bounding box center [666, 346] width 341 height 35
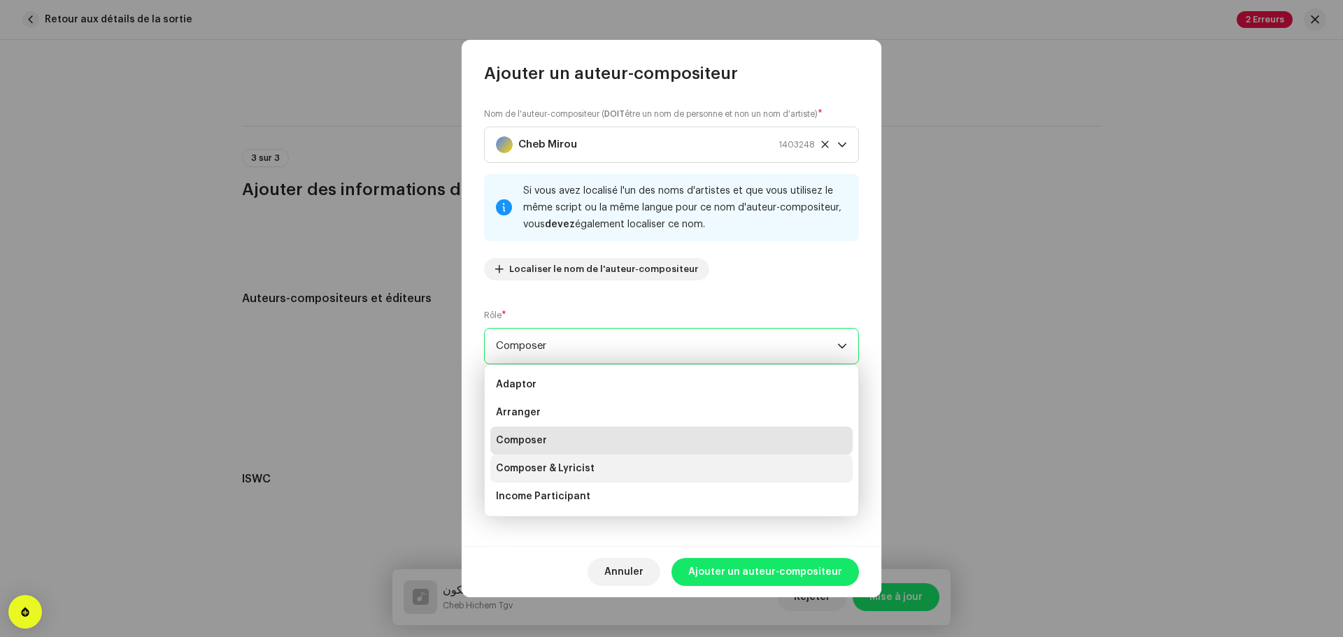
click at [586, 471] on span "Composer & Lyricist" at bounding box center [545, 469] width 99 height 14
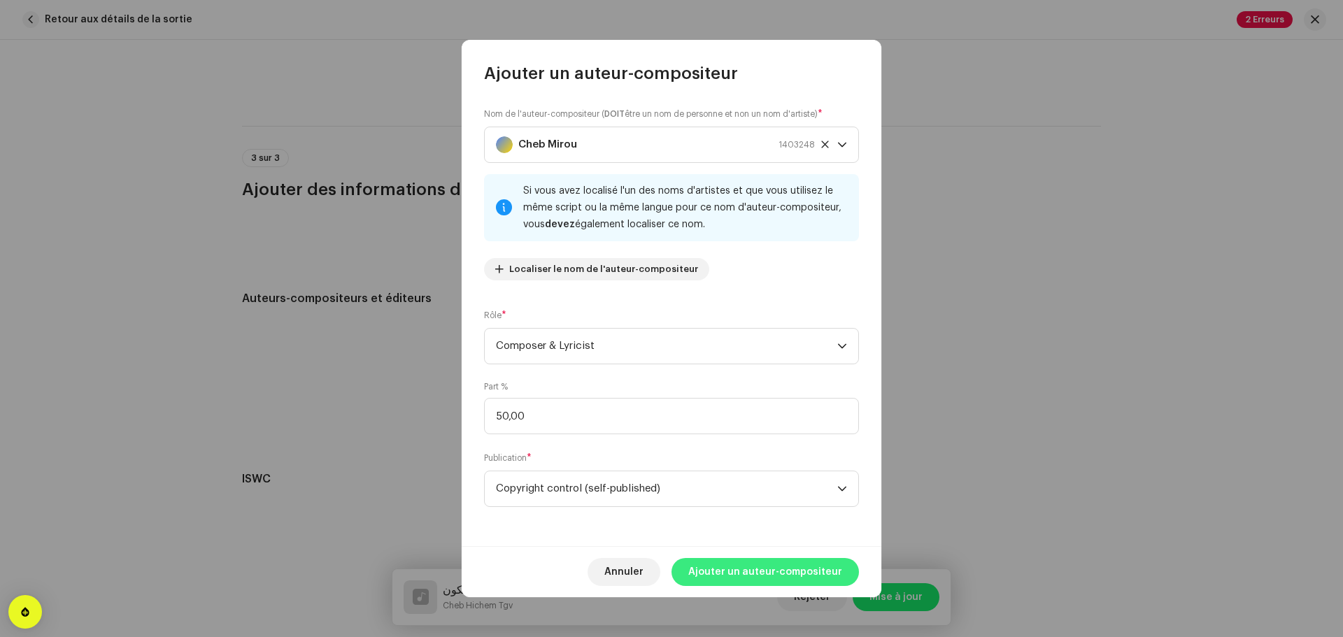
click at [745, 565] on span "Ajouter un auteur-compositeur" at bounding box center [765, 572] width 154 height 28
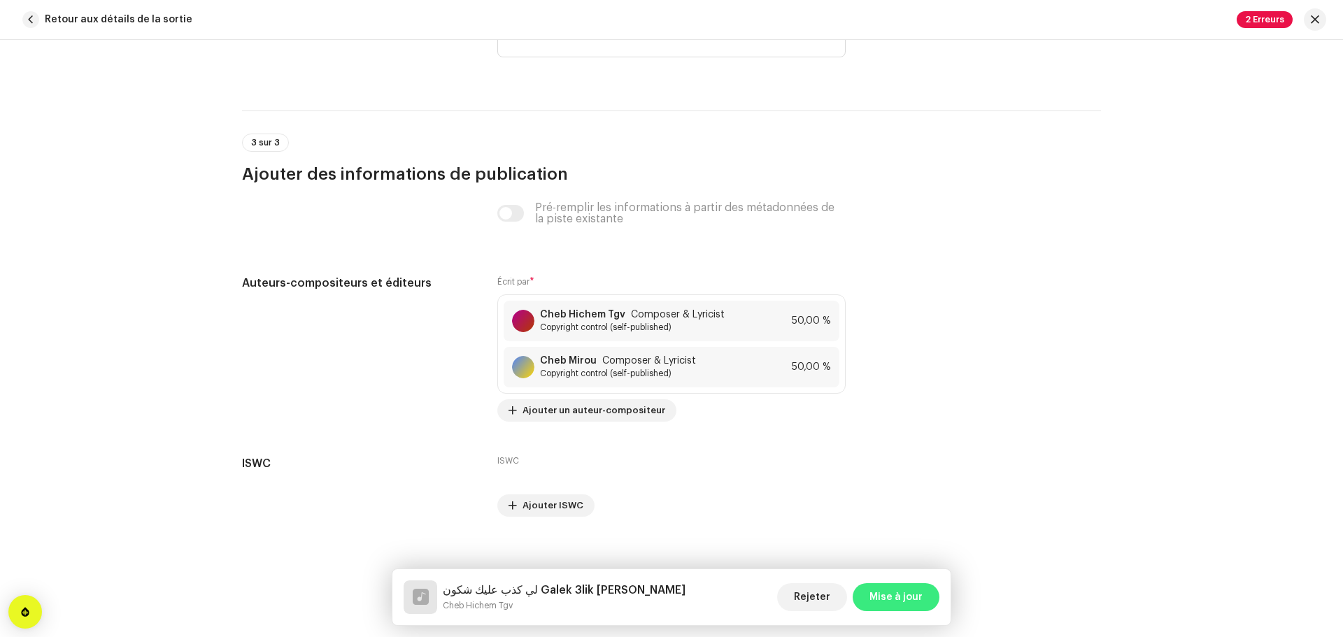
scroll to position [2804, 0]
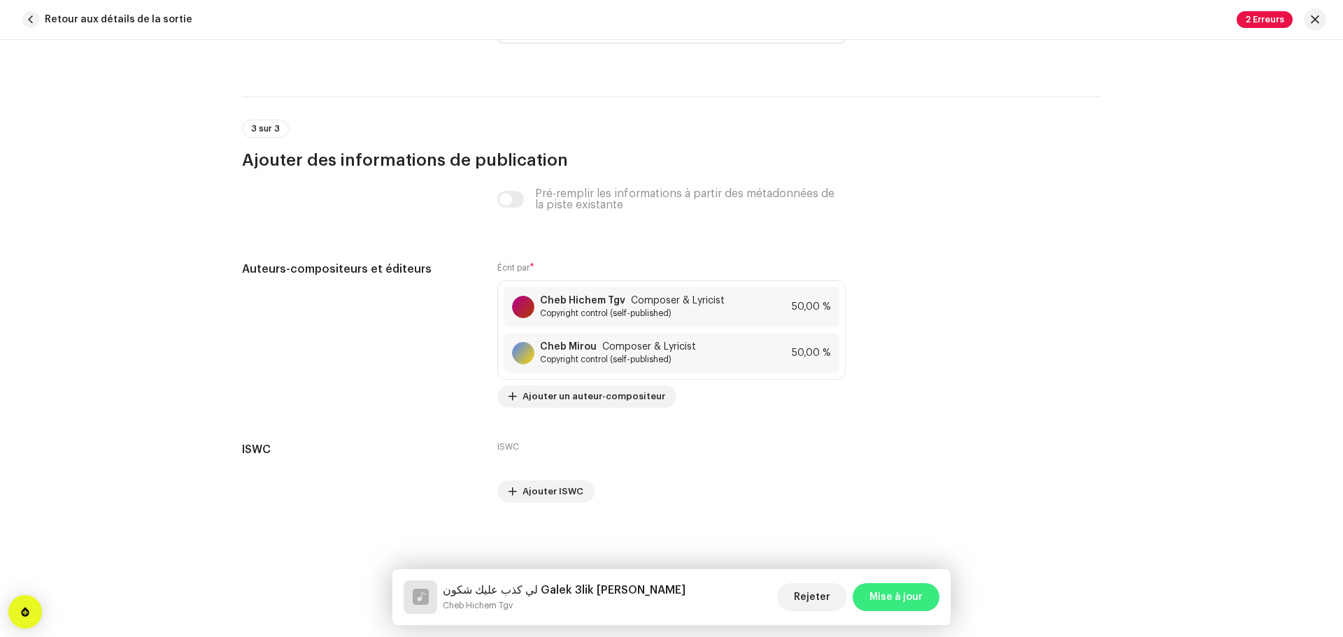
click at [885, 604] on span "Mise à jour" at bounding box center [895, 597] width 53 height 28
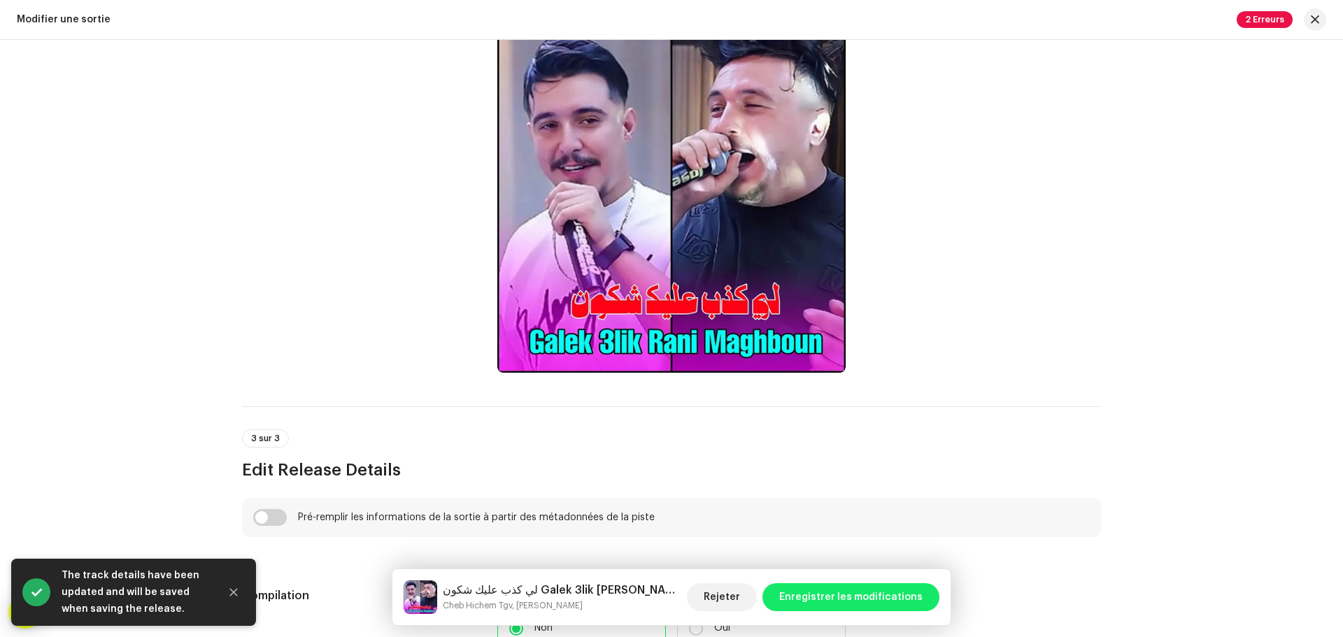
scroll to position [700, 0]
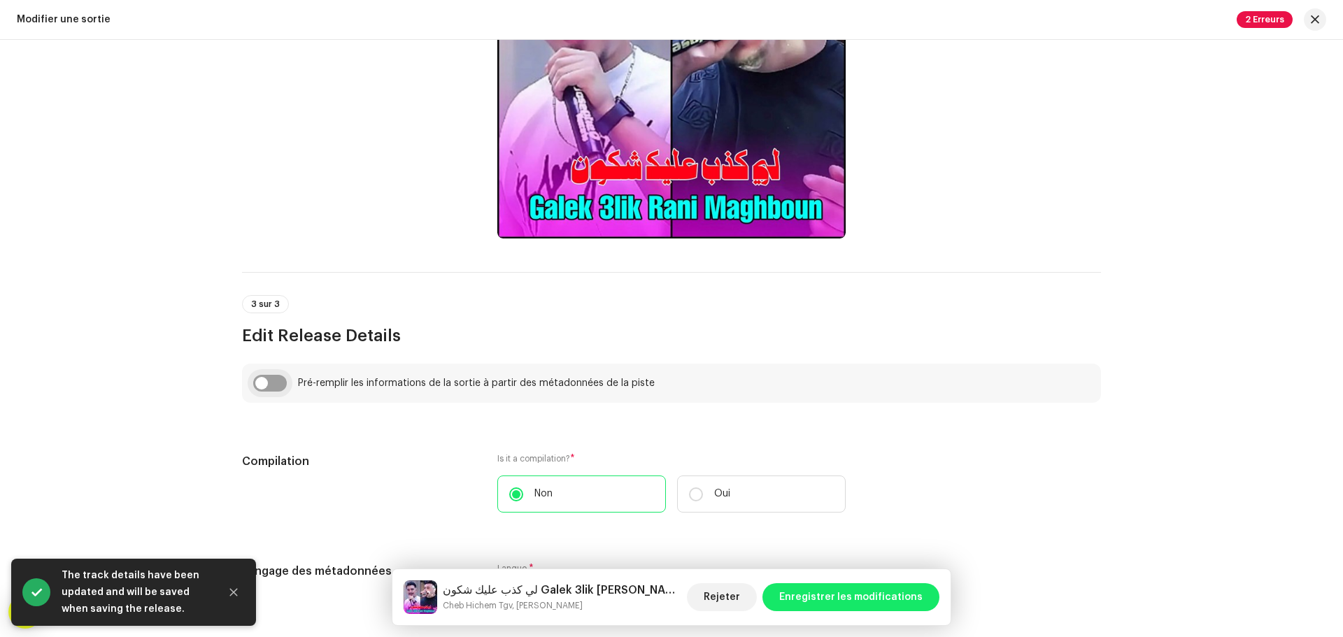
click at [276, 384] on input "checkbox" at bounding box center [270, 383] width 34 height 17
checkbox input "true"
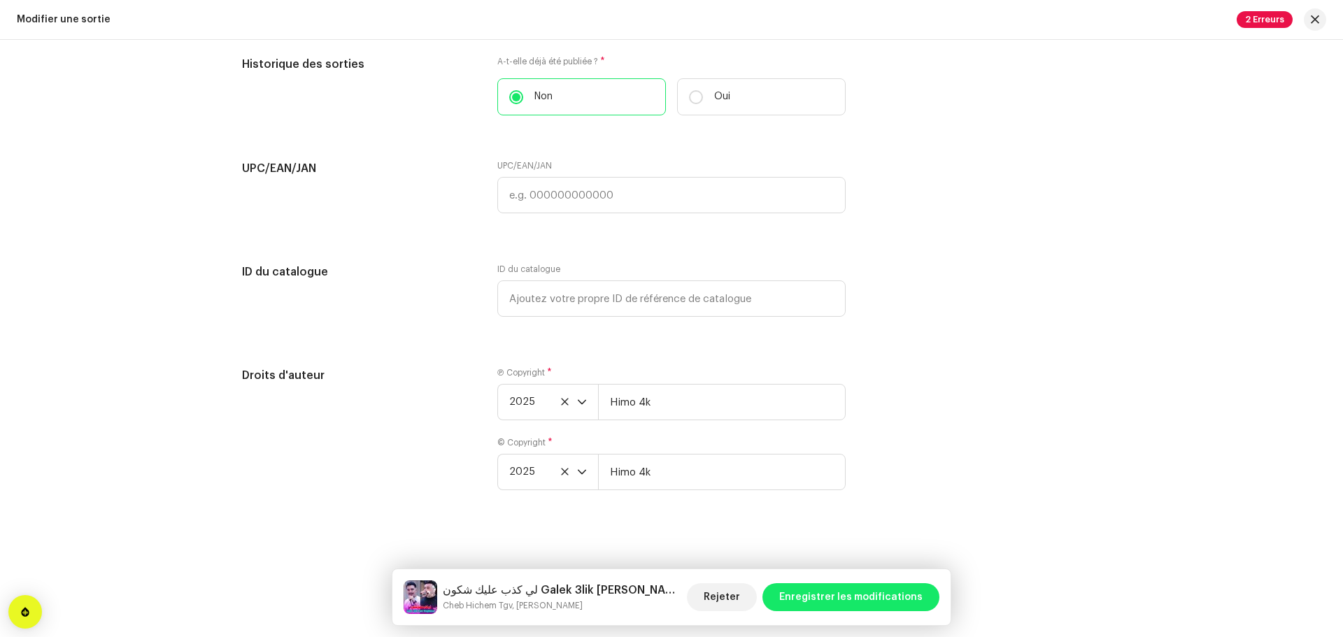
scroll to position [2519, 0]
click at [840, 599] on span "Enregistrer les modifications" at bounding box center [850, 597] width 143 height 28
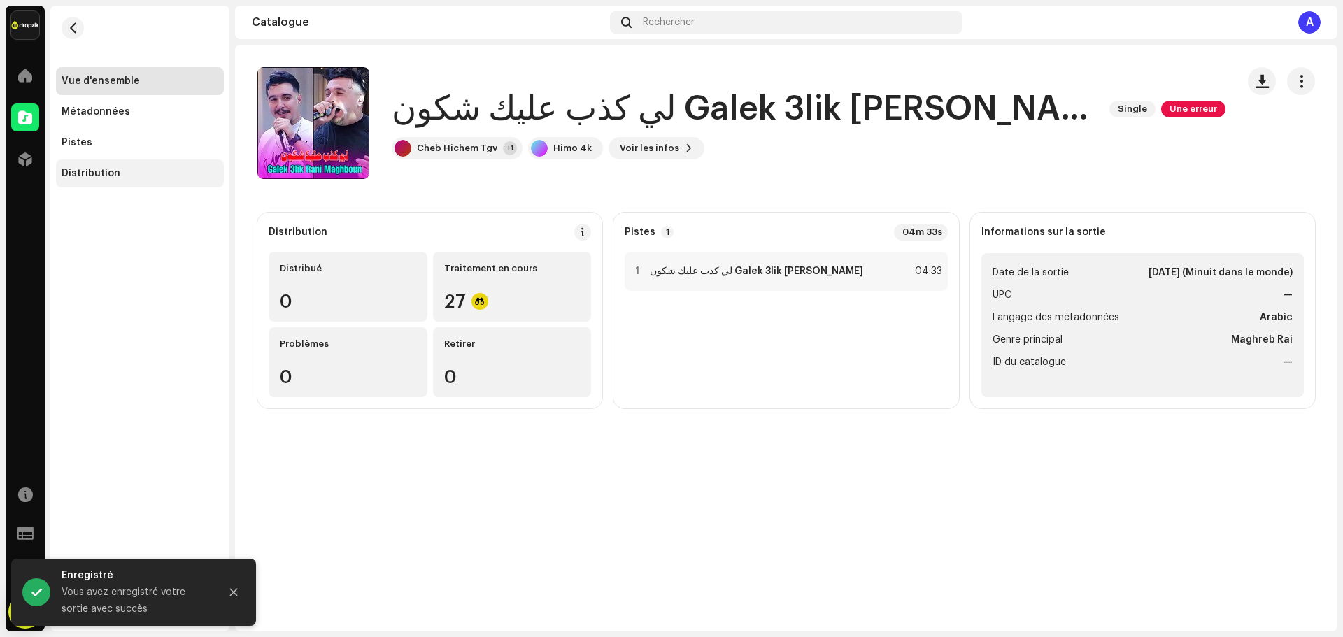
click at [98, 172] on div "Distribution" at bounding box center [91, 173] width 59 height 11
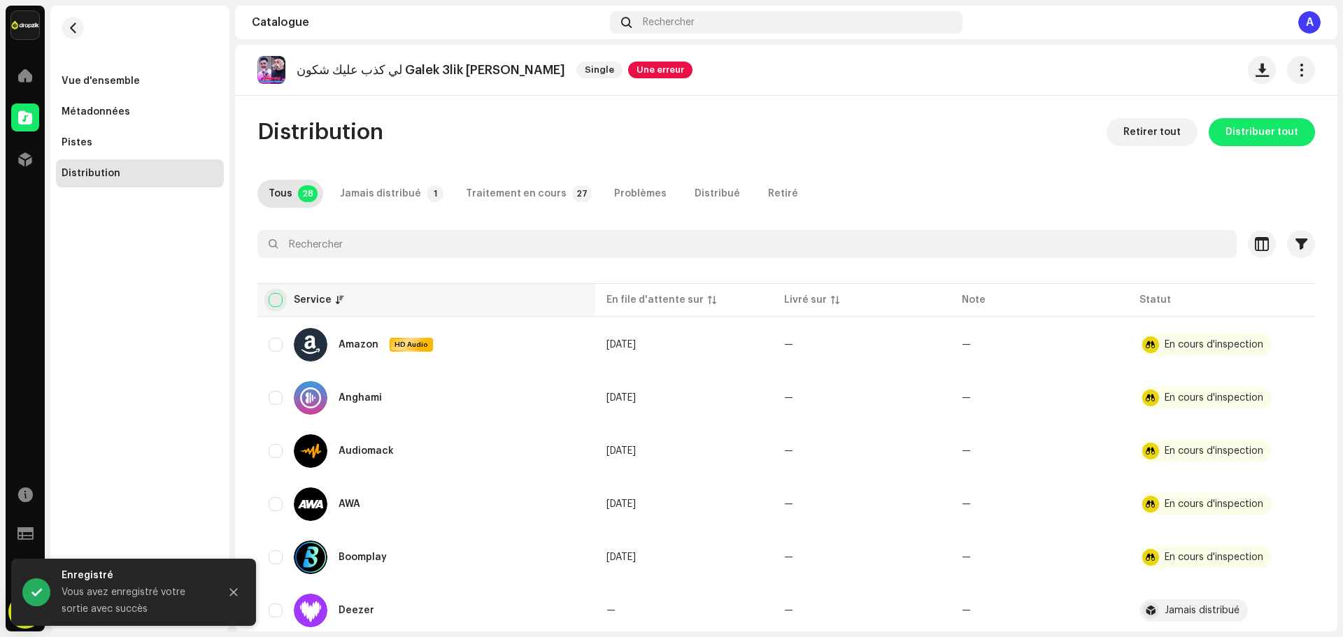
click at [281, 302] on input "checkbox" at bounding box center [276, 300] width 14 height 14
checkbox input "true"
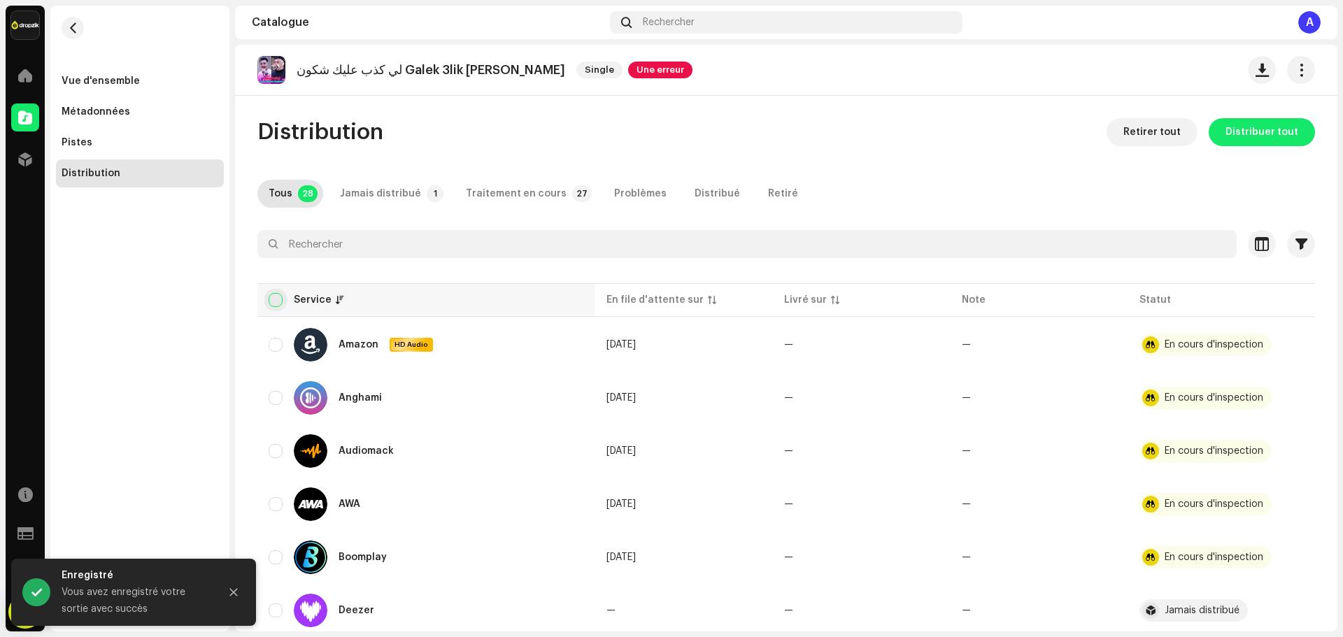
checkbox input "true"
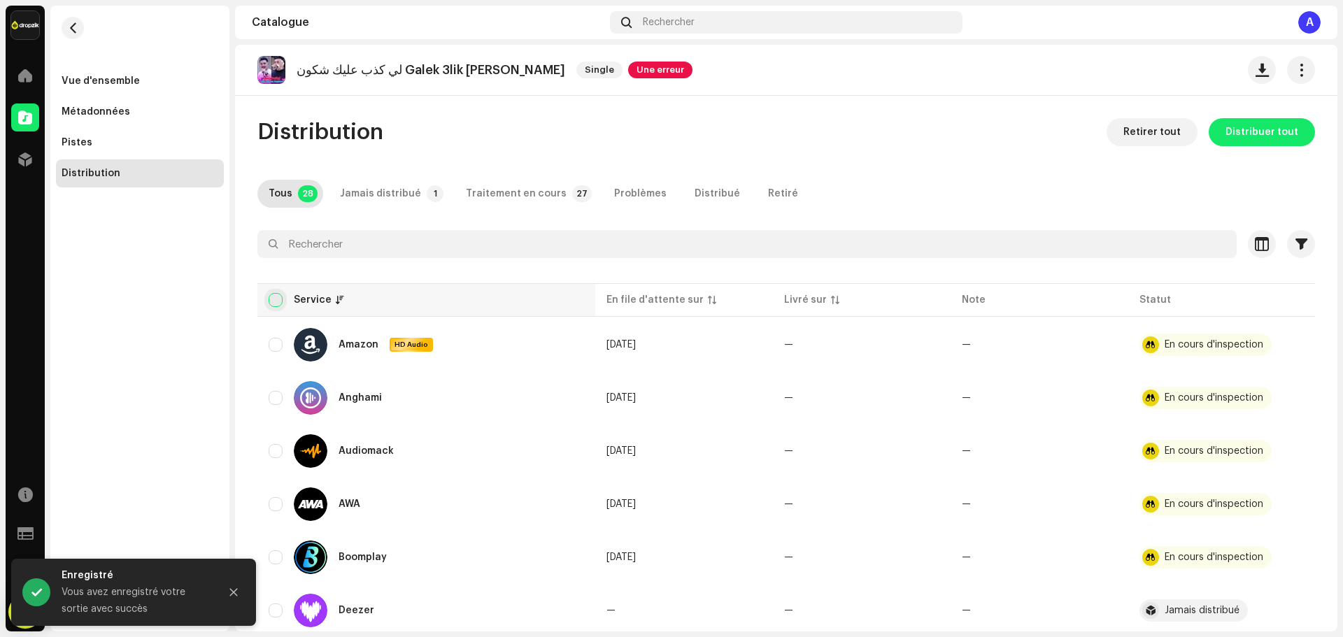
checkbox input "true"
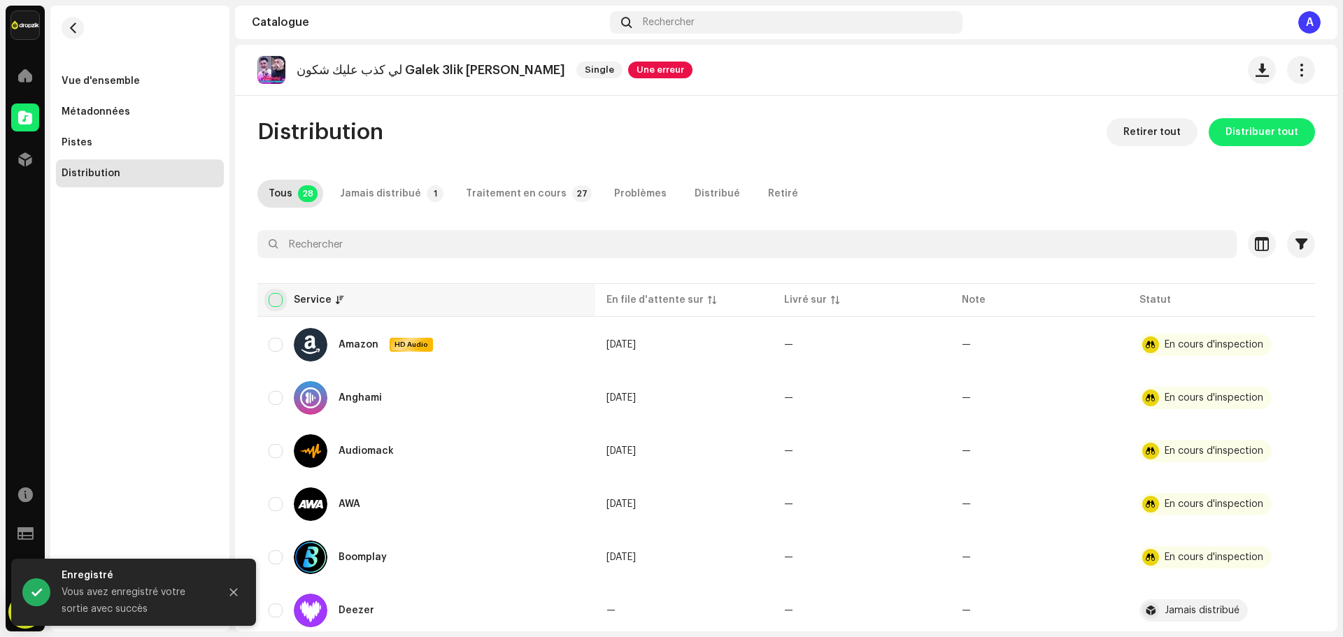
checkbox input "true"
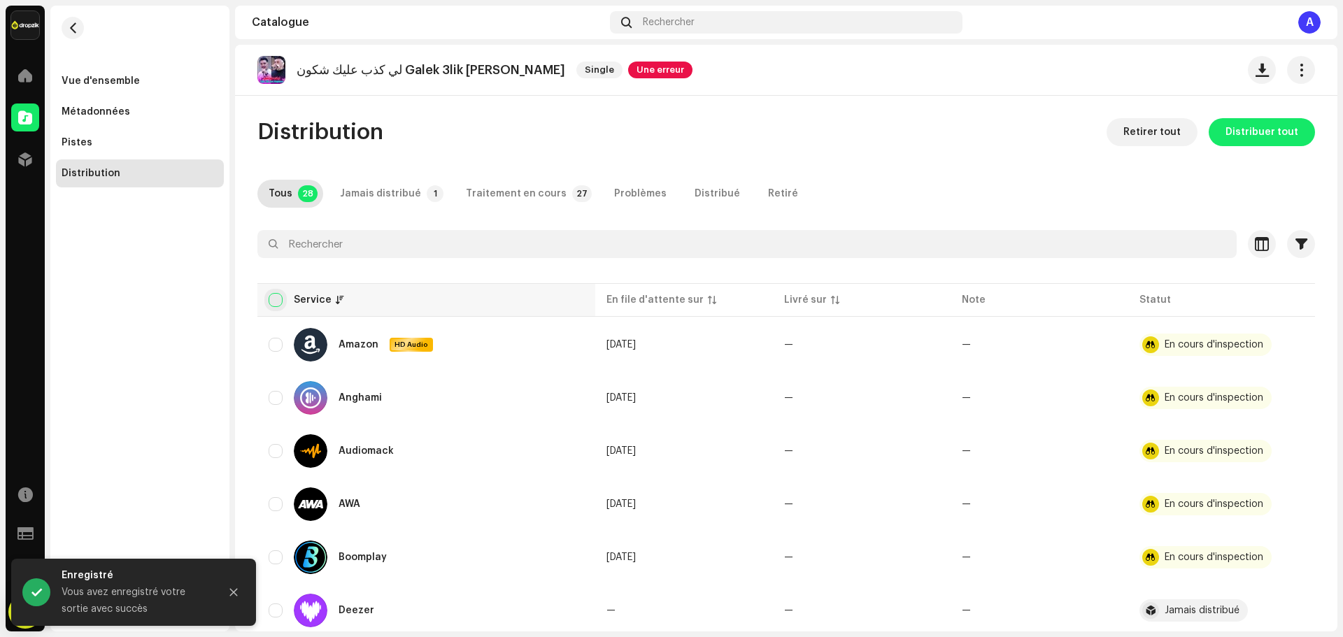
checkbox input "true"
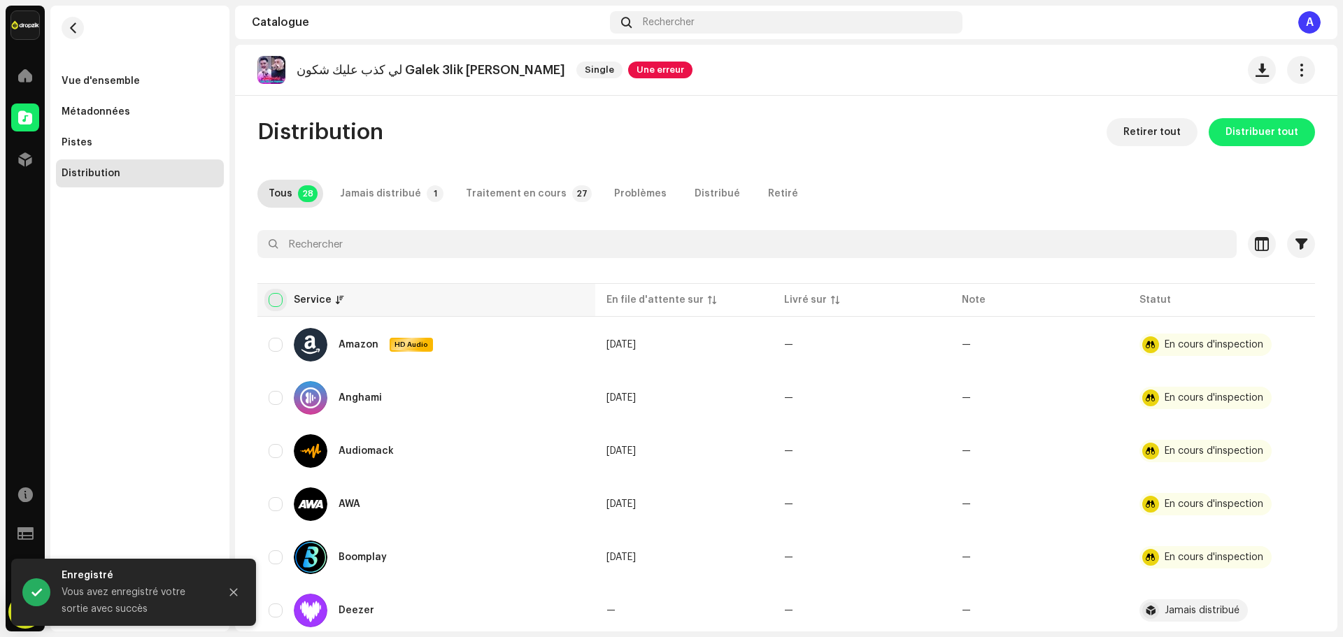
checkbox input "true"
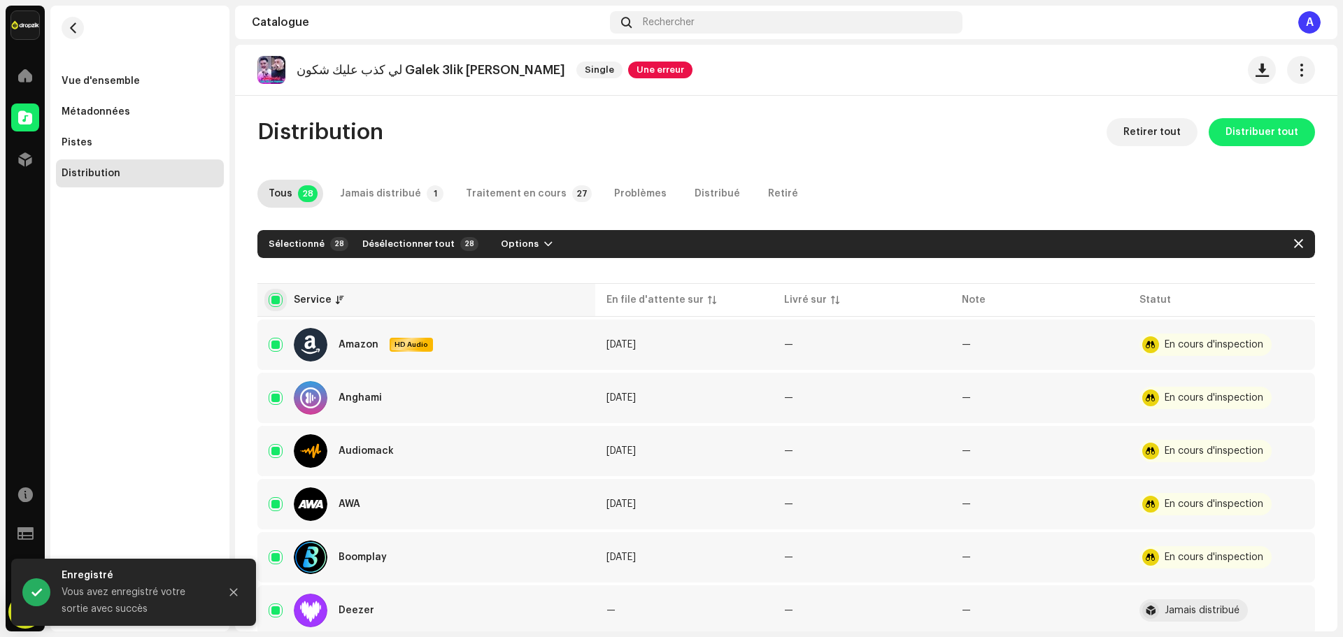
click at [278, 303] on input "checkbox" at bounding box center [276, 300] width 14 height 14
checkbox input "false"
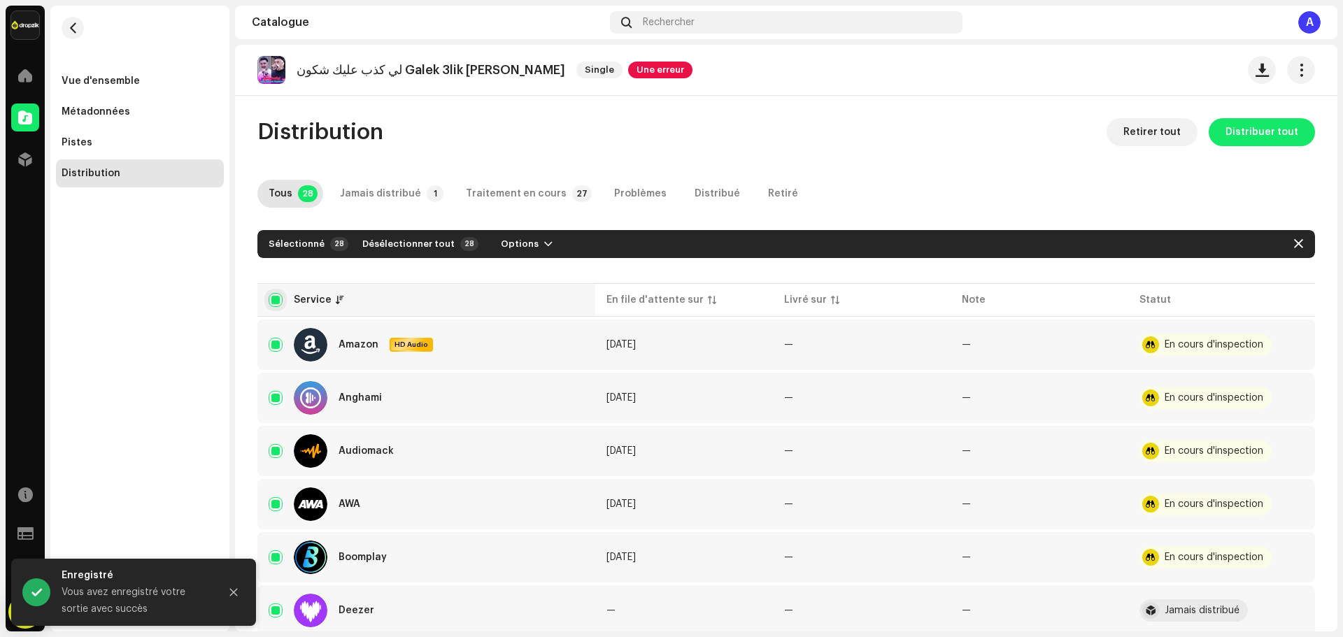
checkbox input "false"
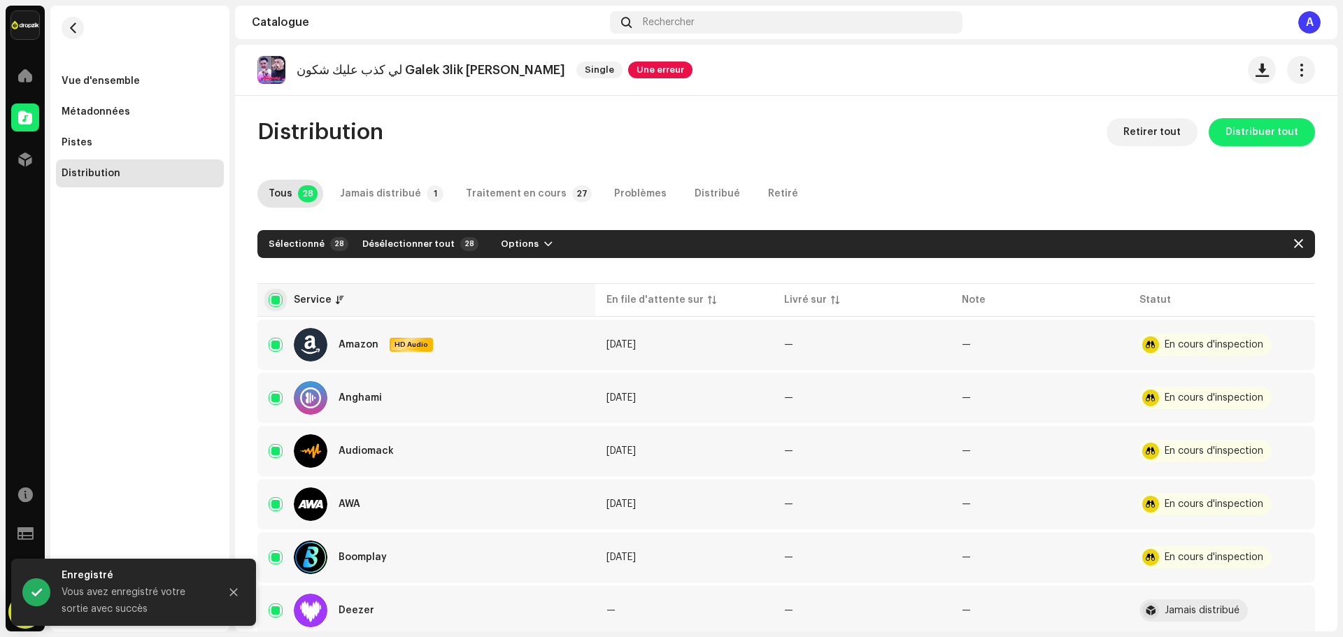
checkbox input "false"
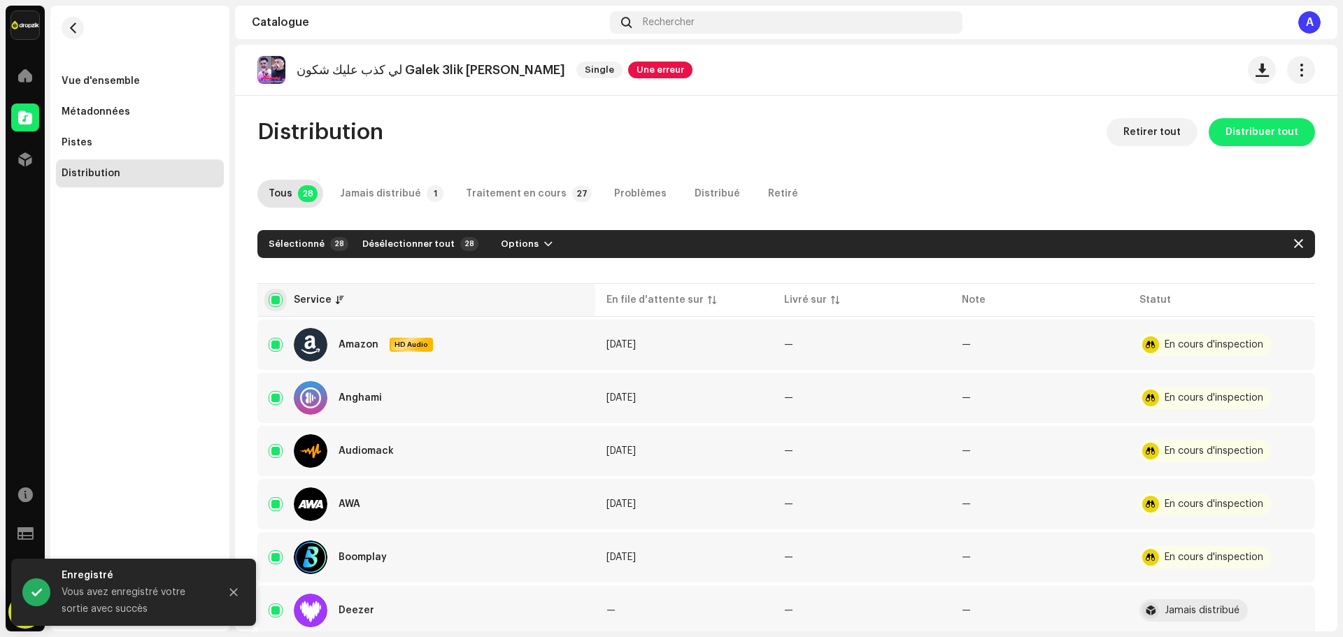
checkbox input "false"
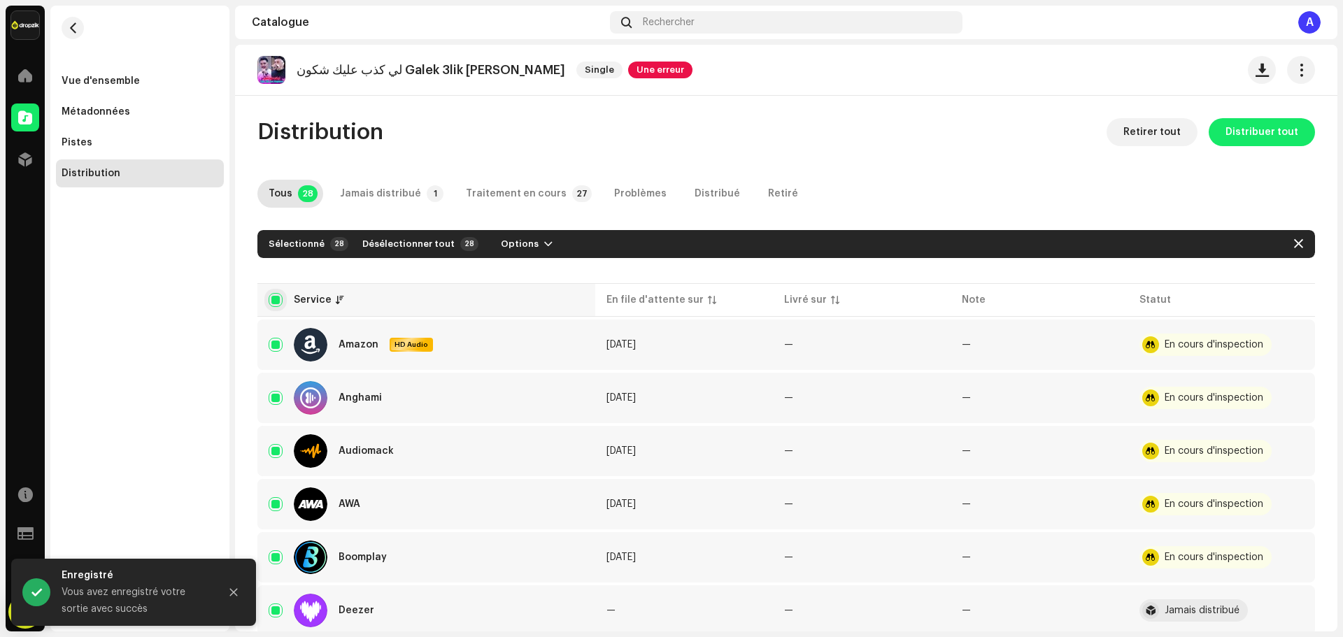
checkbox input "false"
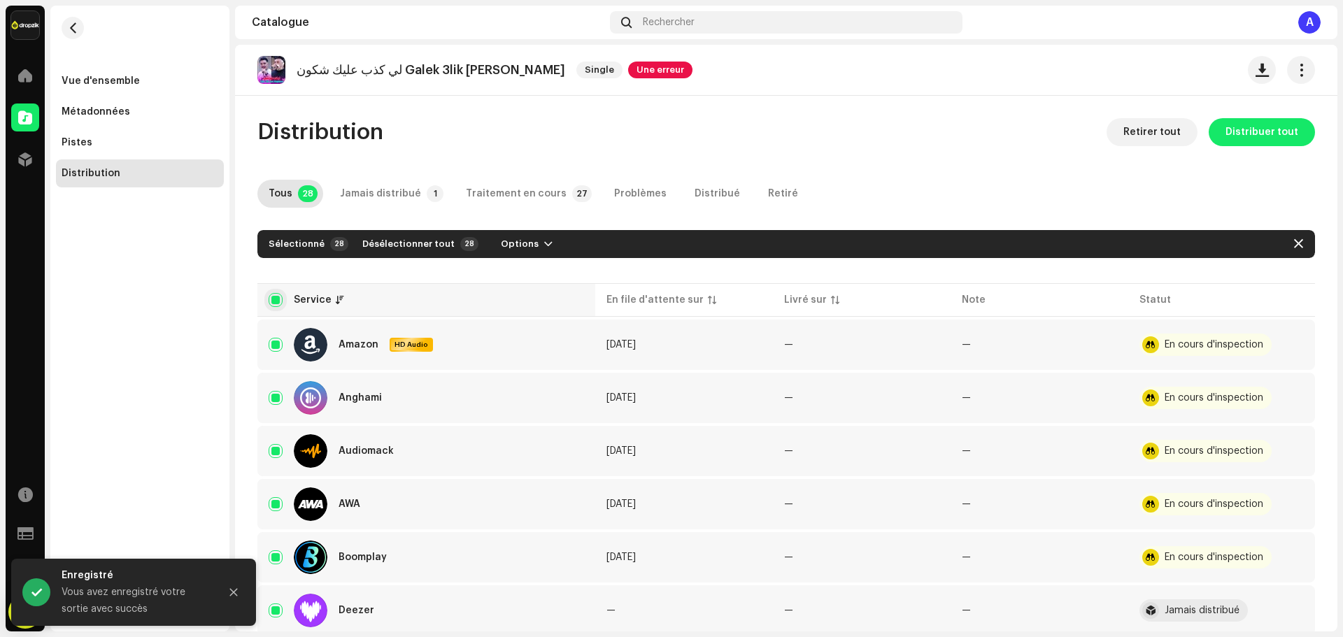
checkbox input "false"
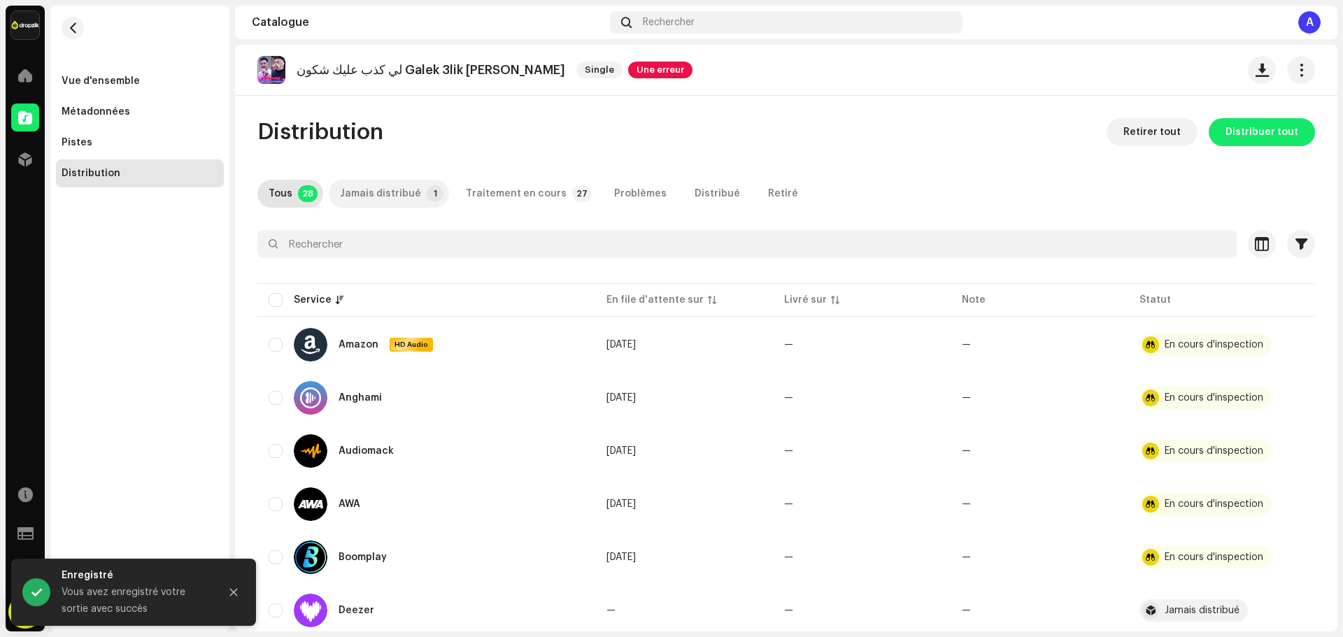
click at [369, 190] on div "Jamais distribué" at bounding box center [380, 194] width 81 height 28
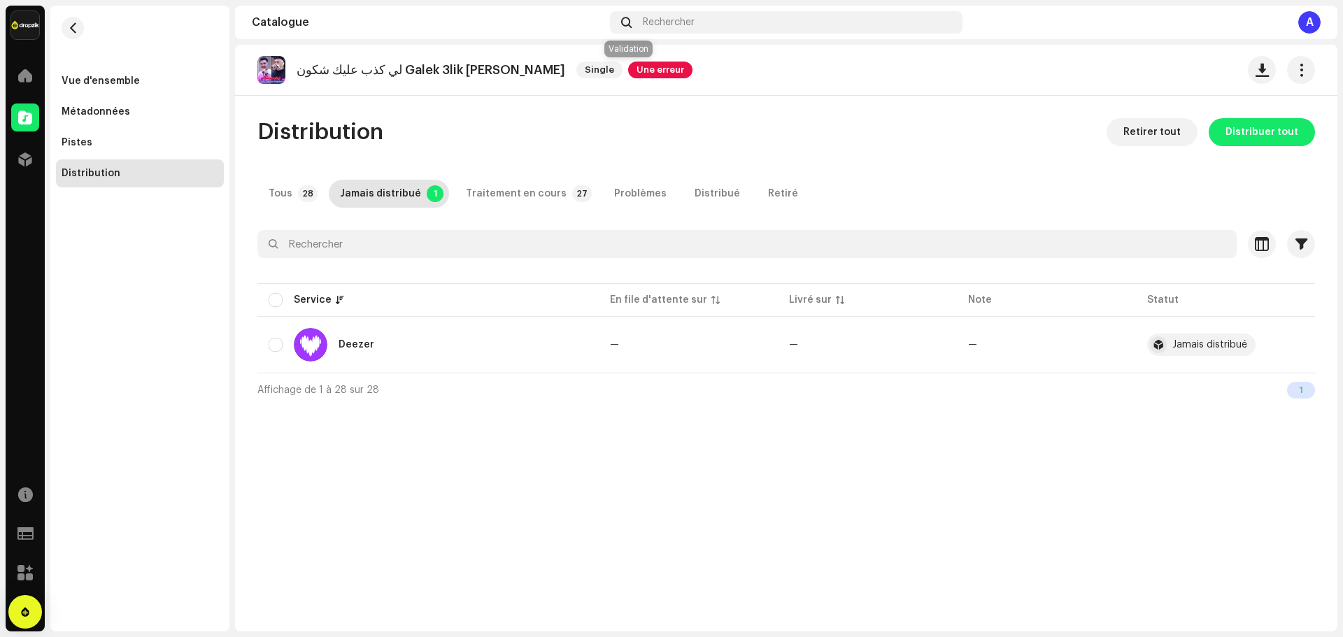
click at [630, 69] on span "Une erreur" at bounding box center [660, 70] width 64 height 17
click at [783, 118] on div "Erreurs de validation Résolvez les problèmes suivants avant de procéder à la di…" at bounding box center [671, 318] width 1343 height 637
click at [275, 299] on input "checkbox" at bounding box center [276, 300] width 14 height 14
checkbox input "true"
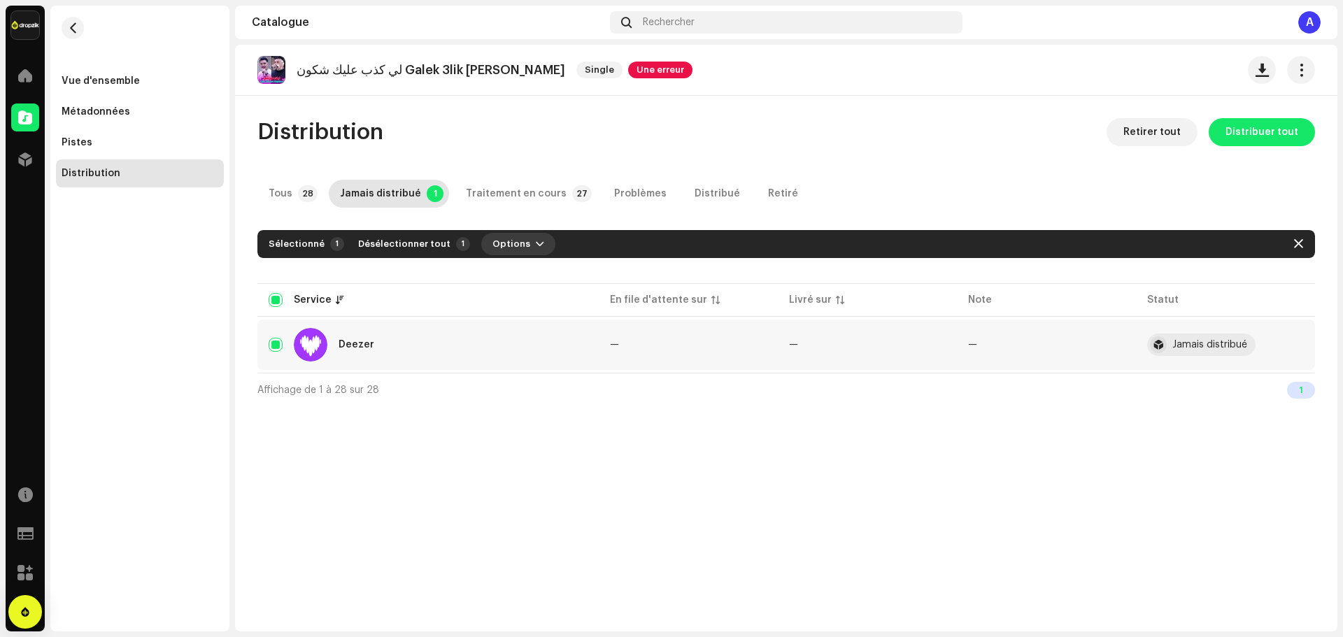
click at [492, 246] on span "Options" at bounding box center [511, 244] width 38 height 28
click at [506, 283] on div "Distribuer" at bounding box center [547, 276] width 141 height 28
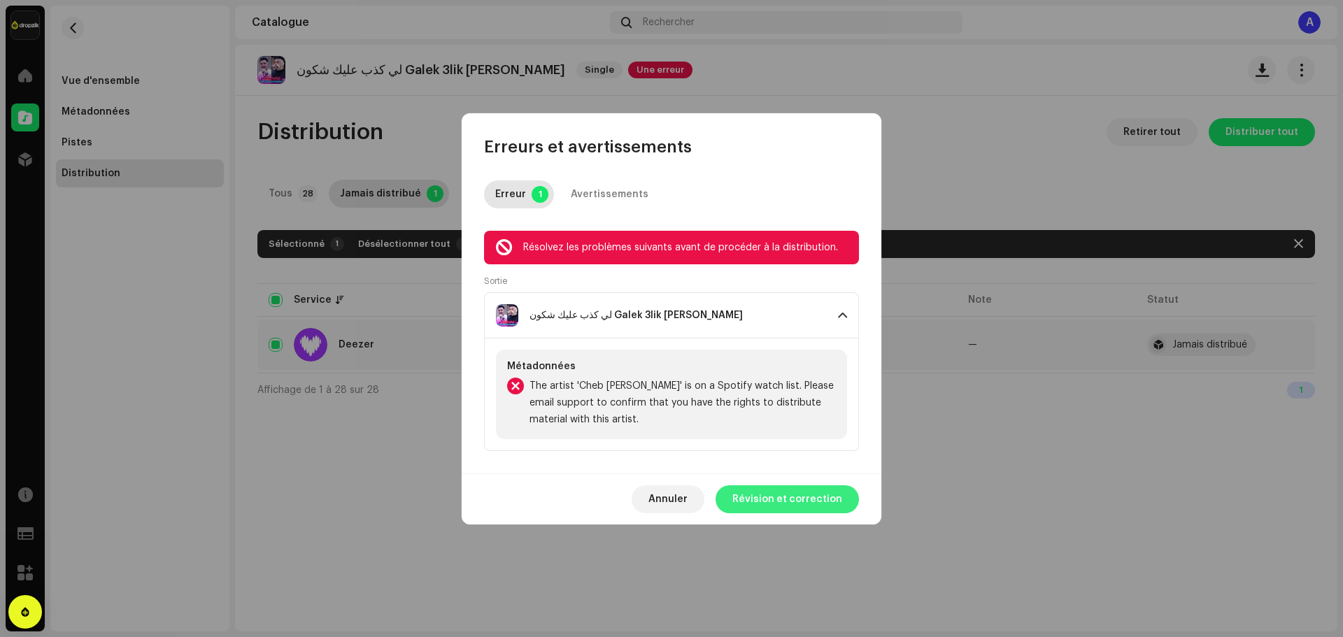
click at [773, 502] on span "Révision et correction" at bounding box center [787, 499] width 110 height 28
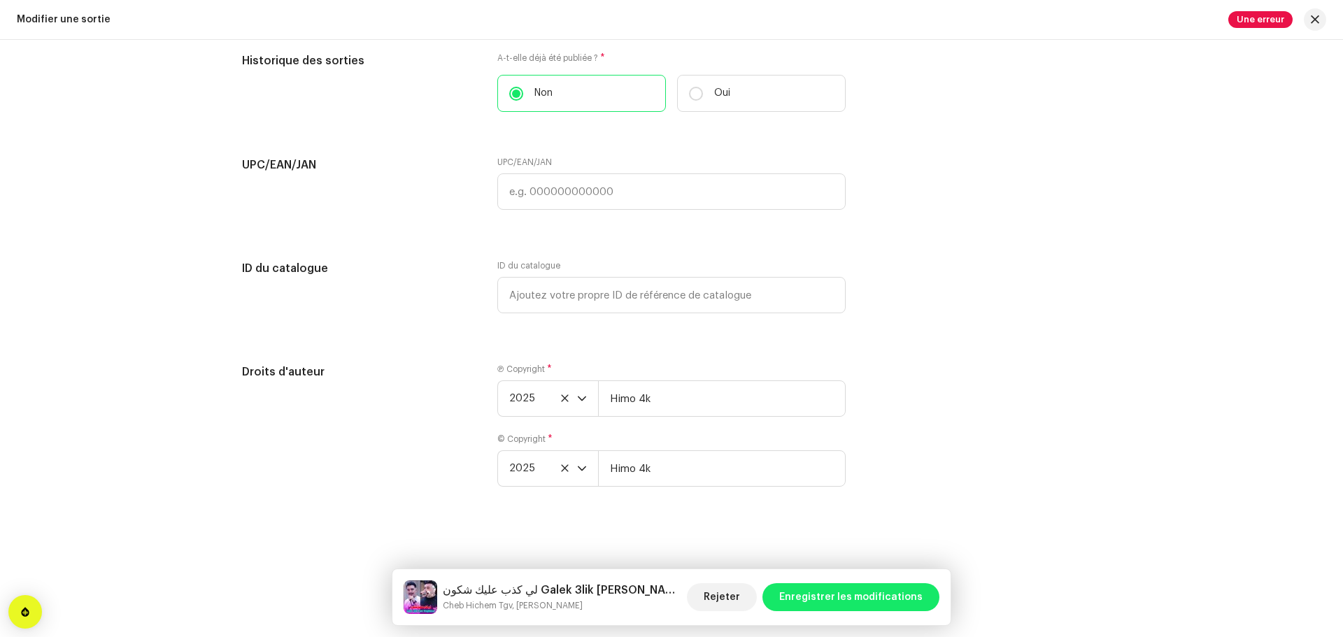
scroll to position [2449, 0]
click at [833, 601] on span "Enregistrer les modifications" at bounding box center [850, 597] width 143 height 28
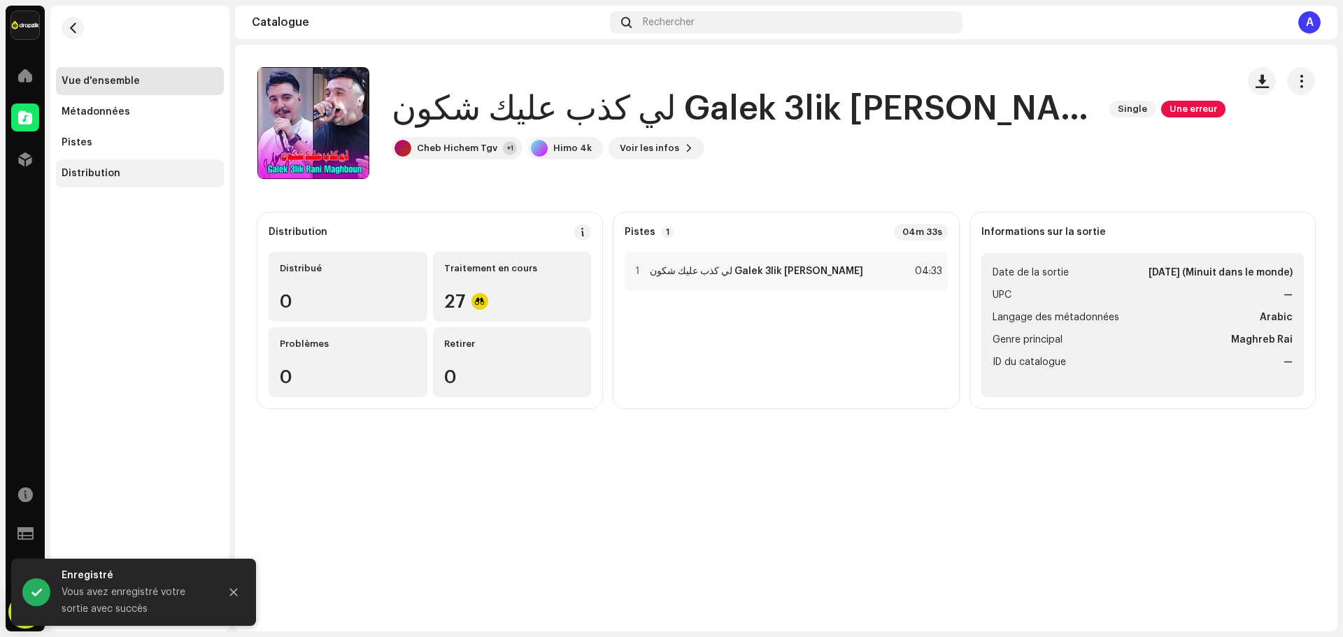
click at [106, 169] on div "Distribution" at bounding box center [91, 173] width 59 height 11
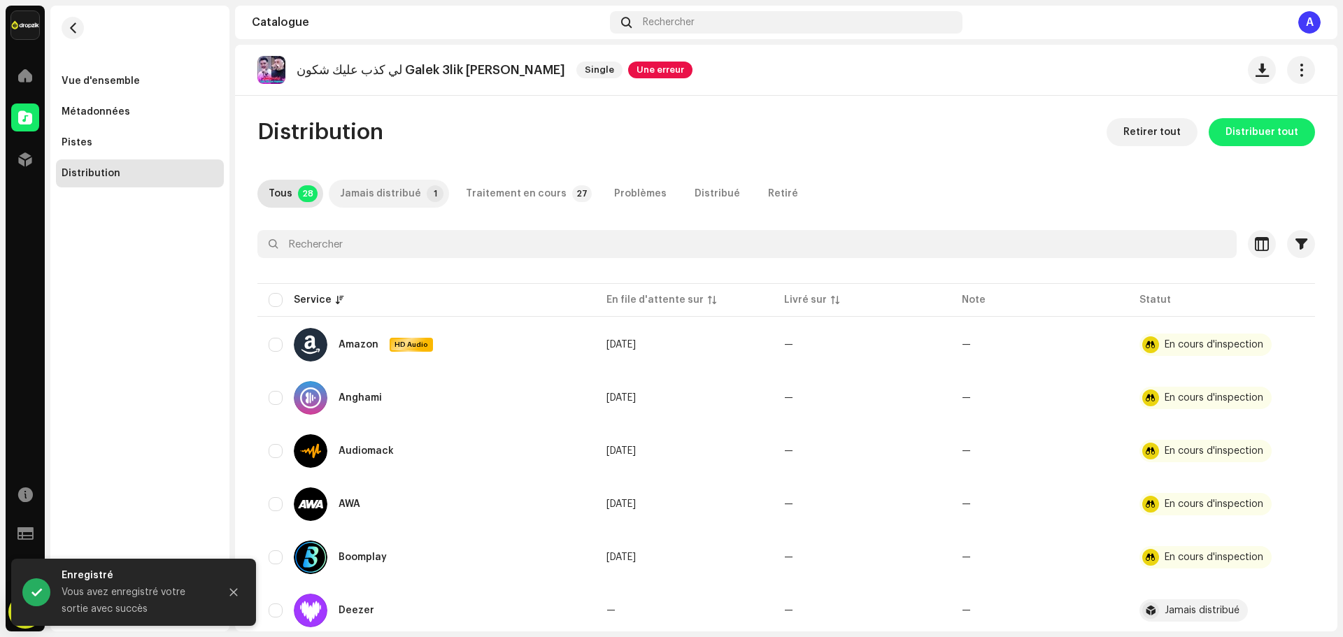
click at [366, 198] on div "Jamais distribué" at bounding box center [380, 194] width 81 height 28
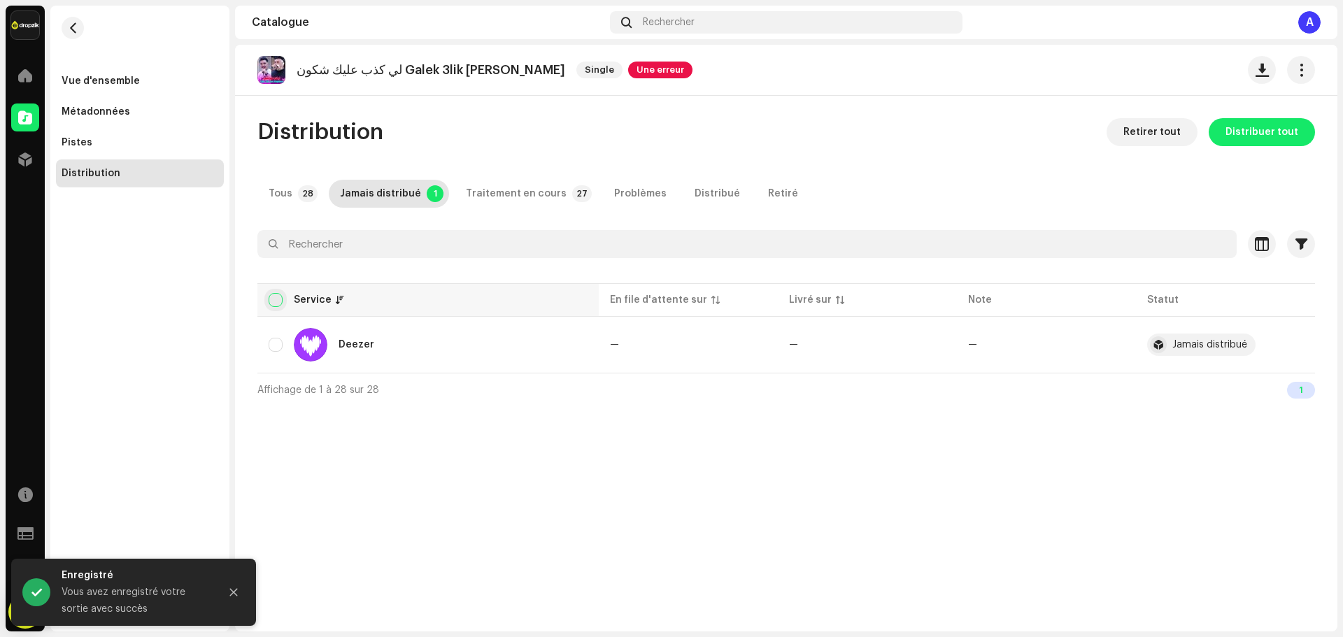
click at [275, 300] on input "checkbox" at bounding box center [276, 300] width 14 height 14
checkbox input "true"
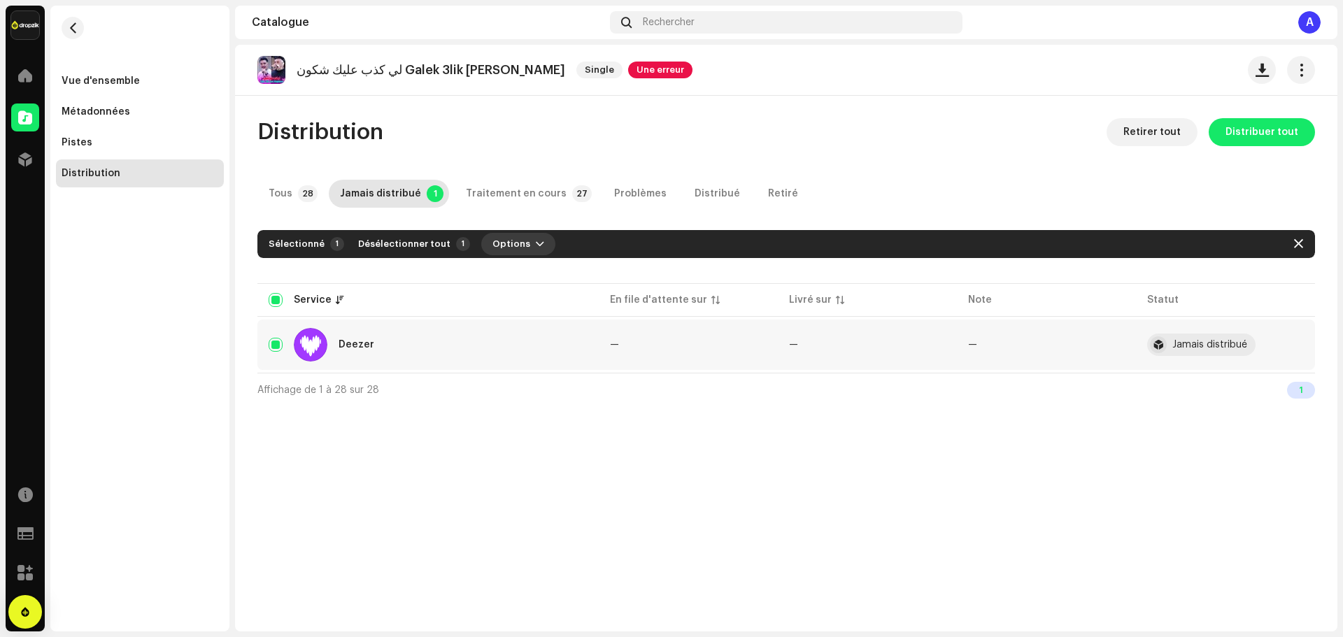
click at [495, 245] on span "Options" at bounding box center [511, 244] width 38 height 28
click at [495, 274] on span "Distribuer" at bounding box center [508, 275] width 50 height 11
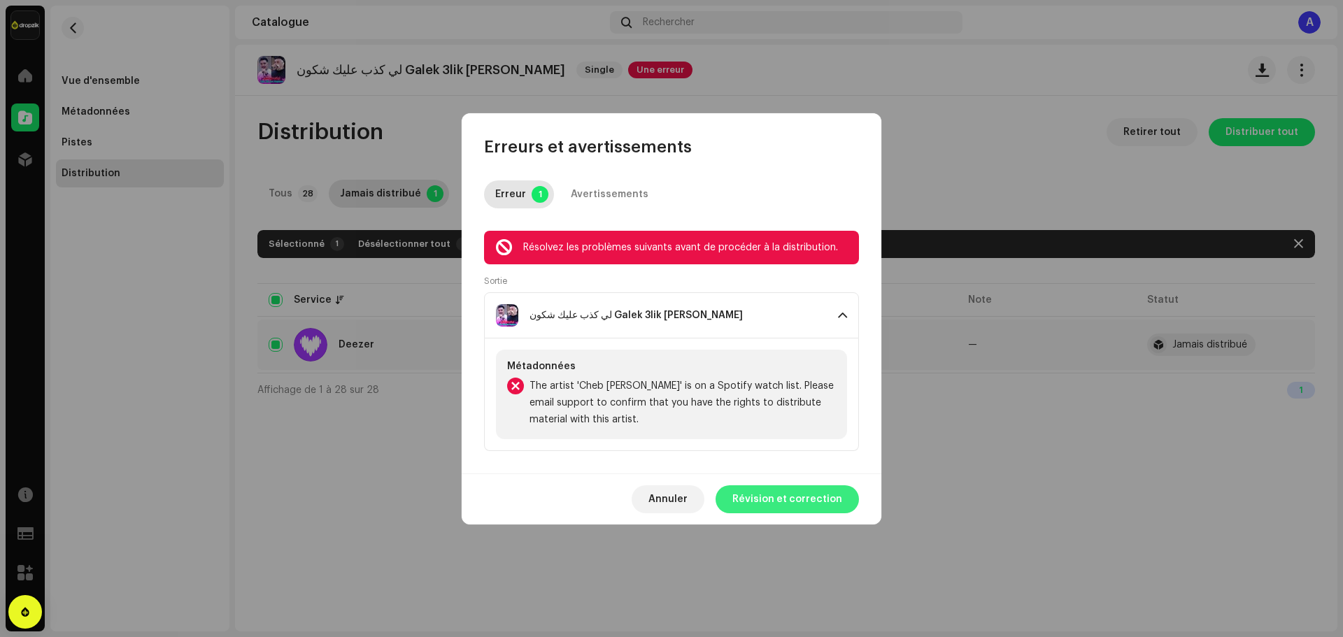
click at [762, 504] on span "Révision et correction" at bounding box center [787, 499] width 110 height 28
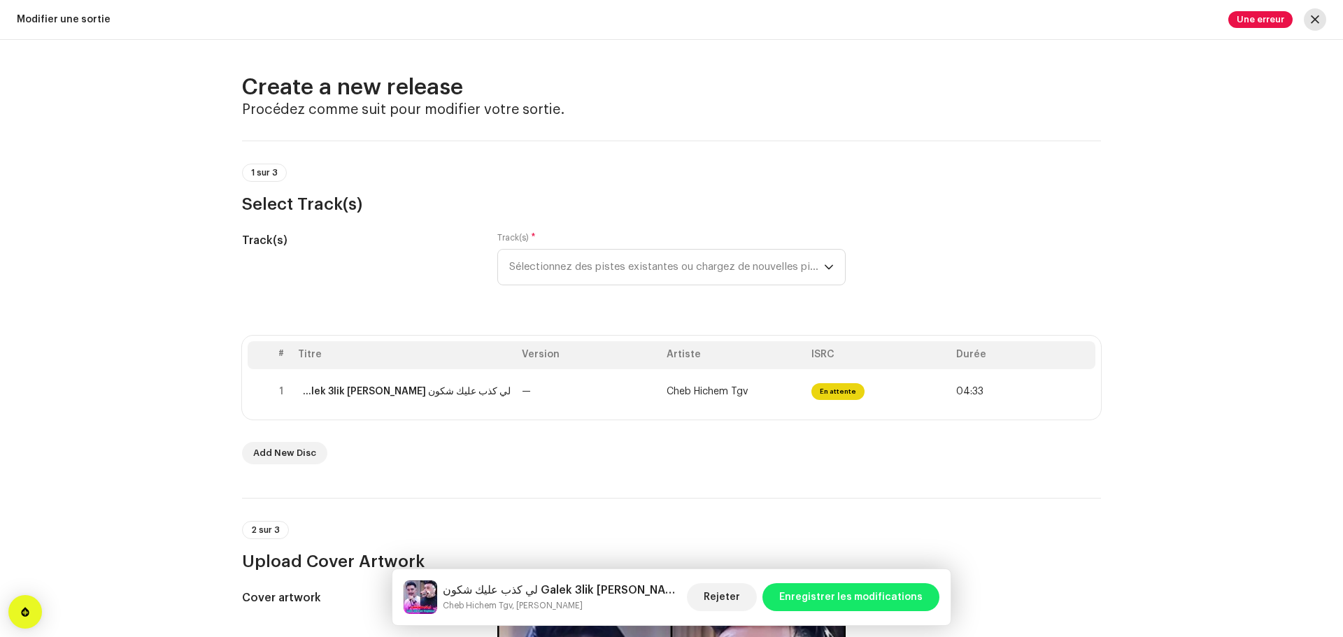
click at [1306, 17] on button "button" at bounding box center [1315, 19] width 22 height 22
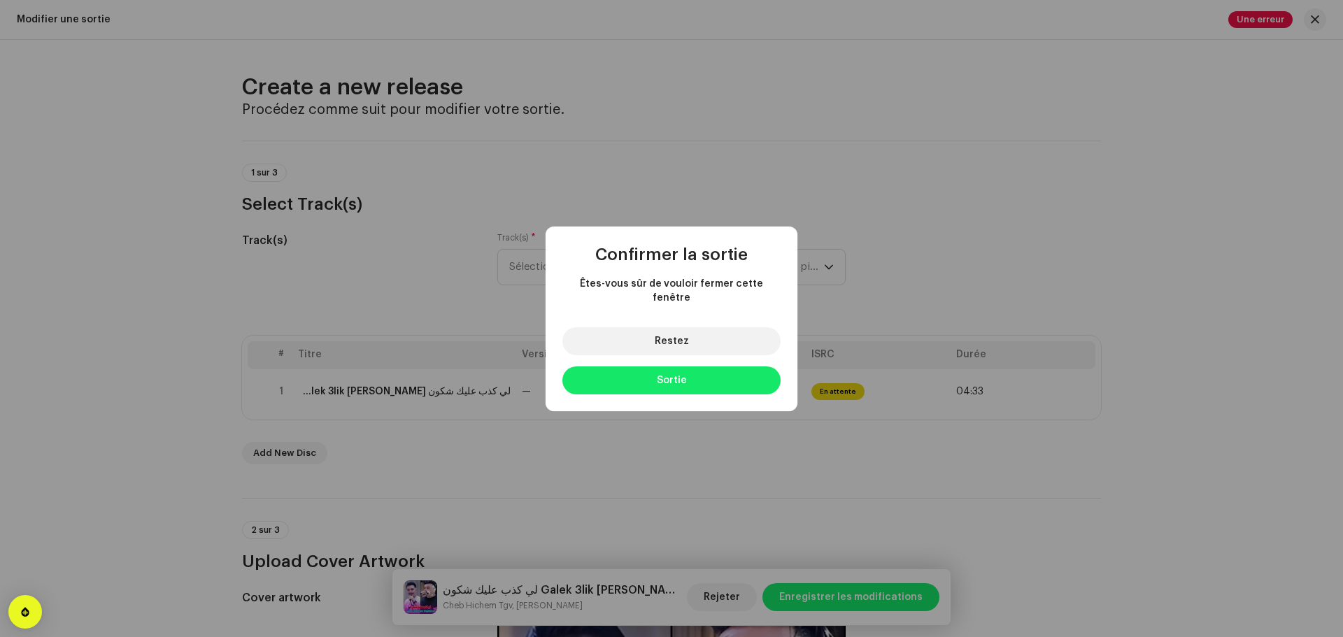
click at [950, 296] on div "Confirmer la sortie Êtes-vous sûr de vouloir fermer cette fenêtre Restez Sortie" at bounding box center [671, 318] width 1343 height 637
click at [655, 369] on button "Sortie" at bounding box center [671, 381] width 218 height 28
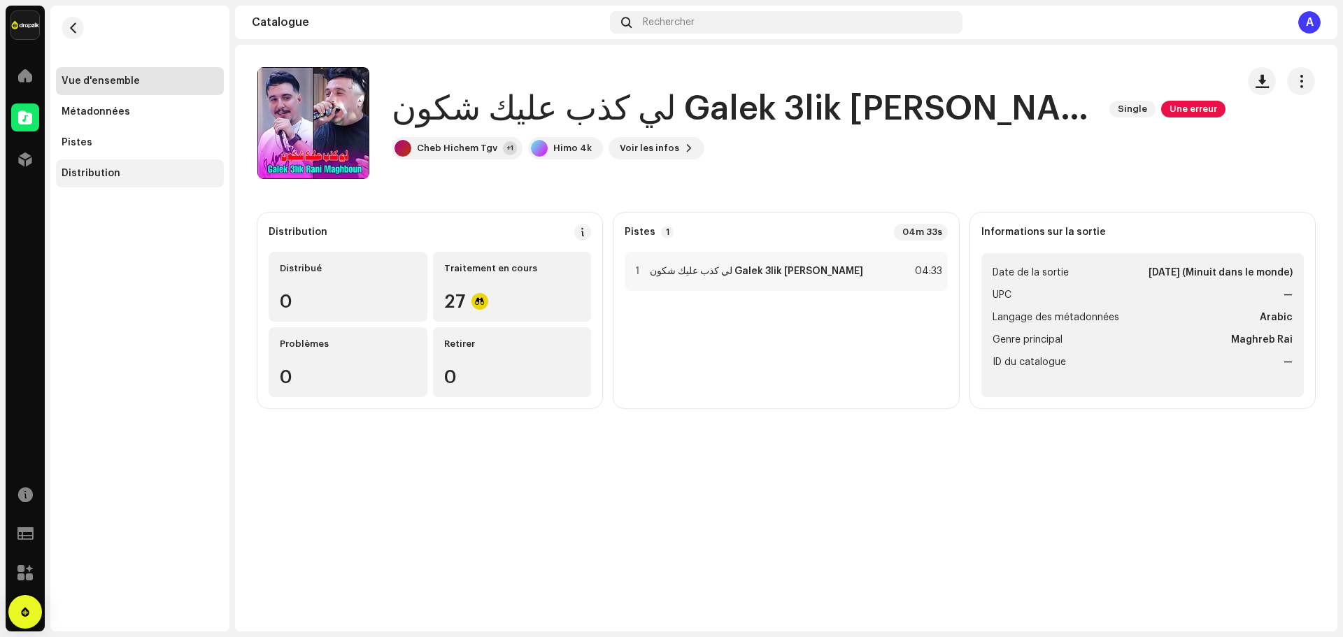
click at [113, 177] on div "Distribution" at bounding box center [91, 173] width 59 height 11
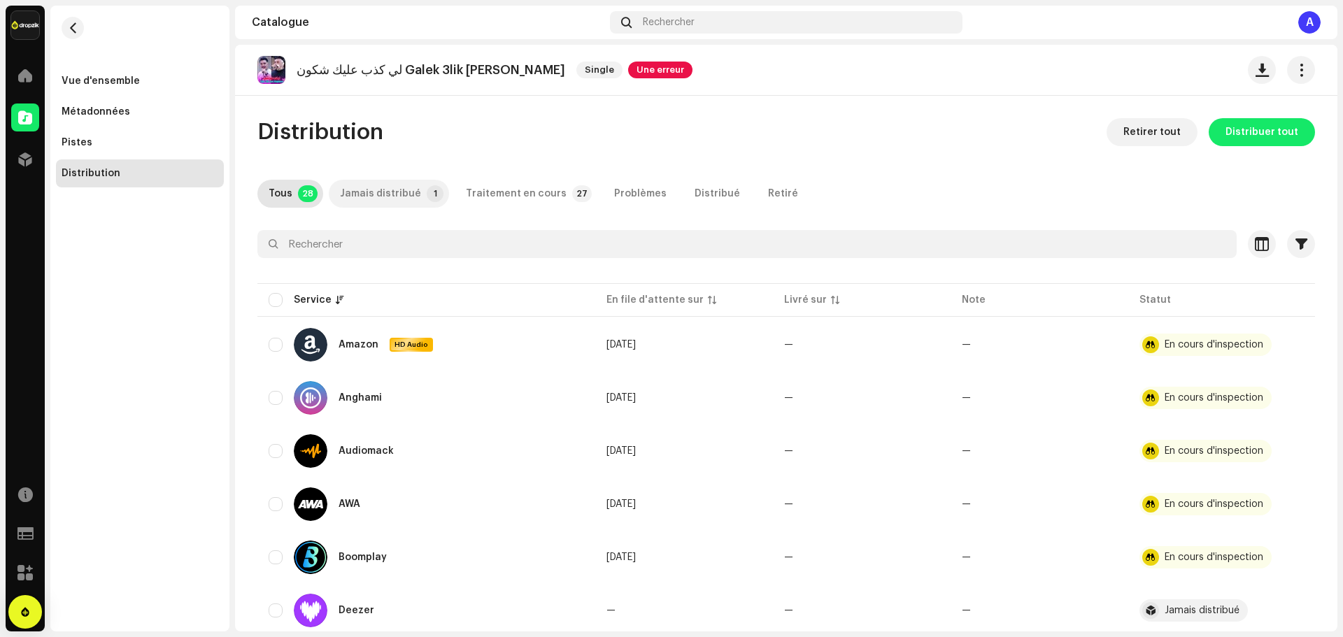
click at [397, 194] on div "Jamais distribué" at bounding box center [380, 194] width 81 height 28
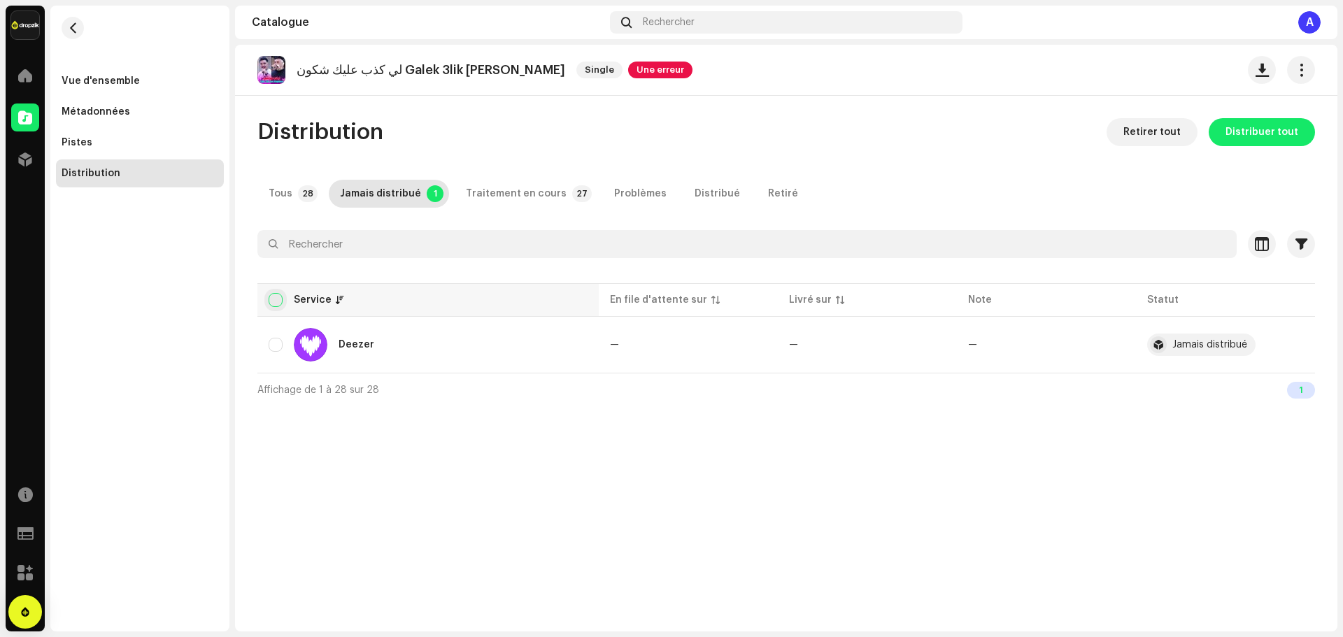
click at [271, 301] on input "checkbox" at bounding box center [276, 300] width 14 height 14
checkbox input "true"
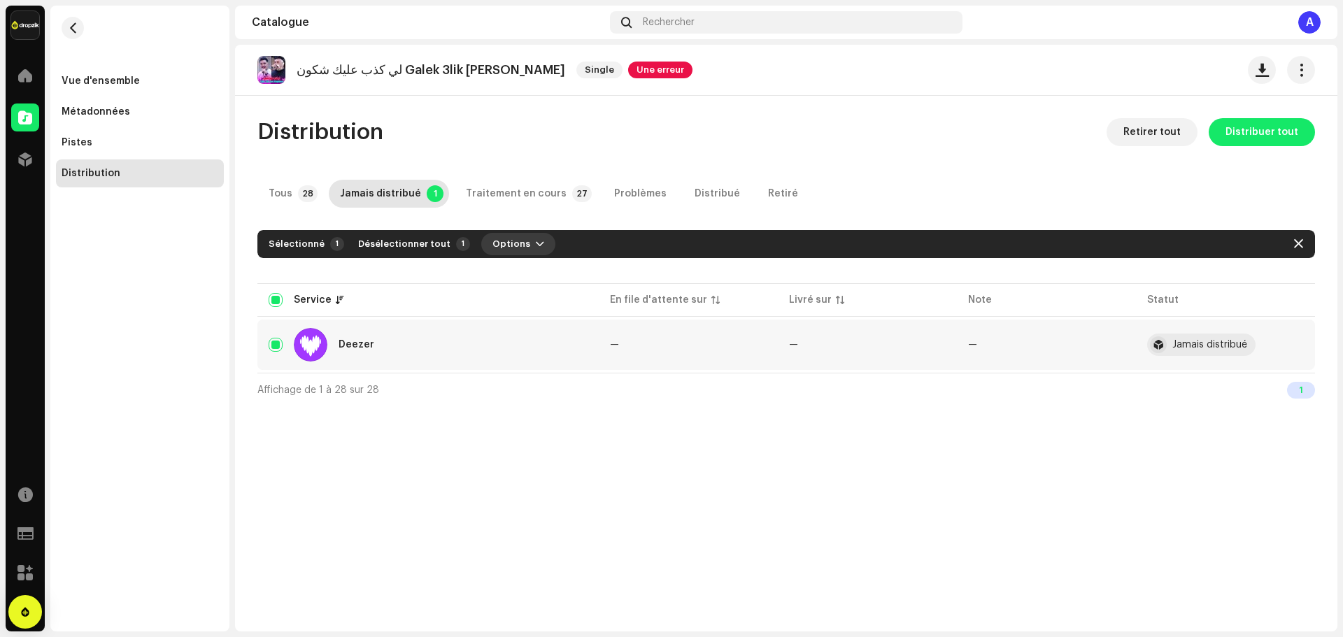
click at [509, 242] on span "Options" at bounding box center [511, 244] width 38 height 28
click at [525, 277] on span "Distribuer" at bounding box center [508, 275] width 50 height 11
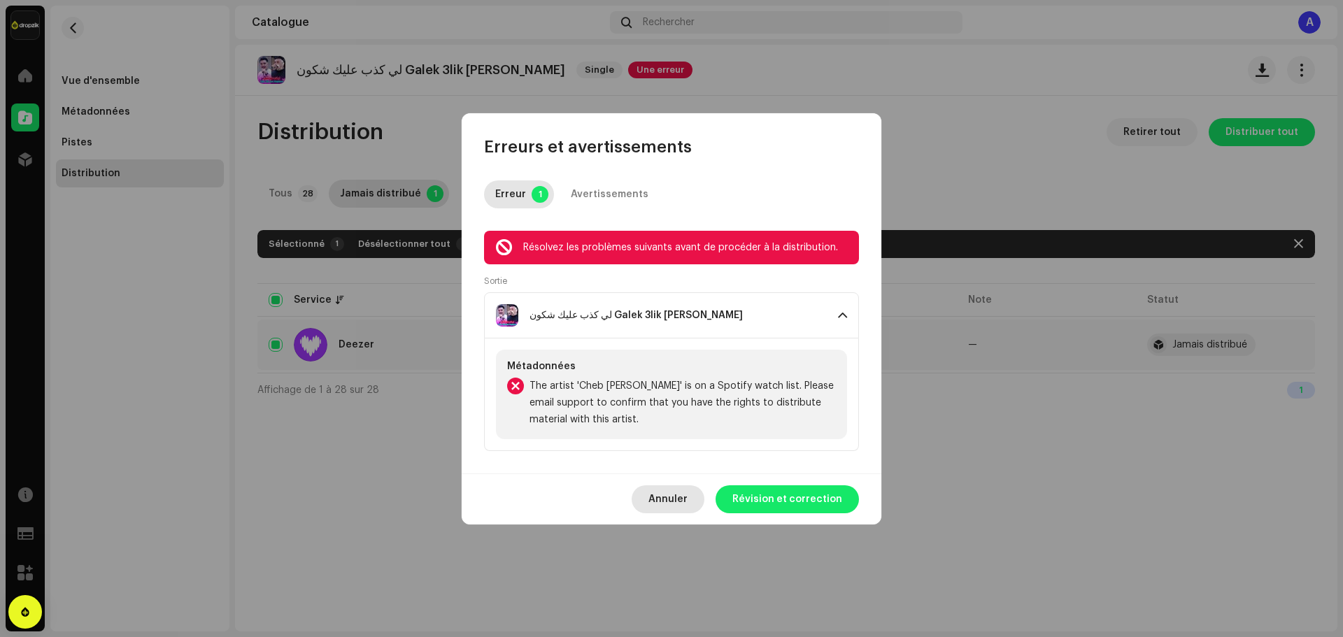
click at [665, 504] on span "Annuler" at bounding box center [667, 499] width 39 height 28
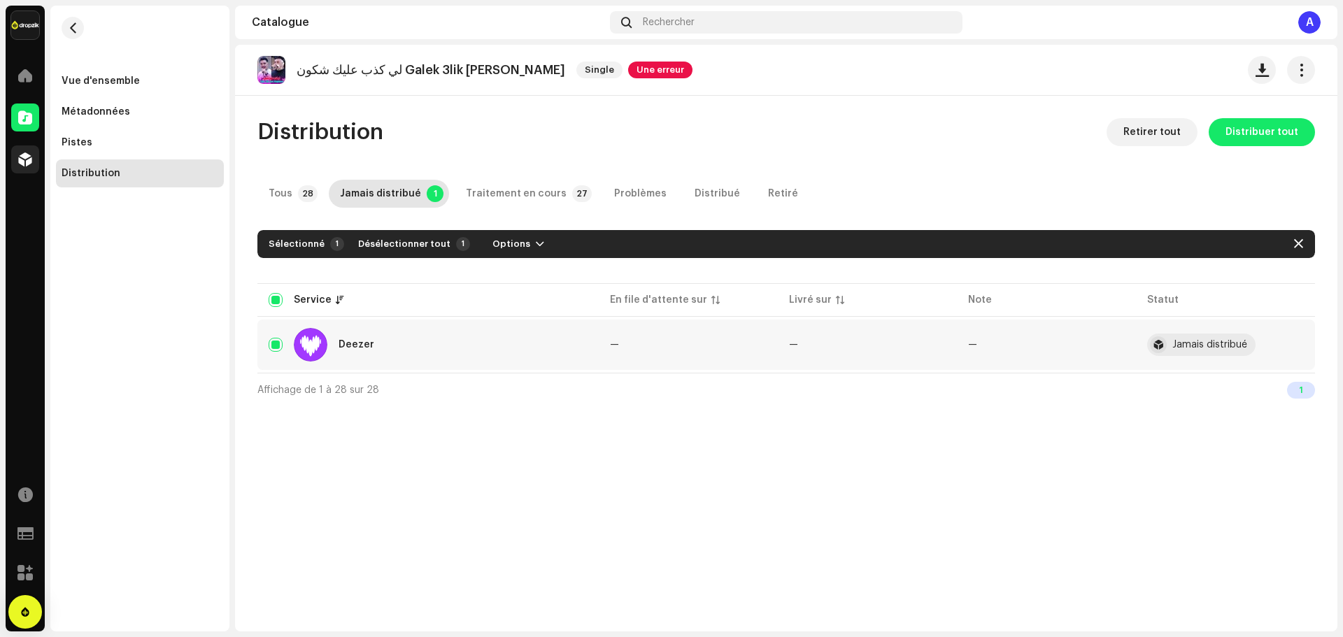
click at [27, 160] on span at bounding box center [25, 159] width 14 height 11
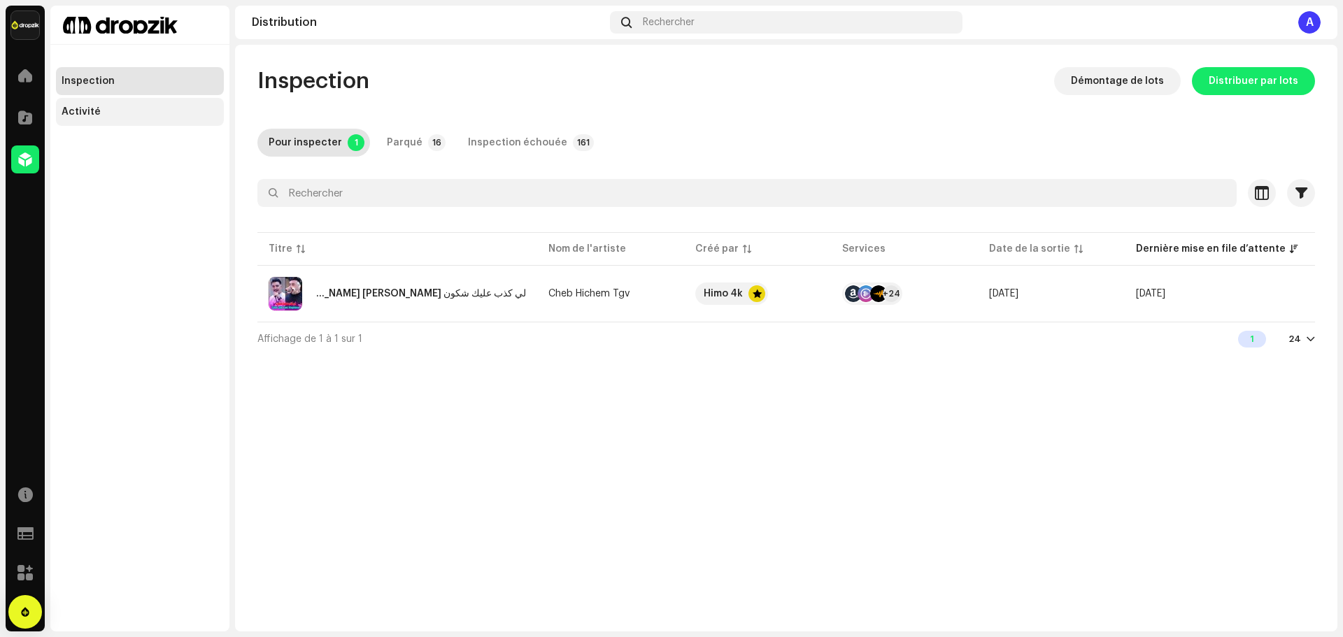
click at [71, 115] on div "Activité" at bounding box center [81, 111] width 39 height 11
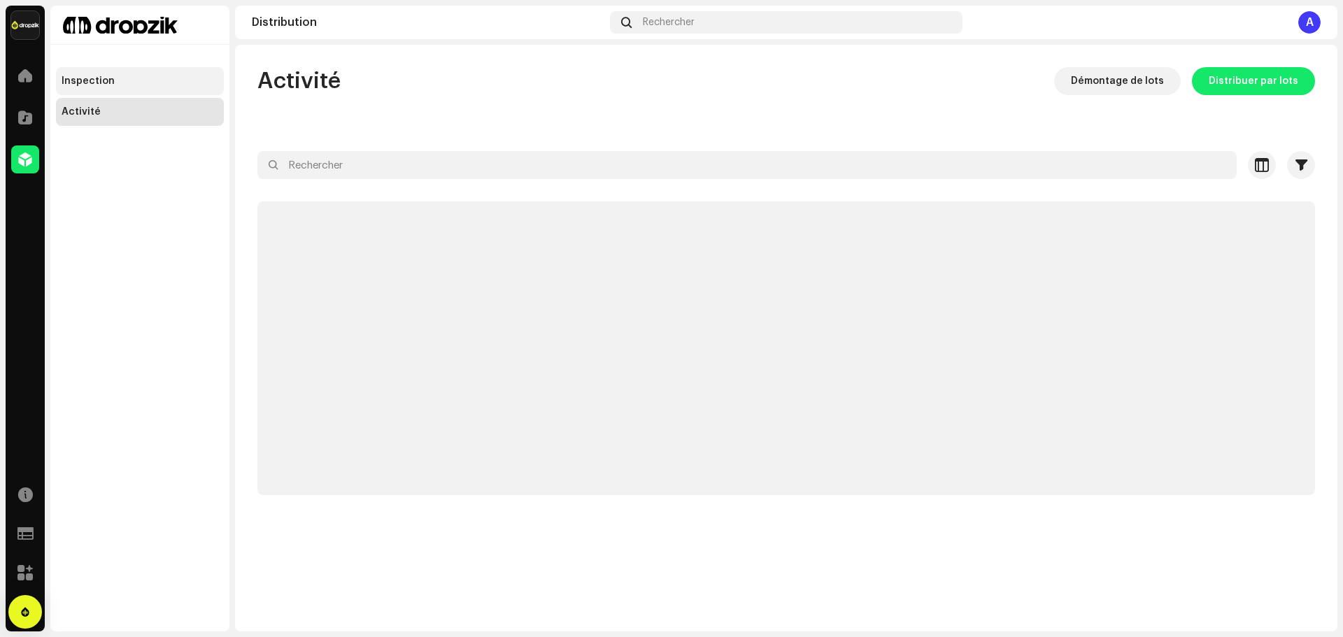
click at [104, 80] on div "Inspection" at bounding box center [88, 81] width 53 height 11
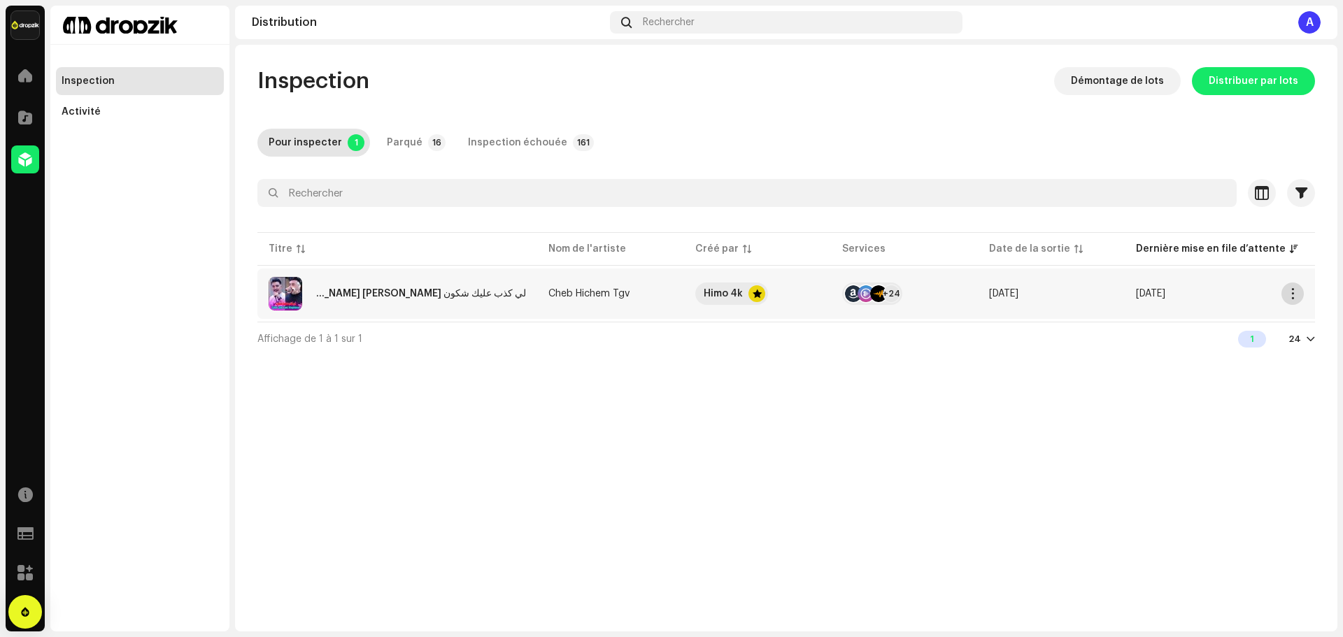
click at [1291, 299] on button "button" at bounding box center [1292, 294] width 22 height 22
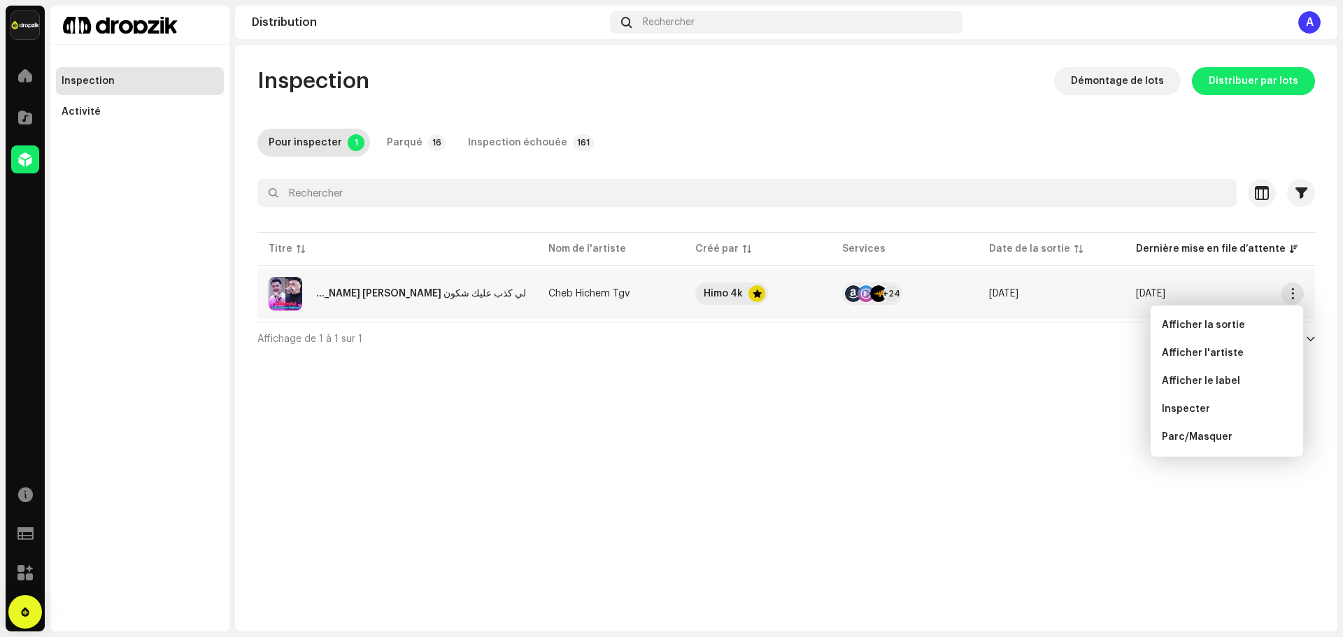
click at [969, 418] on div "Inspection Démontage de lots Distribuer par lots Pour inspecter 1 Parqué 16 Ins…" at bounding box center [786, 338] width 1102 height 587
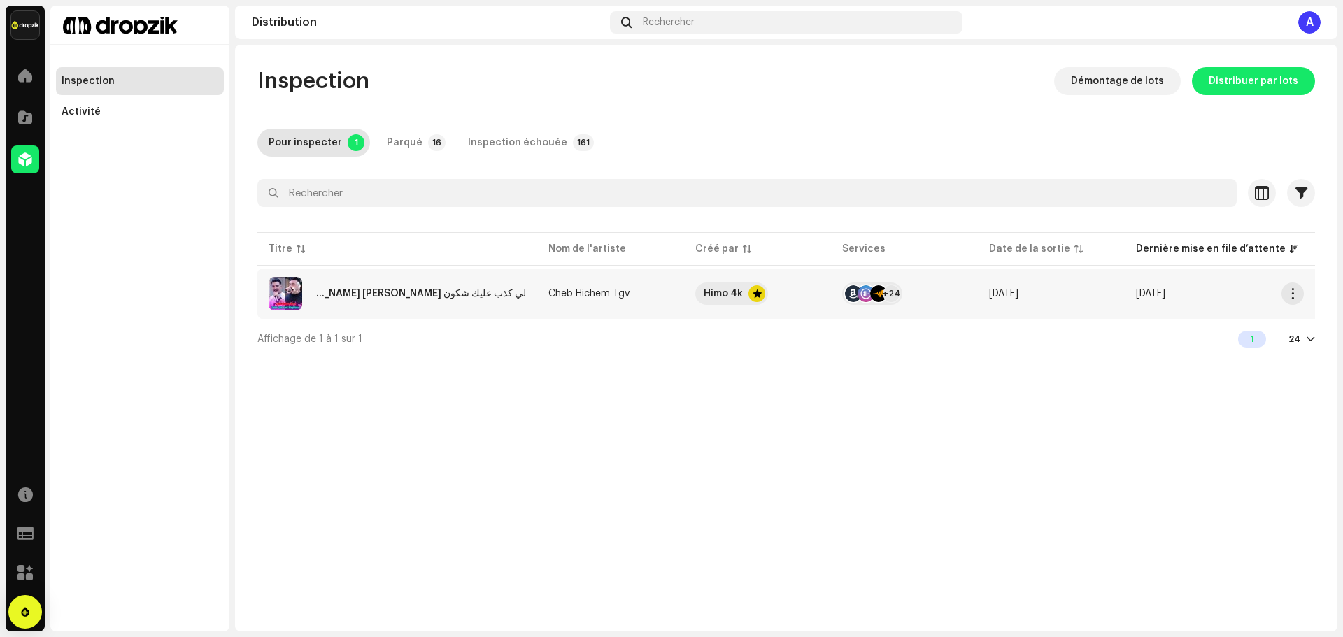
click at [635, 291] on re-a-table-link "Cheb Hichem Tgv" at bounding box center [610, 294] width 125 height 10
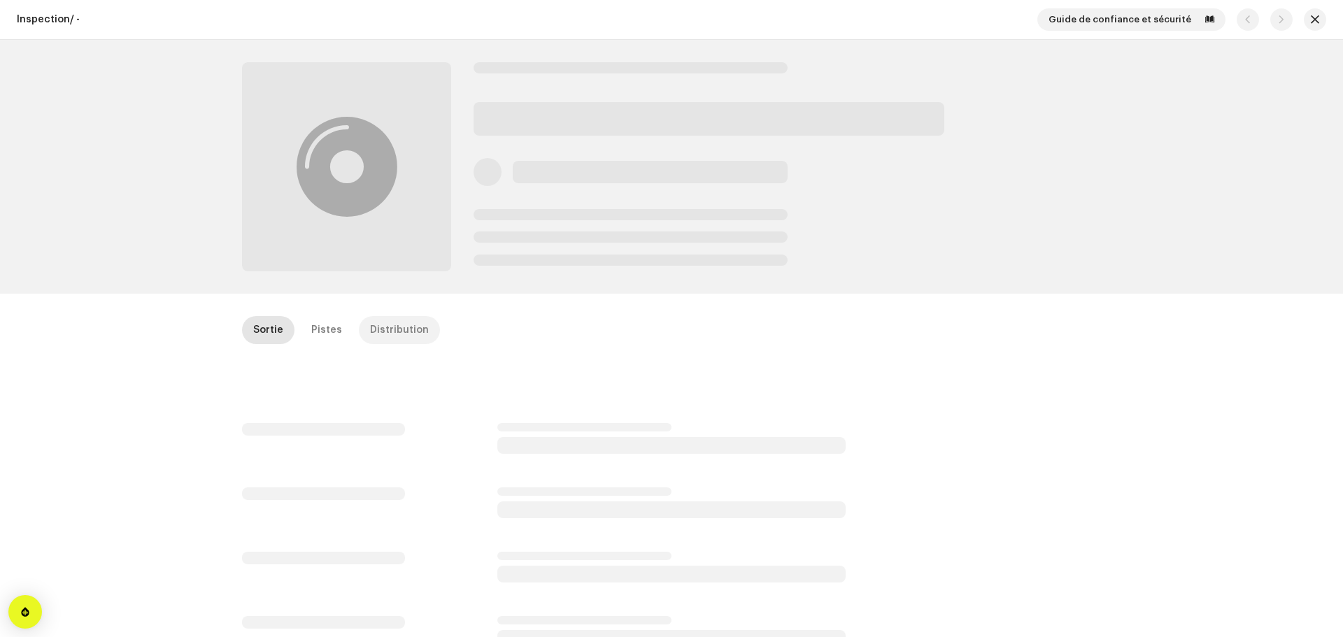
click at [376, 332] on div "Distribution" at bounding box center [399, 330] width 59 height 28
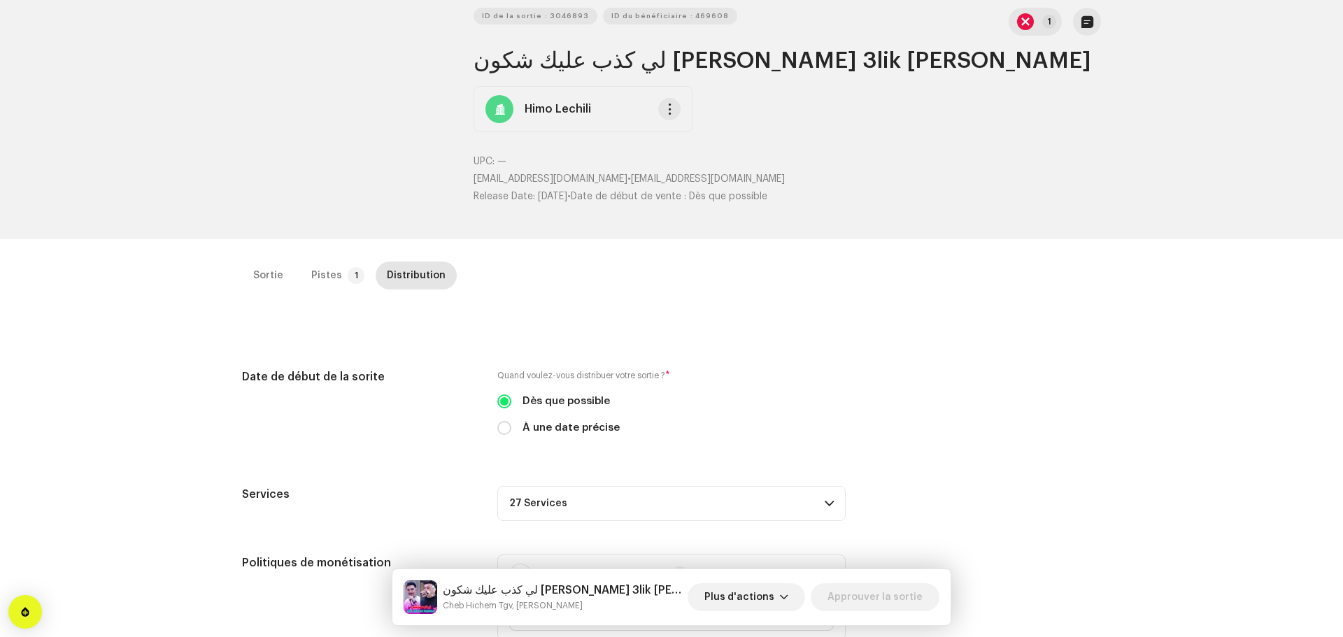
scroll to position [70, 0]
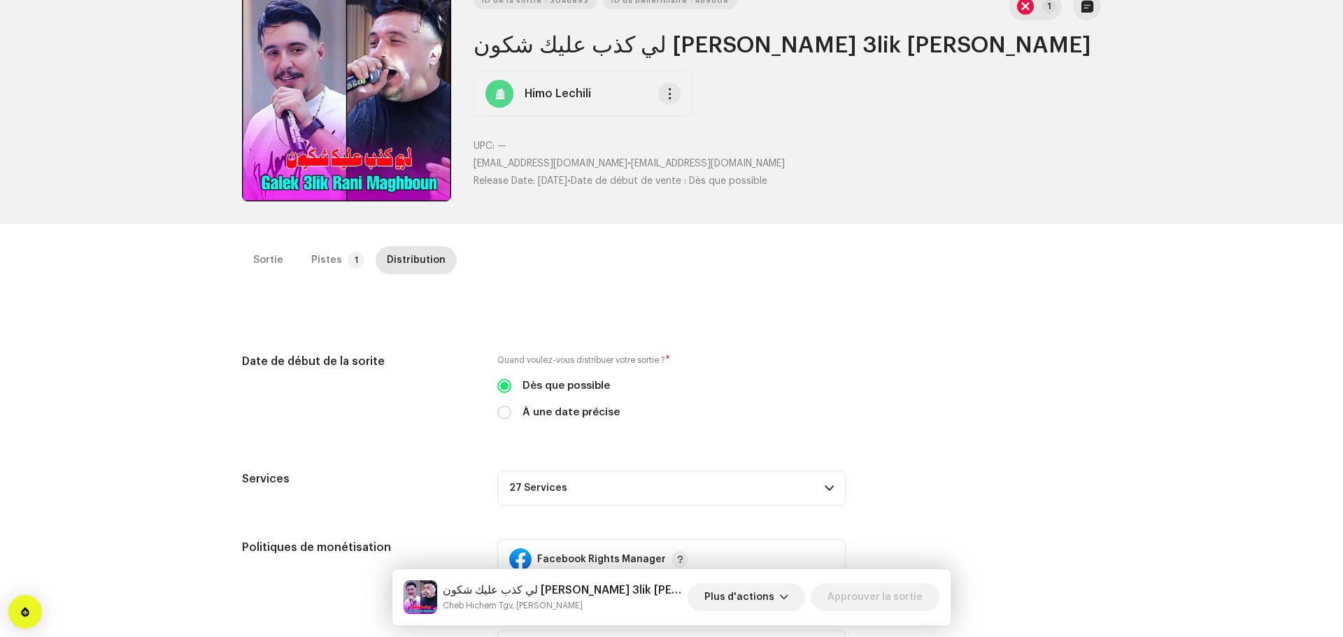
click at [656, 497] on p-accordion-header "27 Services" at bounding box center [671, 488] width 348 height 35
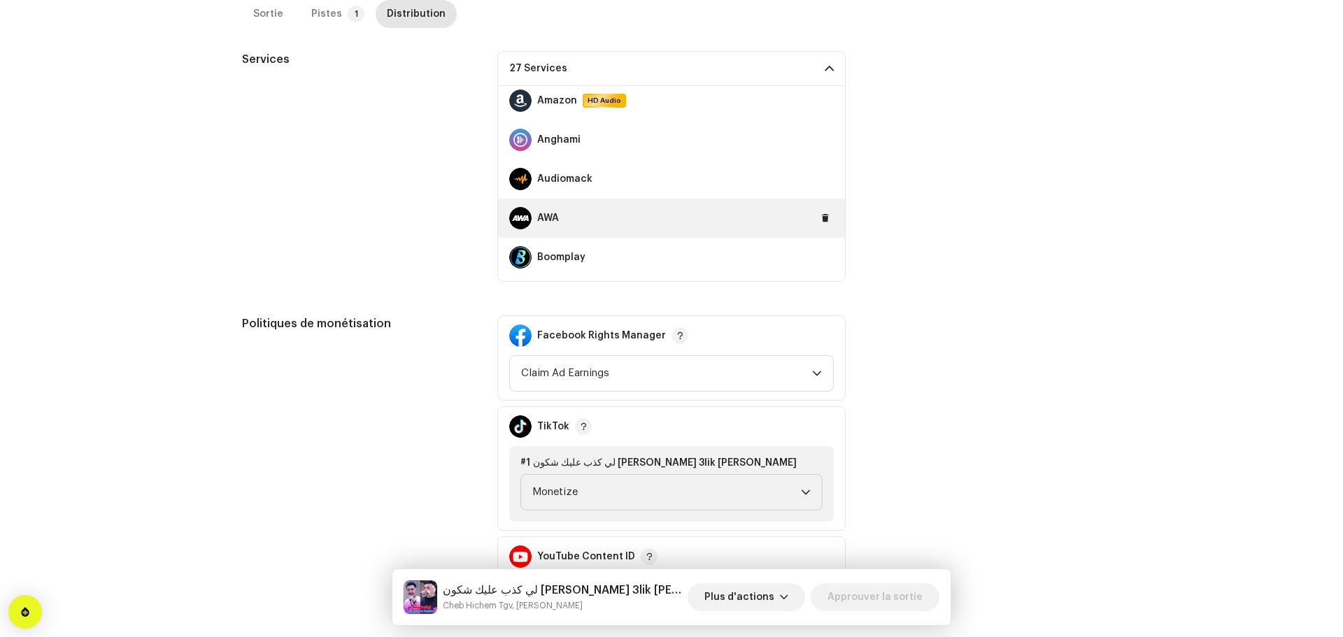
scroll to position [0, 0]
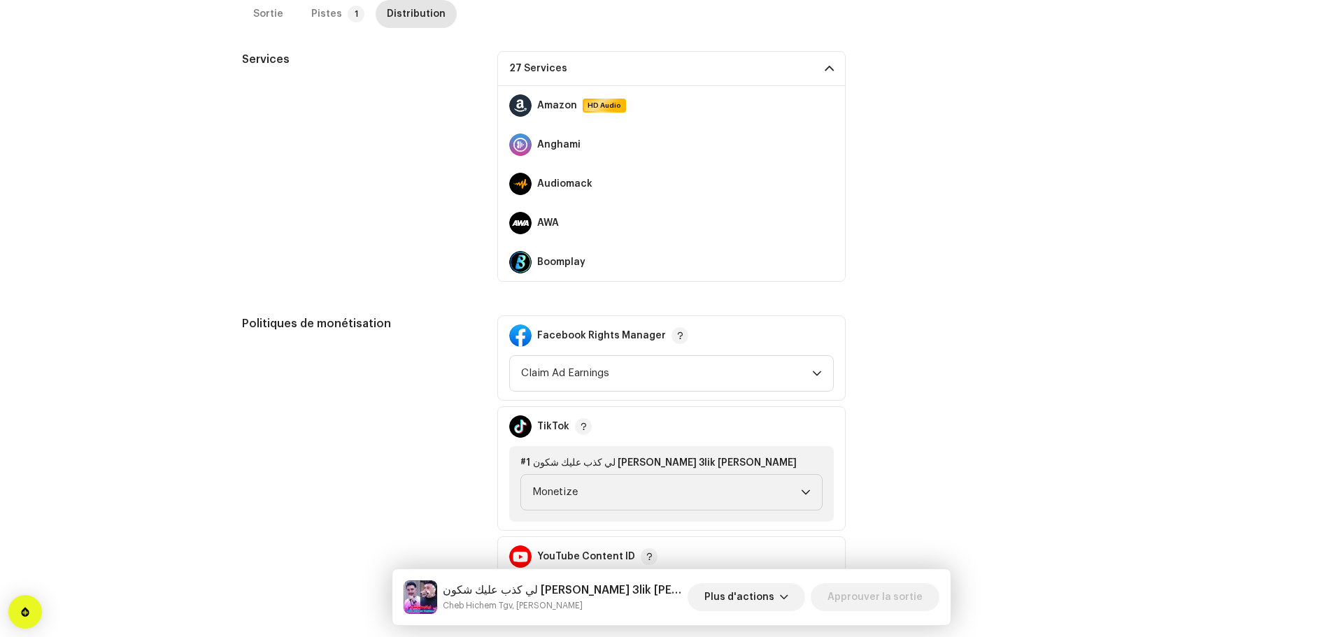
click at [825, 71] on span at bounding box center [829, 68] width 9 height 11
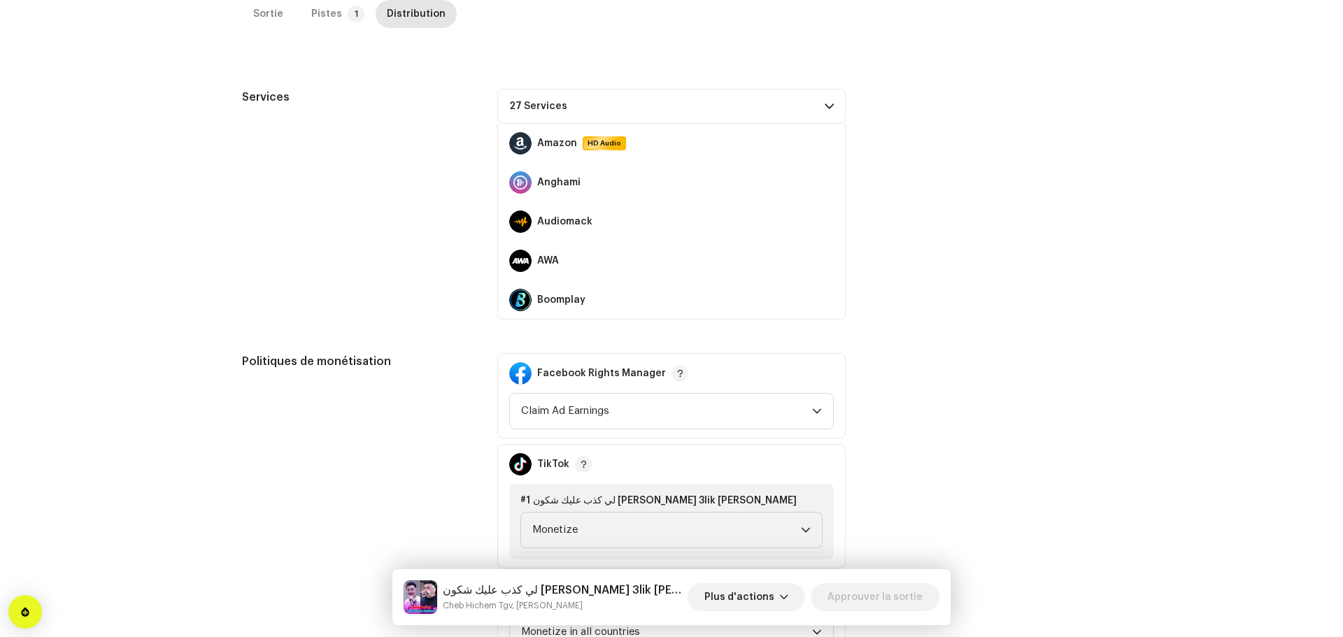
scroll to position [448, 0]
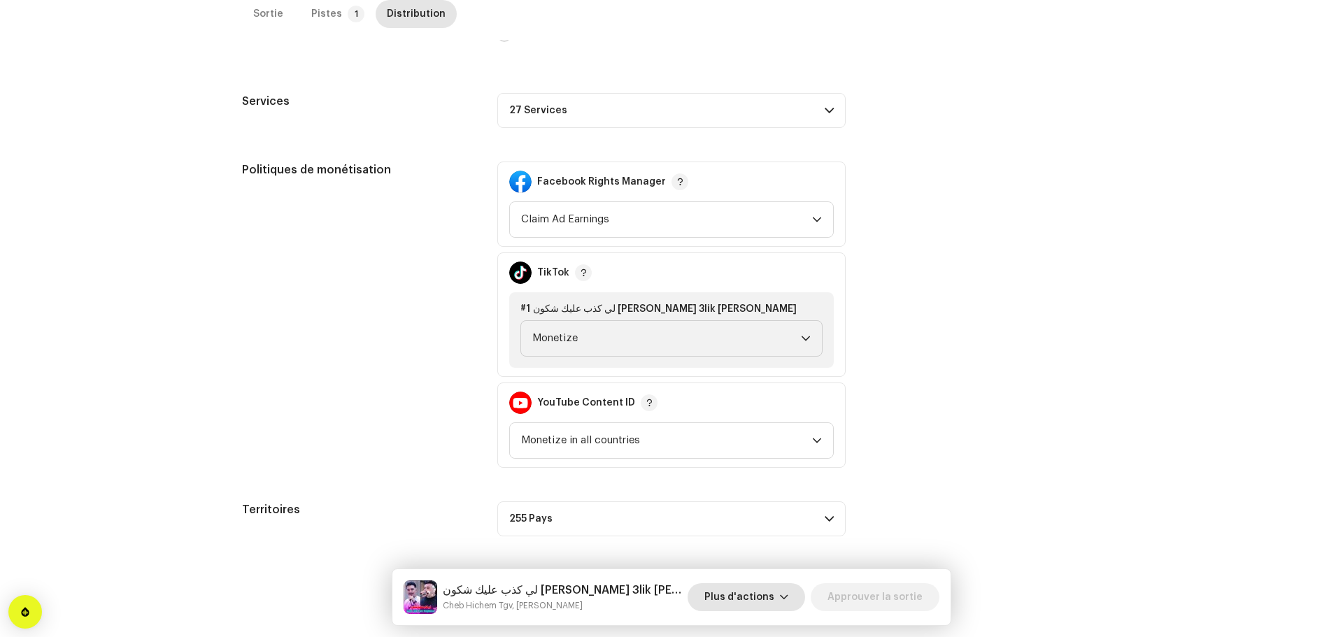
click at [774, 595] on span "Plus d'actions" at bounding box center [739, 597] width 70 height 28
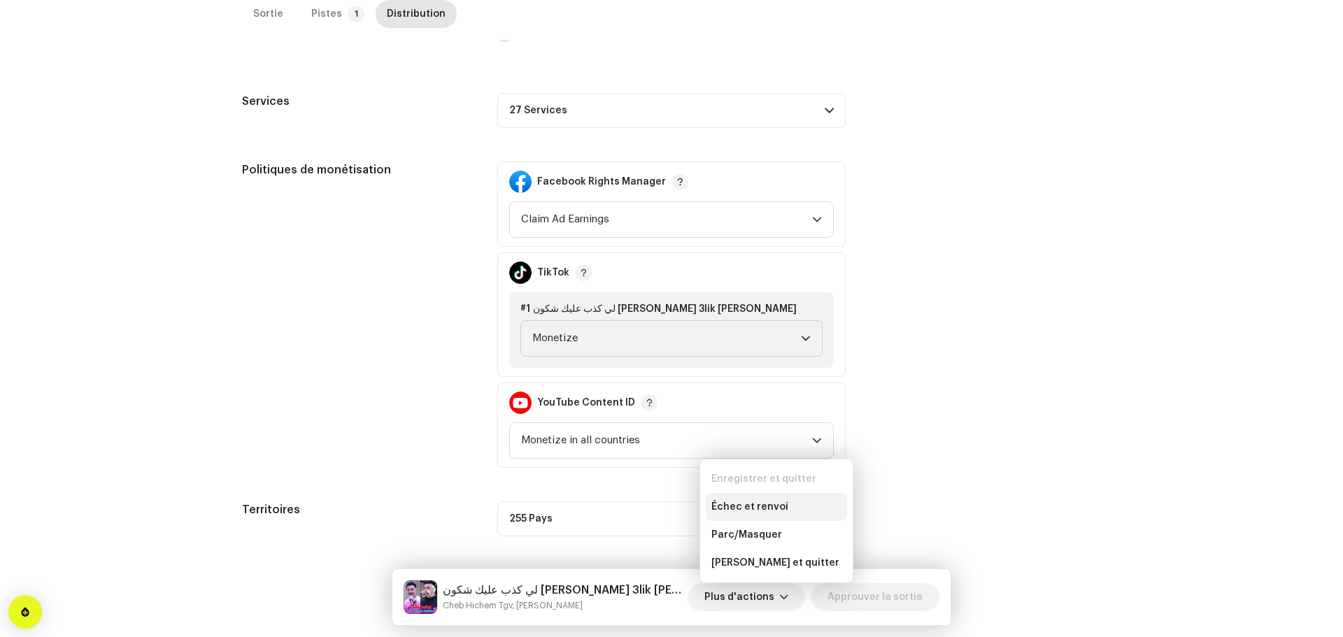
click at [765, 508] on span "Échec et renvoi" at bounding box center [749, 507] width 77 height 11
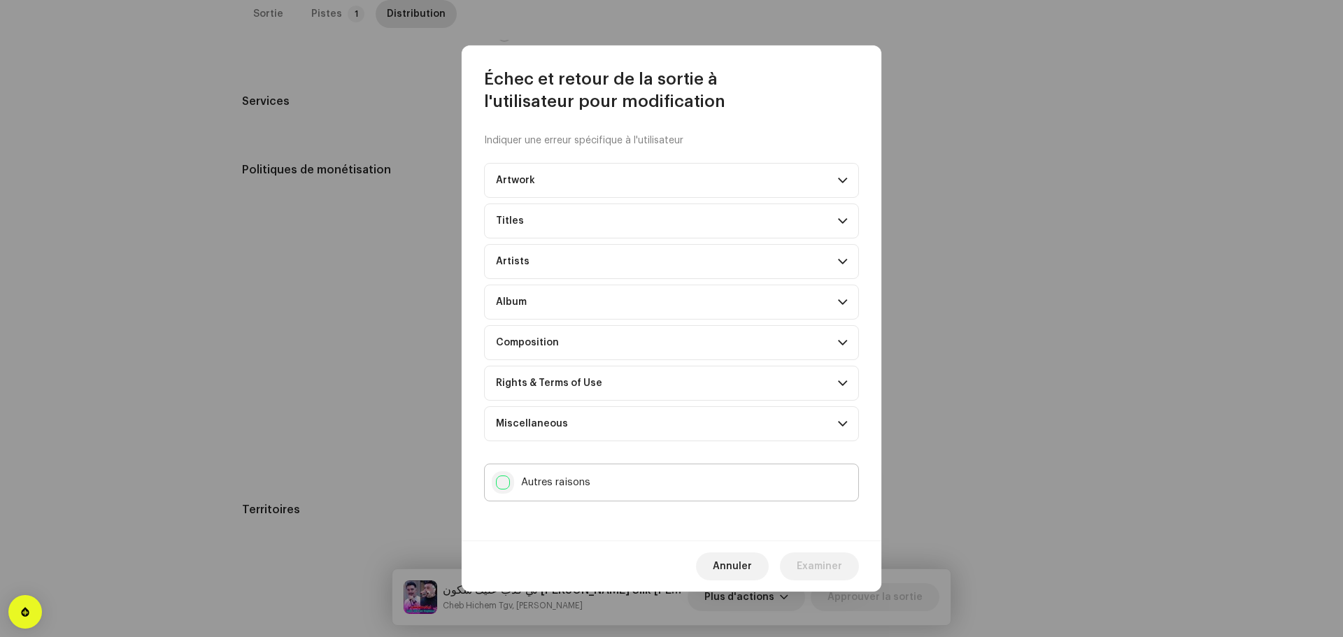
click at [500, 482] on input "Autres raisons" at bounding box center [503, 483] width 14 height 14
checkbox input "true"
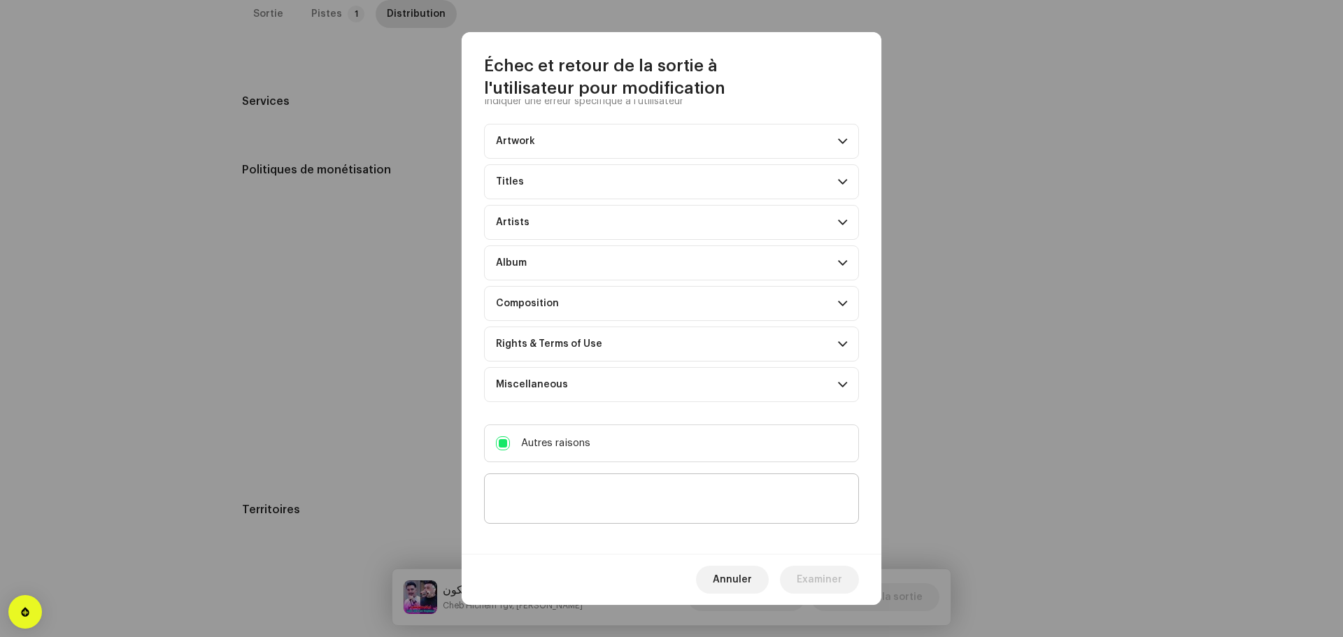
scroll to position [37, 0]
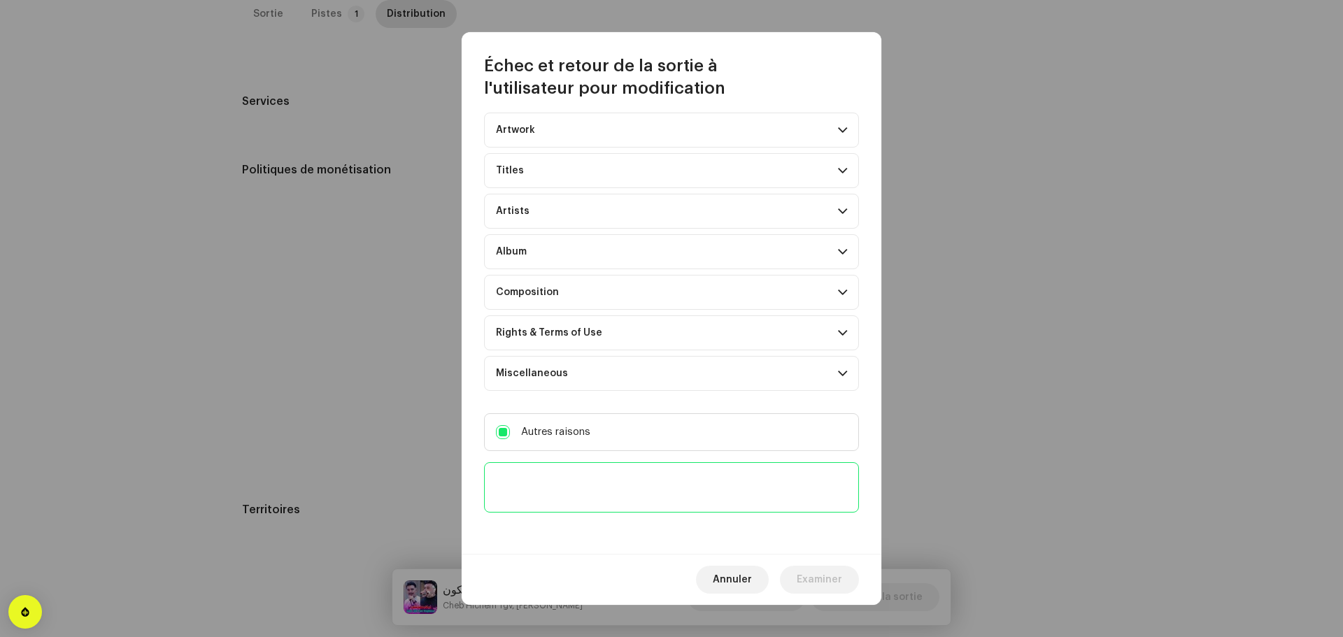
click at [609, 477] on textarea at bounding box center [671, 487] width 375 height 50
type textarea "XX"
click at [803, 578] on span "Examiner" at bounding box center [819, 580] width 45 height 28
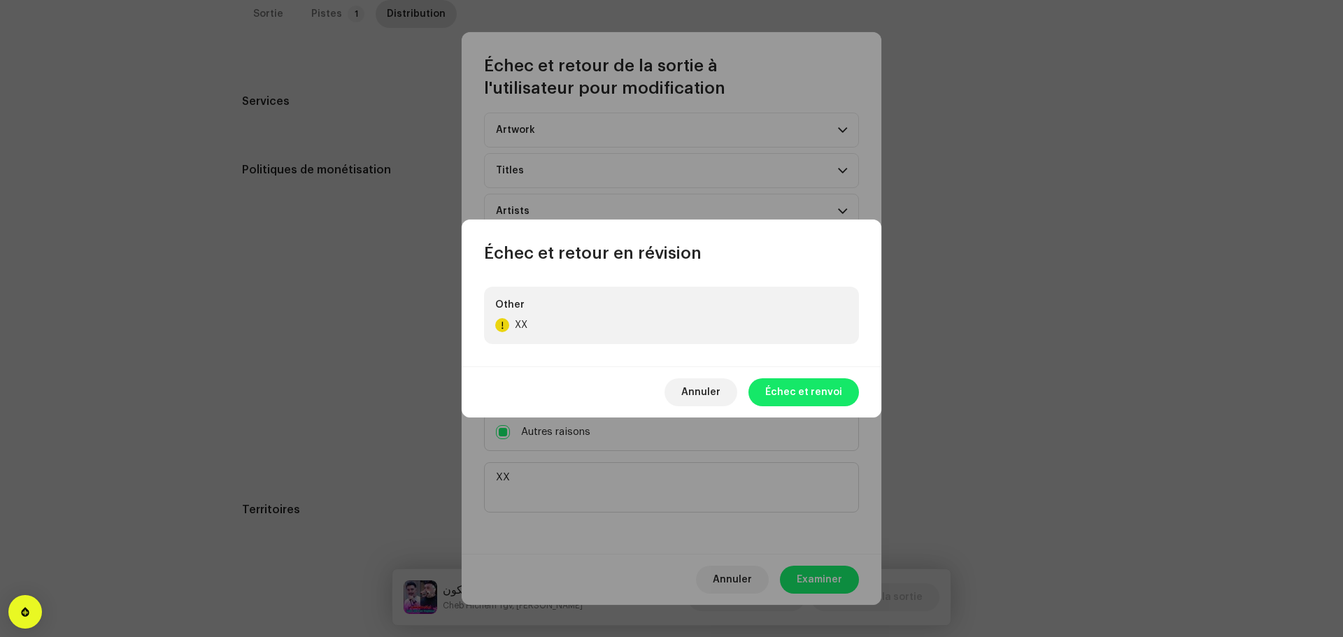
click at [797, 396] on span "Échec et renvoi" at bounding box center [803, 392] width 77 height 28
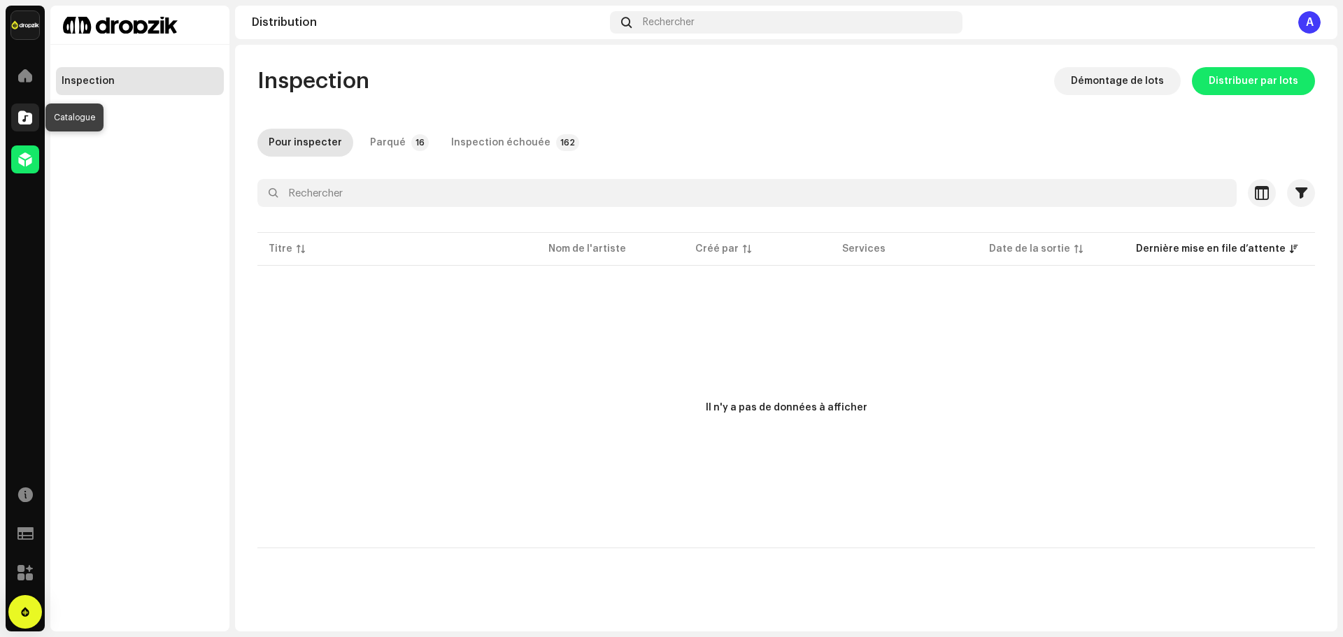
click at [18, 120] on span at bounding box center [25, 117] width 14 height 11
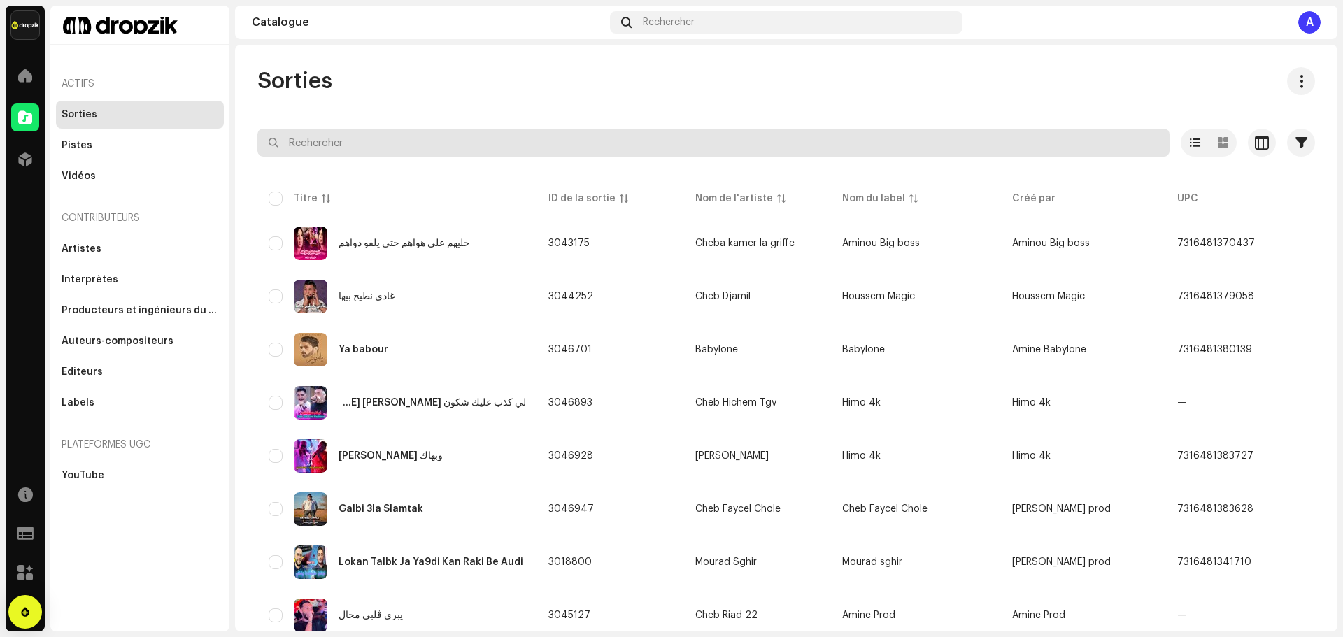
click at [368, 135] on input "text" at bounding box center [713, 143] width 912 height 28
click at [369, 139] on input "text" at bounding box center [713, 143] width 912 height 28
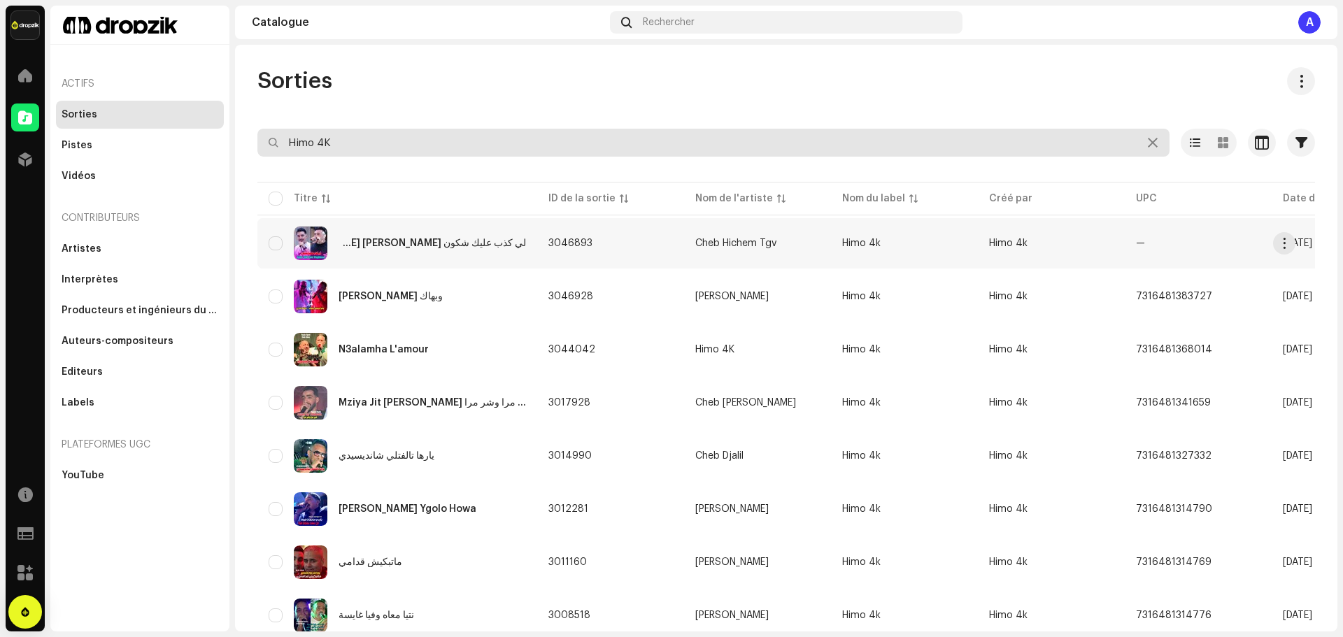
type input "Himo 4K"
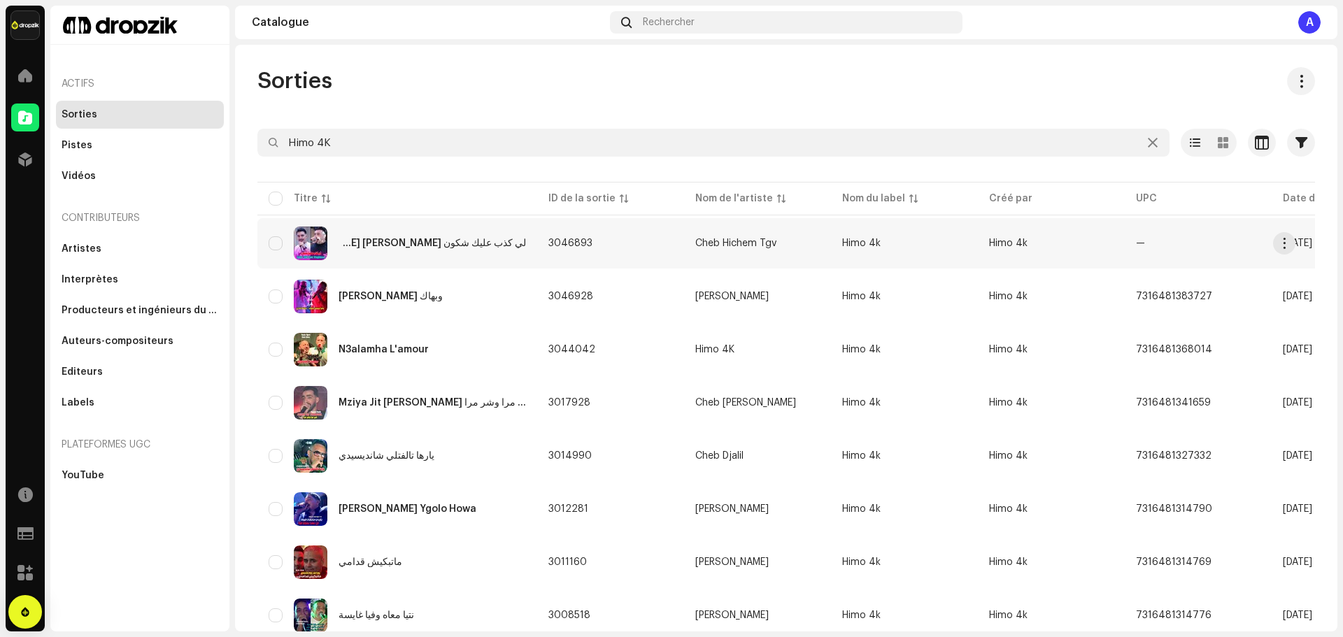
click at [431, 247] on div "لي كذب عليك شكون [PERSON_NAME] 3lik [PERSON_NAME]" at bounding box center [432, 244] width 187 height 10
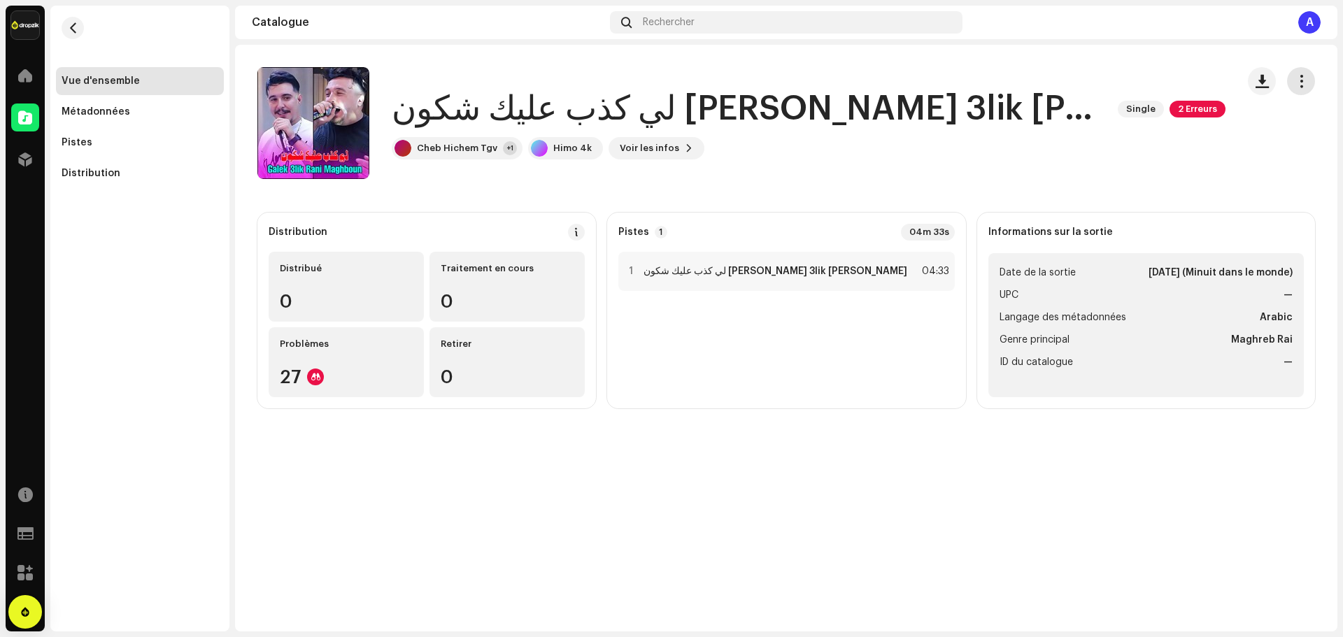
click at [1300, 85] on span "button" at bounding box center [1301, 81] width 13 height 11
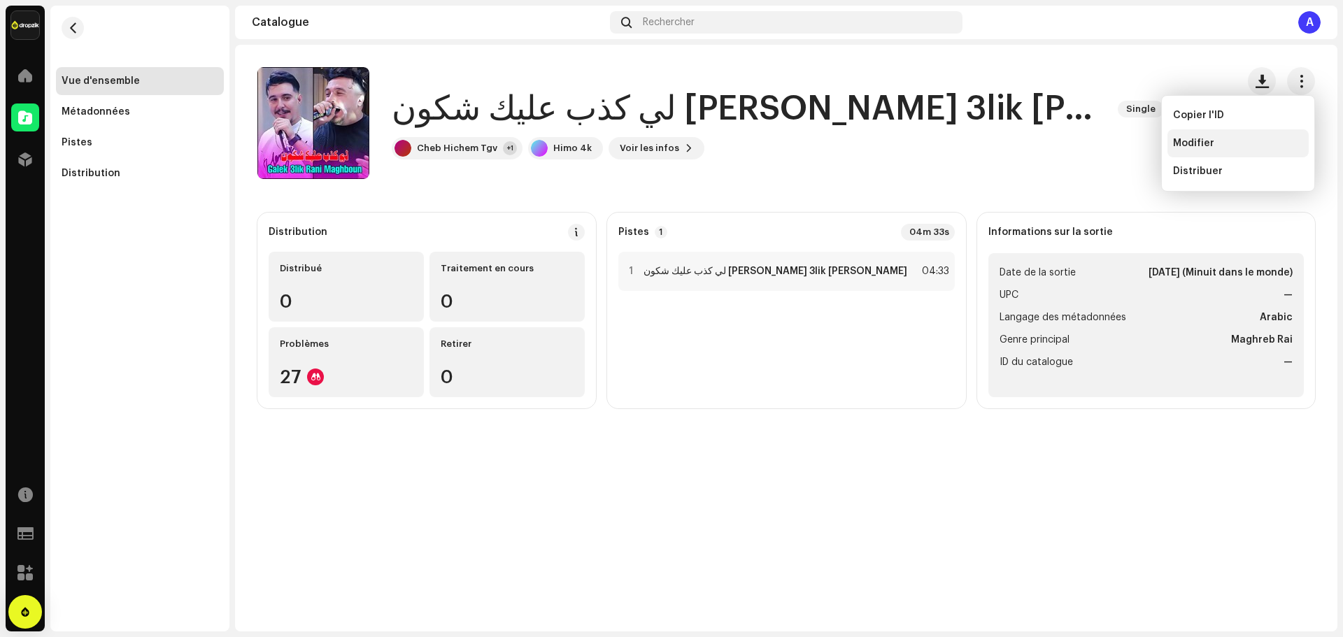
click at [1216, 146] on div "Modifier" at bounding box center [1238, 143] width 130 height 11
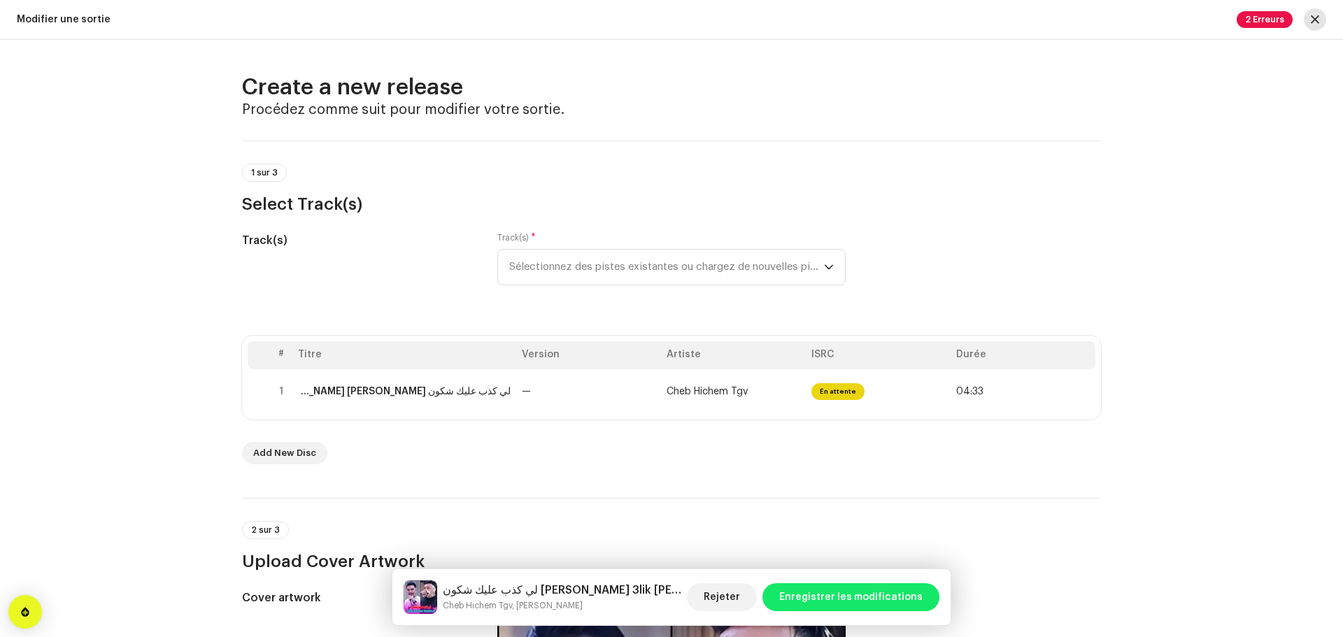
click at [1311, 22] on span "button" at bounding box center [1315, 19] width 8 height 11
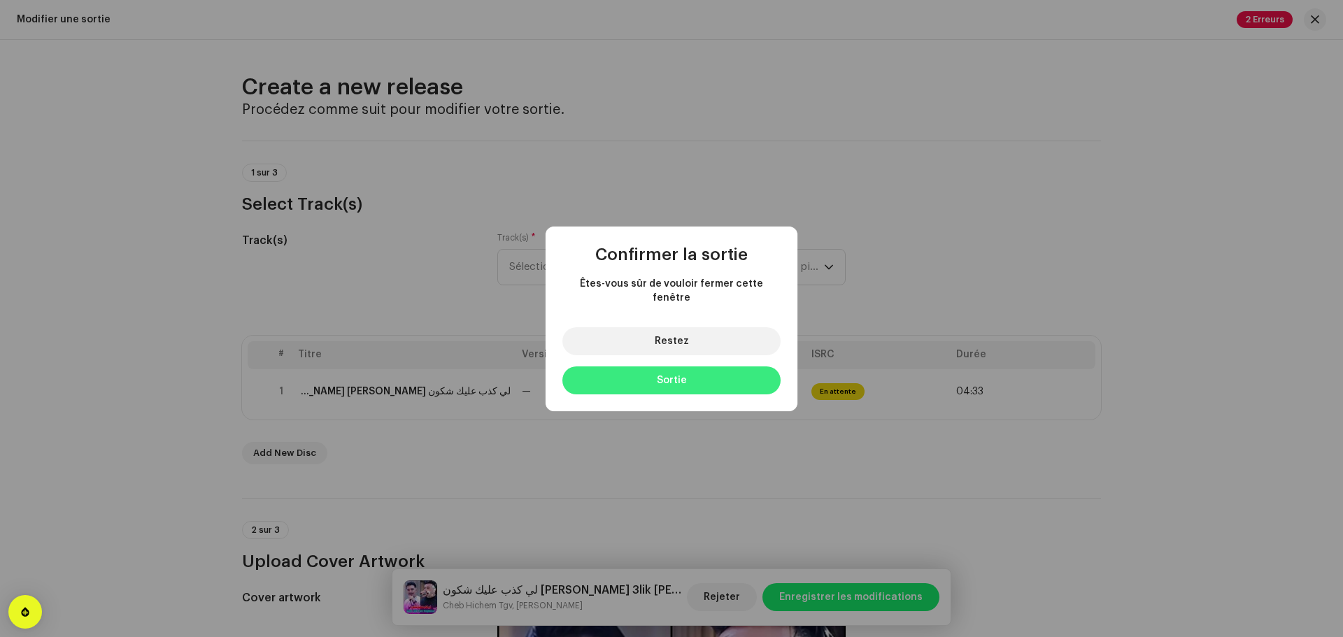
click at [685, 376] on span "Sortie" at bounding box center [672, 381] width 30 height 10
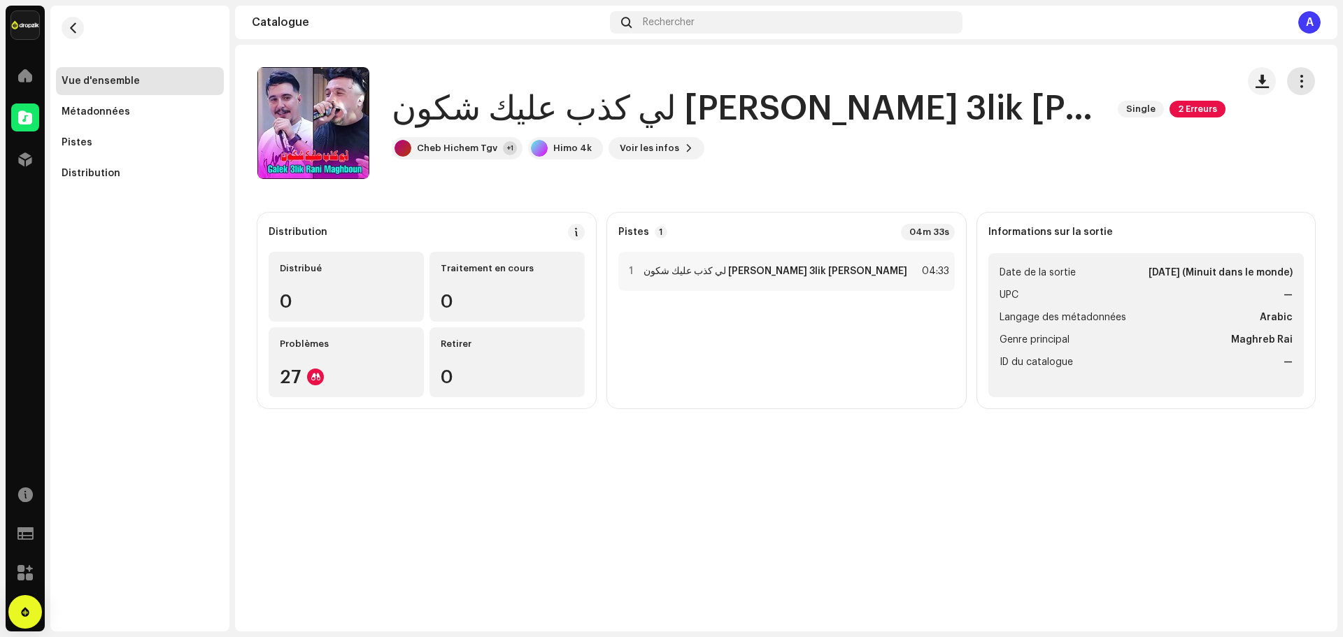
click at [1299, 91] on button "button" at bounding box center [1301, 81] width 28 height 28
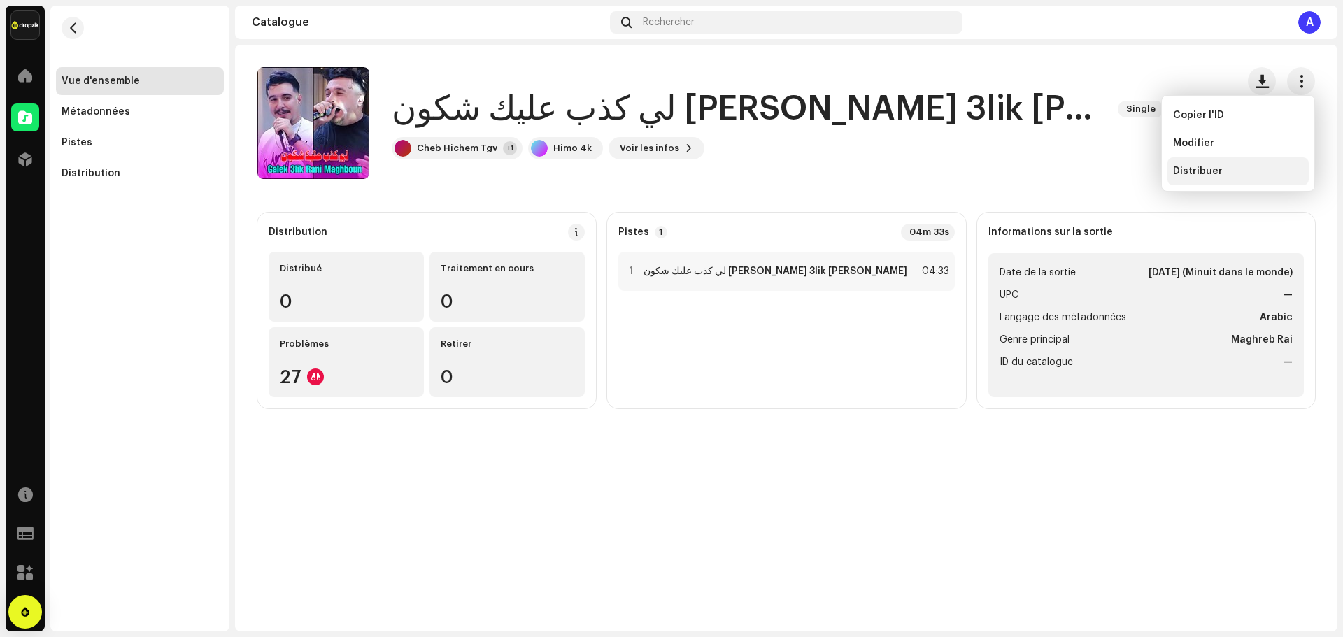
click at [1207, 171] on span "Distribuer" at bounding box center [1198, 171] width 50 height 11
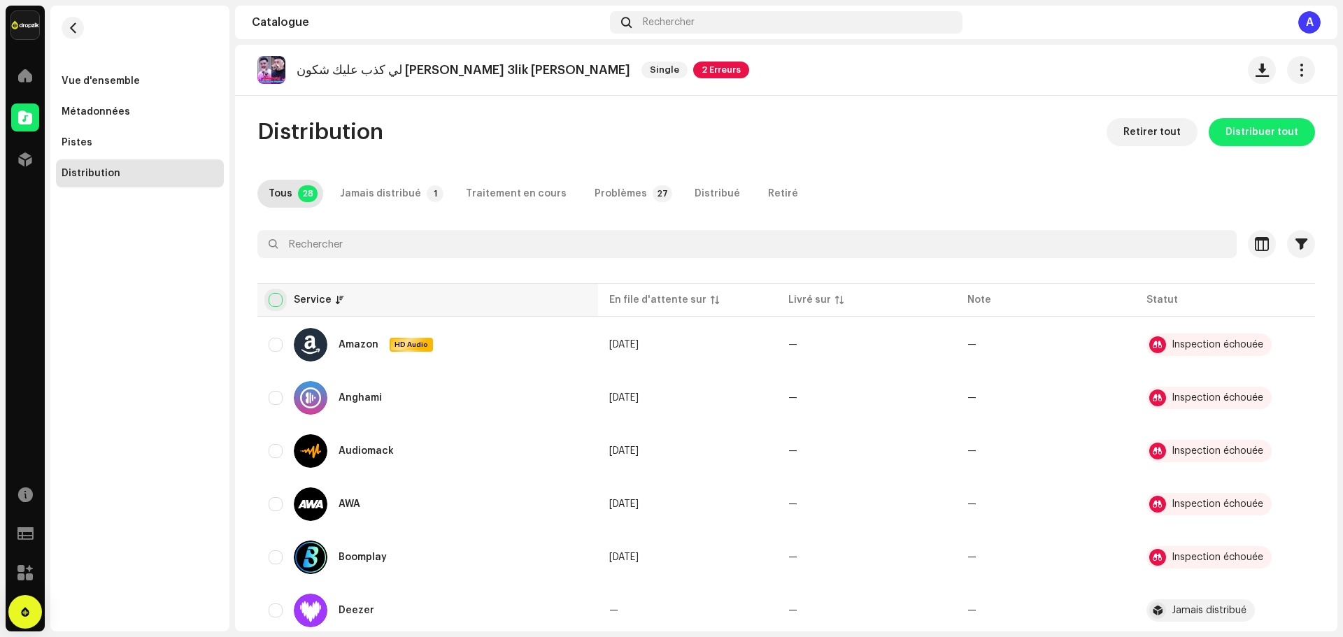
click at [279, 304] on input "checkbox" at bounding box center [276, 300] width 14 height 14
checkbox input "true"
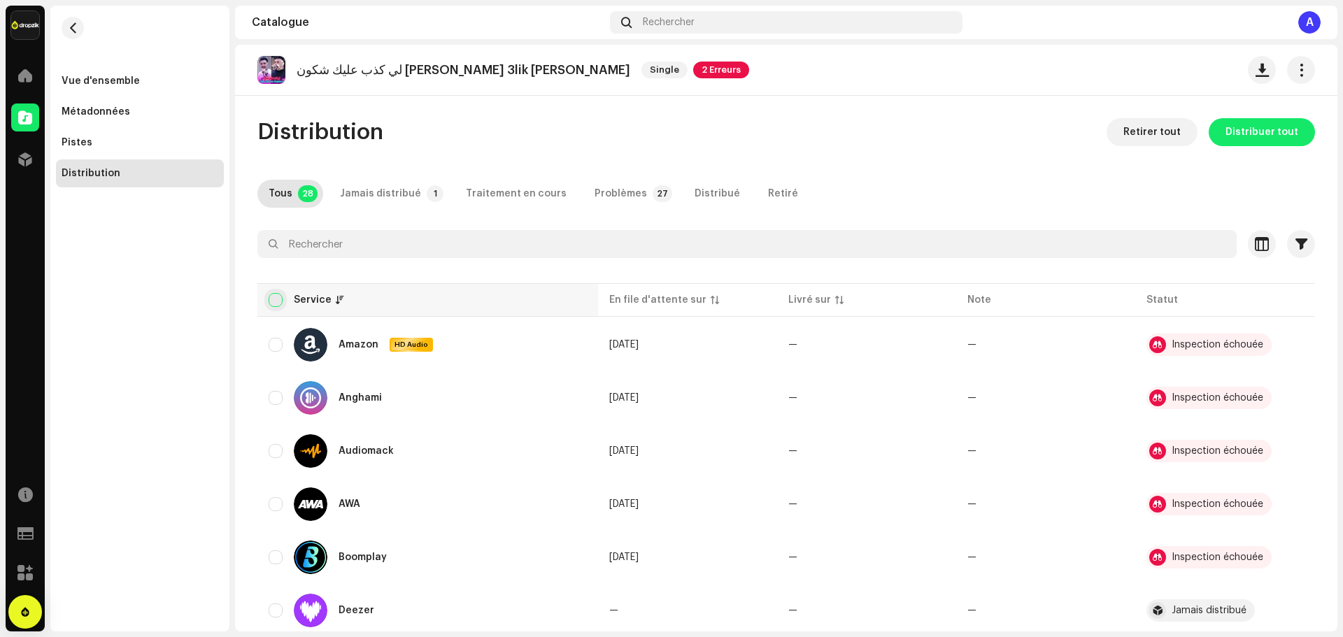
checkbox input "true"
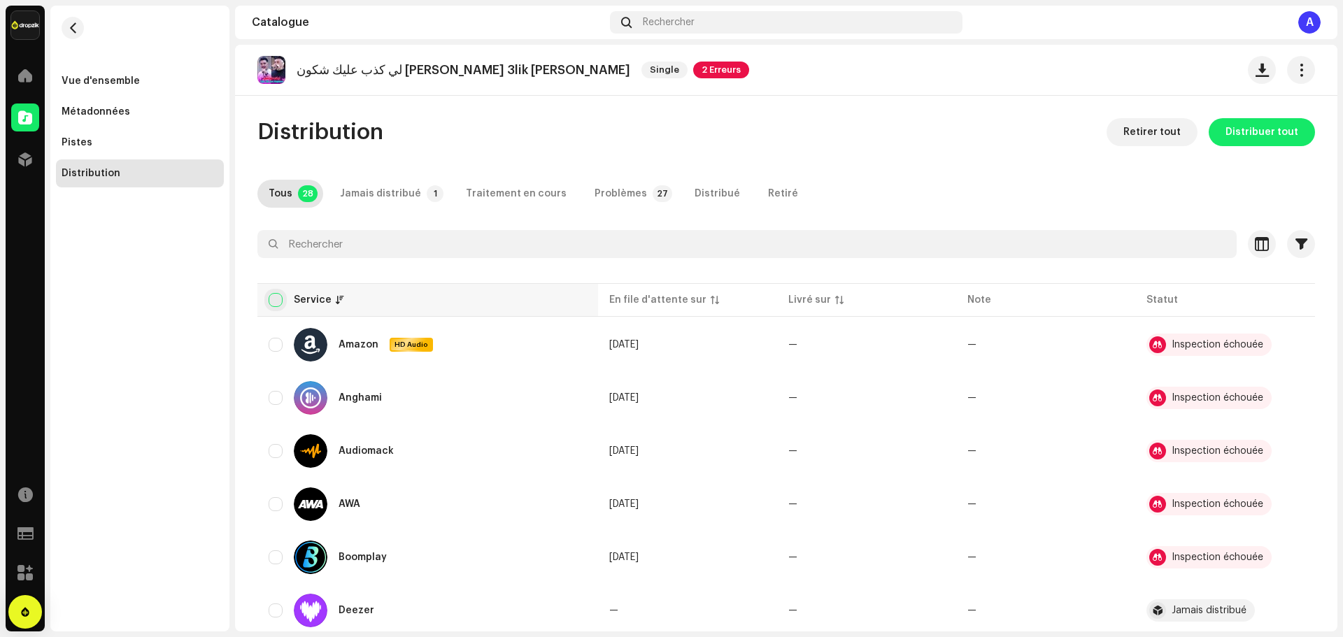
checkbox input "true"
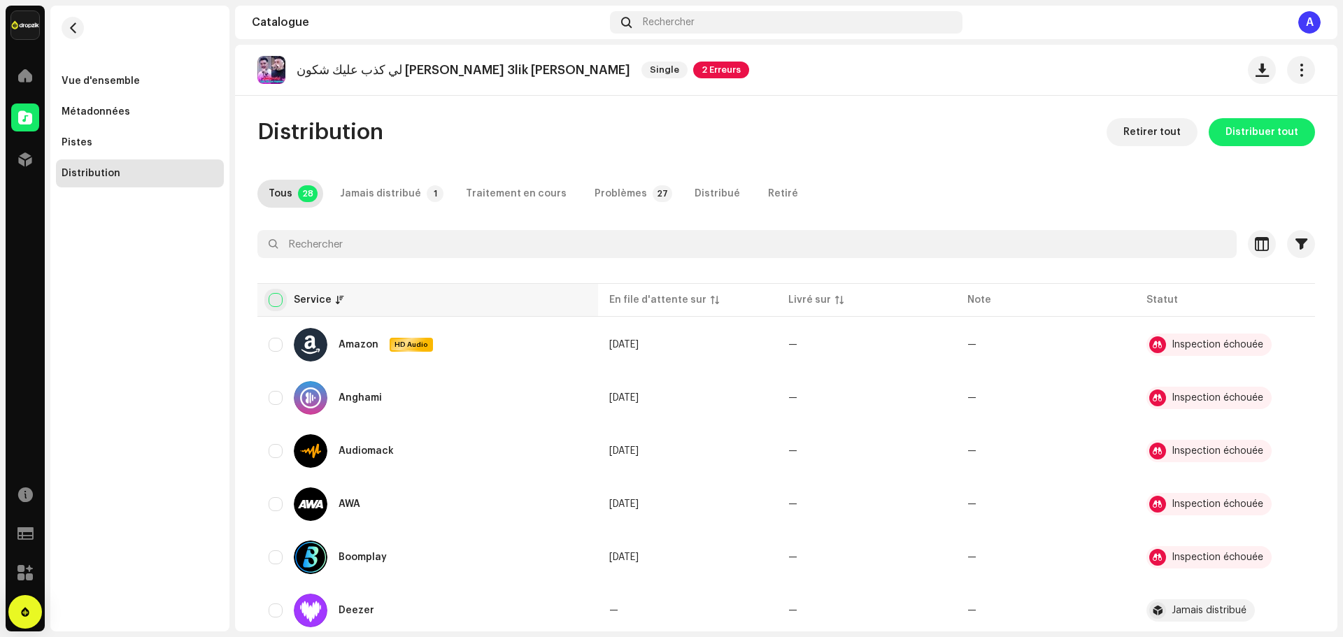
checkbox input "true"
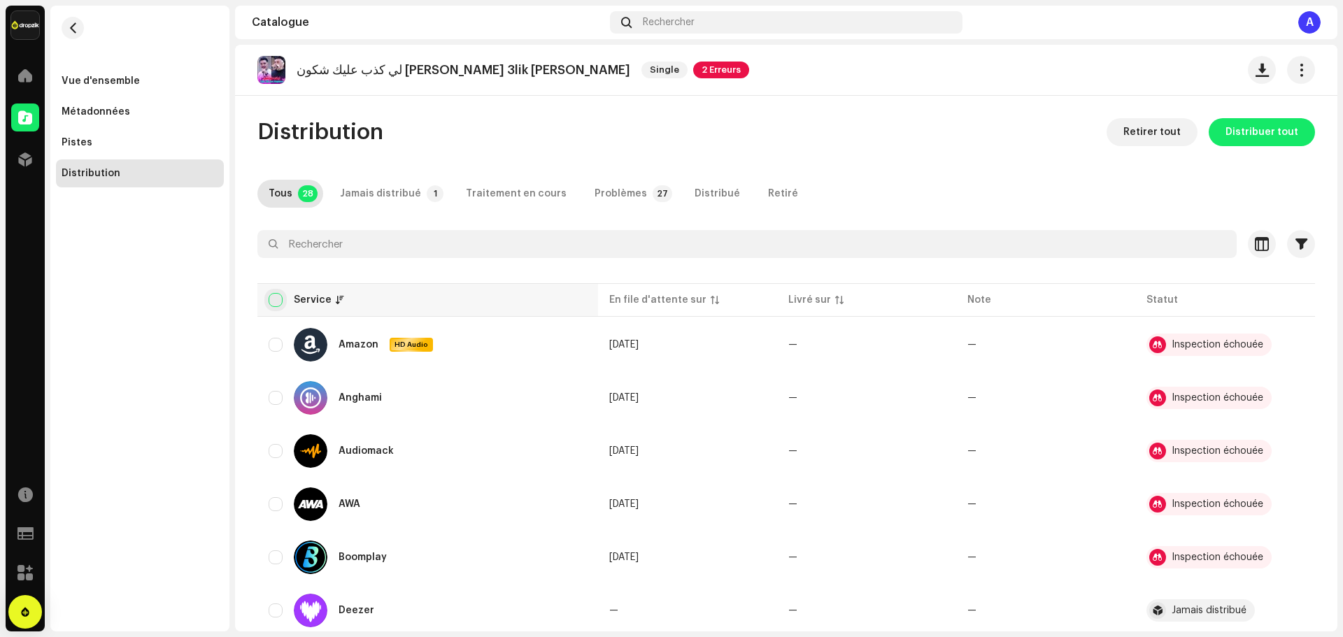
checkbox input "true"
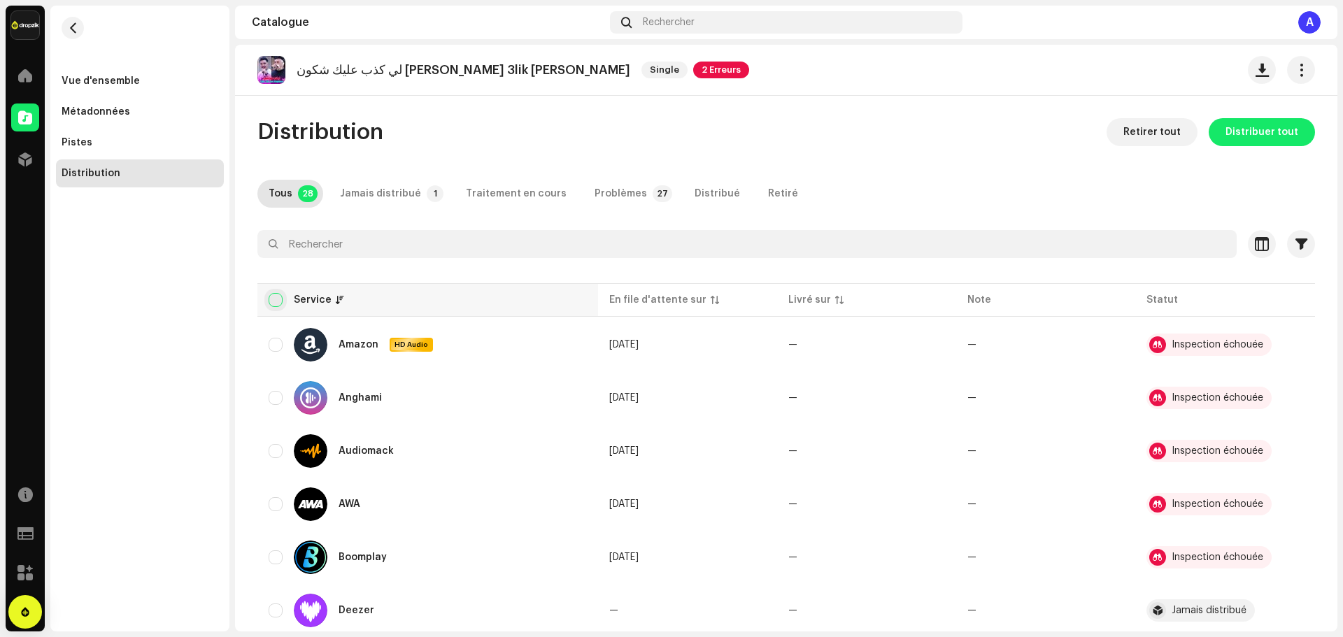
checkbox input "true"
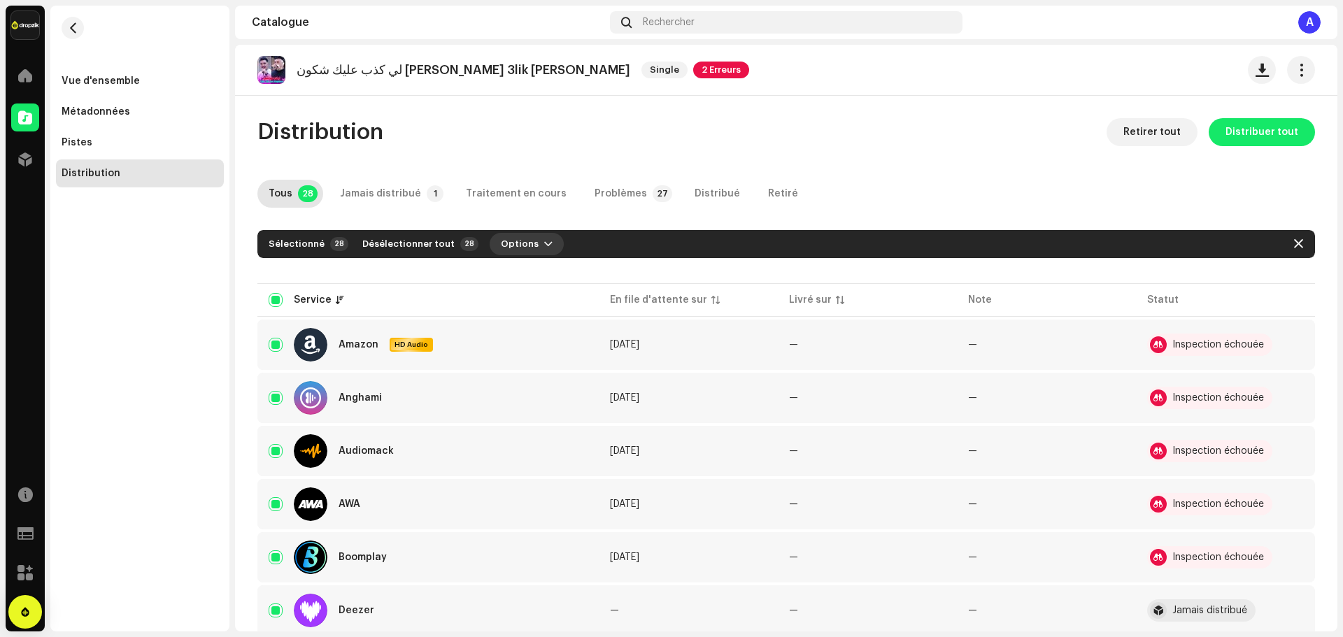
click at [509, 248] on span "Options" at bounding box center [520, 244] width 38 height 28
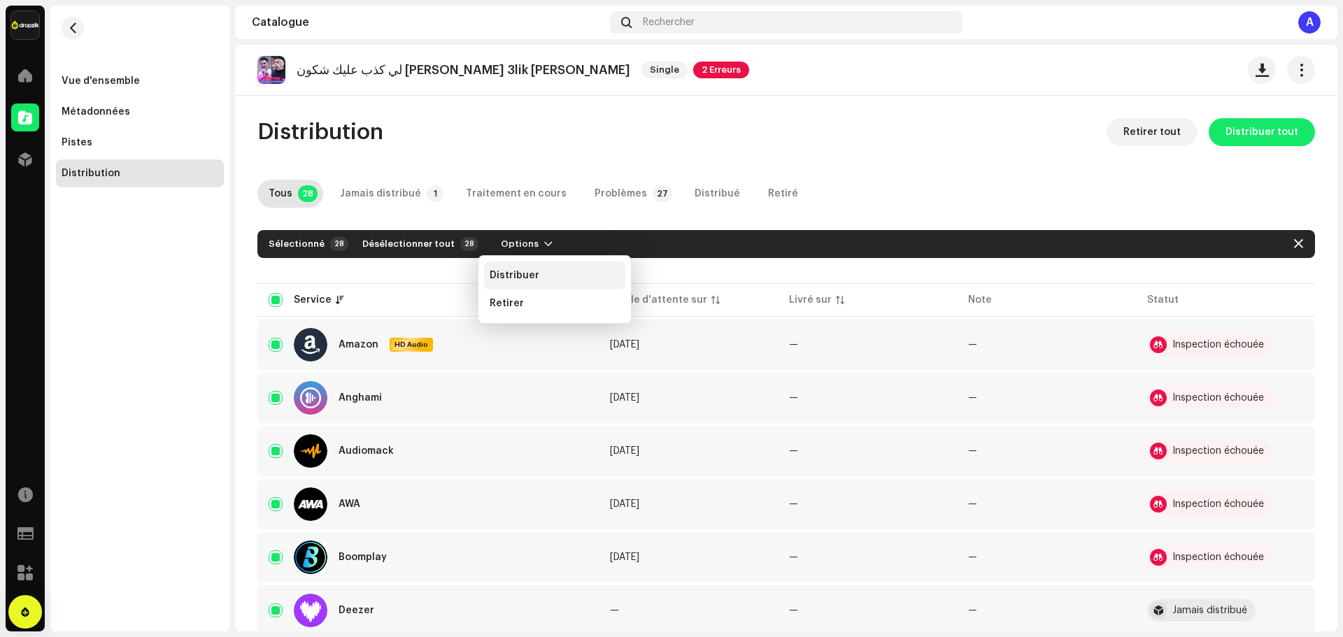
click at [525, 270] on span "Distribuer" at bounding box center [515, 275] width 50 height 11
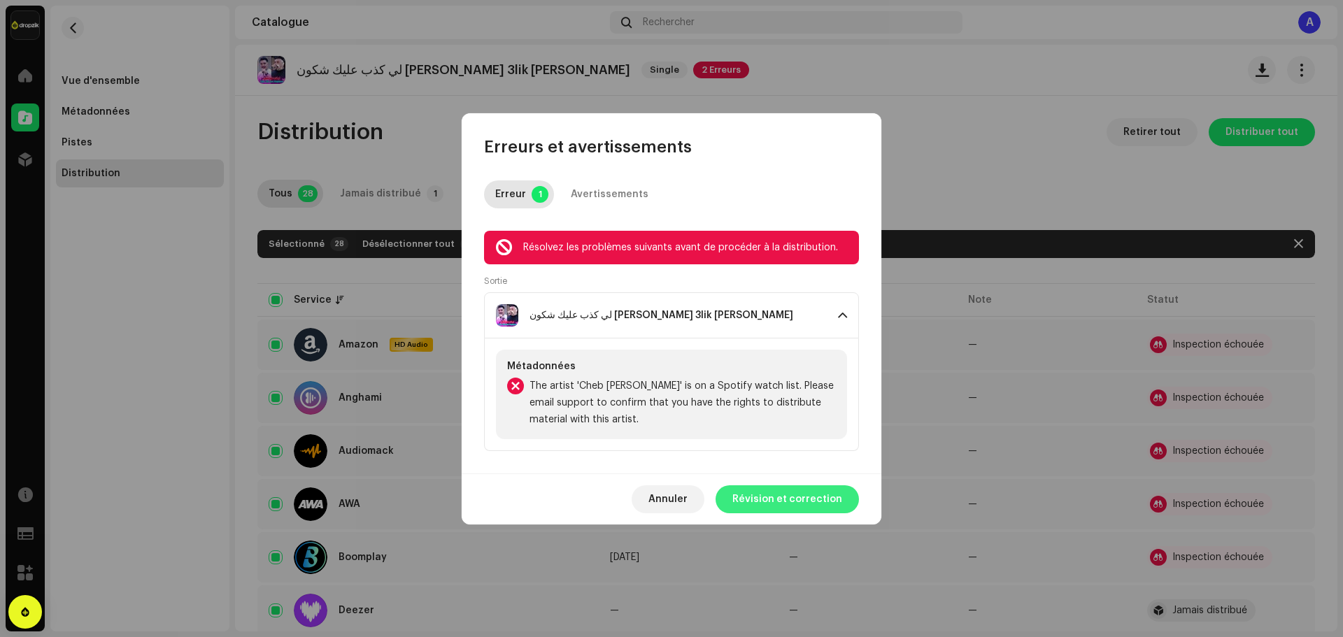
click at [766, 497] on span "Révision et correction" at bounding box center [787, 499] width 110 height 28
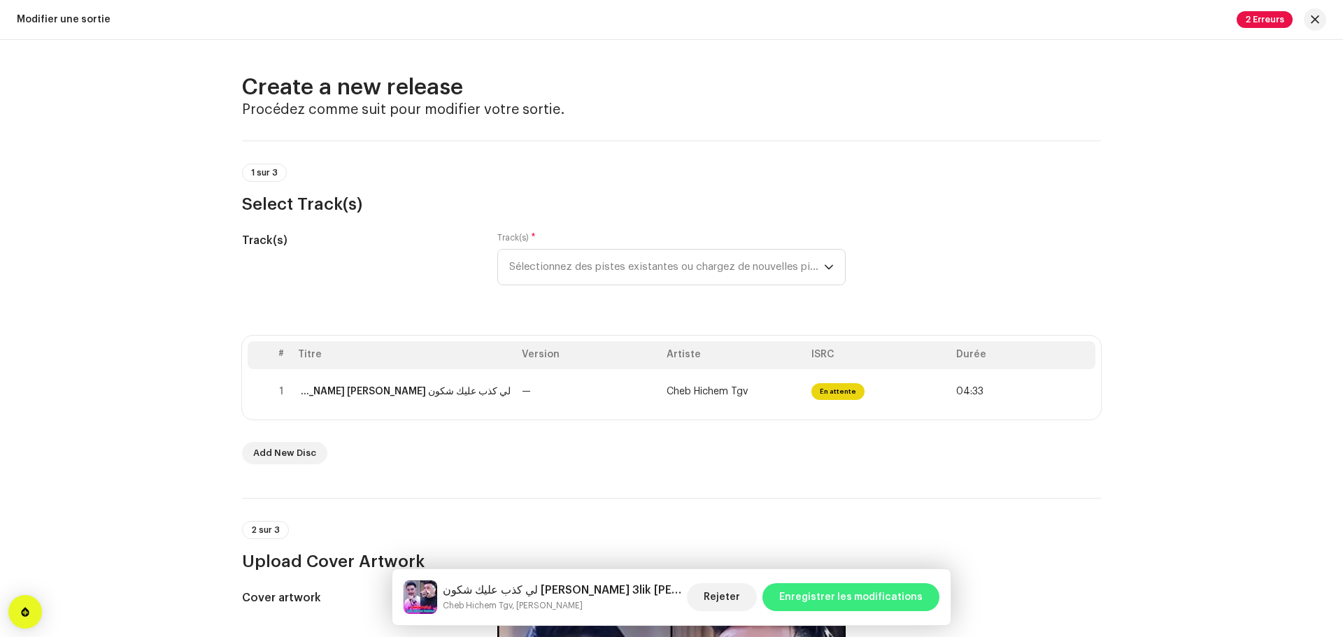
click at [862, 602] on span "Enregistrer les modifications" at bounding box center [850, 597] width 143 height 28
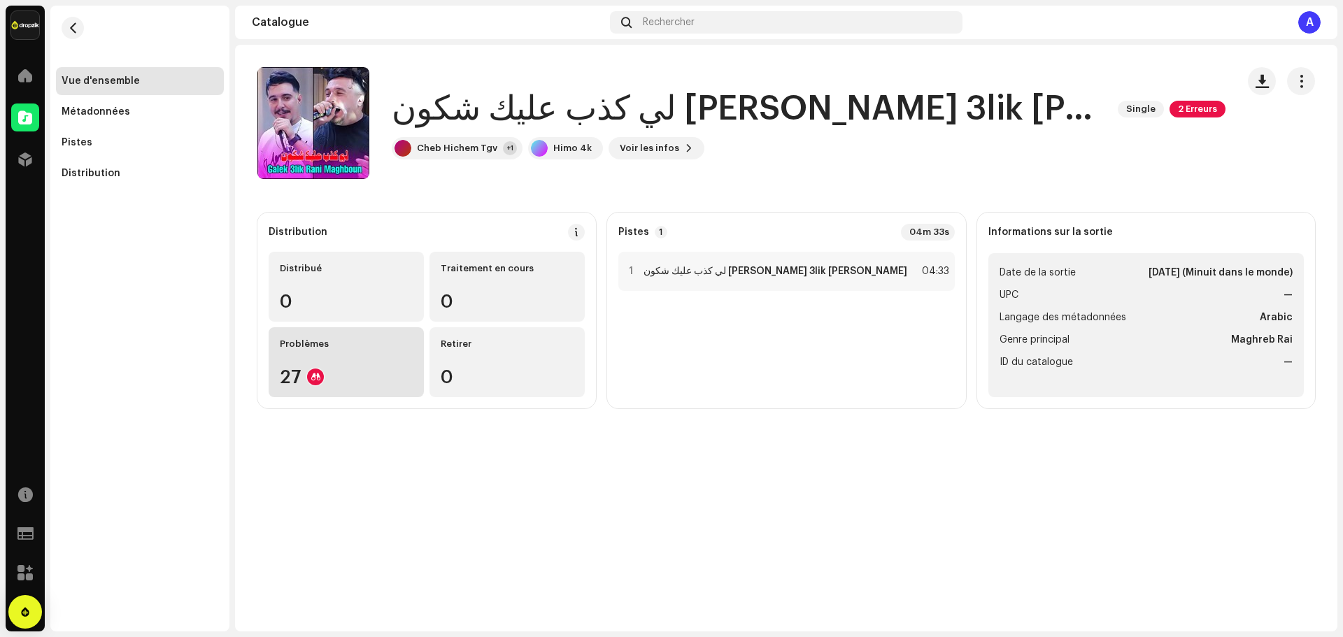
click at [310, 339] on div "Problèmes" at bounding box center [346, 344] width 133 height 11
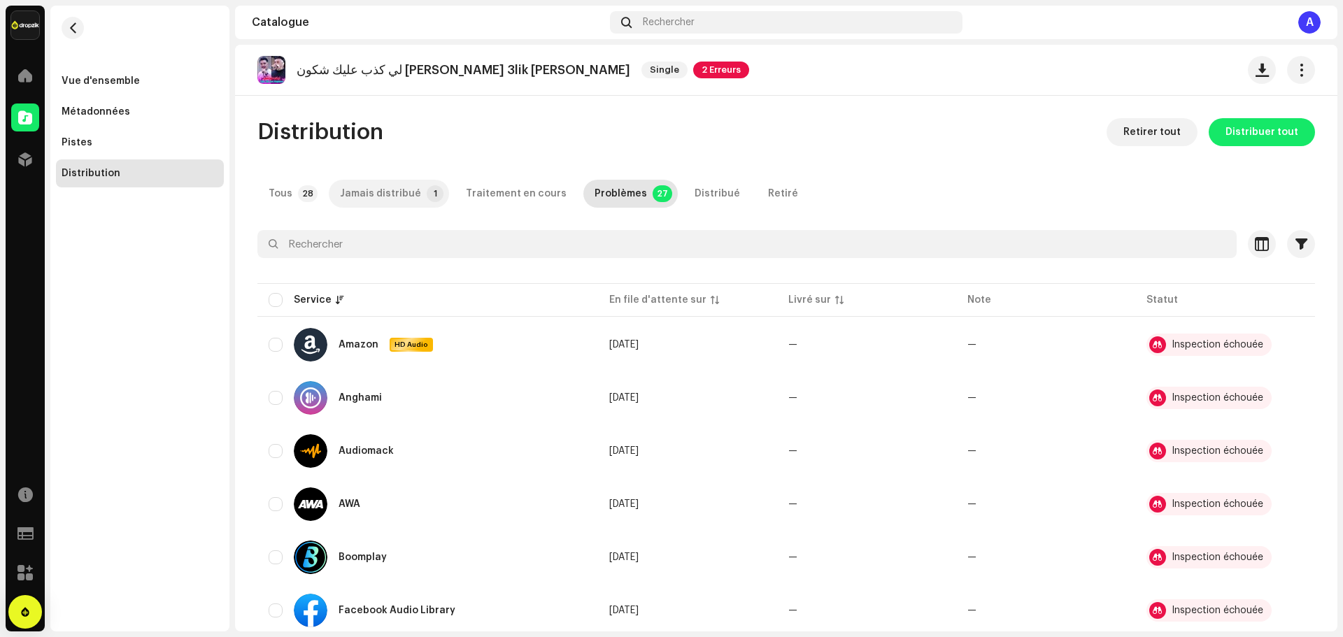
click at [376, 199] on div "Jamais distribué" at bounding box center [380, 194] width 81 height 28
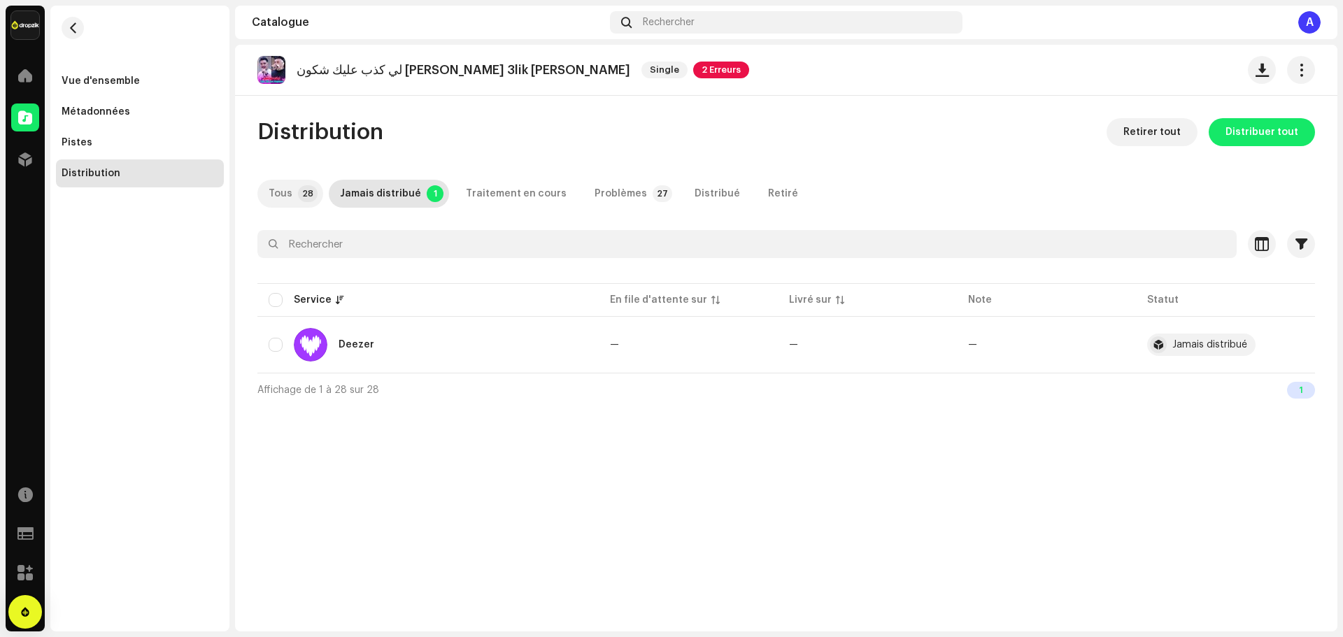
click at [294, 194] on p-tab "Tous 28" at bounding box center [290, 194] width 66 height 28
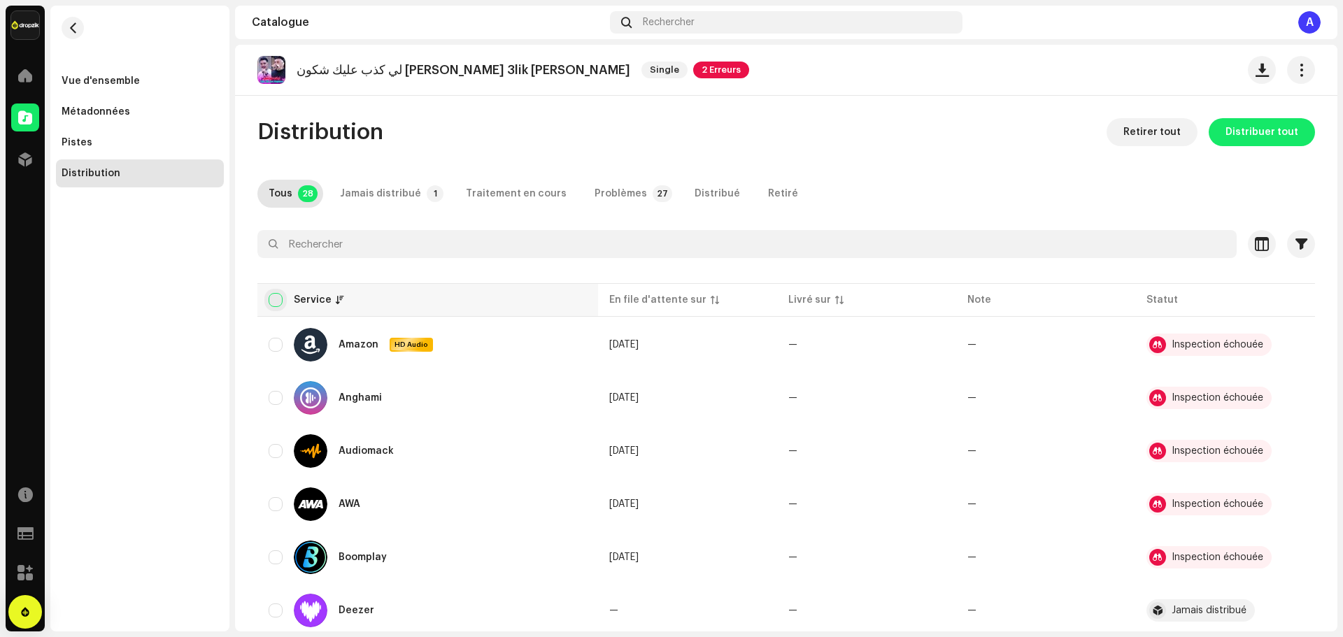
click at [278, 305] on input "checkbox" at bounding box center [276, 300] width 14 height 14
checkbox input "true"
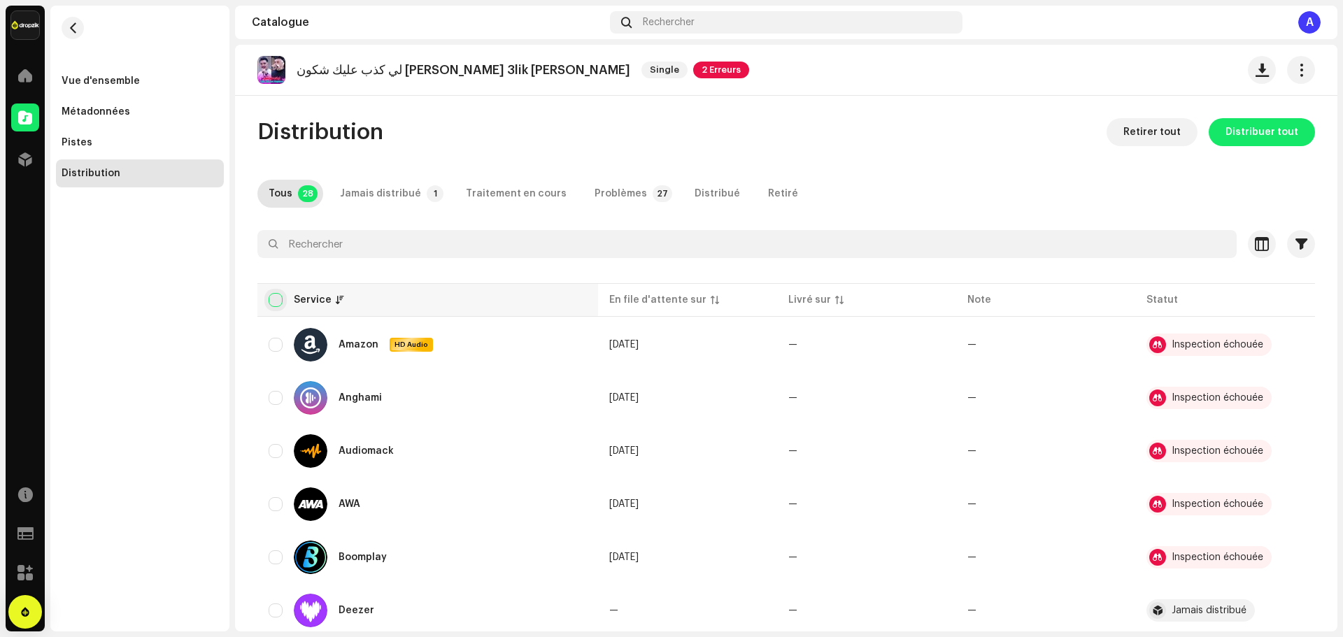
checkbox input "true"
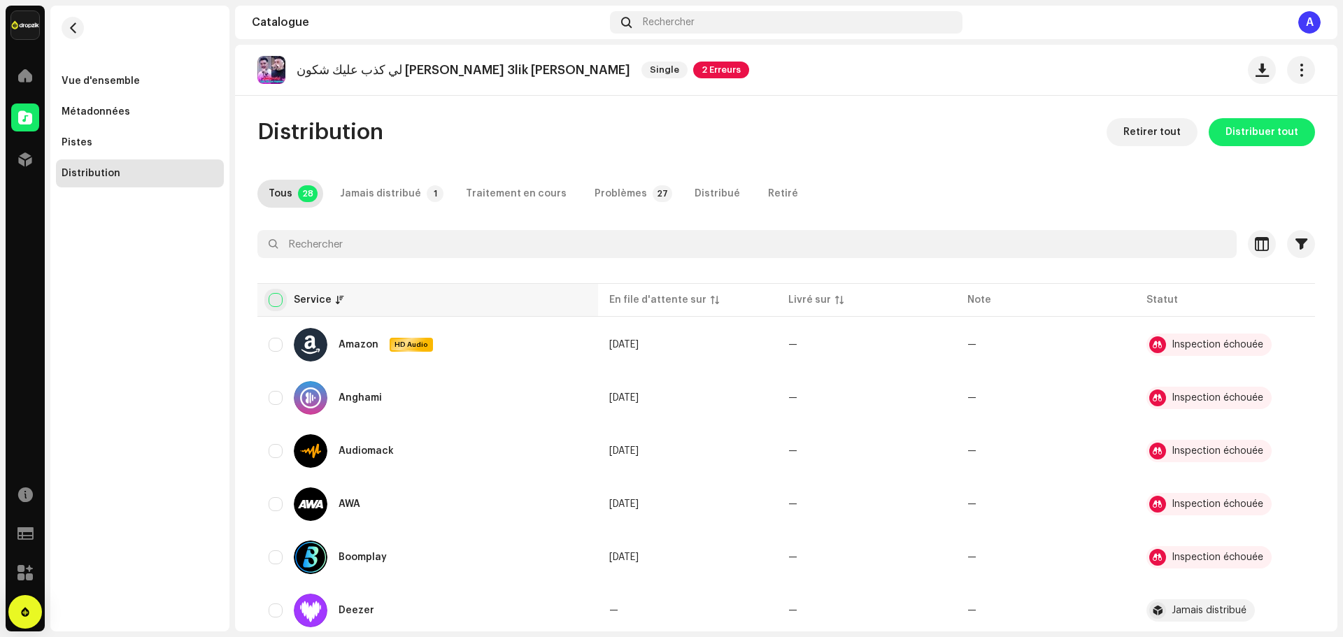
checkbox input "true"
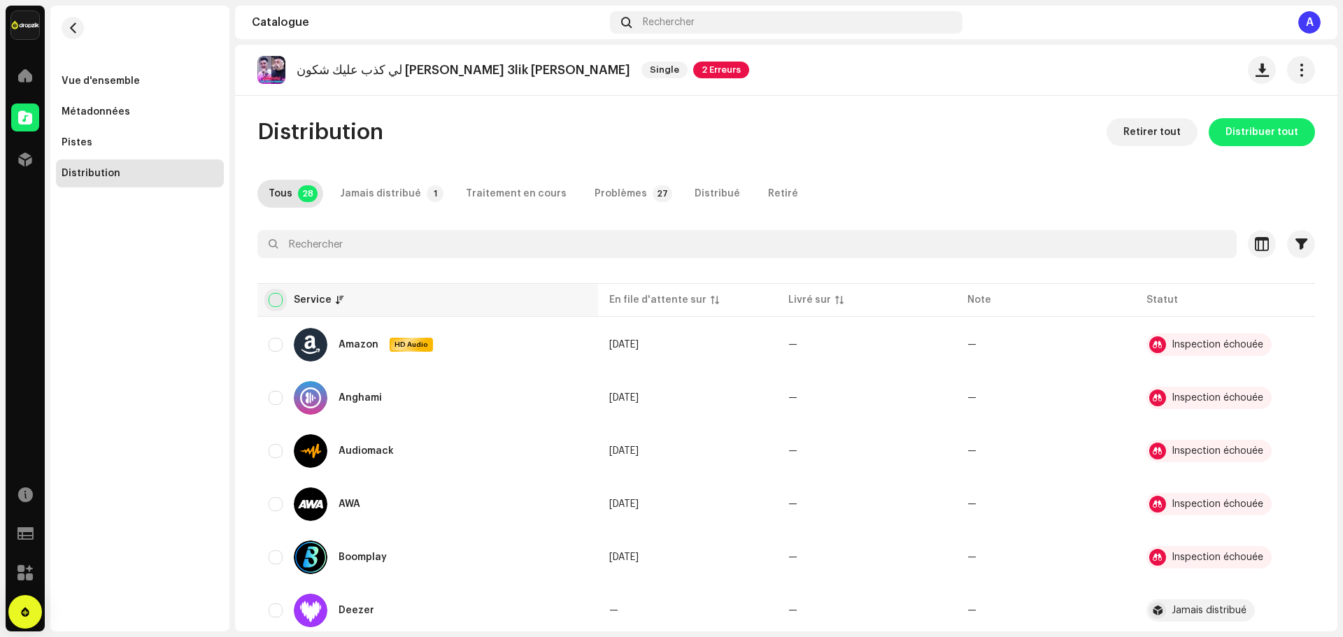
checkbox input "true"
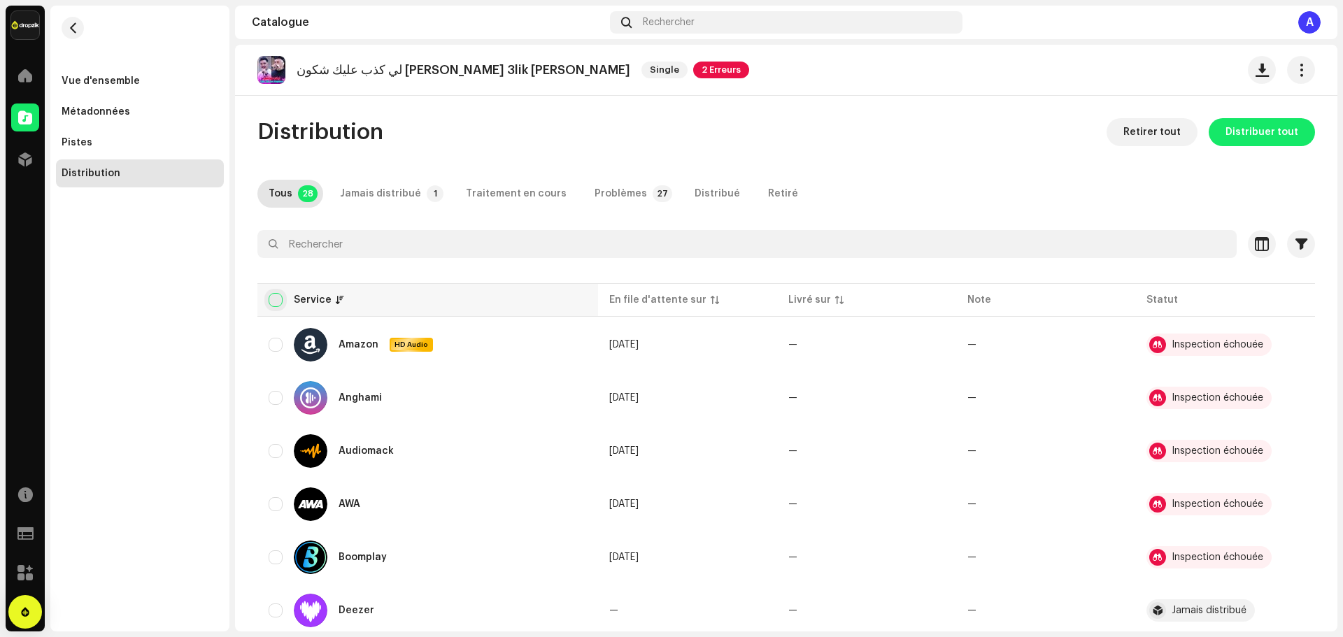
checkbox input "true"
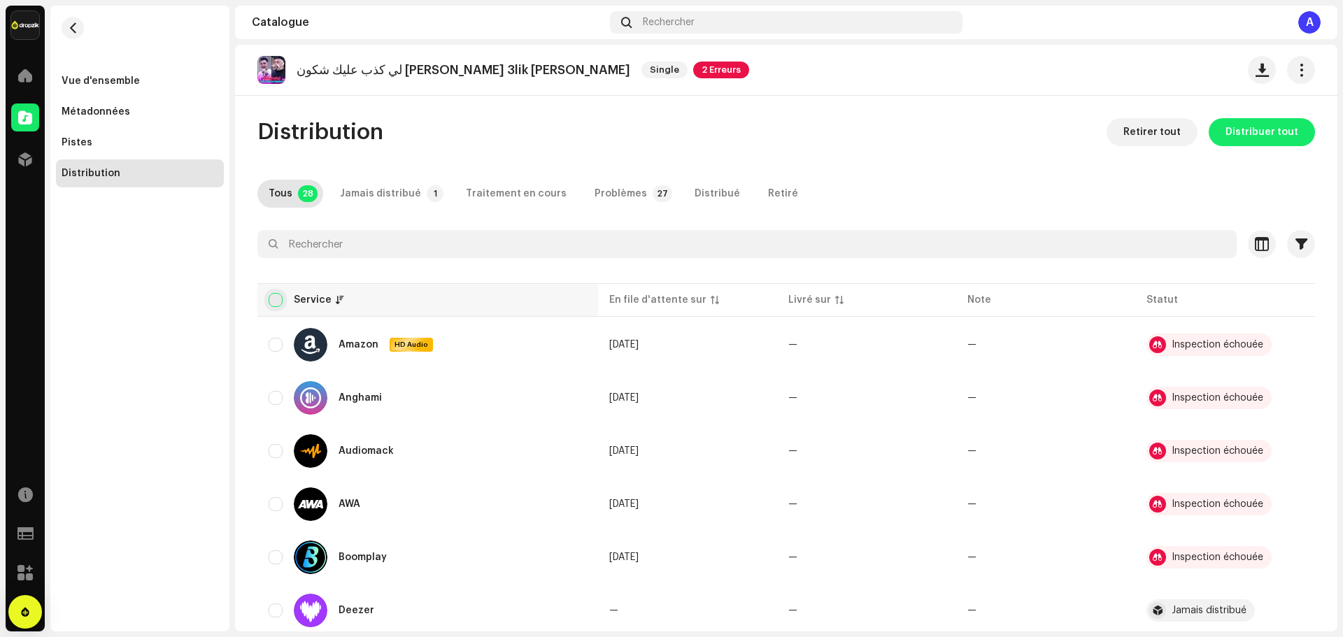
checkbox input "true"
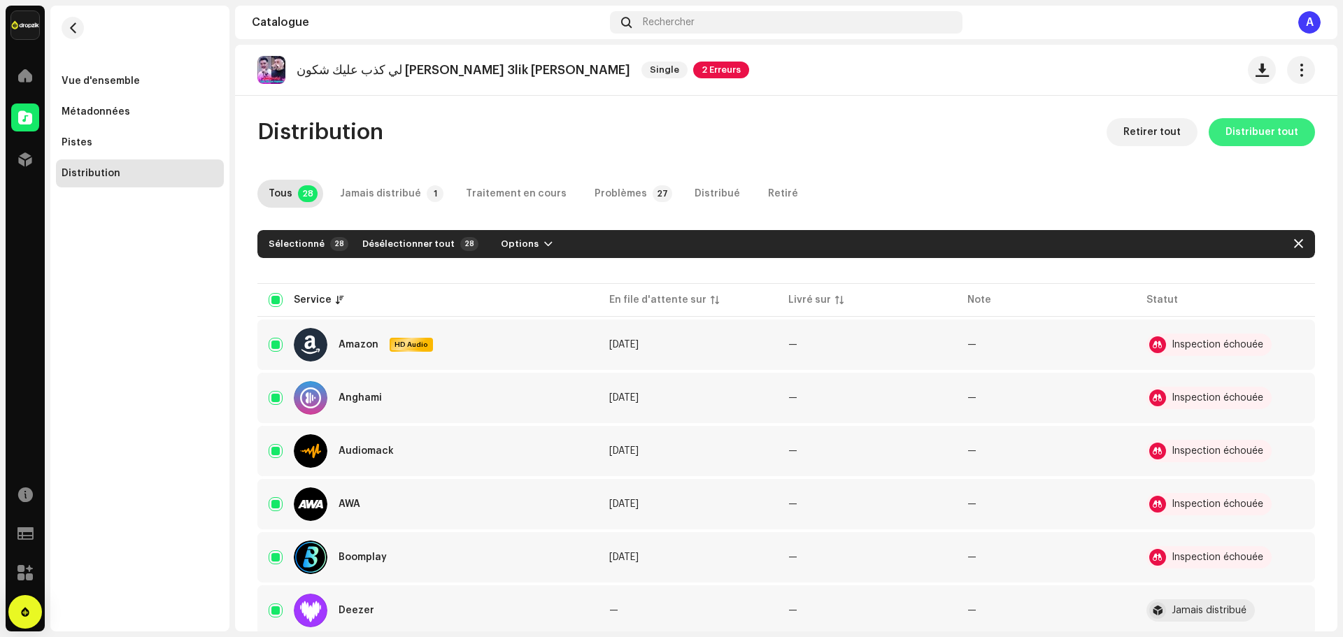
click at [1233, 134] on span "Distribuer tout" at bounding box center [1262, 132] width 73 height 28
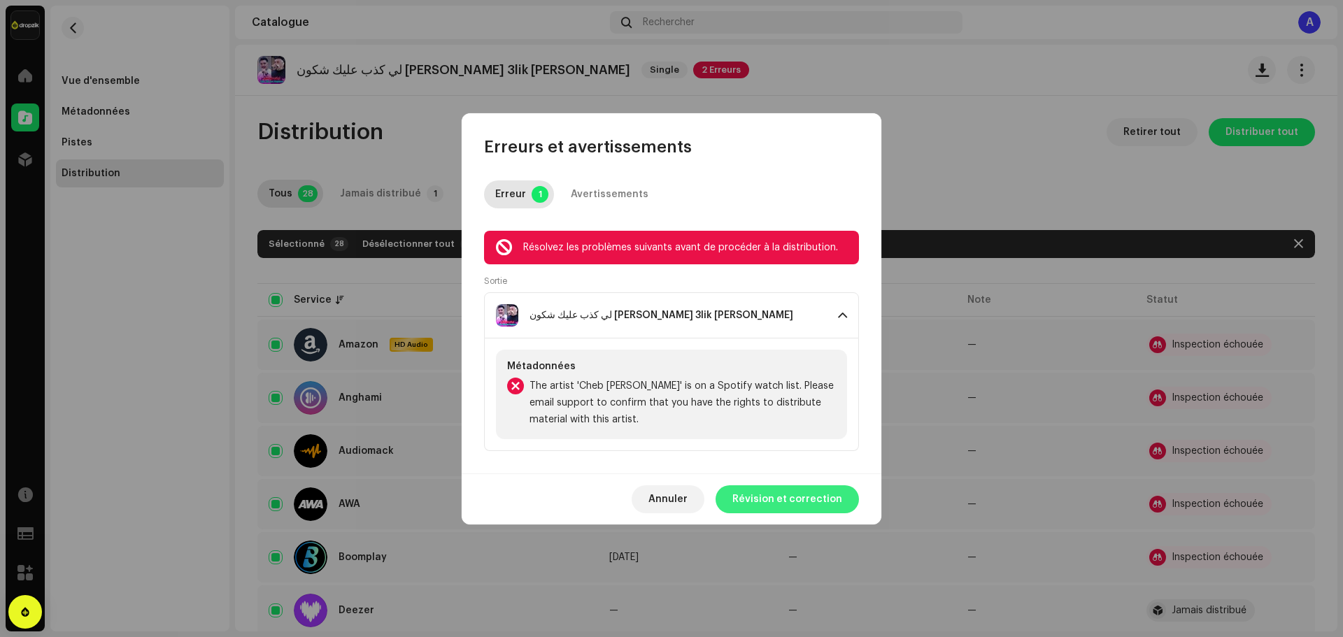
click at [776, 499] on span "Révision et correction" at bounding box center [787, 499] width 110 height 28
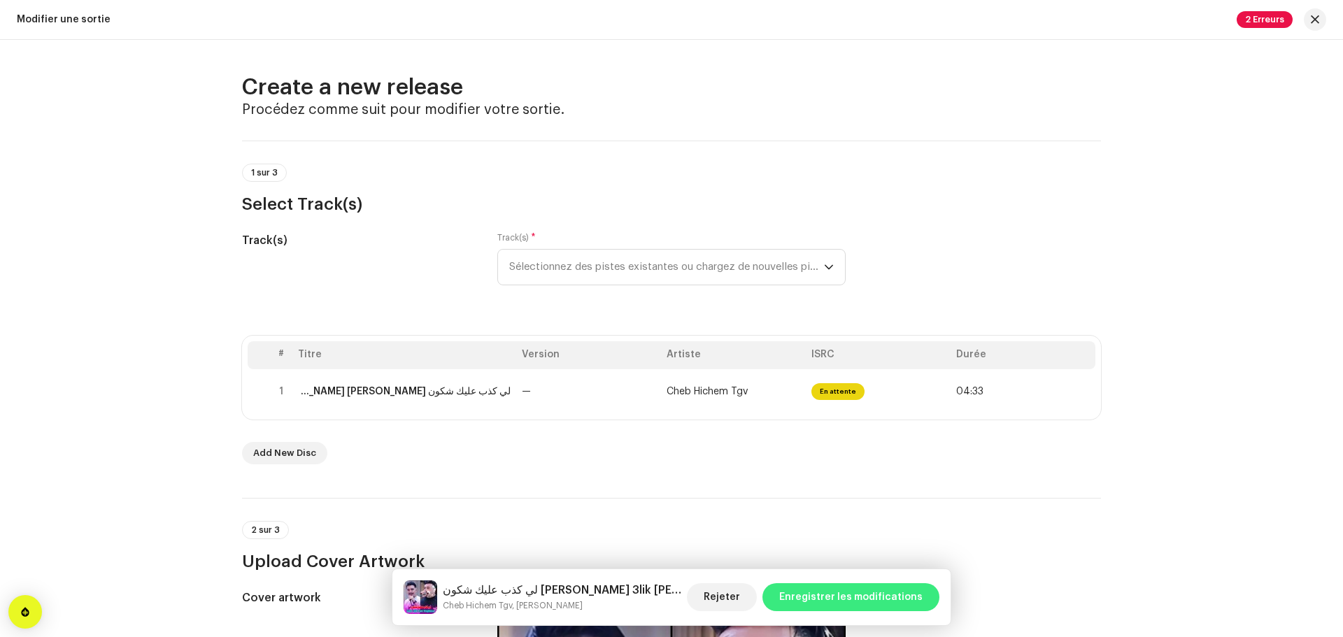
click at [840, 597] on span "Enregistrer les modifications" at bounding box center [850, 597] width 143 height 28
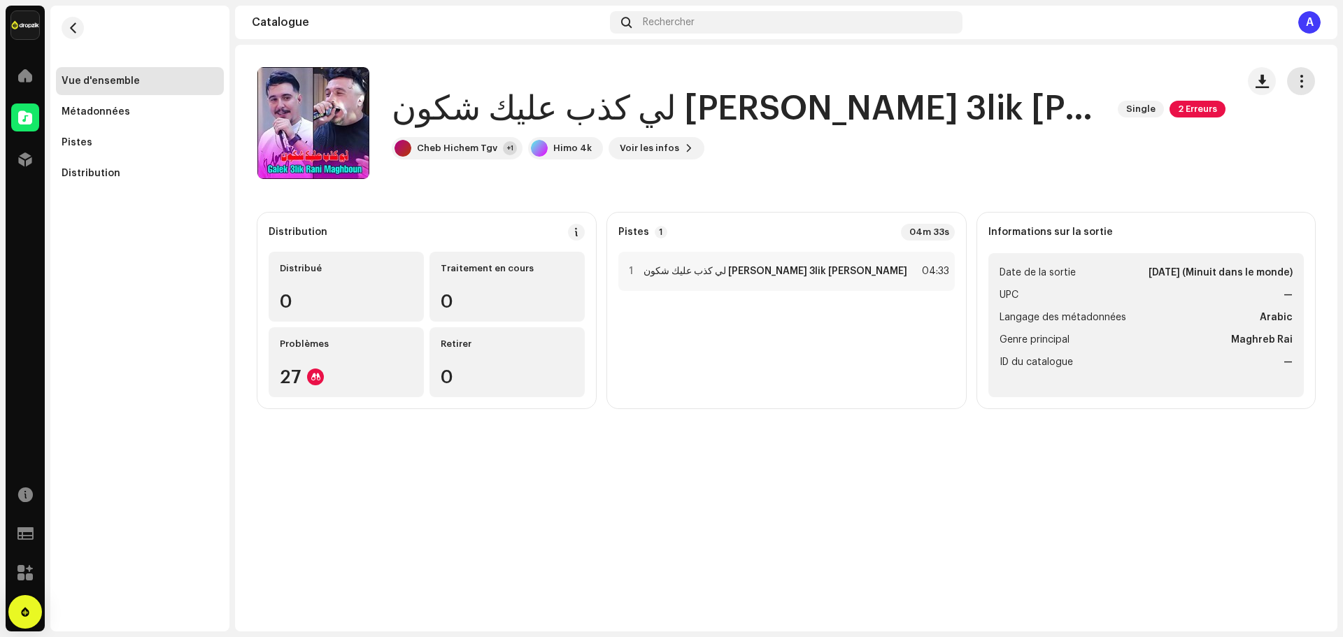
click at [1295, 83] on span "button" at bounding box center [1301, 81] width 13 height 11
click at [970, 181] on catalog-releases-details-overview "لي كذب عليك شكون [PERSON_NAME] 3lik Rani Maghboun Single 2 Erreurs لي كذب عليك …" at bounding box center [786, 238] width 1102 height 386
click at [18, 162] on span at bounding box center [25, 159] width 14 height 11
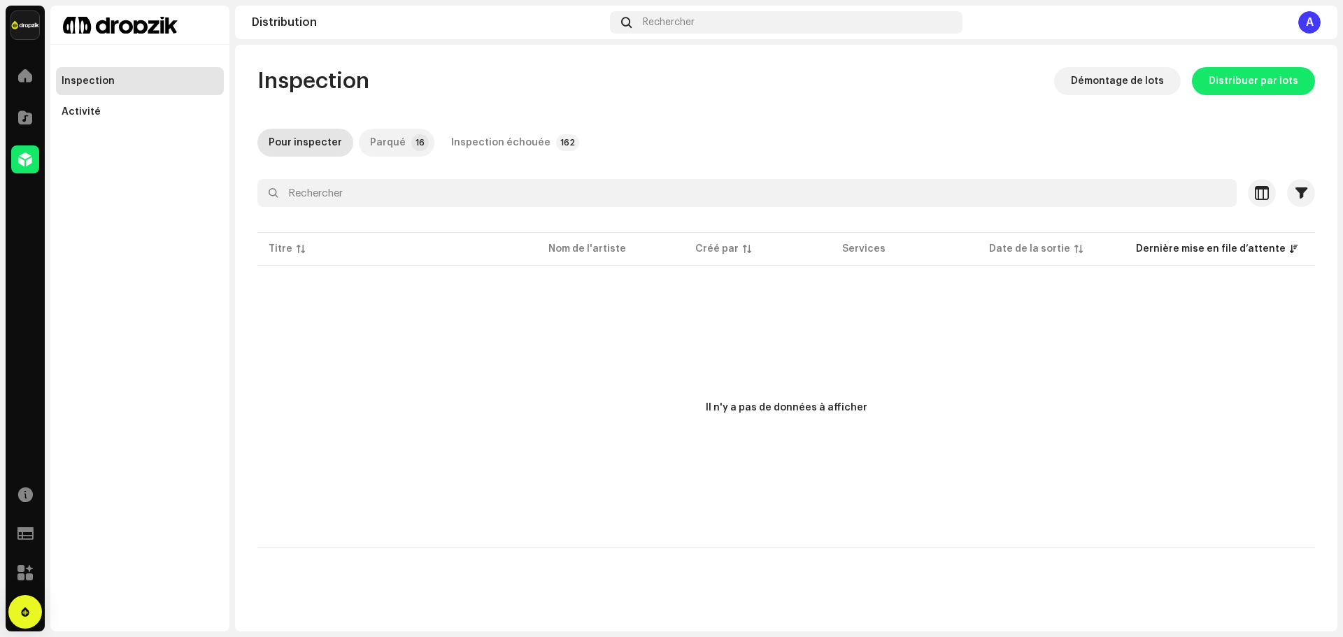
click at [403, 148] on p-tab "Parqué 16" at bounding box center [397, 143] width 76 height 28
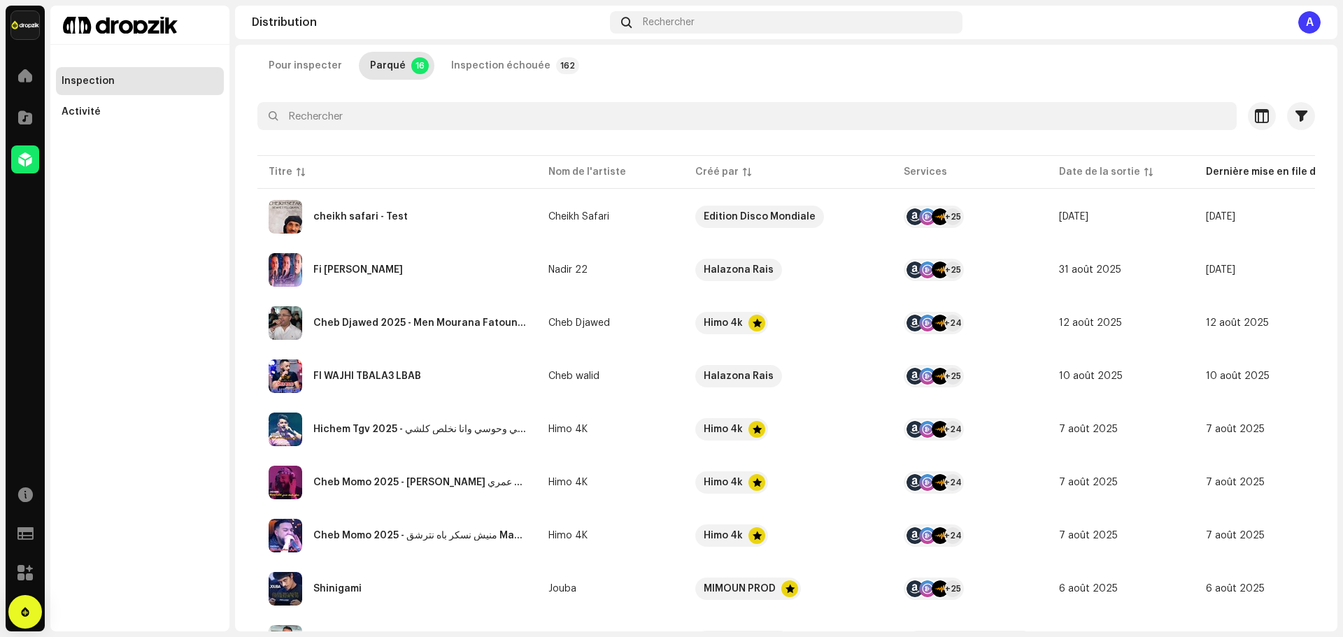
scroll to position [140, 0]
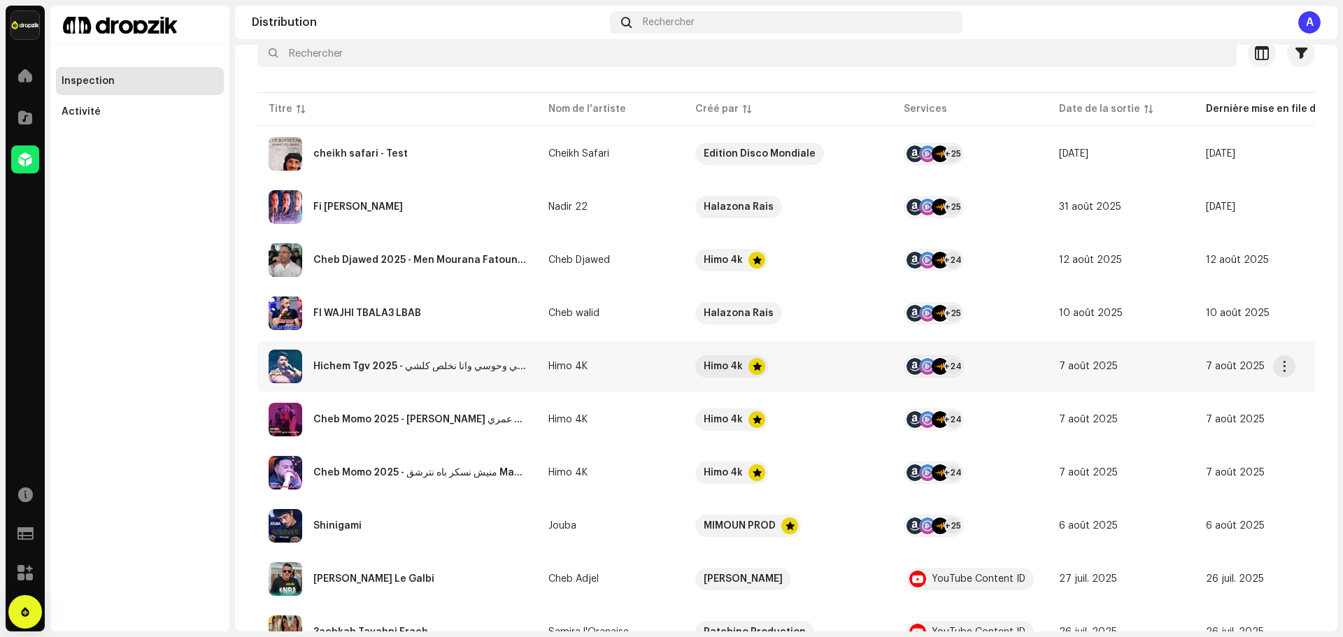
click at [632, 364] on re-a-table-link "Himo 4K" at bounding box center [610, 367] width 125 height 10
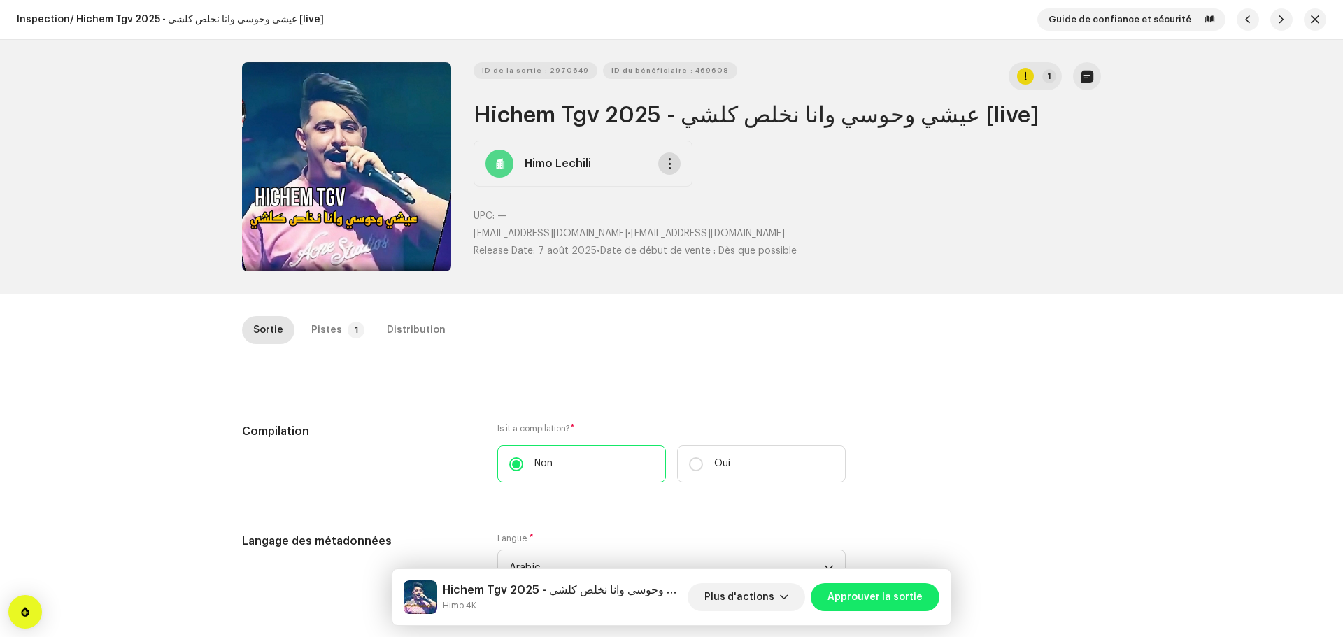
click at [665, 158] on span "button" at bounding box center [670, 163] width 10 height 11
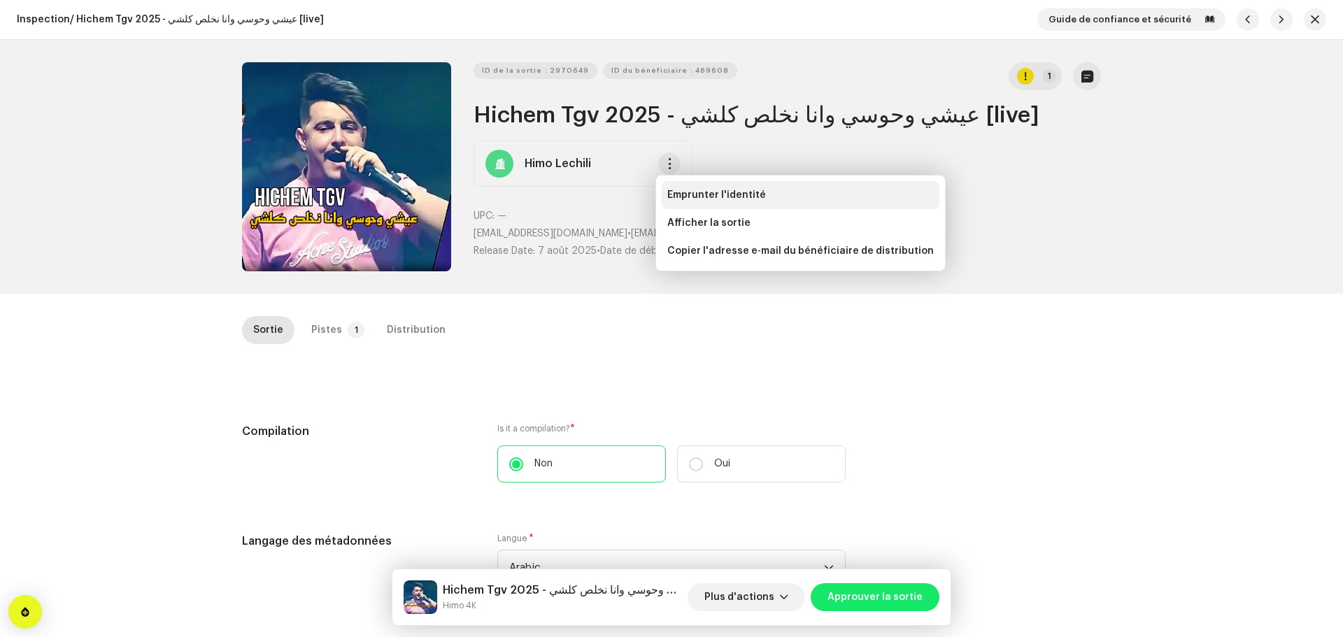
click at [681, 196] on span "Emprunter l'identité" at bounding box center [716, 195] width 99 height 11
